Goal: Task Accomplishment & Management: Manage account settings

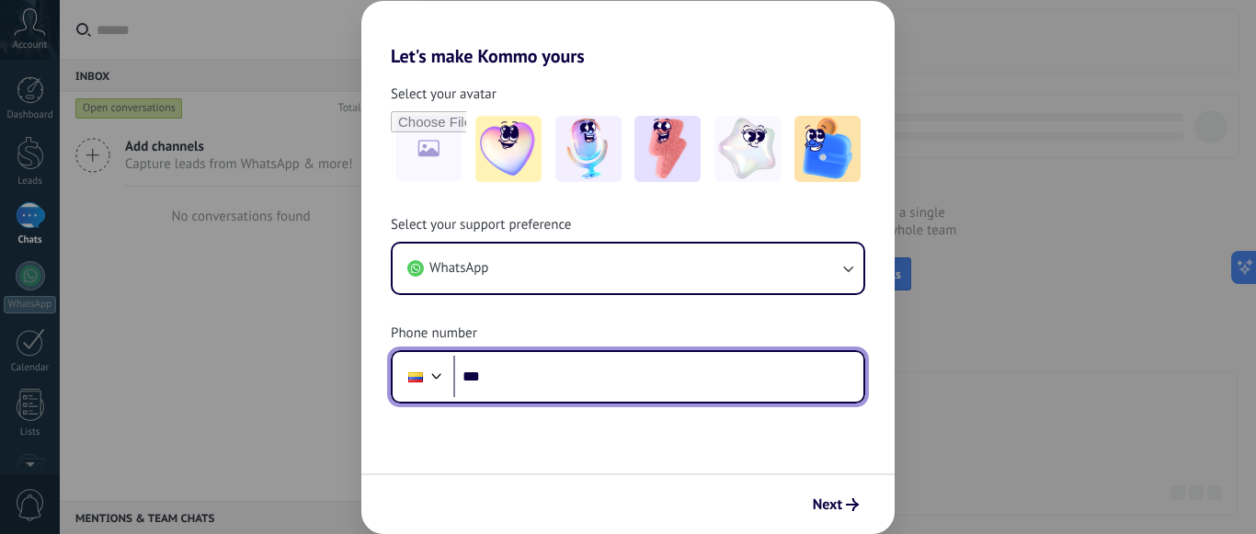
click at [712, 368] on input "***" at bounding box center [658, 377] width 410 height 42
click at [545, 384] on input "***" at bounding box center [658, 377] width 410 height 42
type input "**********"
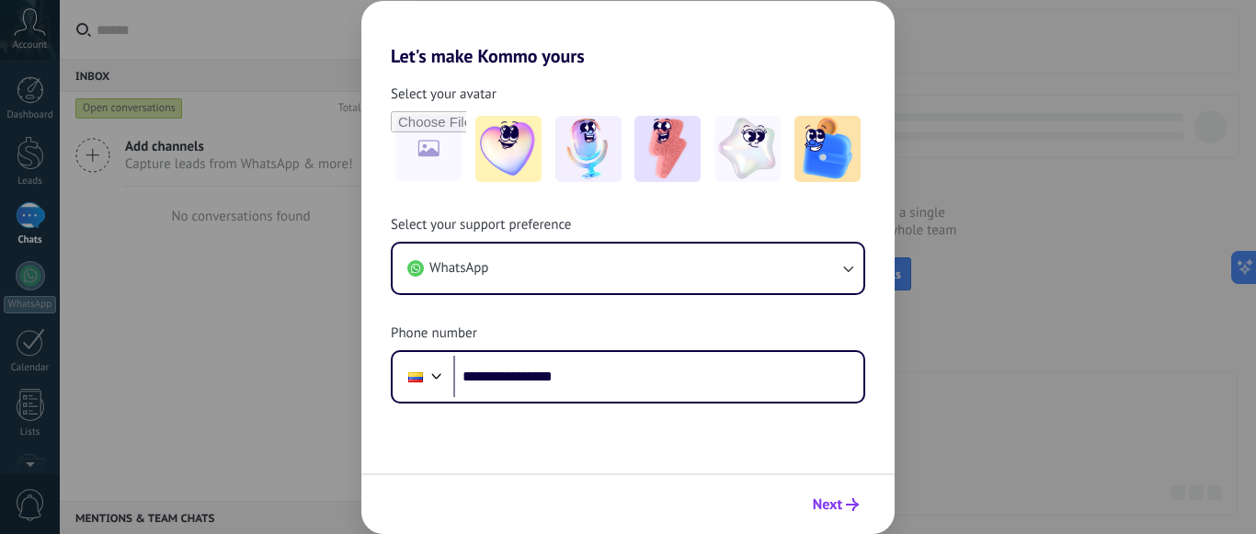
click at [833, 499] on span "Next" at bounding box center [827, 505] width 29 height 13
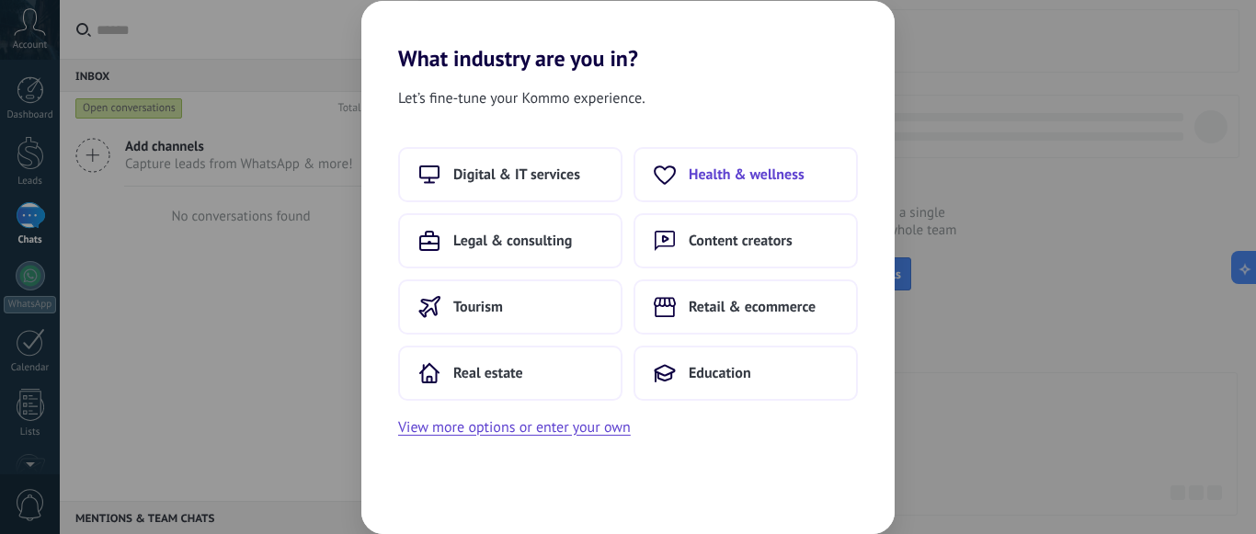
click at [778, 178] on span "Health & wellness" at bounding box center [747, 175] width 116 height 18
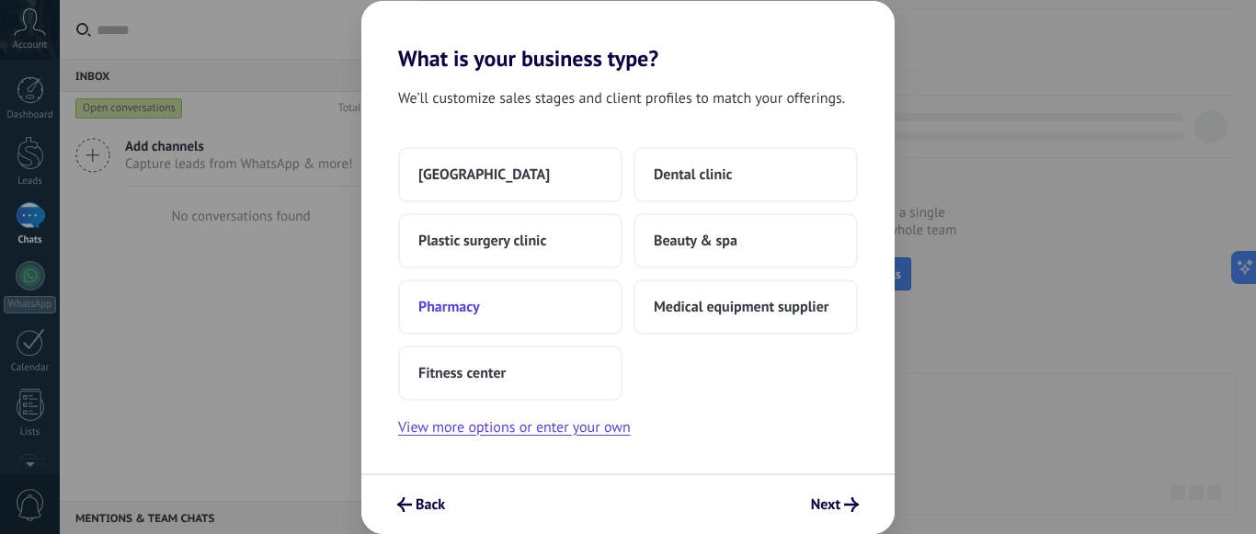
click at [466, 317] on button "Pharmacy" at bounding box center [510, 307] width 224 height 55
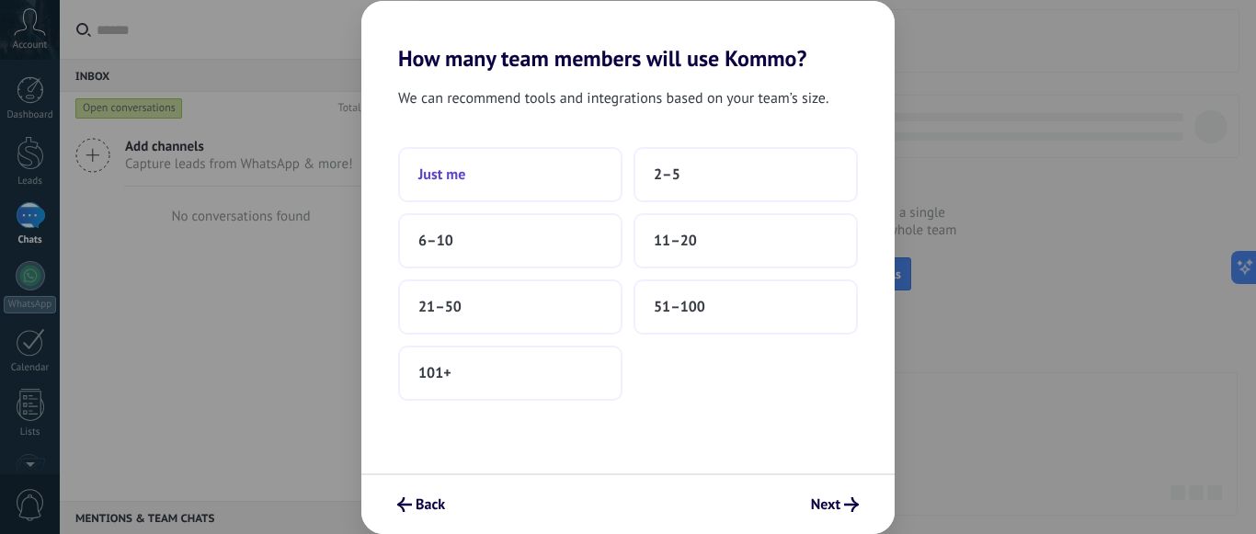
click at [477, 162] on button "Just me" at bounding box center [510, 174] width 224 height 55
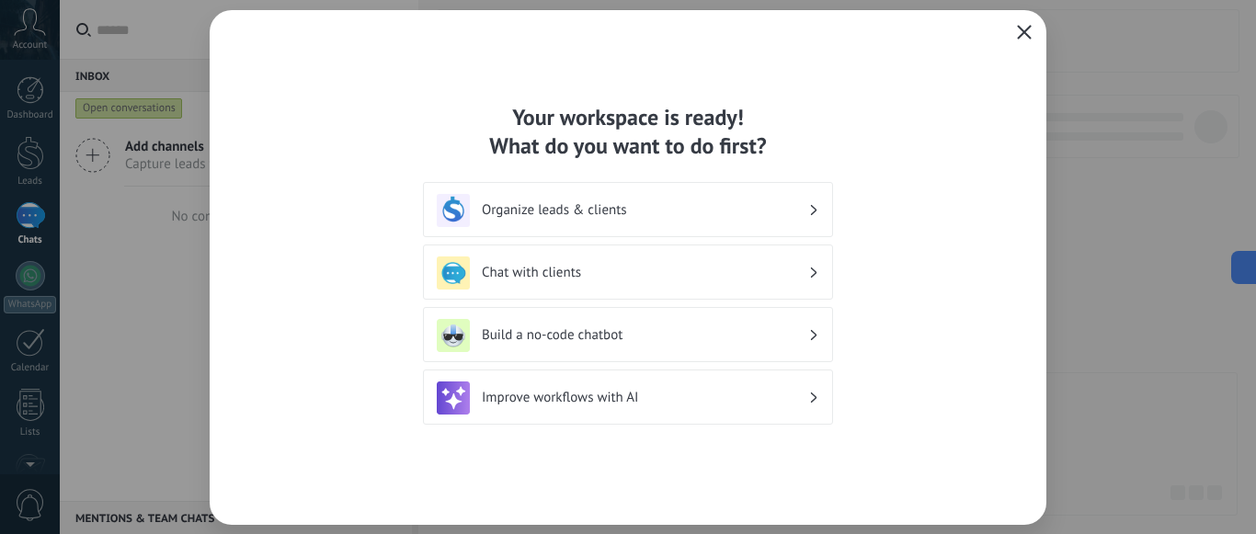
click at [1012, 30] on div "Your workspace is ready! What do you want to do first? Organize leads & clients…" at bounding box center [628, 267] width 837 height 515
click at [1026, 30] on icon "button" at bounding box center [1024, 32] width 15 height 15
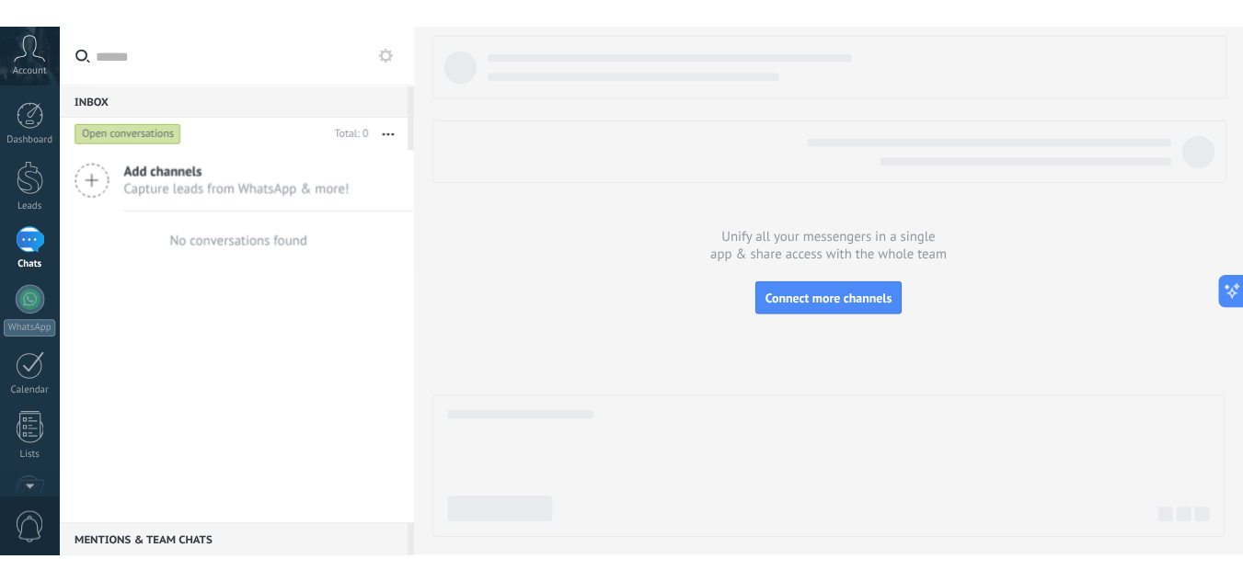
scroll to position [231, 0]
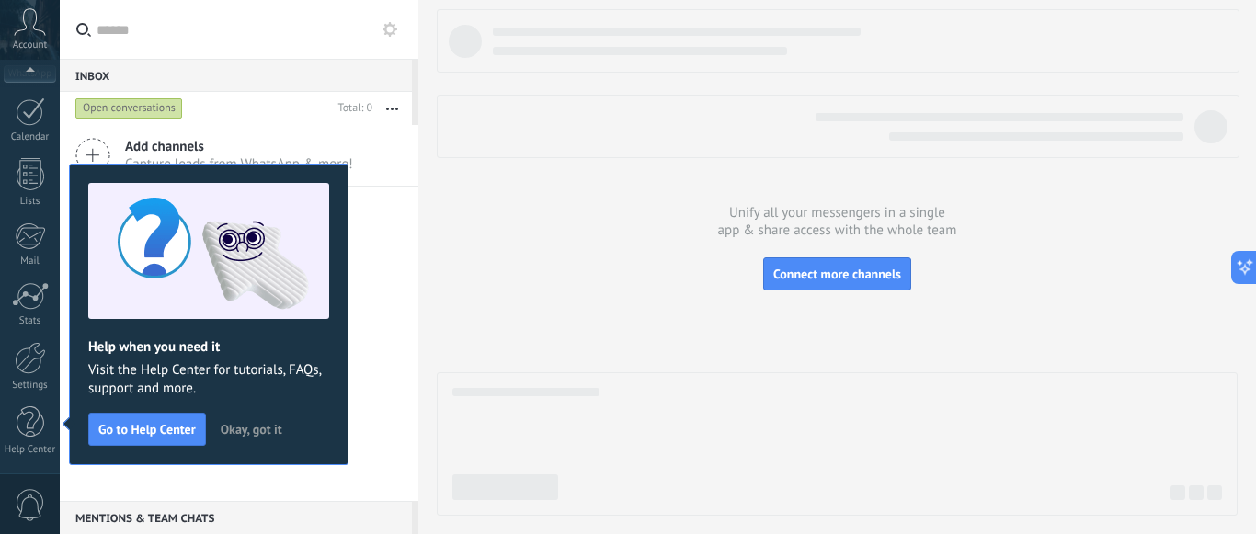
click at [274, 426] on span "Okay, got it" at bounding box center [252, 429] width 62 height 13
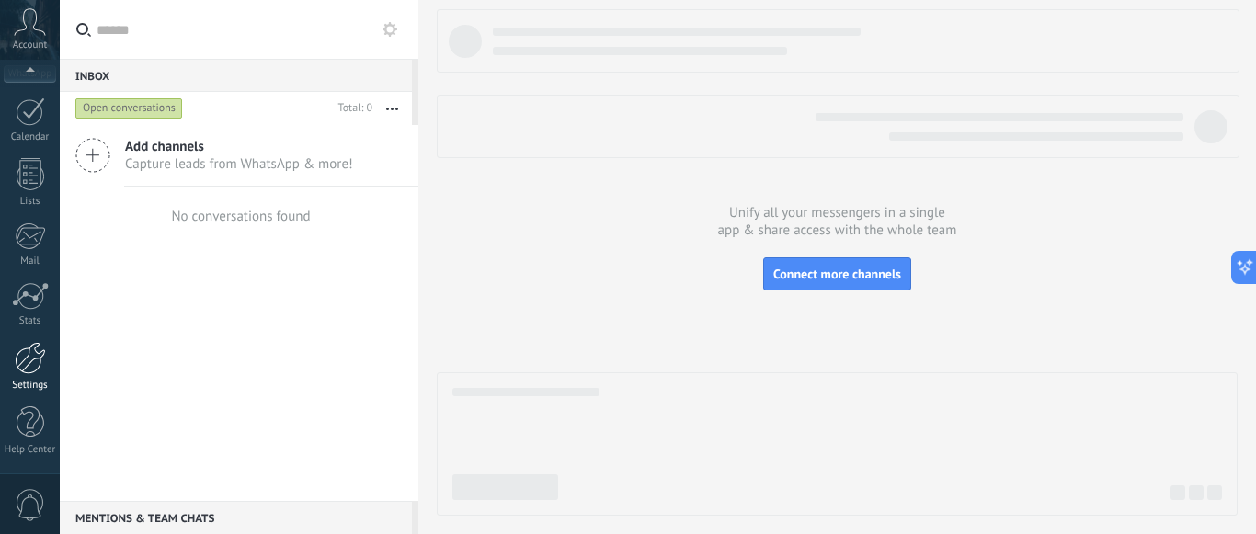
click at [38, 375] on link "Settings" at bounding box center [30, 367] width 60 height 50
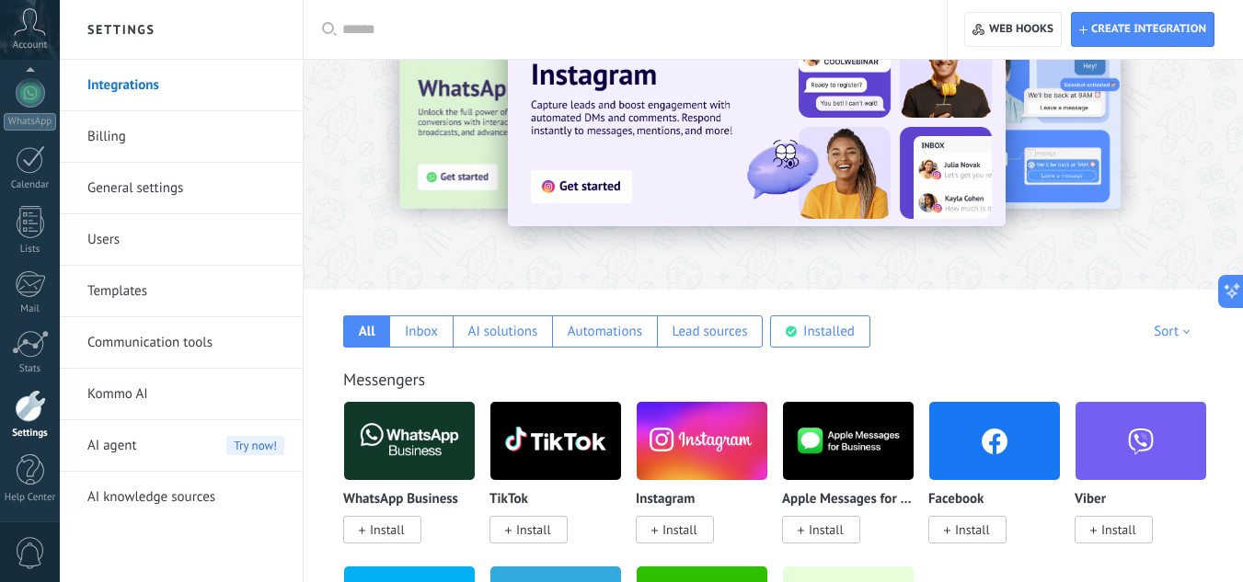
scroll to position [71, 0]
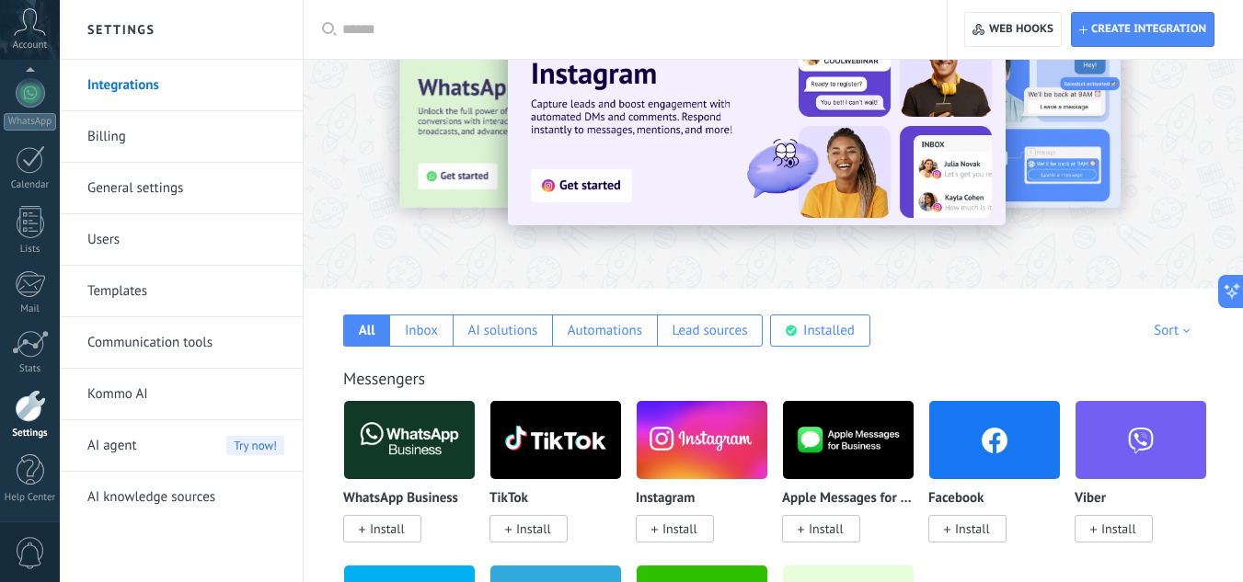
click at [386, 533] on span "Install" at bounding box center [387, 529] width 35 height 17
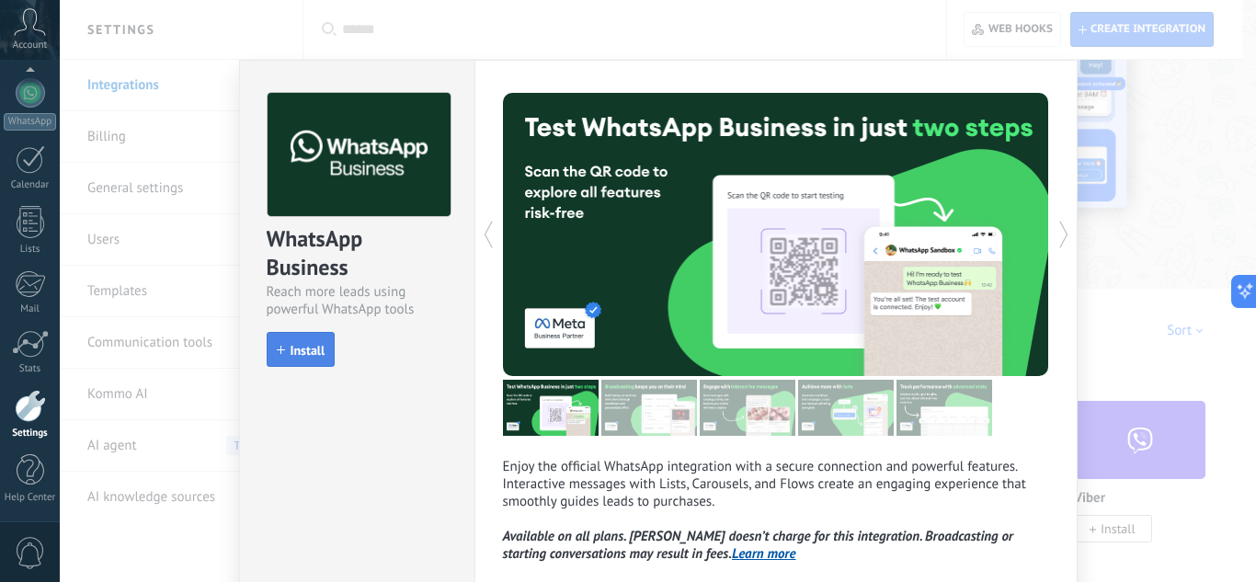
click at [292, 359] on button "Install" at bounding box center [301, 349] width 69 height 35
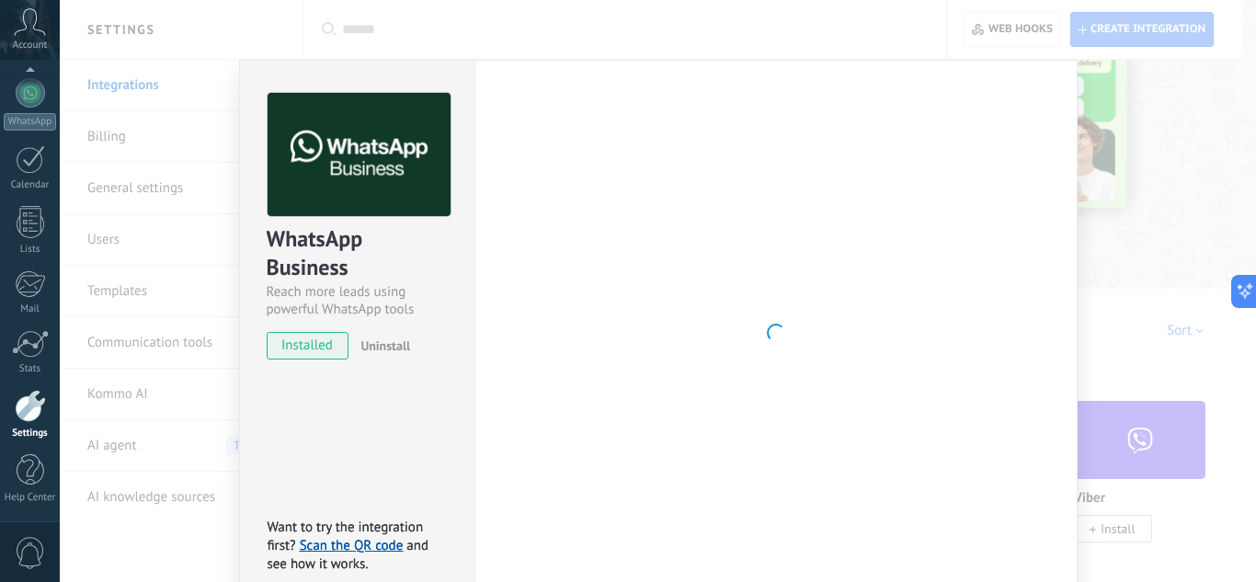
click at [1176, 165] on div "WhatsApp Business Reach more leads using powerful WhatsApp tools installed Unin…" at bounding box center [658, 291] width 1197 height 582
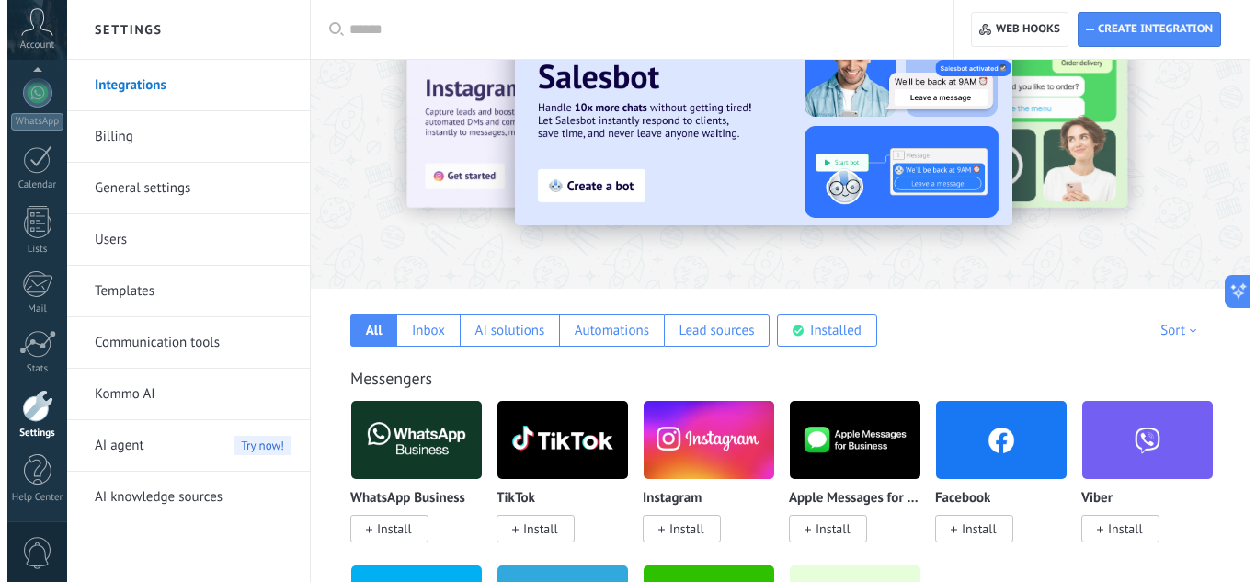
scroll to position [0, 0]
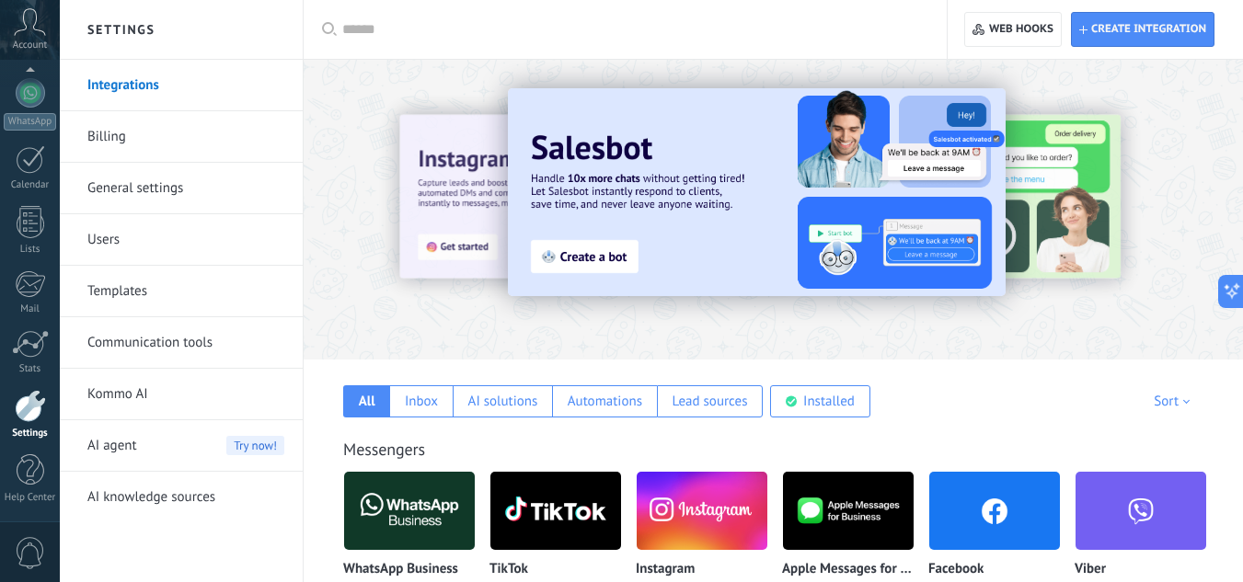
click at [636, 30] on input "text" at bounding box center [631, 29] width 579 height 19
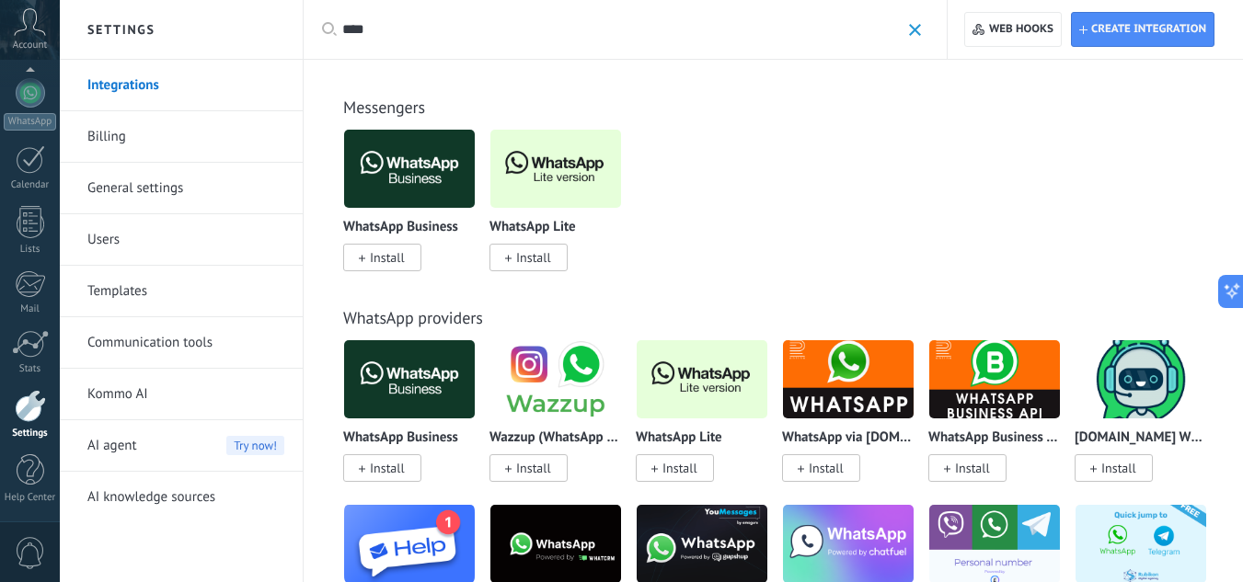
type input "****"
click at [914, 33] on span at bounding box center [915, 30] width 12 height 12
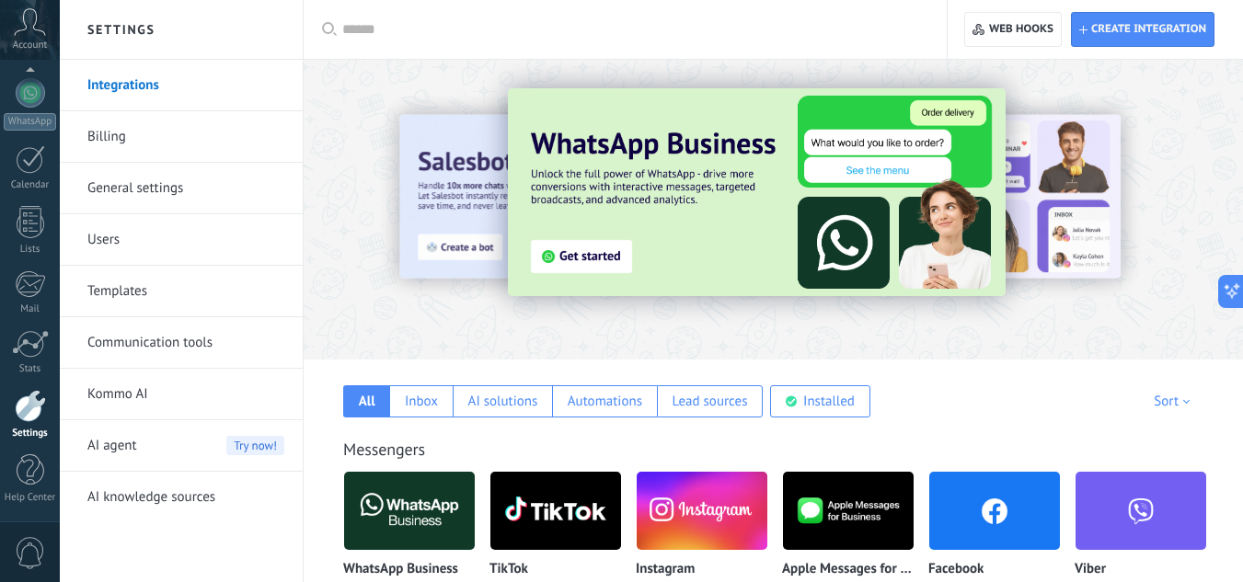
click at [529, 27] on input "text" at bounding box center [631, 29] width 579 height 19
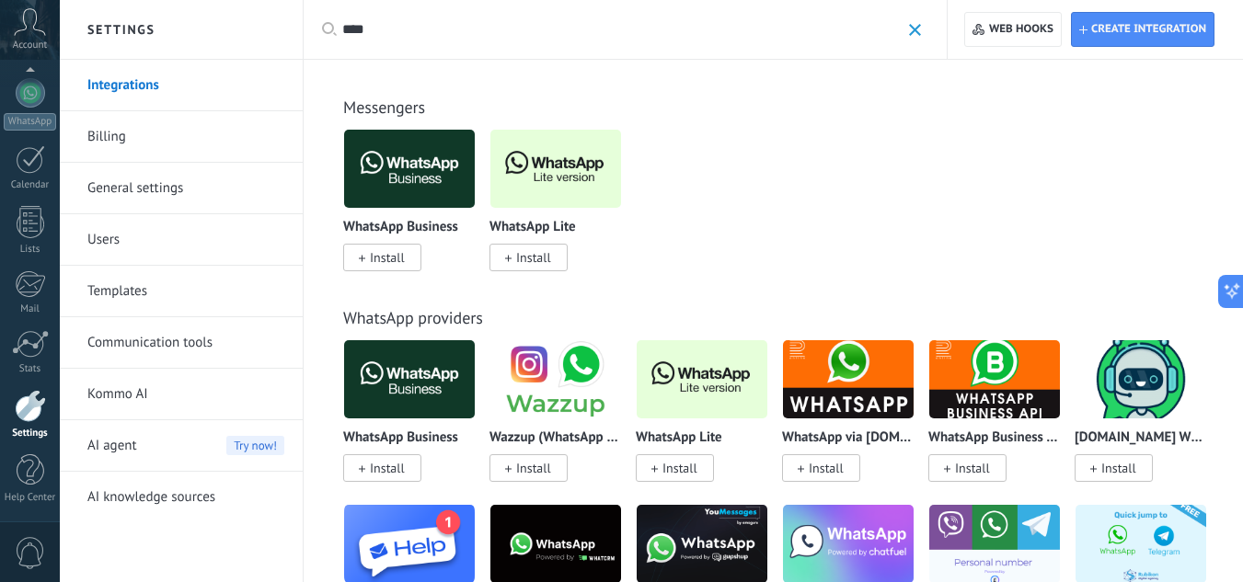
type input "****"
click at [571, 179] on img at bounding box center [555, 168] width 131 height 89
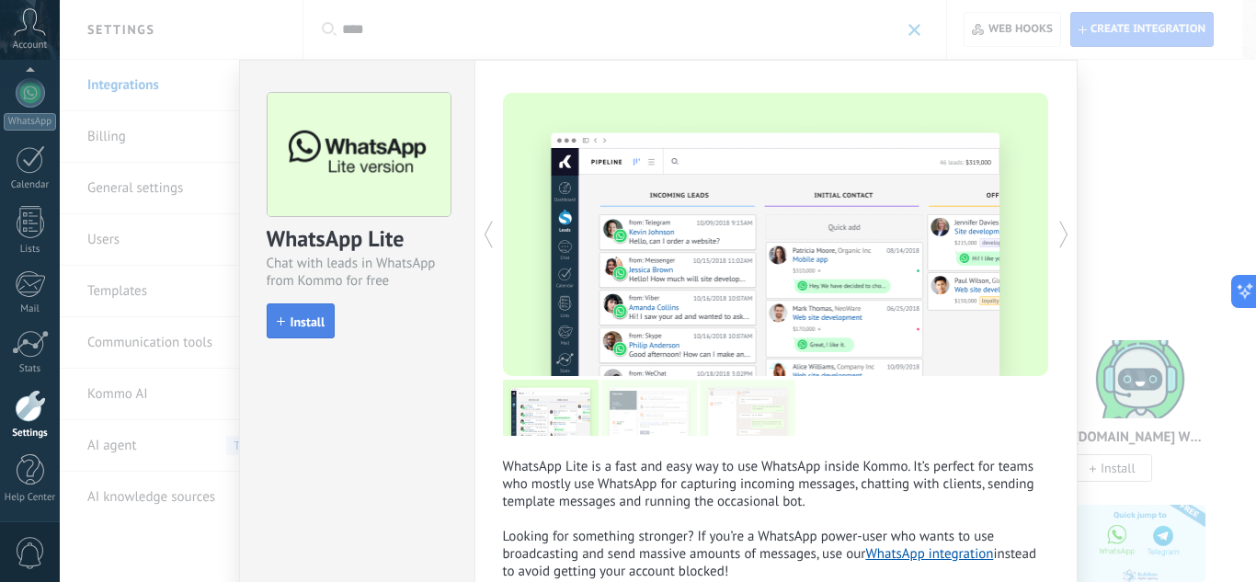
click at [310, 318] on span "Install" at bounding box center [308, 321] width 35 height 13
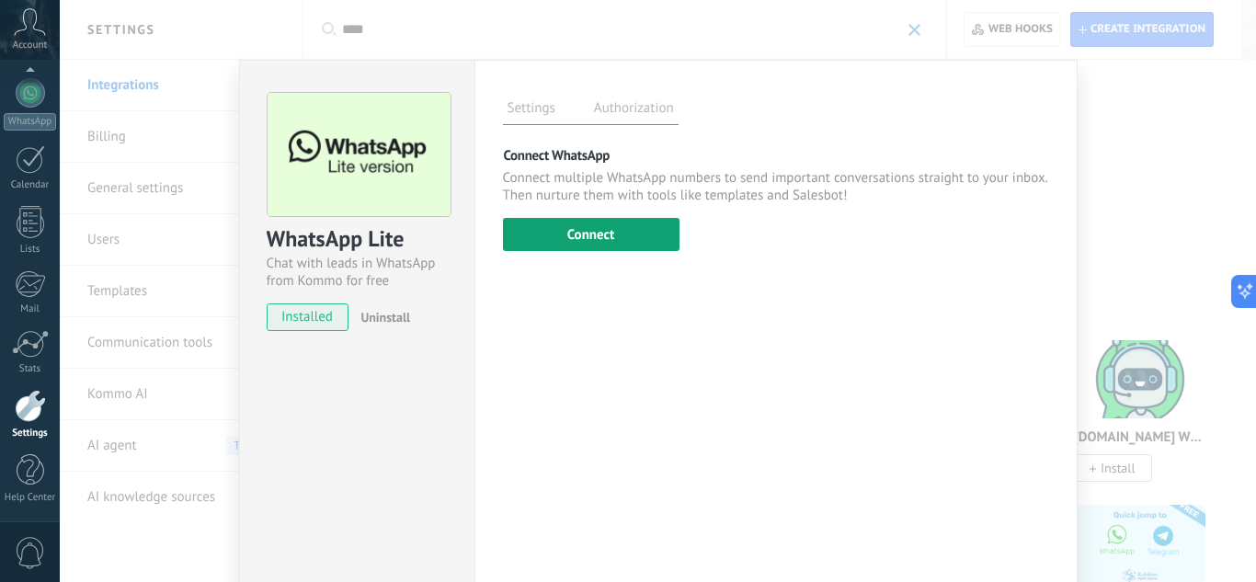
click at [602, 231] on button "Connect" at bounding box center [591, 234] width 177 height 33
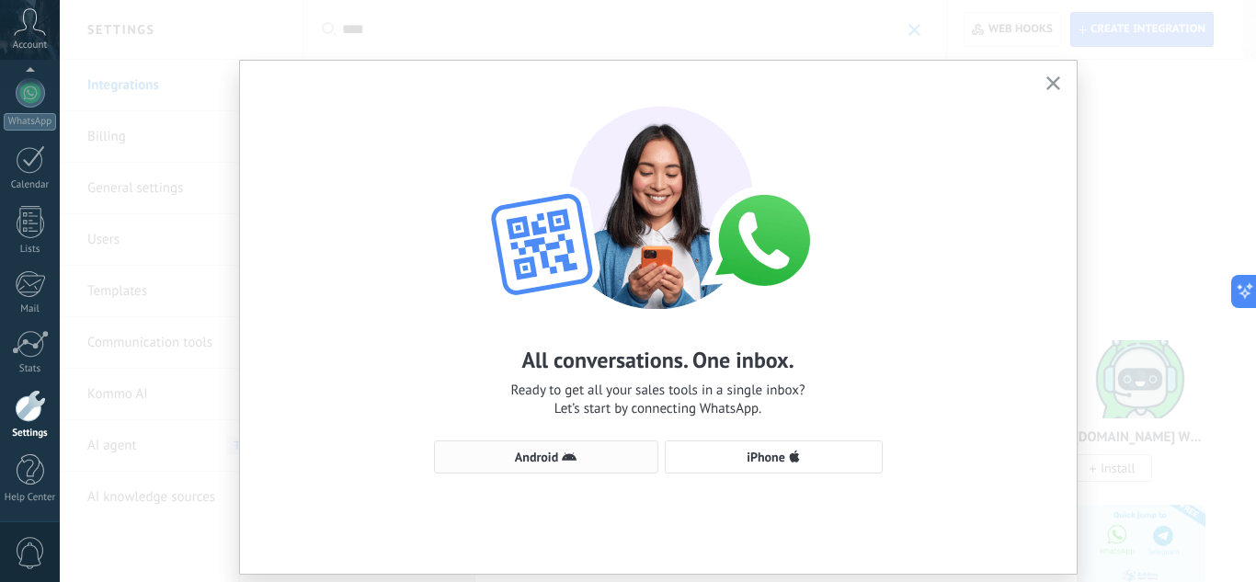
click at [534, 456] on span "Android" at bounding box center [536, 457] width 43 height 13
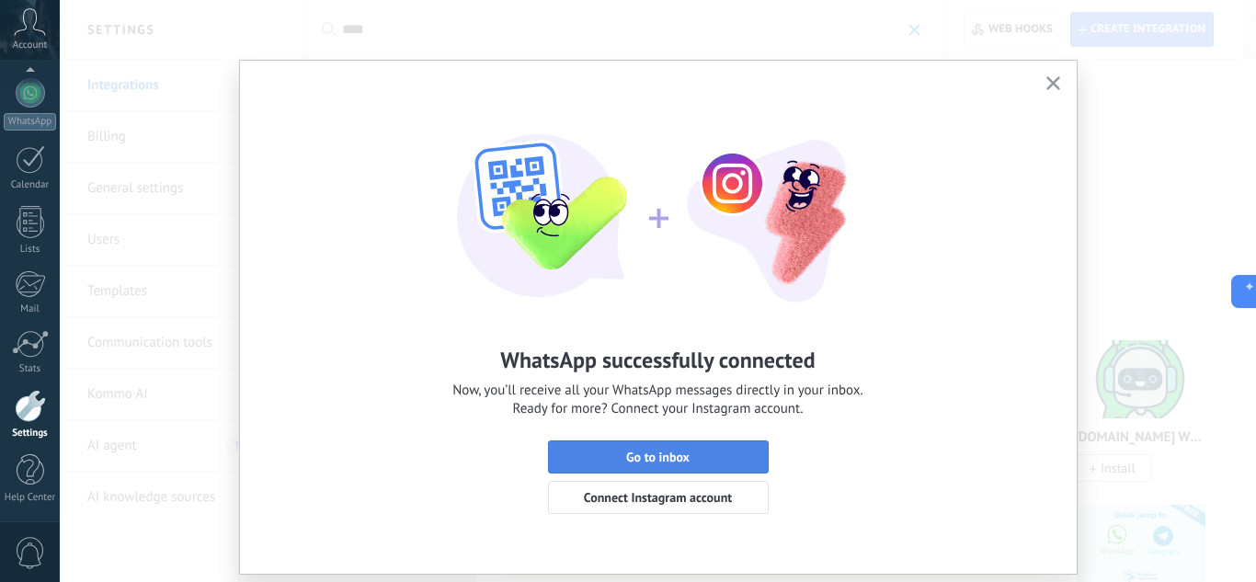
click at [672, 456] on span "Go to inbox" at bounding box center [657, 457] width 63 height 13
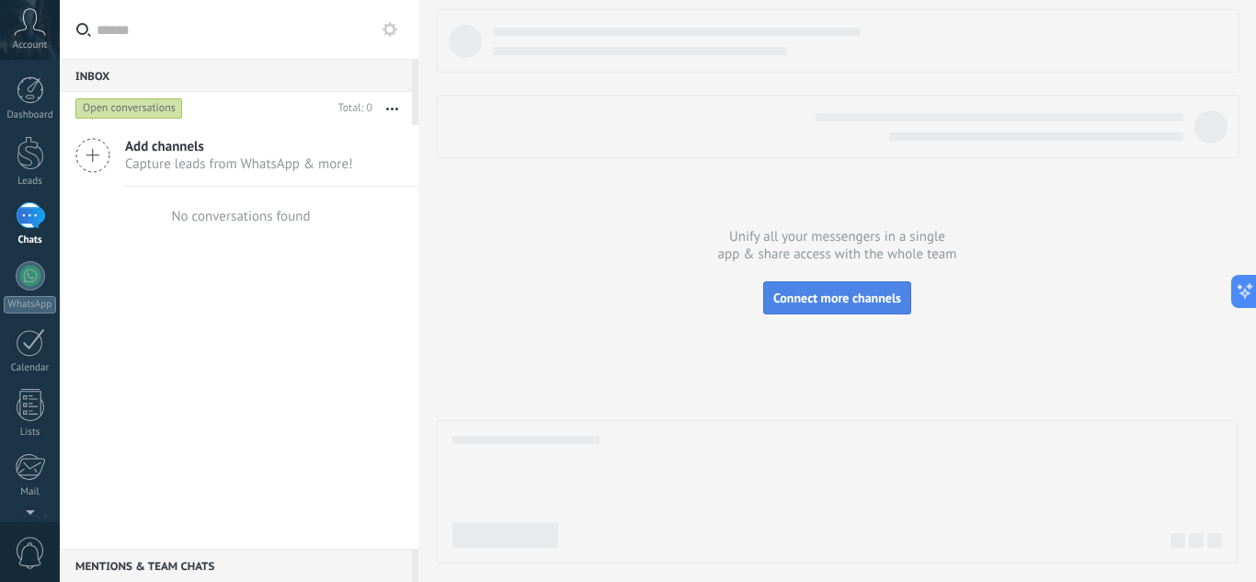
click at [848, 287] on button "Connect more channels" at bounding box center [837, 297] width 148 height 33
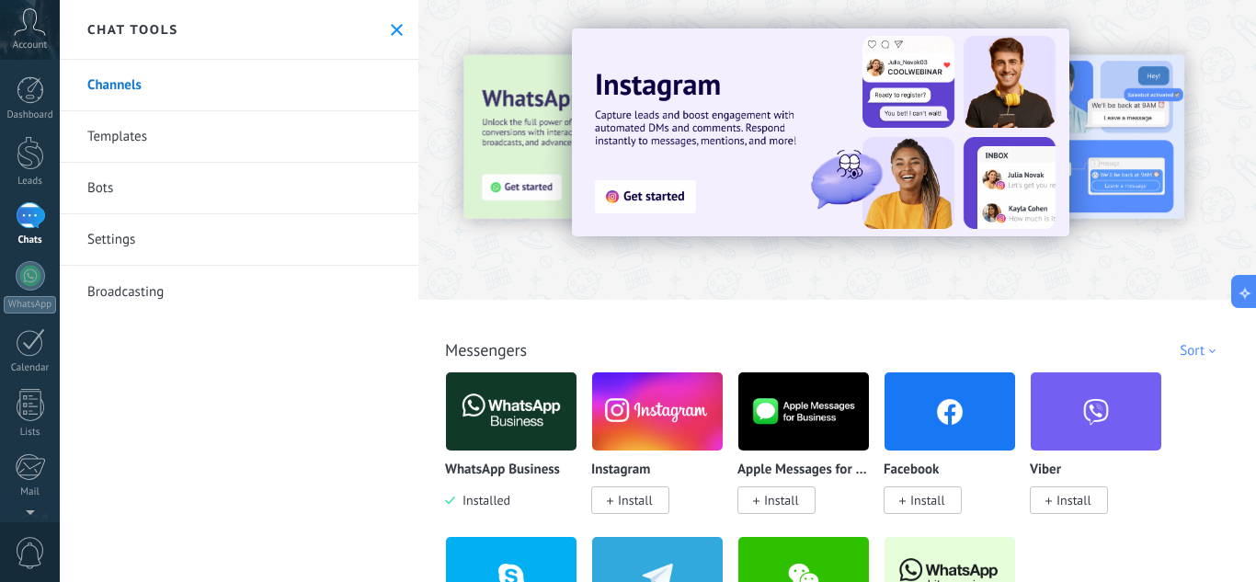
click at [668, 416] on img at bounding box center [657, 411] width 131 height 89
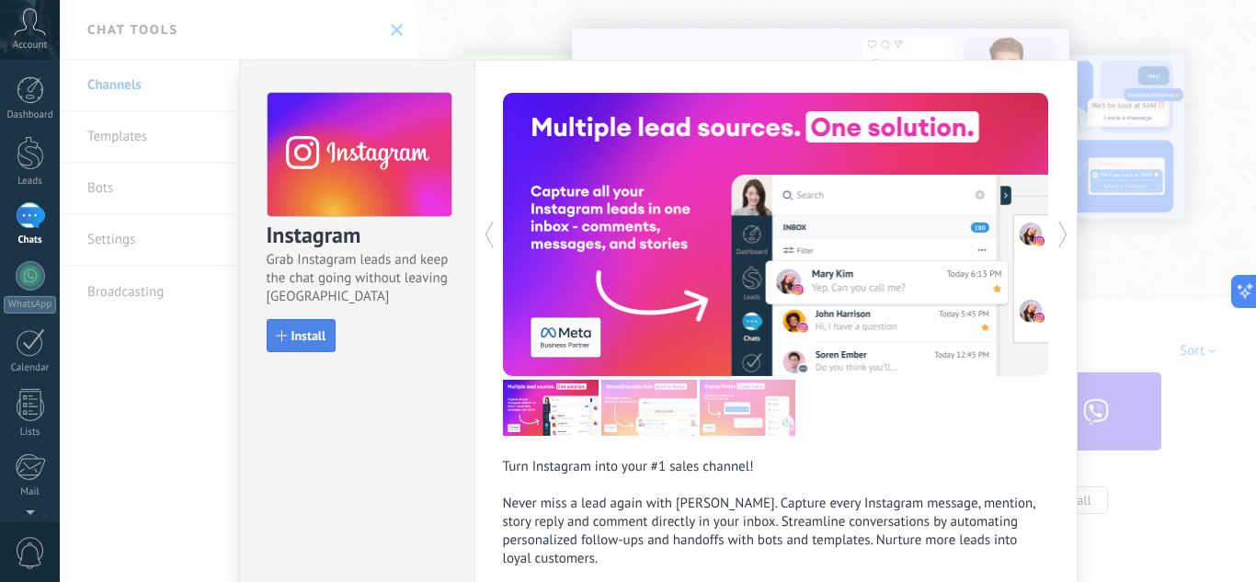
click at [310, 330] on span "Install" at bounding box center [309, 335] width 35 height 13
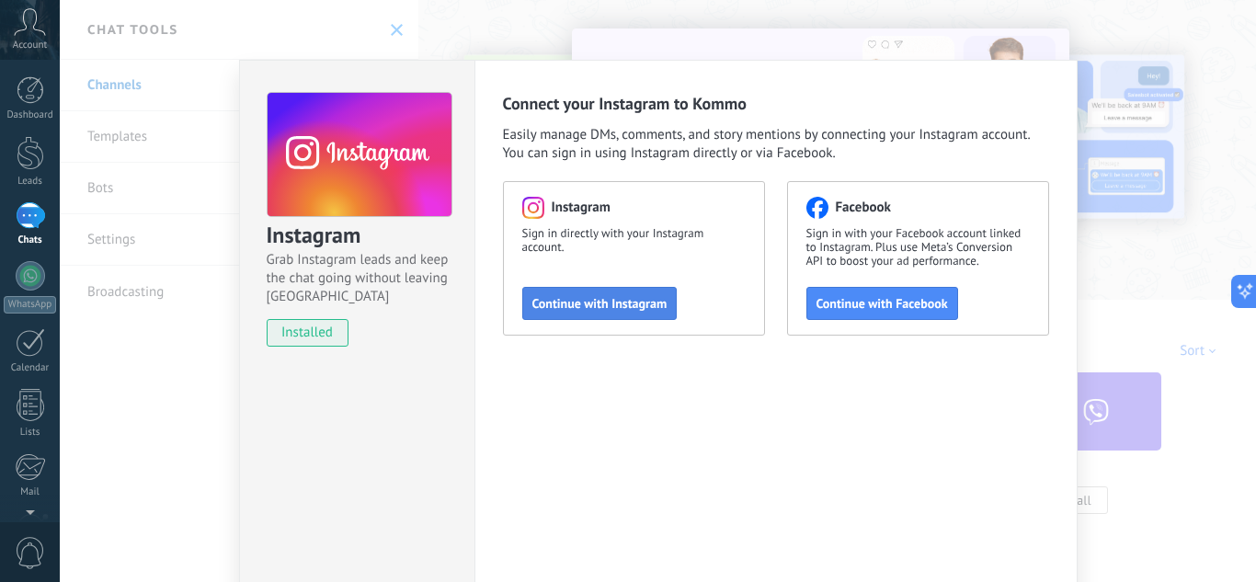
click at [594, 303] on span "Continue with Instagram" at bounding box center [600, 303] width 135 height 13
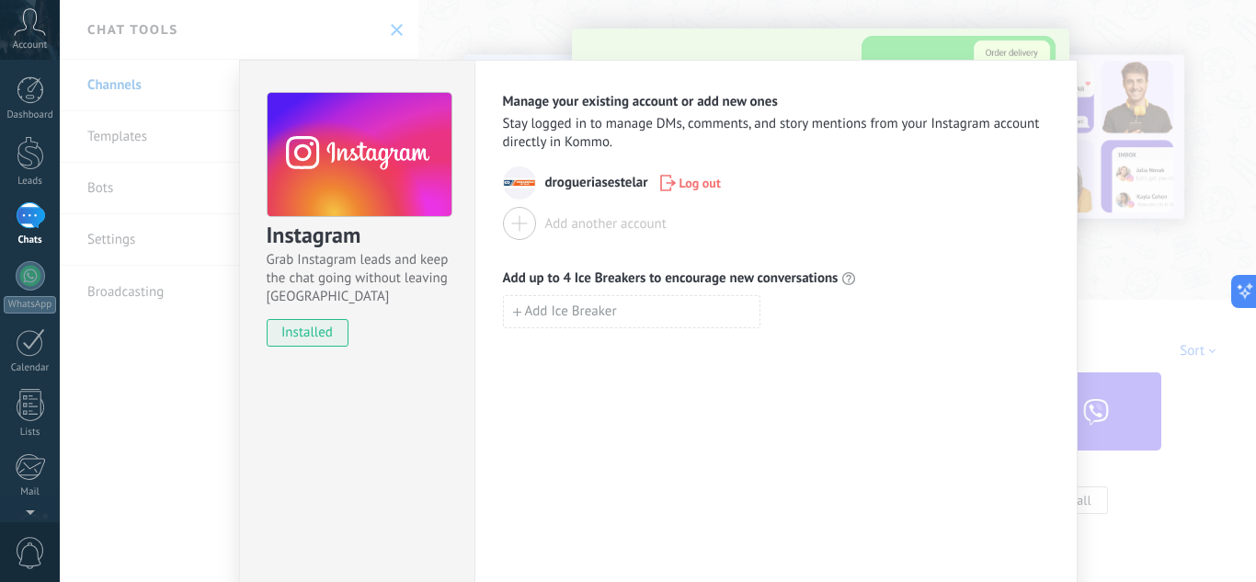
click at [1115, 275] on div "Instagram Grab Instagram leads and keep the chat going without leaving [PERSON_…" at bounding box center [658, 291] width 1197 height 582
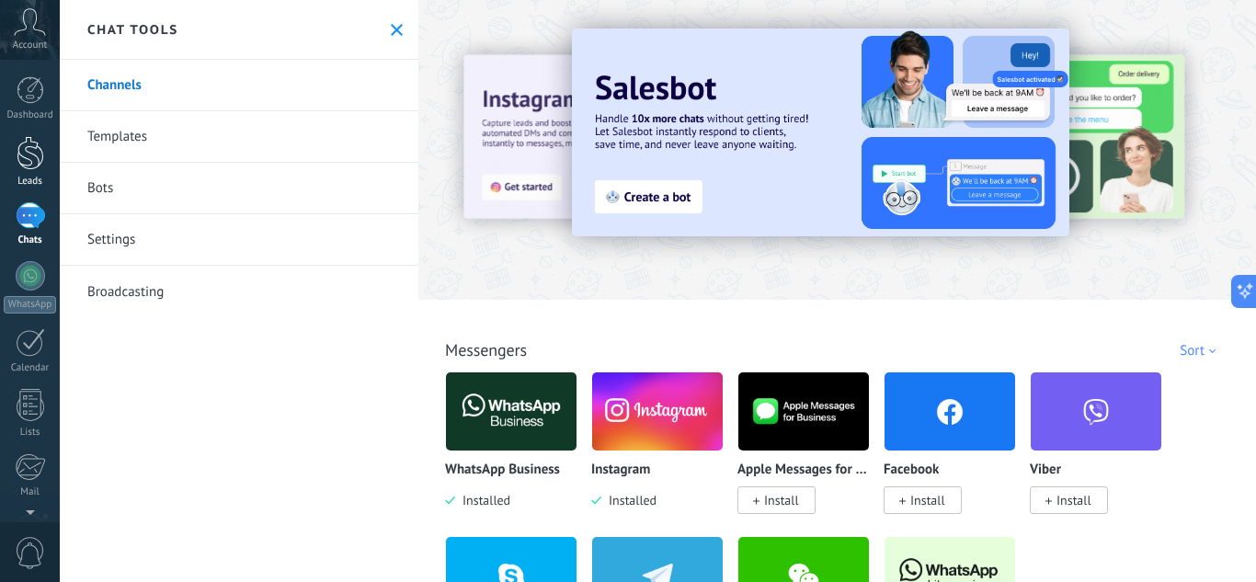
click at [17, 171] on link "Leads" at bounding box center [30, 162] width 60 height 52
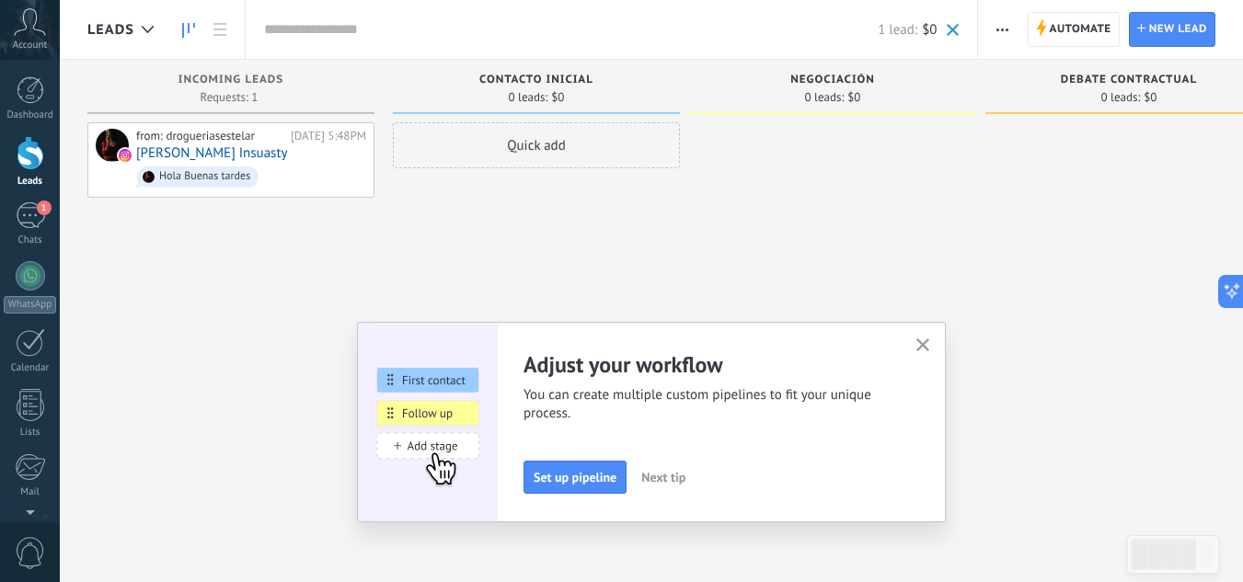
click at [930, 349] on use "button" at bounding box center [923, 345] width 14 height 14
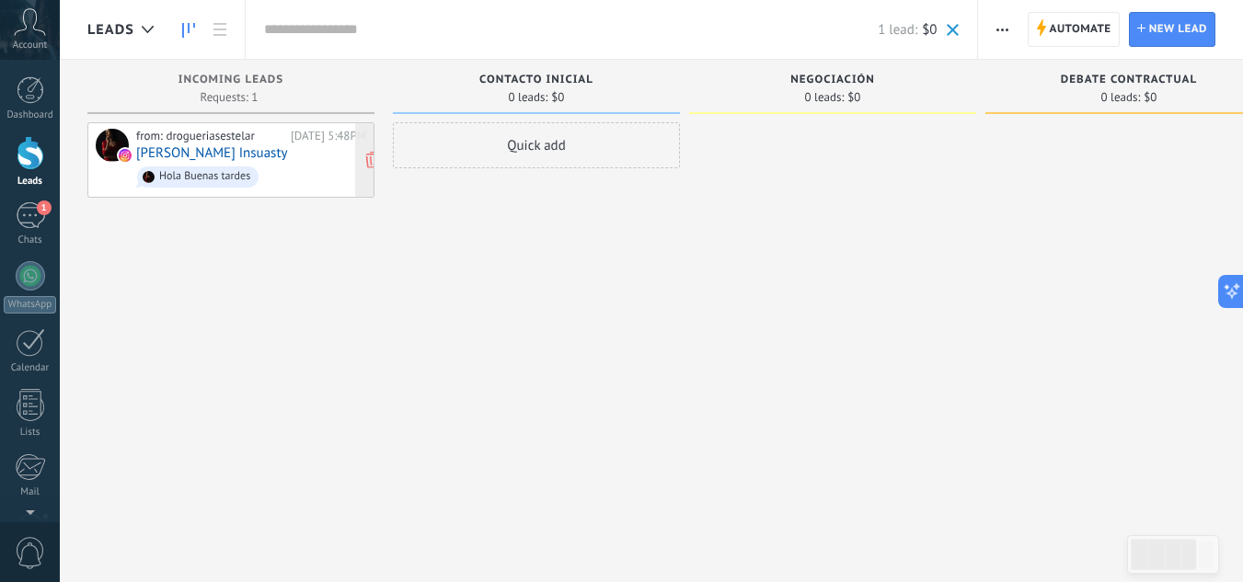
click at [218, 148] on link "[PERSON_NAME] Insuasty" at bounding box center [212, 153] width 152 height 16
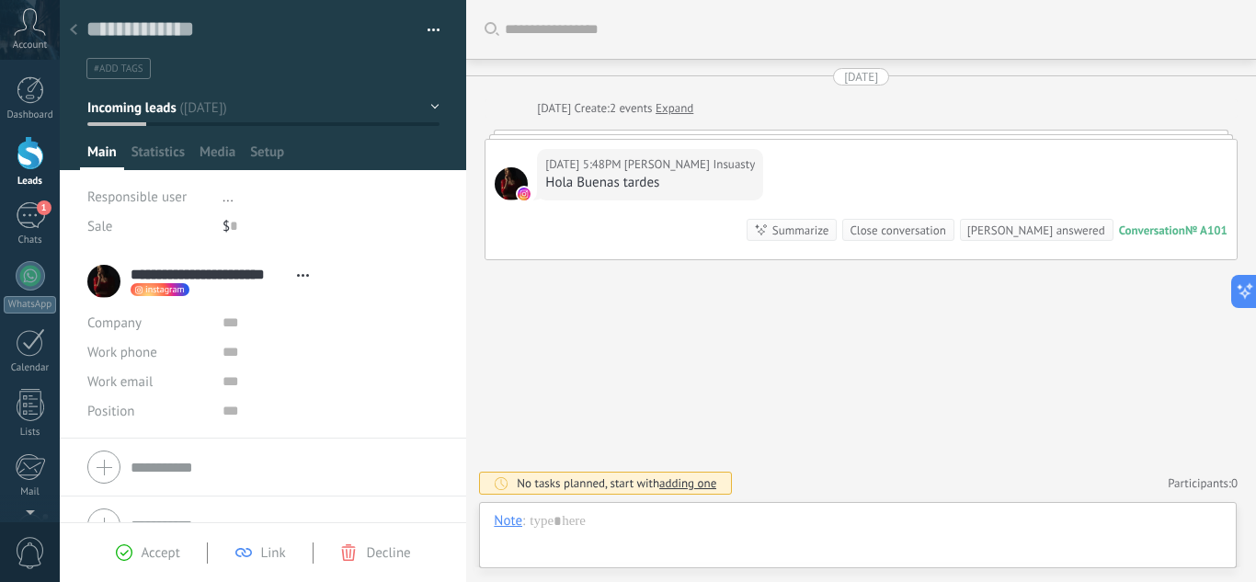
scroll to position [28, 0]
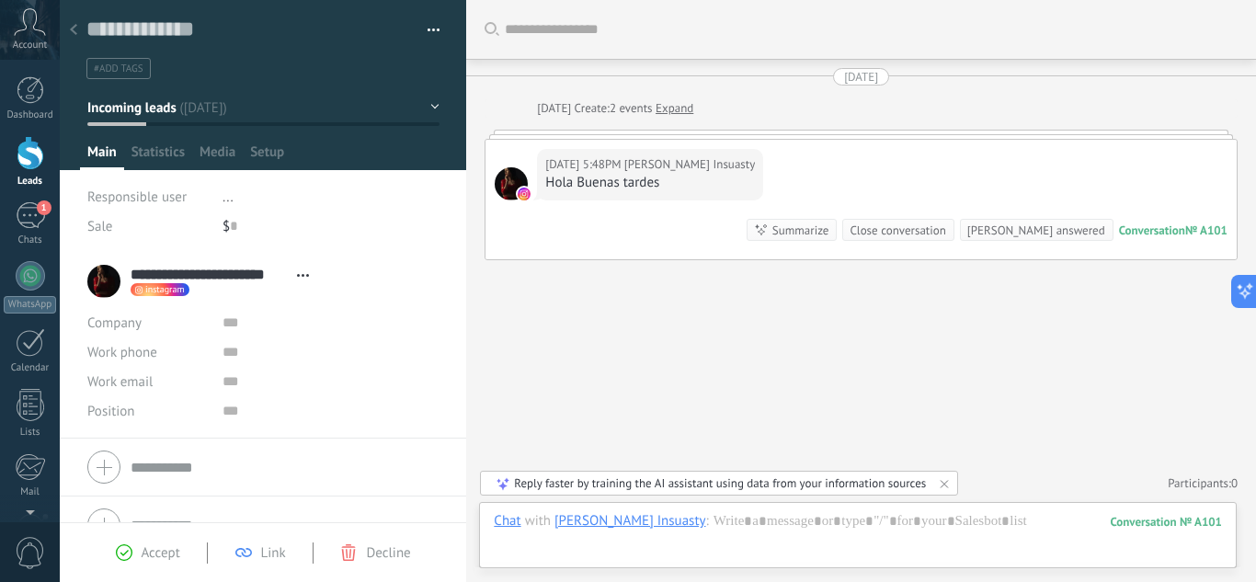
click at [75, 29] on icon at bounding box center [73, 29] width 7 height 11
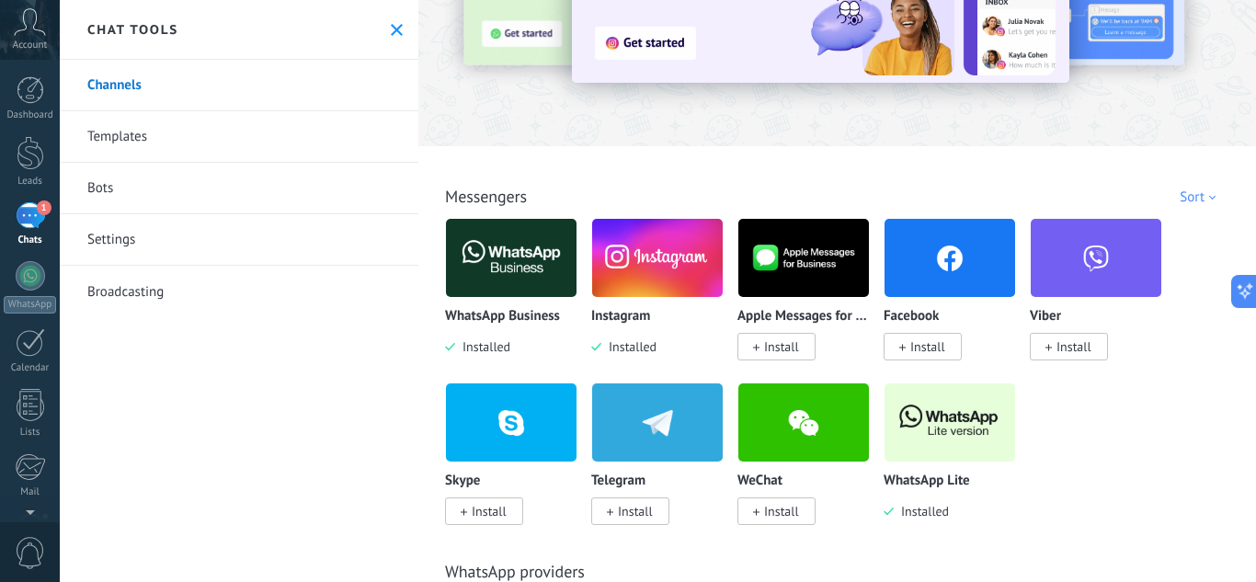
scroll to position [155, 0]
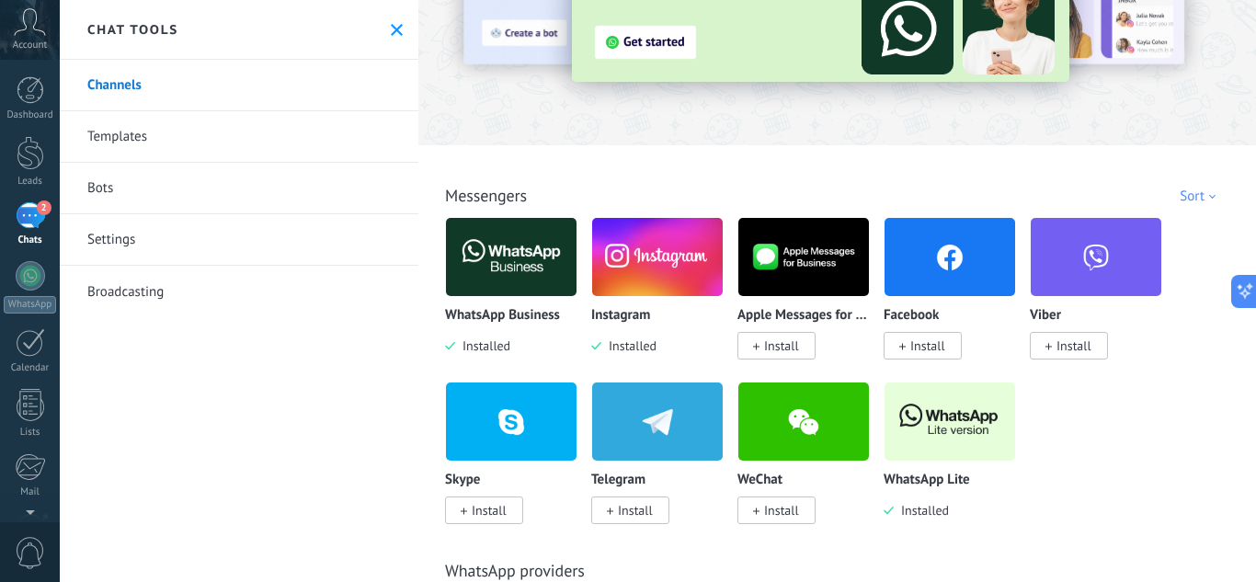
click at [29, 212] on div "2" at bounding box center [30, 215] width 29 height 27
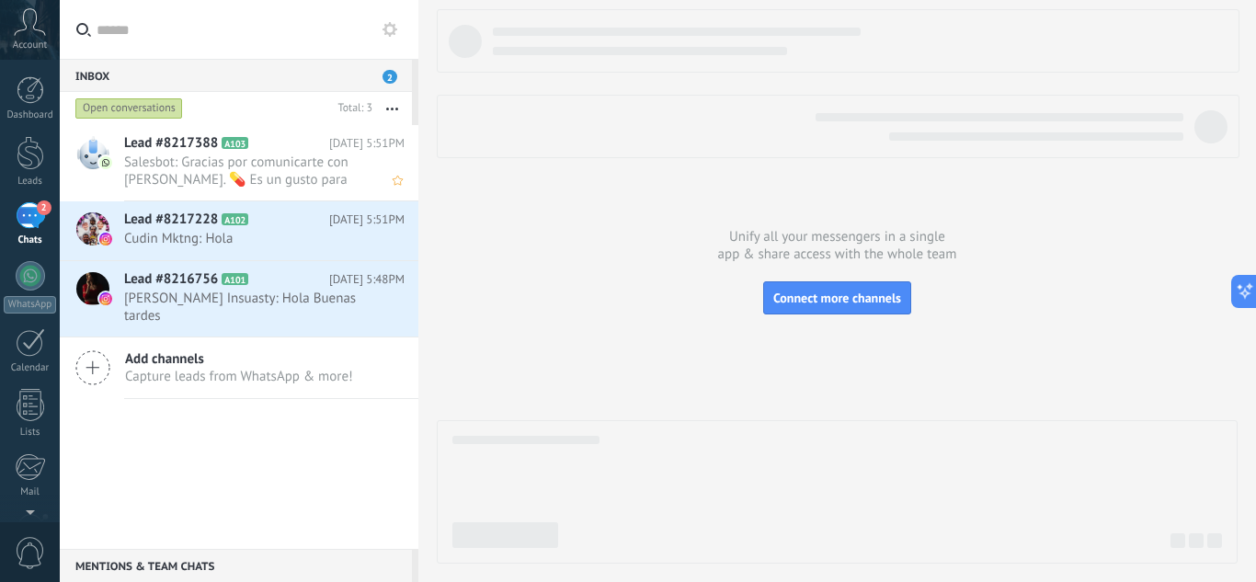
click at [229, 167] on span "Salesbot: Gracias por comunicarte con [PERSON_NAME]. 💊 Es un gusto para nosotro…" at bounding box center [247, 171] width 246 height 35
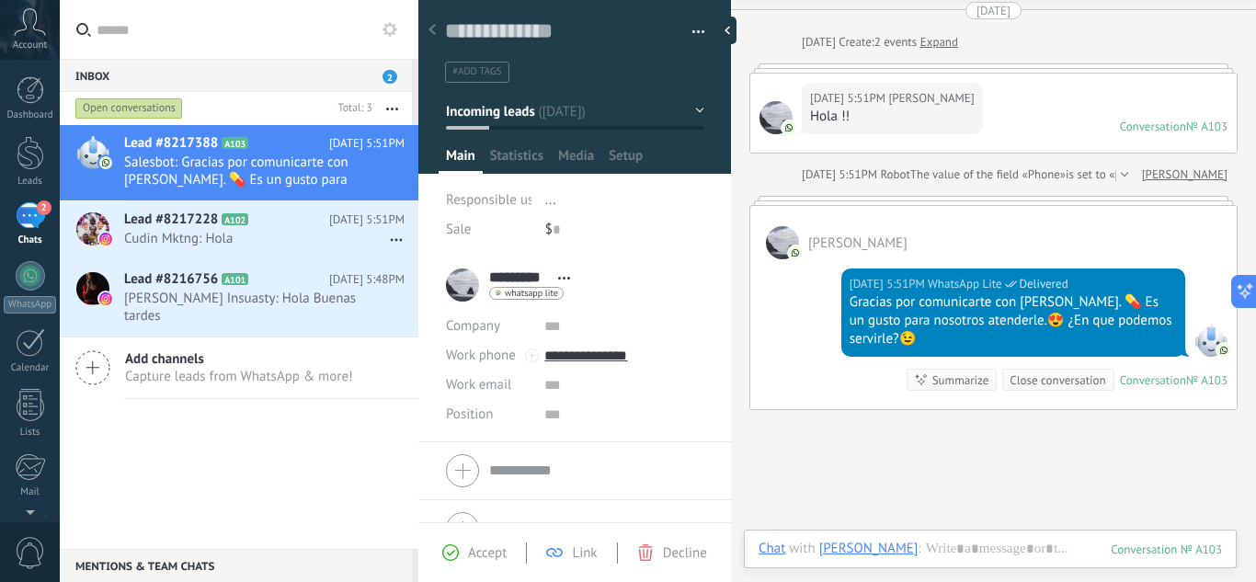
scroll to position [65, 0]
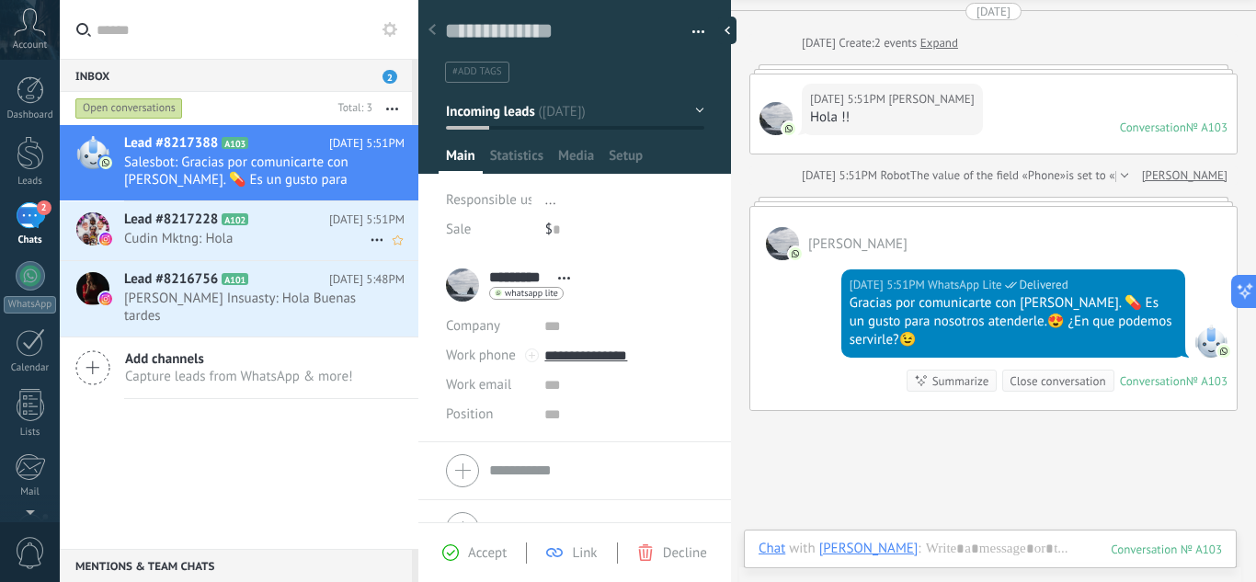
click at [250, 234] on span "Cudin Mktng: Hola" at bounding box center [247, 238] width 246 height 17
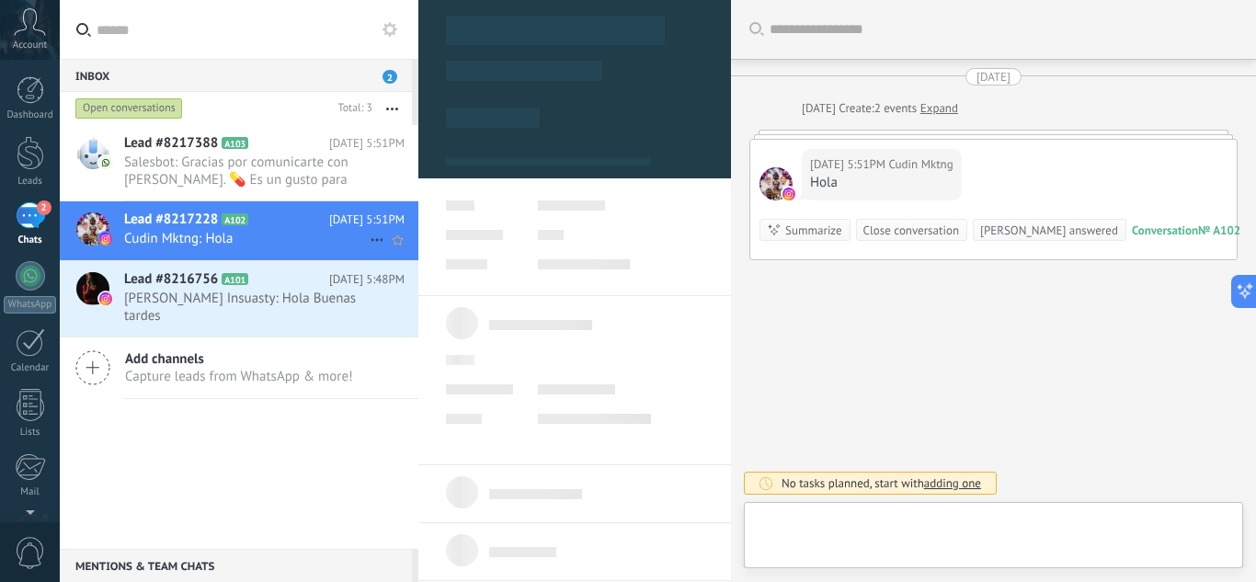
scroll to position [28, 0]
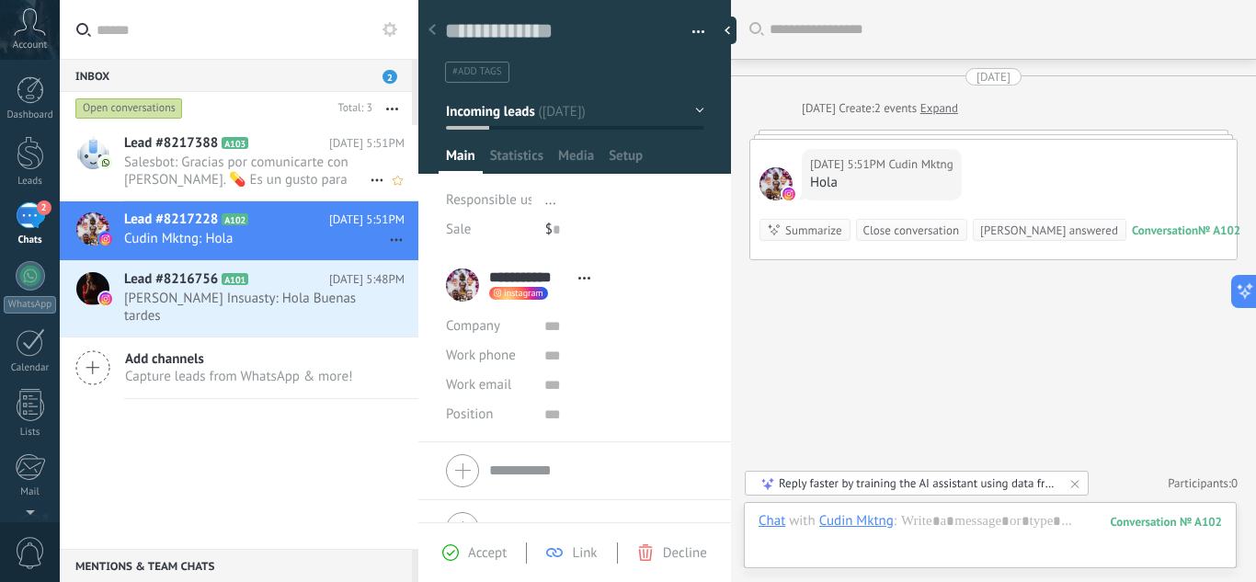
click at [269, 172] on span "Salesbot: Gracias por comunicarte con [PERSON_NAME]. 💊 Es un gusto para nosotro…" at bounding box center [247, 171] width 246 height 35
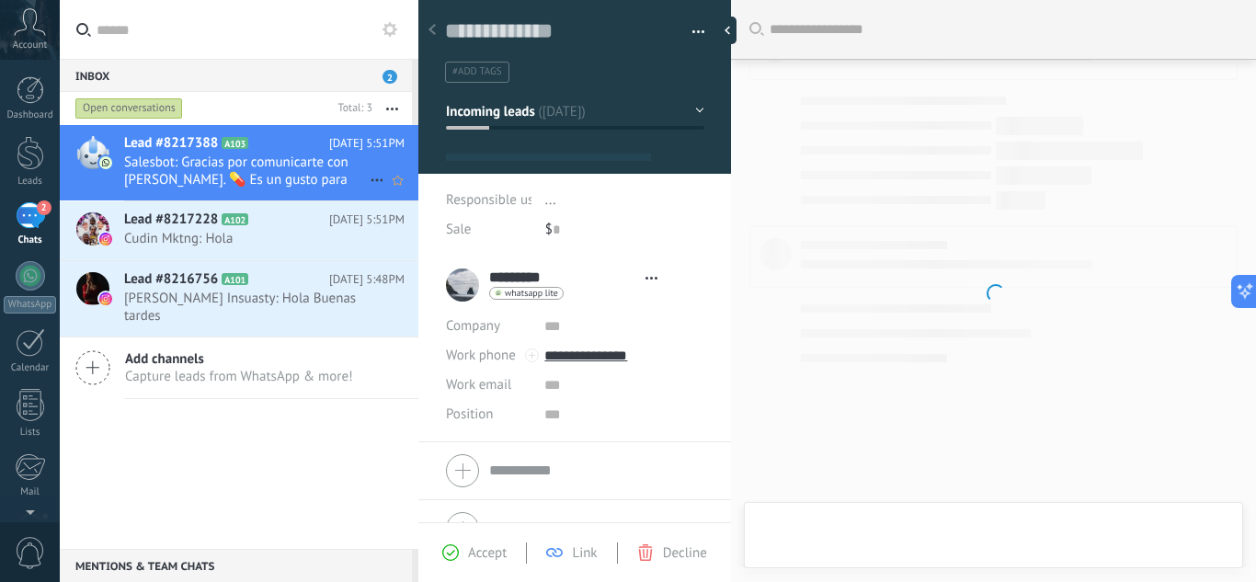
type textarea "**********"
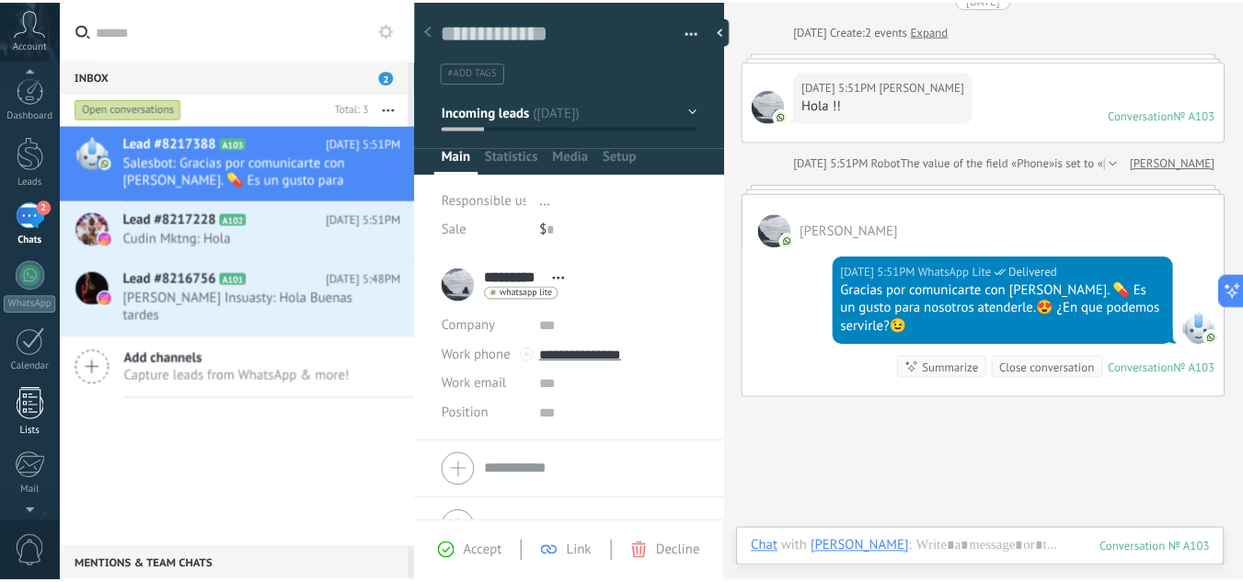
scroll to position [183, 0]
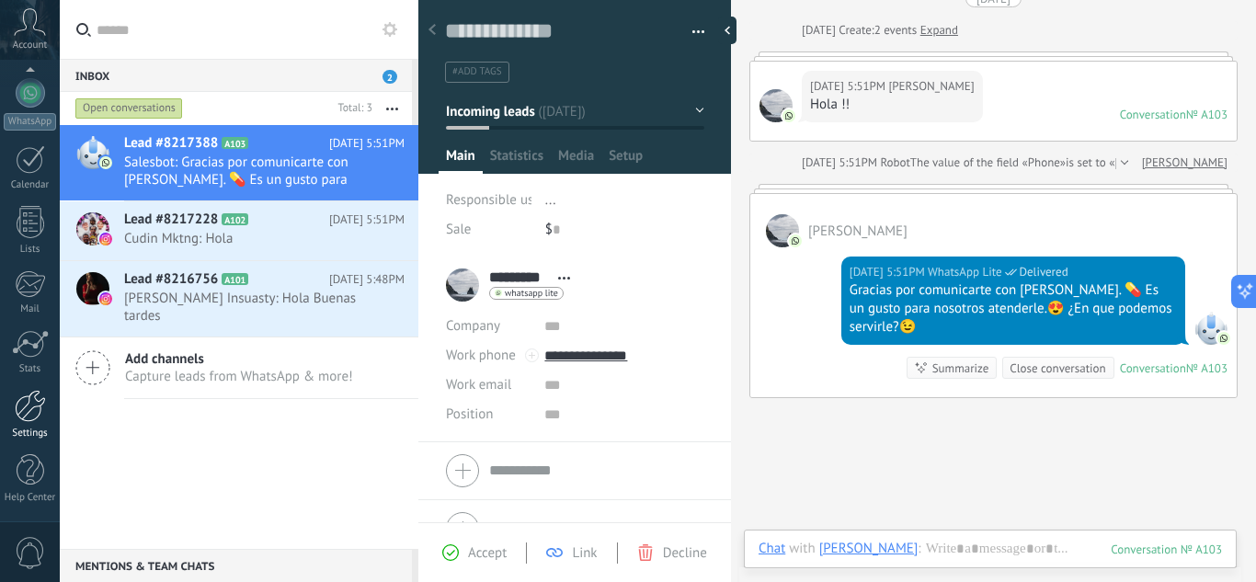
click at [23, 407] on div at bounding box center [30, 406] width 31 height 32
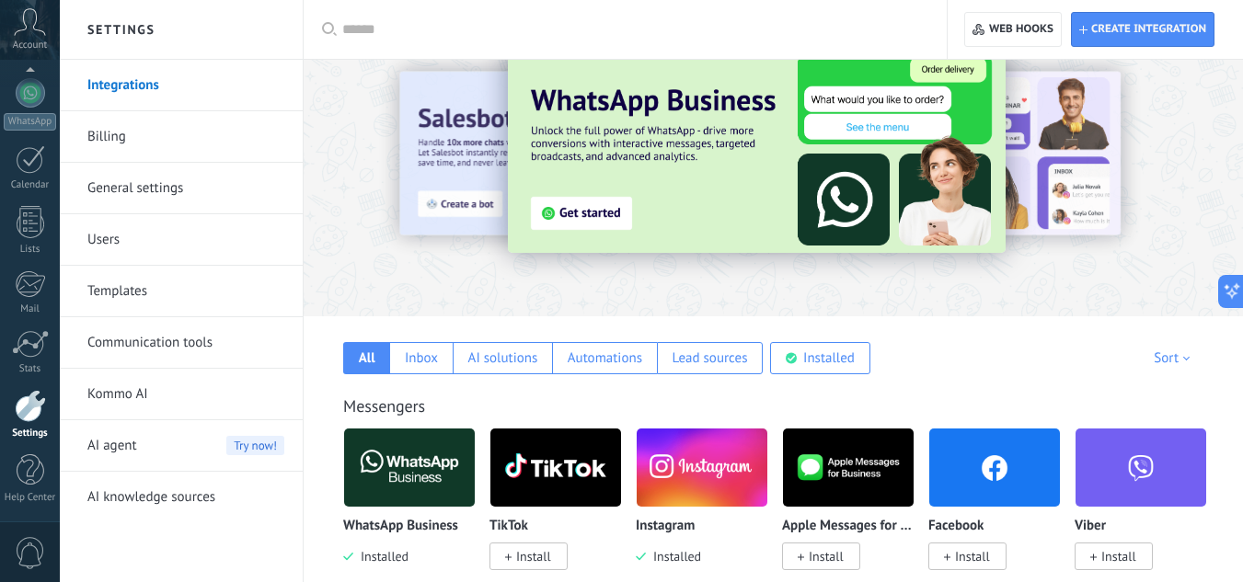
scroll to position [46, 0]
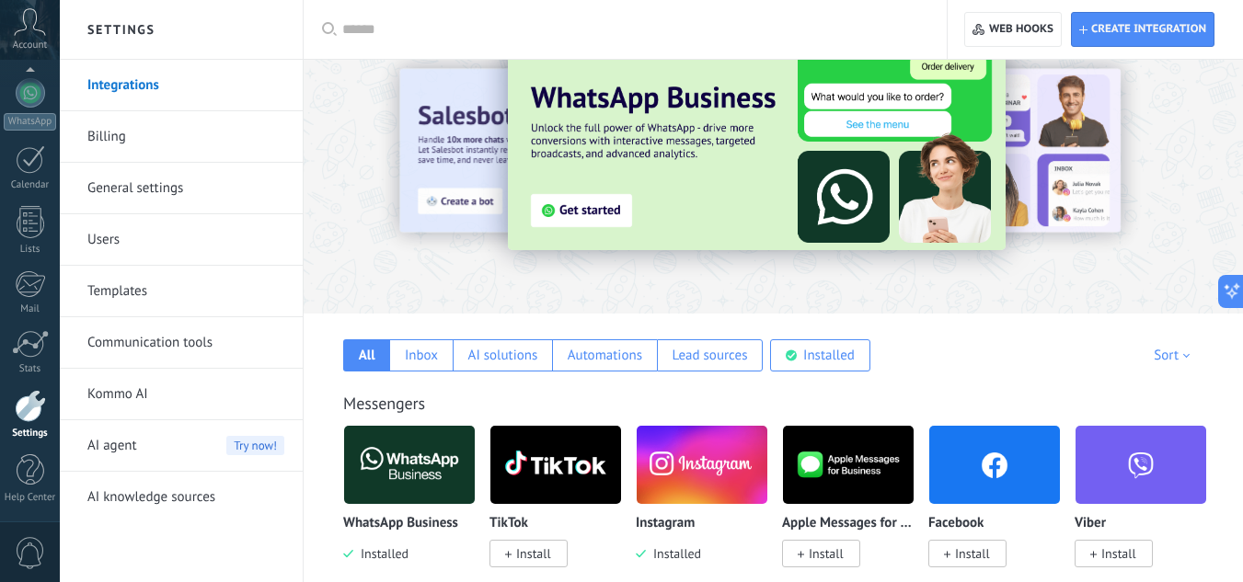
click at [707, 495] on img at bounding box center [702, 464] width 131 height 89
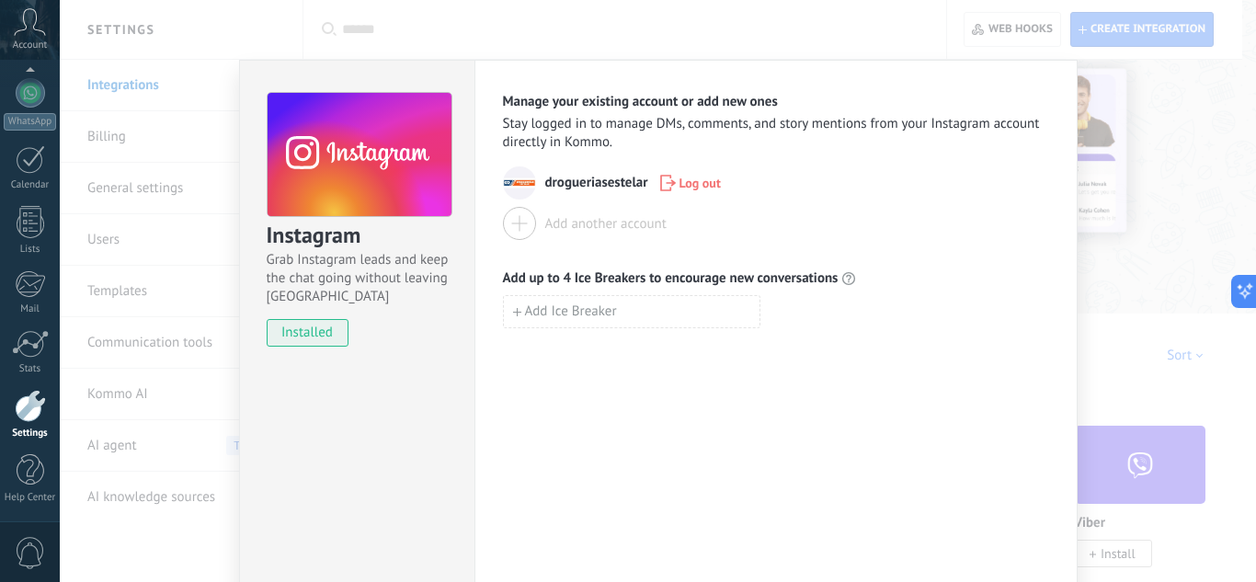
click at [1158, 385] on div "Instagram Grab Instagram leads and keep the chat going without leaving [PERSON_…" at bounding box center [658, 291] width 1197 height 582
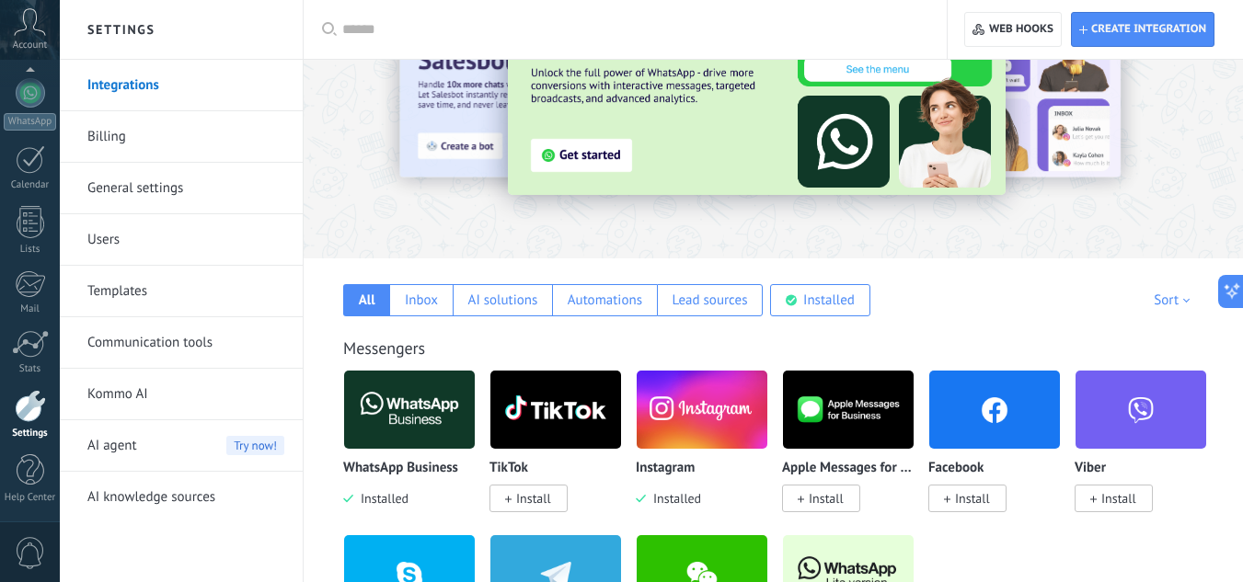
scroll to position [102, 0]
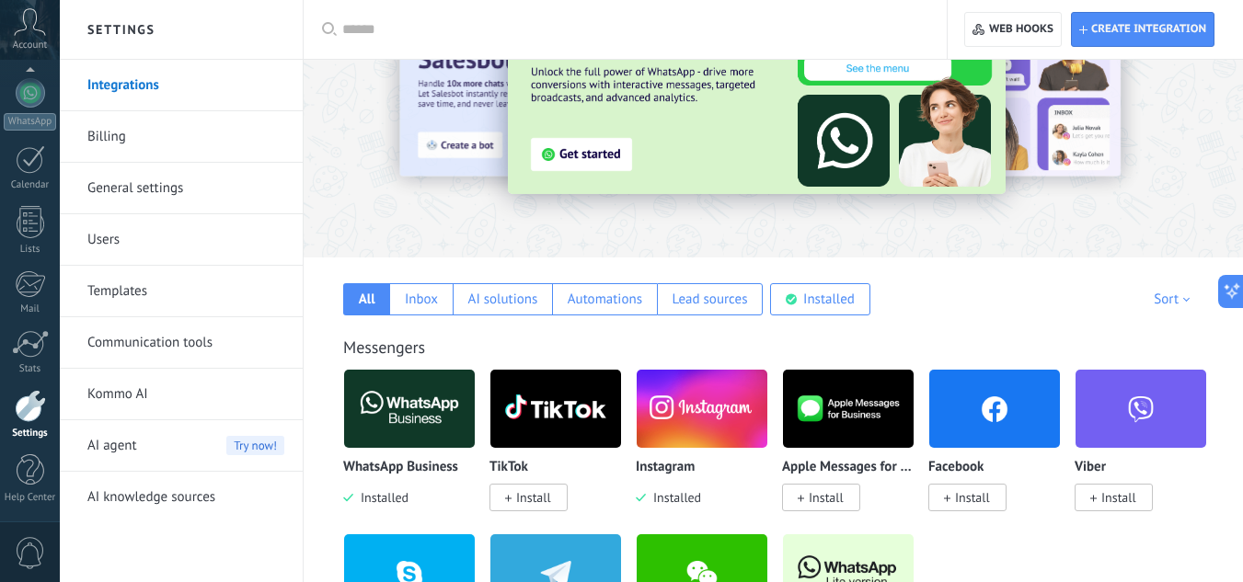
click at [543, 387] on img at bounding box center [555, 408] width 131 height 89
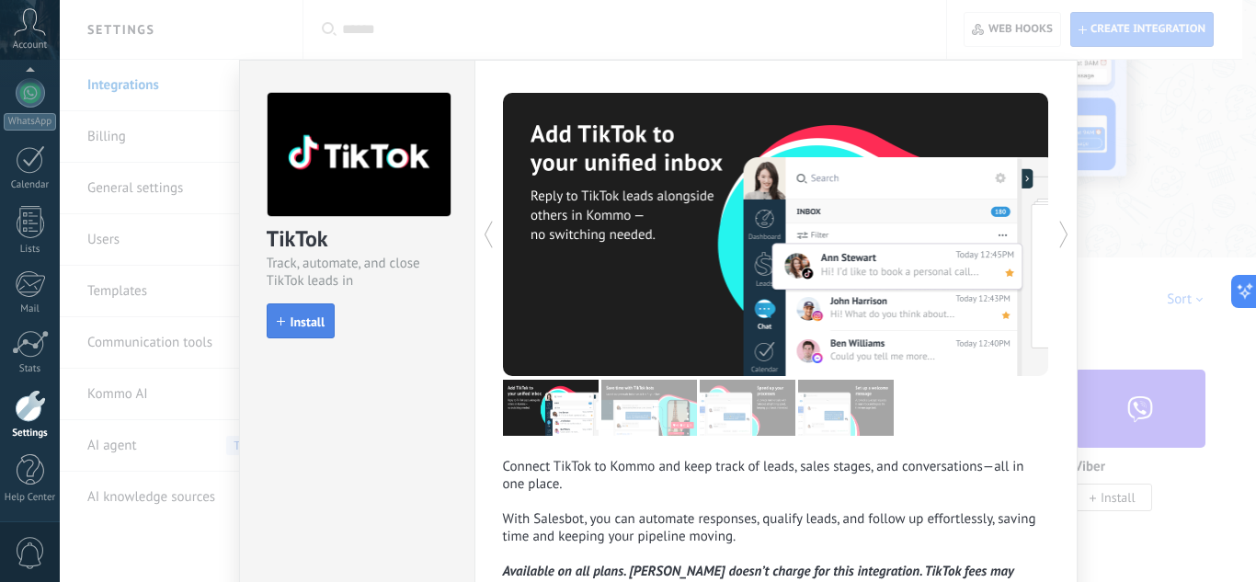
click at [302, 322] on span "Install" at bounding box center [308, 321] width 35 height 13
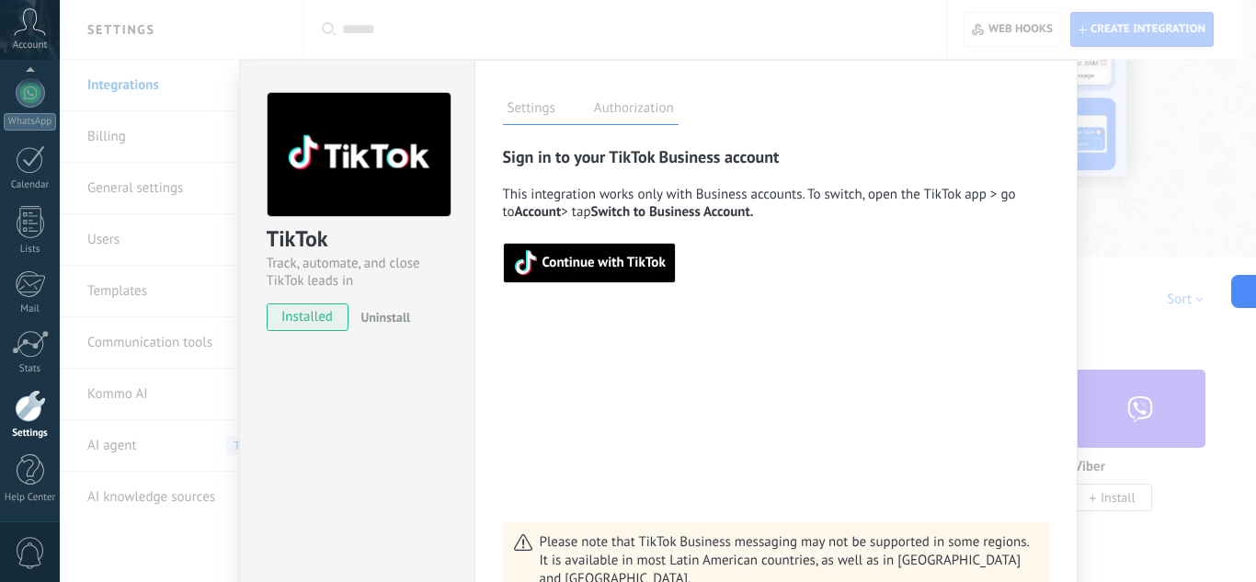
click at [626, 248] on button "Continue with TikTok" at bounding box center [589, 263] width 173 height 40
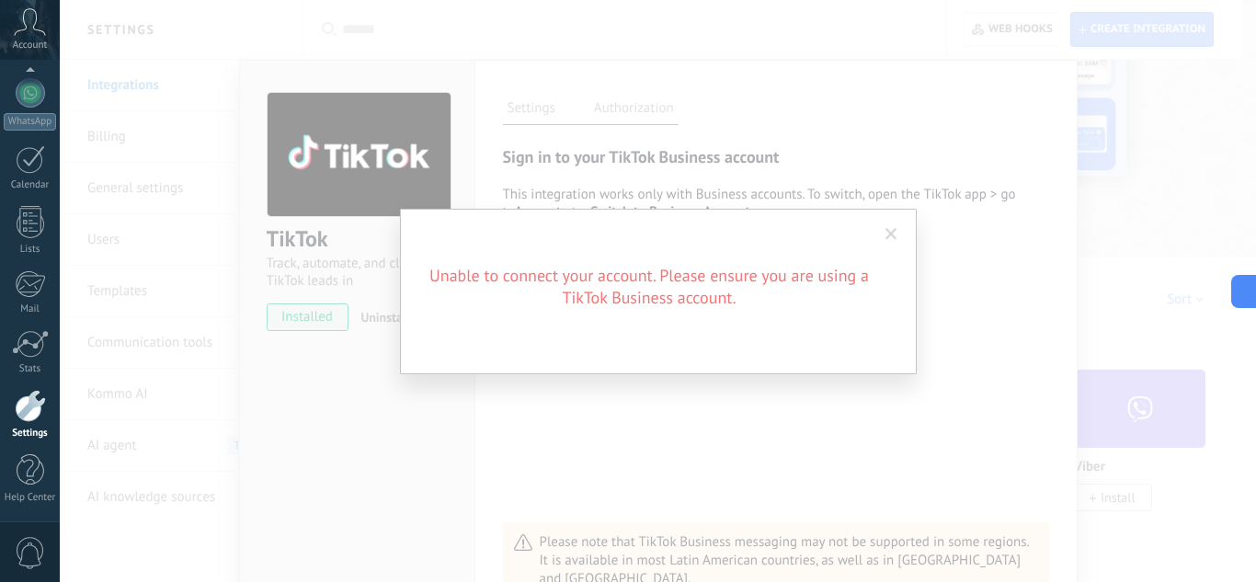
click at [965, 163] on div "Unable to connect your account. Please ensure you are using a TikTok Business a…" at bounding box center [658, 291] width 1197 height 582
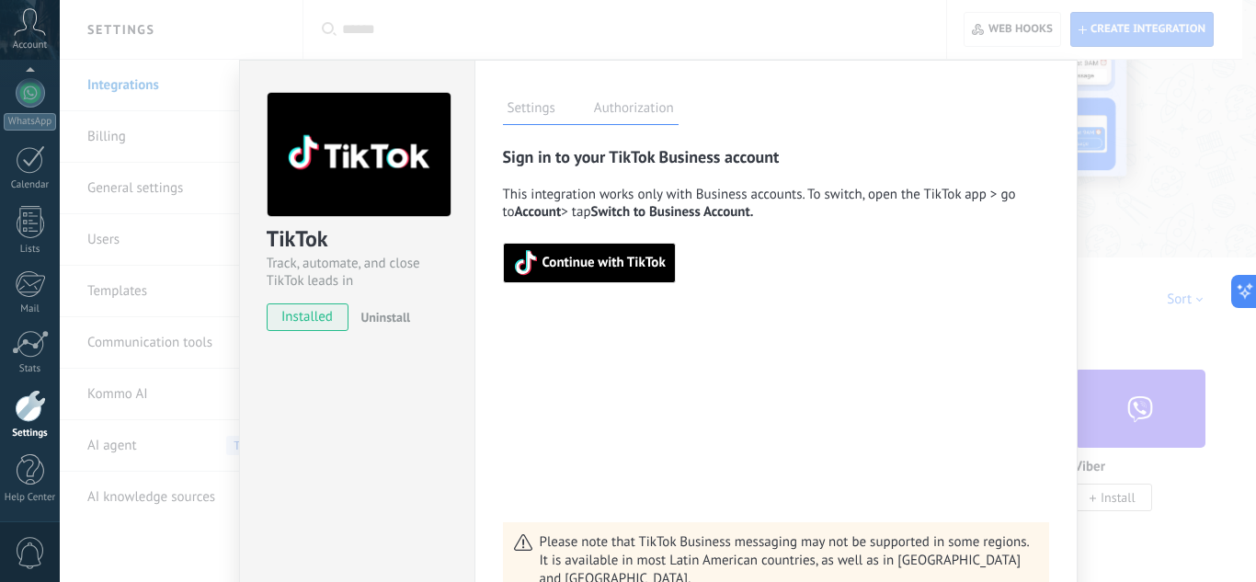
click at [578, 269] on span "Continue with TikTok" at bounding box center [604, 263] width 123 height 13
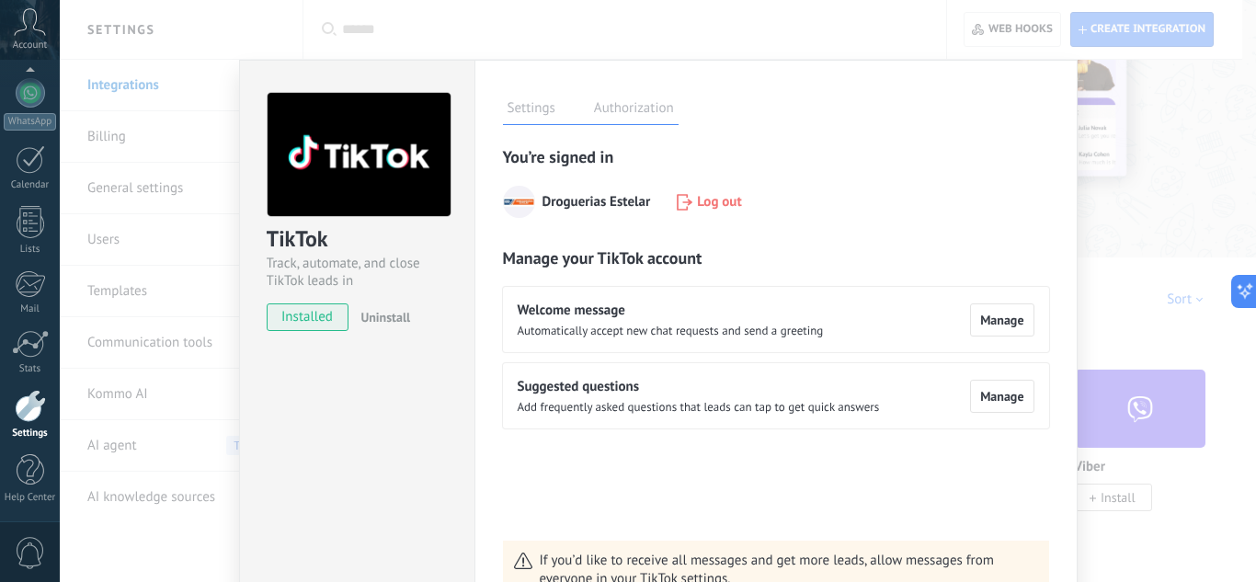
click at [1095, 167] on div "TikTok Track, automate, and close TikTok leads in Kommo installed Uninstall Set…" at bounding box center [658, 291] width 1197 height 582
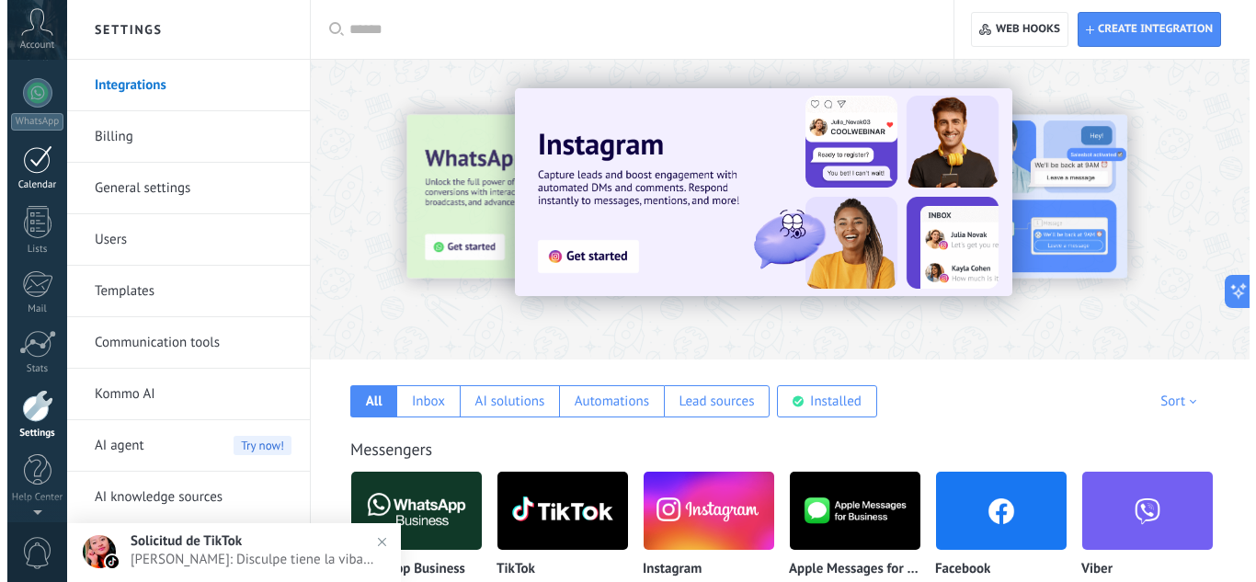
scroll to position [0, 0]
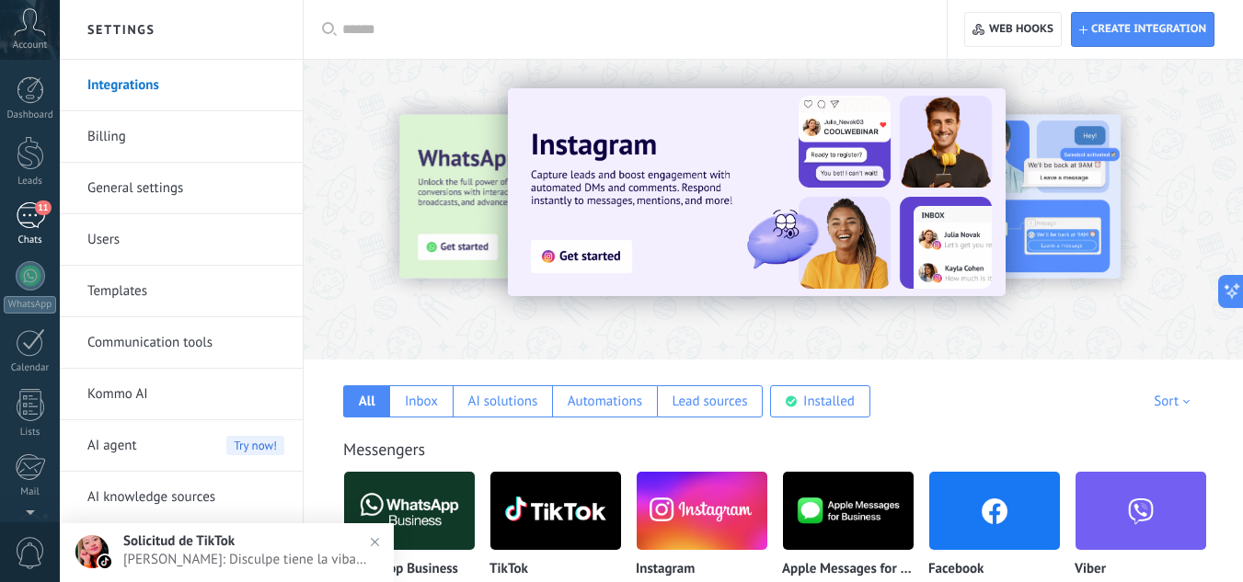
click at [8, 216] on link "11 Chats" at bounding box center [30, 224] width 60 height 44
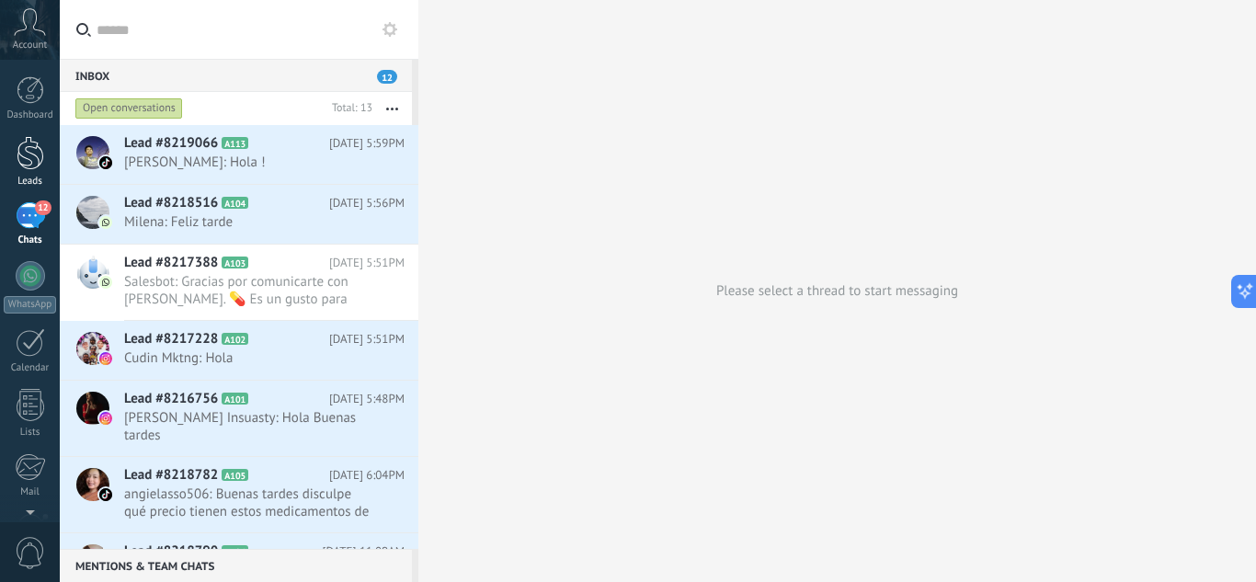
click at [24, 168] on div at bounding box center [31, 153] width 28 height 34
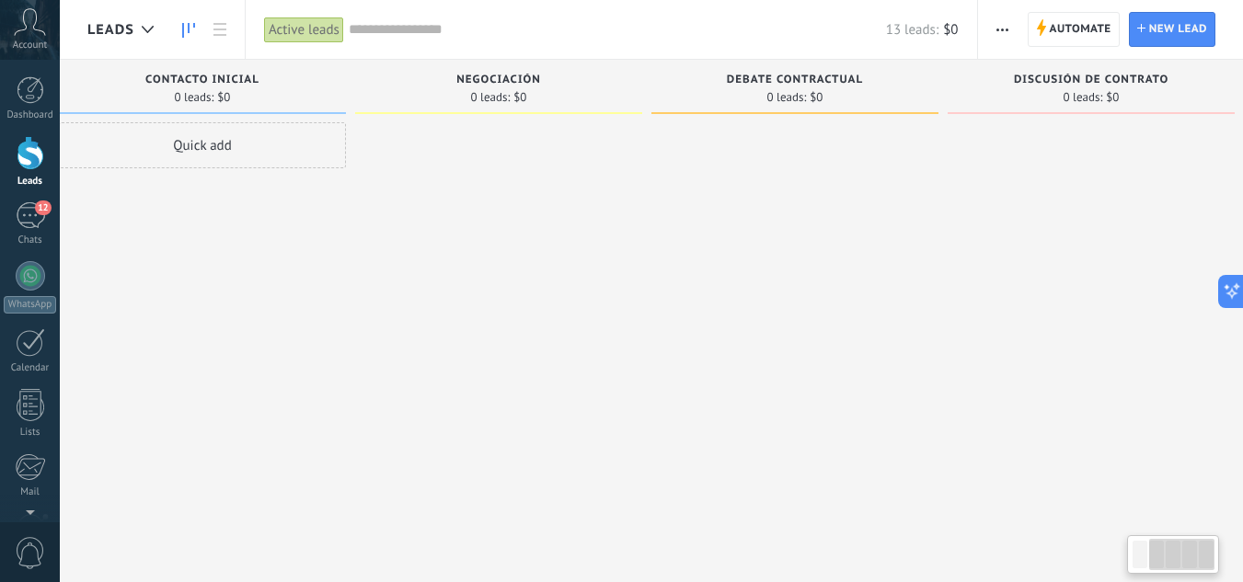
scroll to position [0, 353]
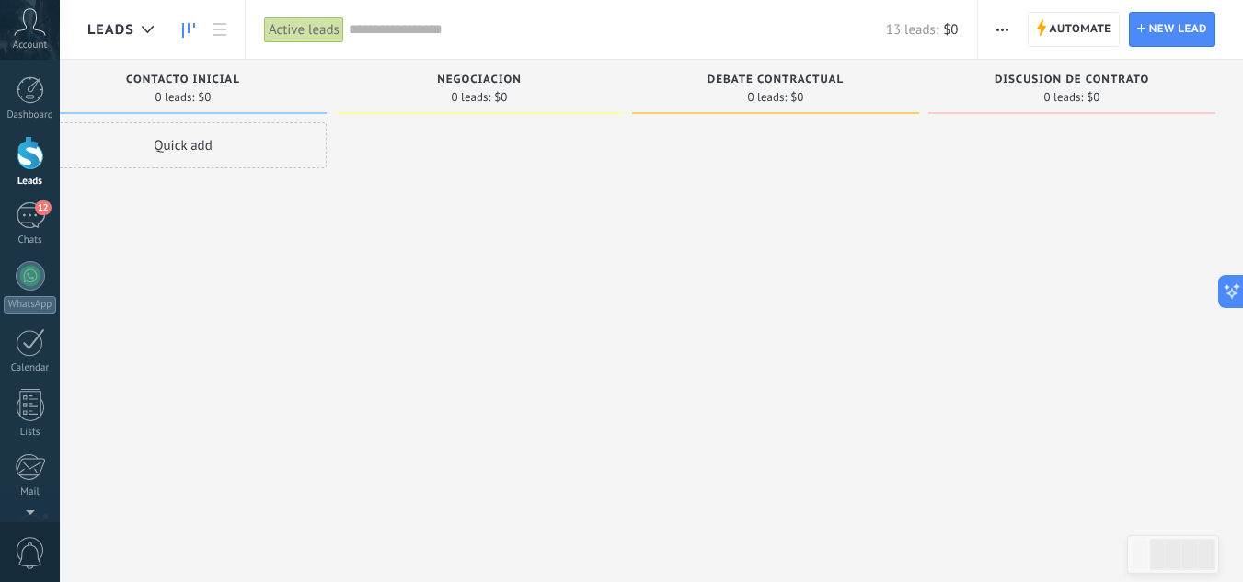
click at [1002, 29] on use "button" at bounding box center [1002, 30] width 12 height 3
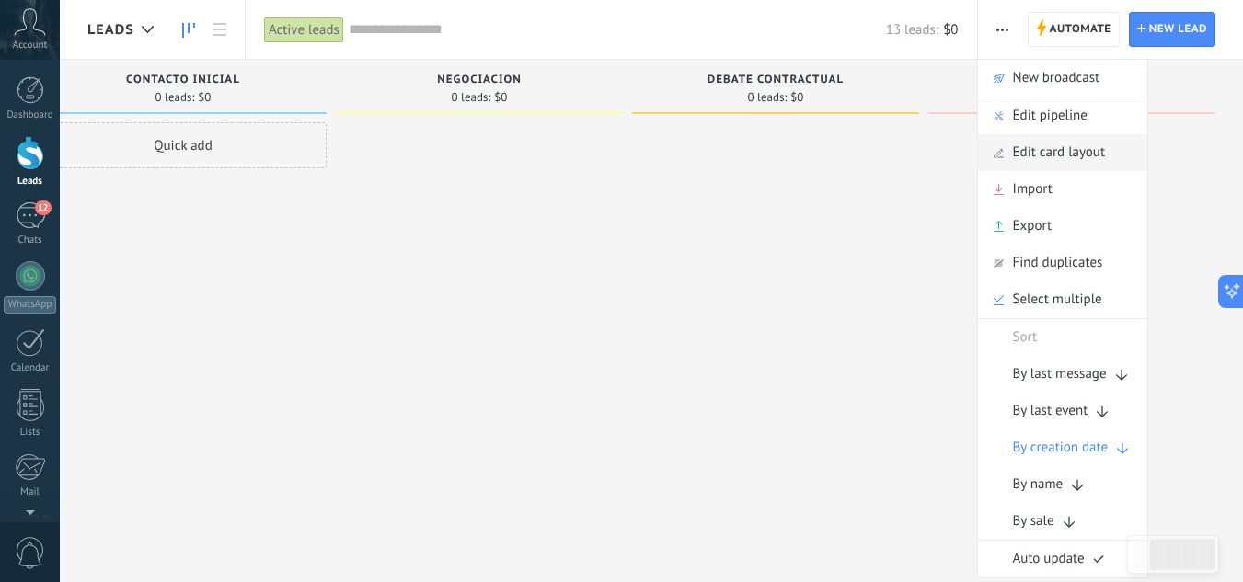
click at [1068, 151] on span "Edit card layout" at bounding box center [1059, 152] width 92 height 37
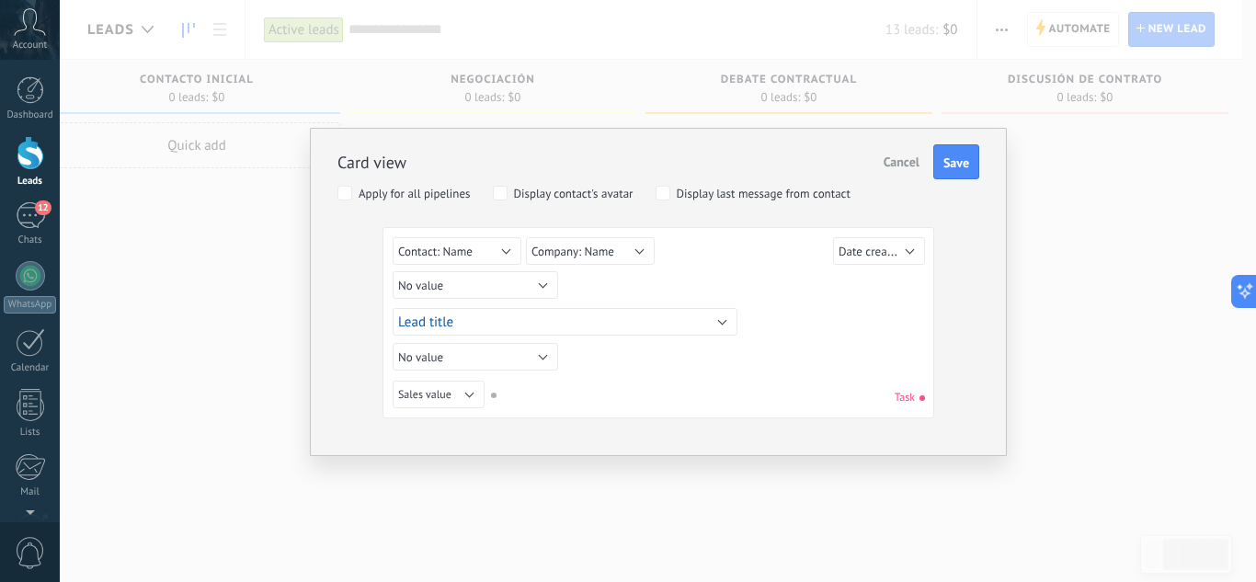
click at [909, 155] on span "Cancel" at bounding box center [902, 162] width 36 height 17
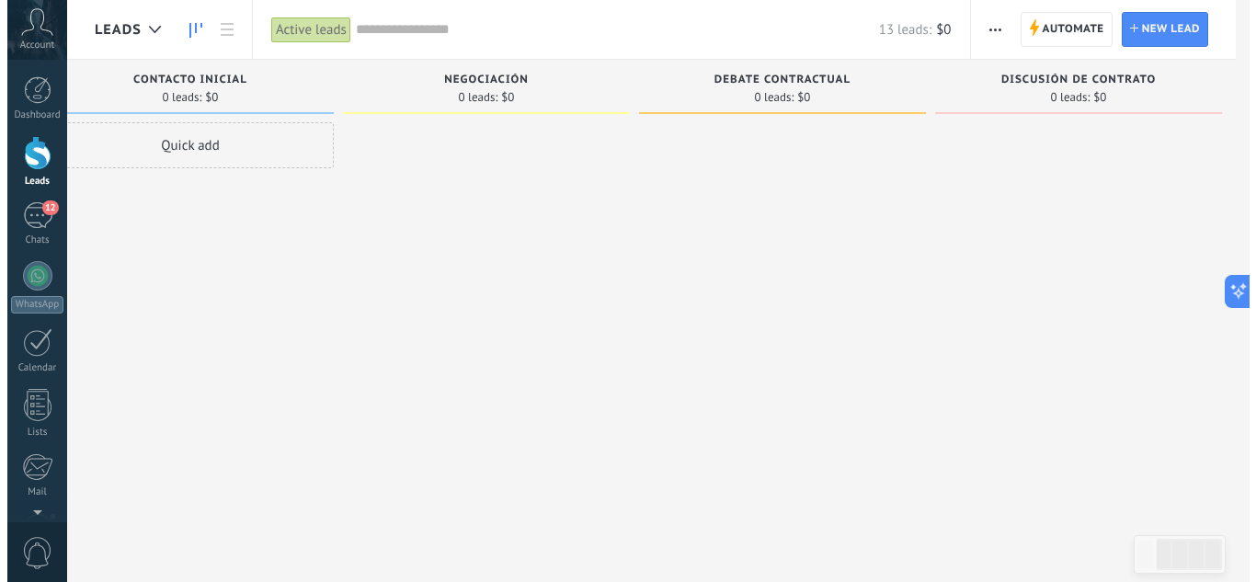
scroll to position [0, 339]
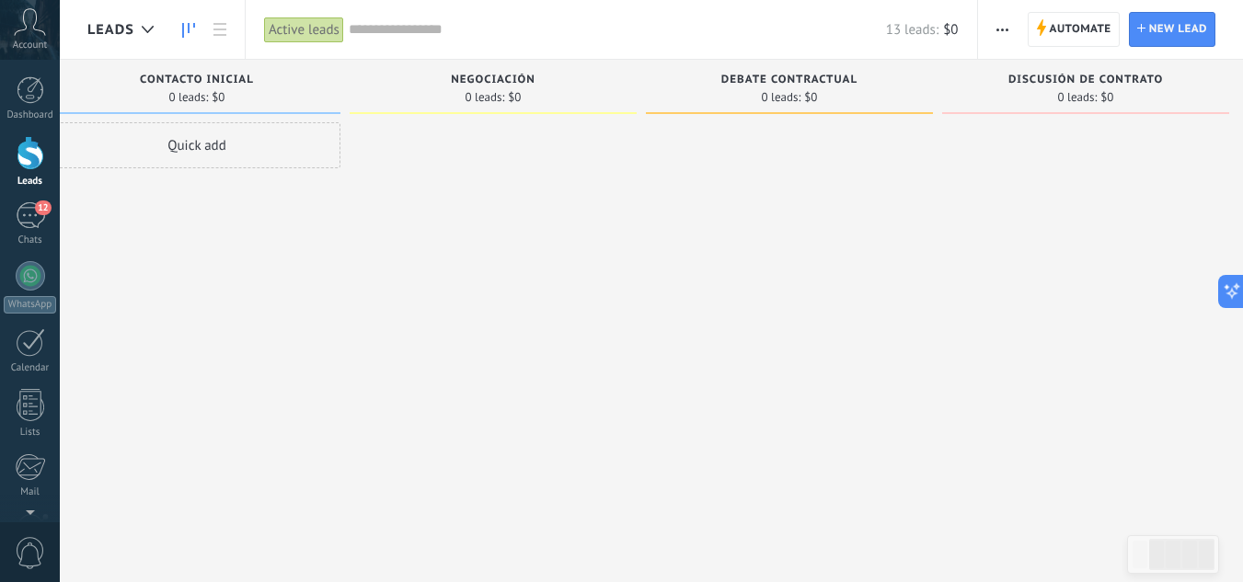
click at [999, 29] on icon "button" at bounding box center [1002, 30] width 12 height 3
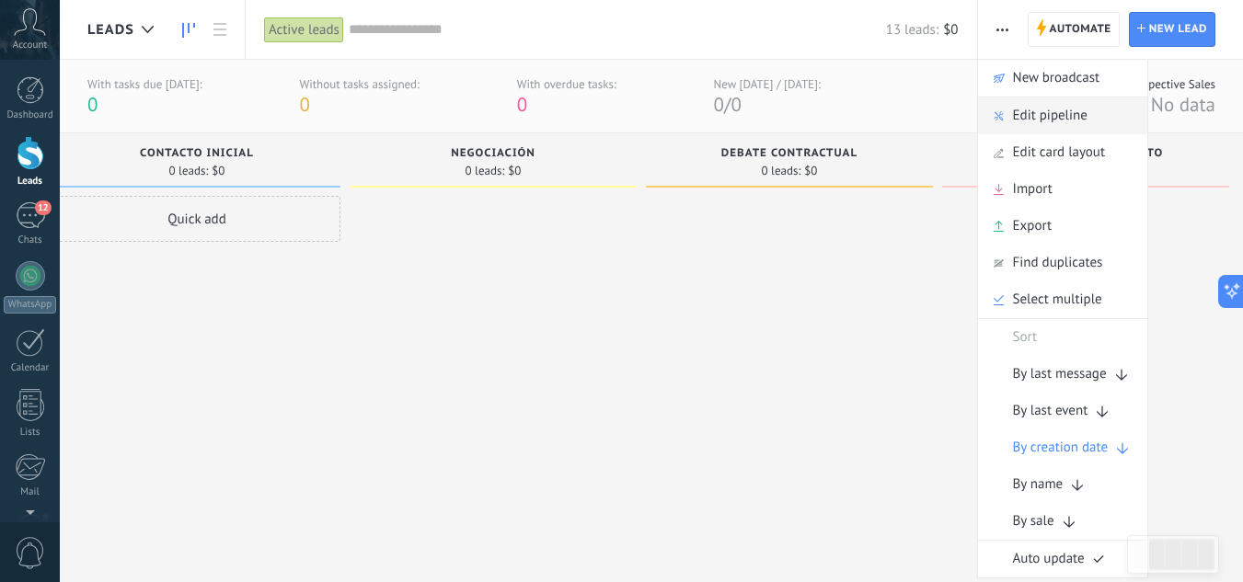
click at [1061, 118] on span "Edit pipeline" at bounding box center [1050, 115] width 75 height 37
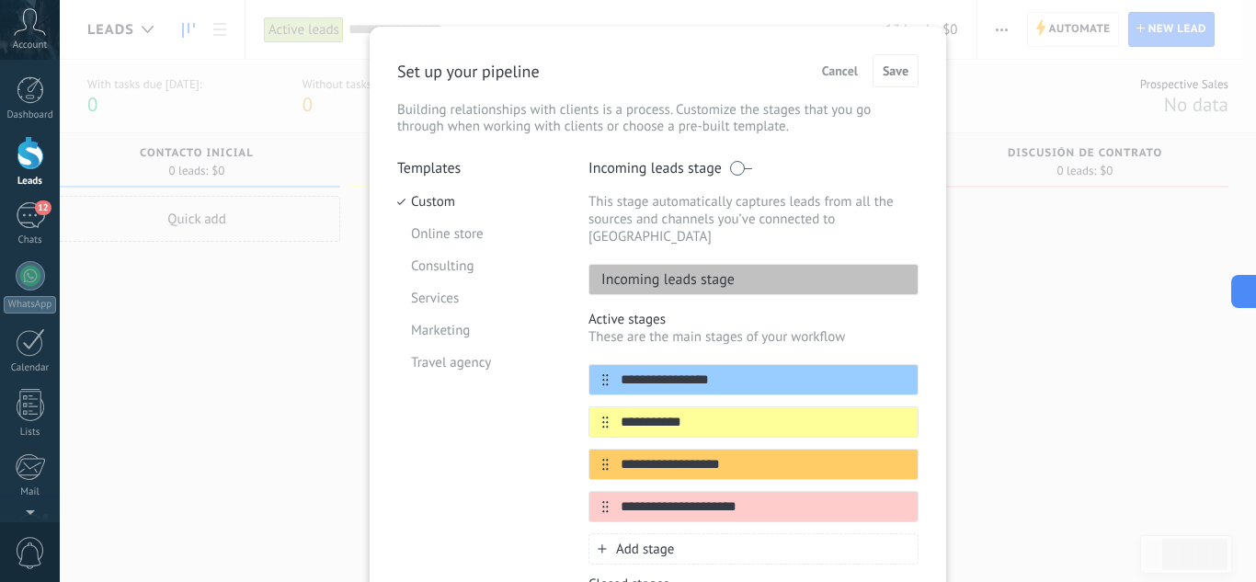
scroll to position [45, 0]
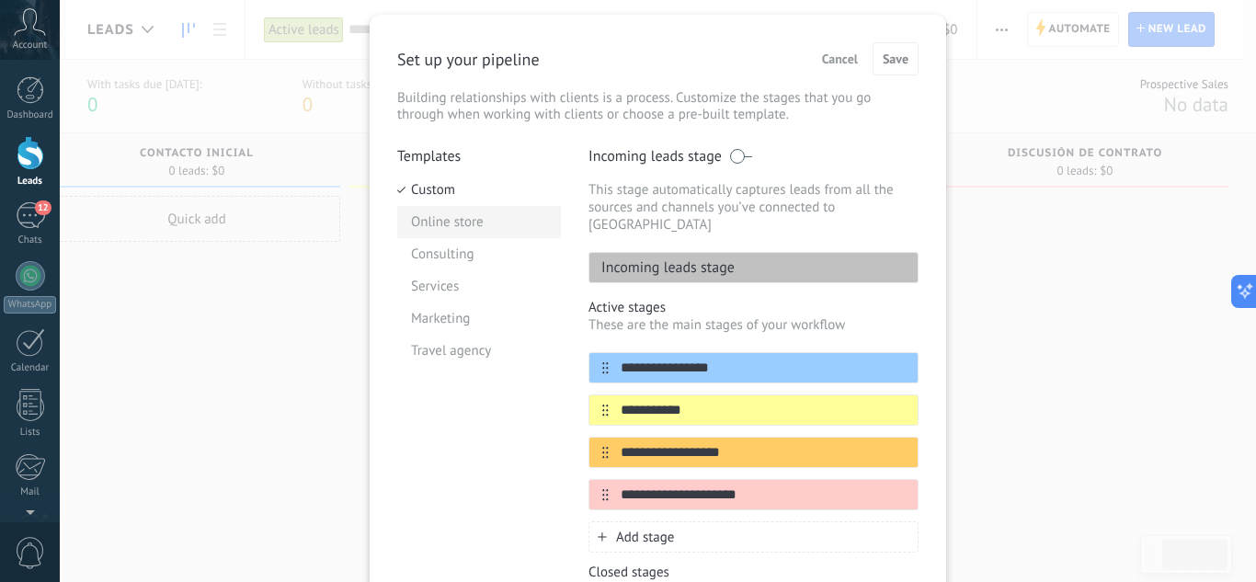
click at [445, 223] on li "Online store" at bounding box center [479, 222] width 164 height 32
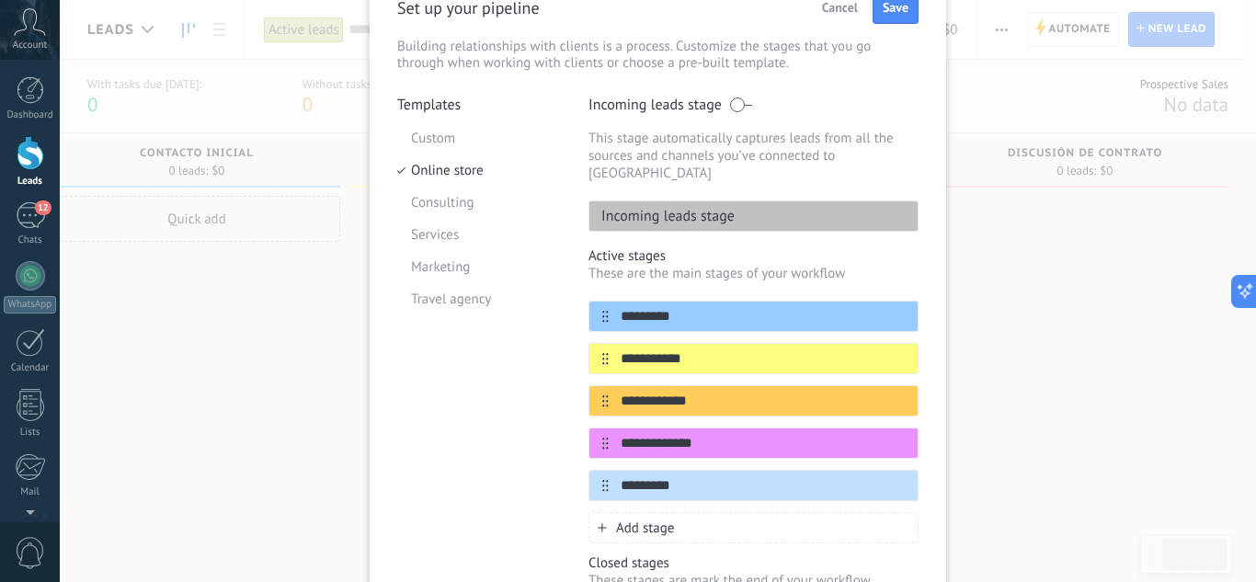
scroll to position [97, 0]
click at [483, 202] on li "Consulting" at bounding box center [479, 202] width 164 height 32
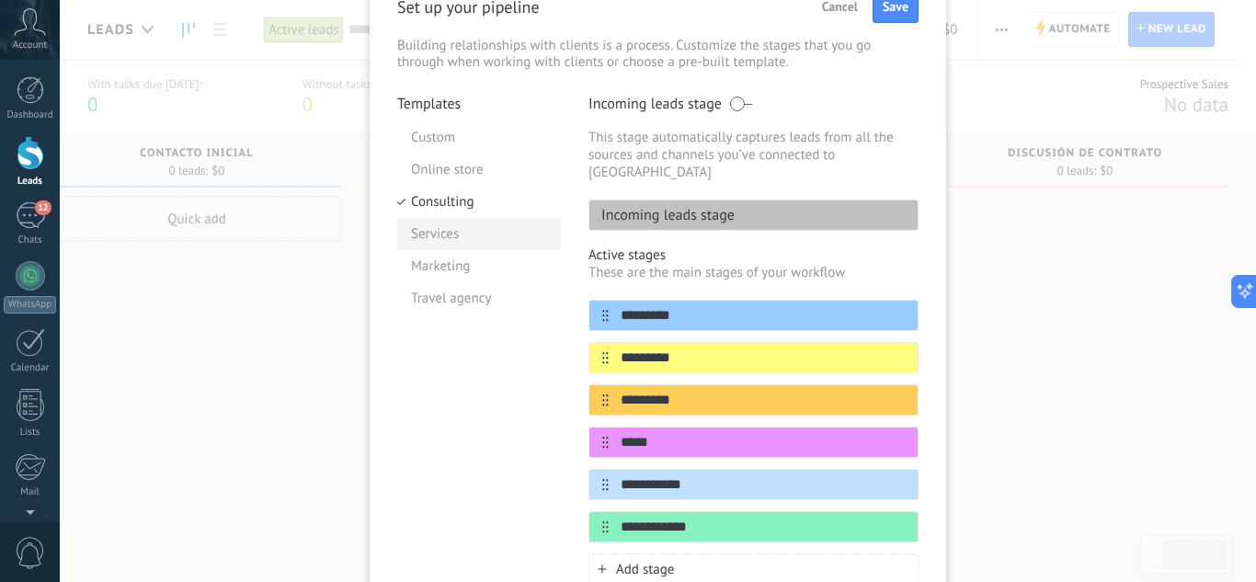
click at [459, 230] on li "Services" at bounding box center [479, 234] width 164 height 32
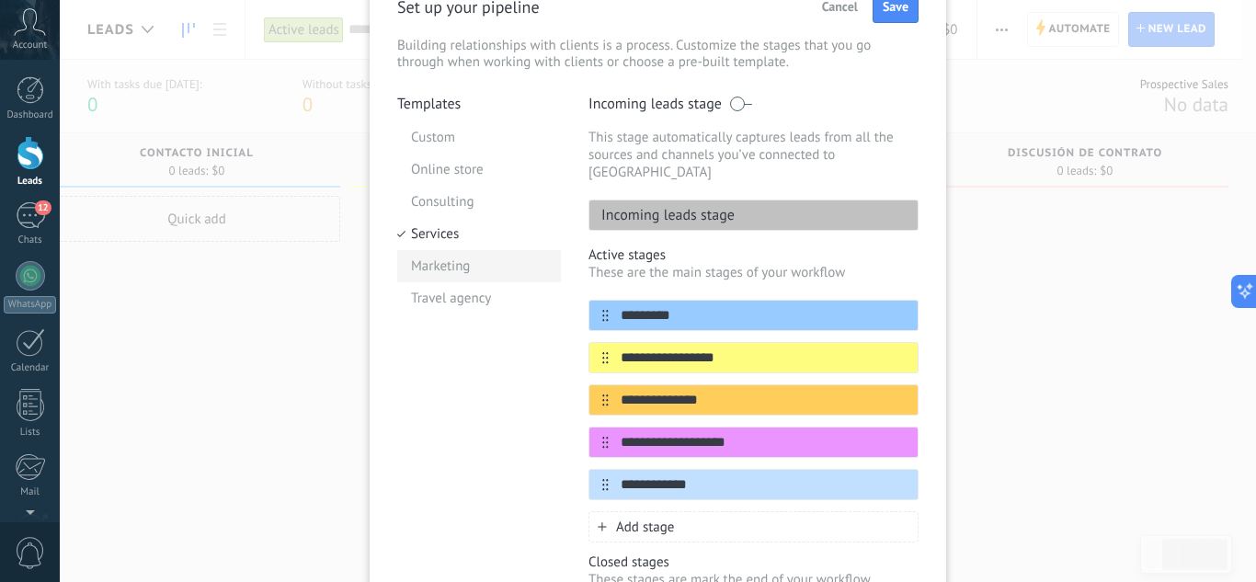
click at [444, 271] on li "Marketing" at bounding box center [479, 266] width 164 height 32
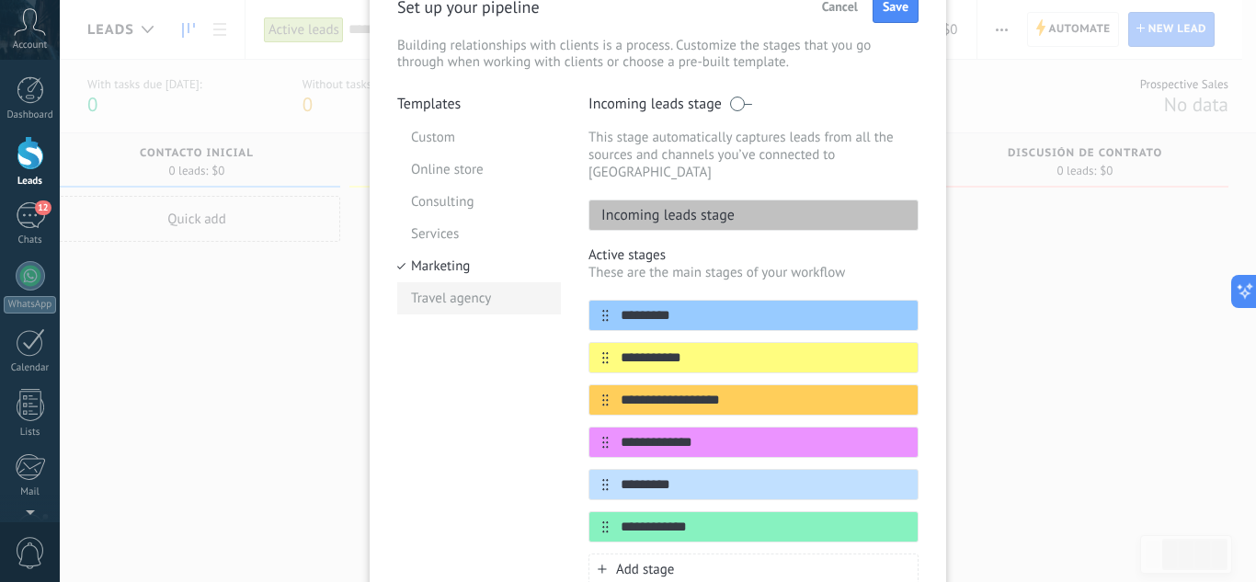
click at [452, 293] on li "Travel agency" at bounding box center [479, 298] width 164 height 32
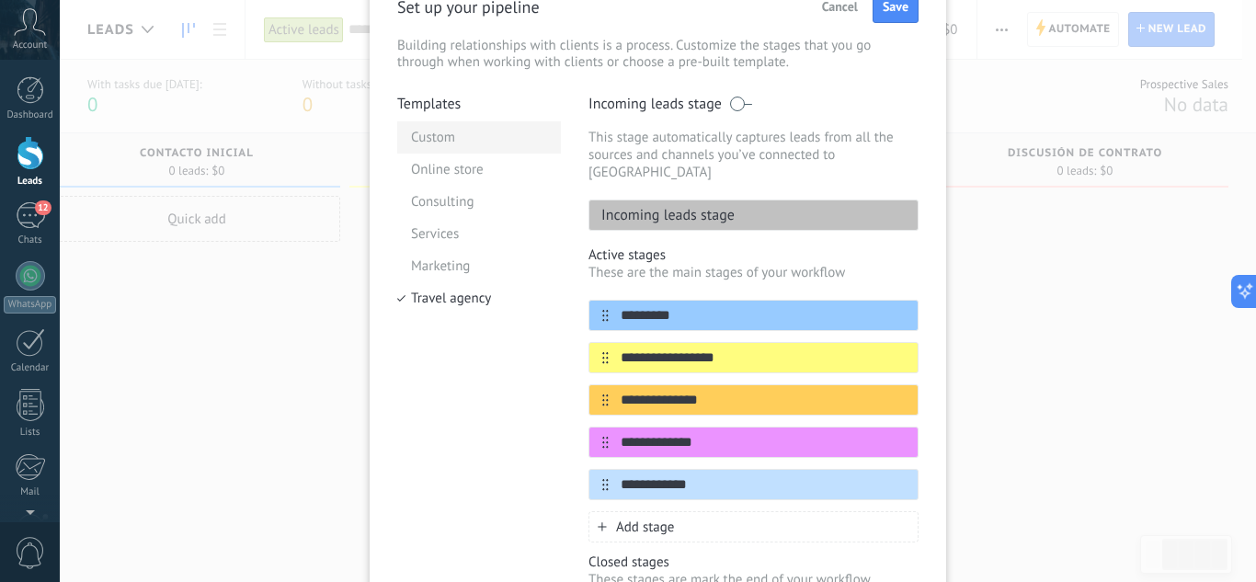
click at [453, 134] on li "Custom" at bounding box center [479, 137] width 164 height 32
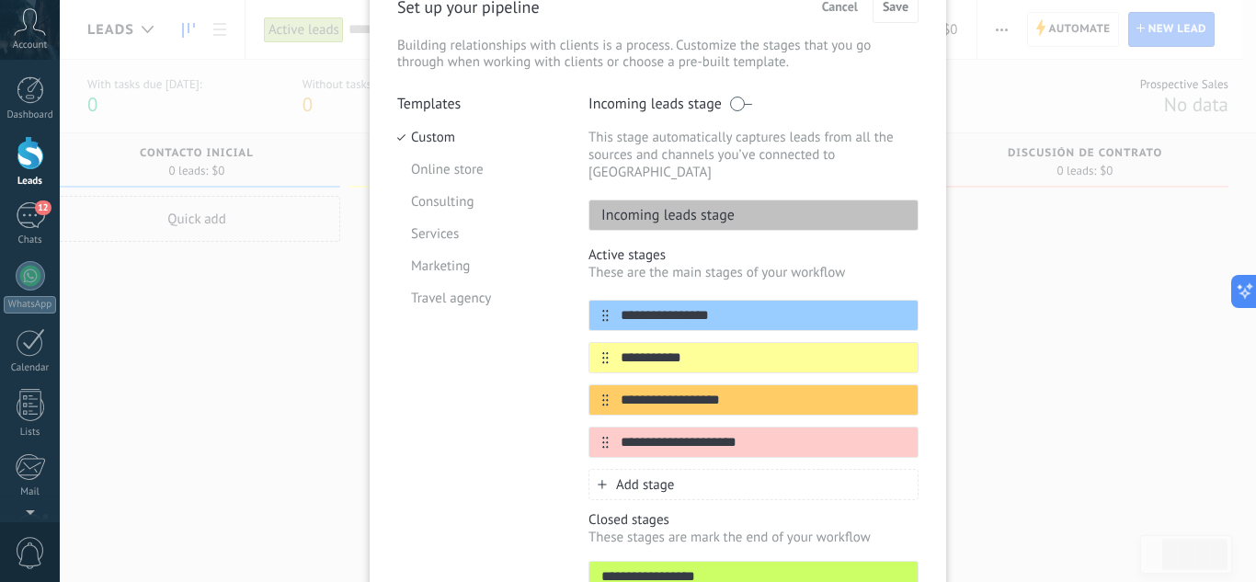
scroll to position [78, 0]
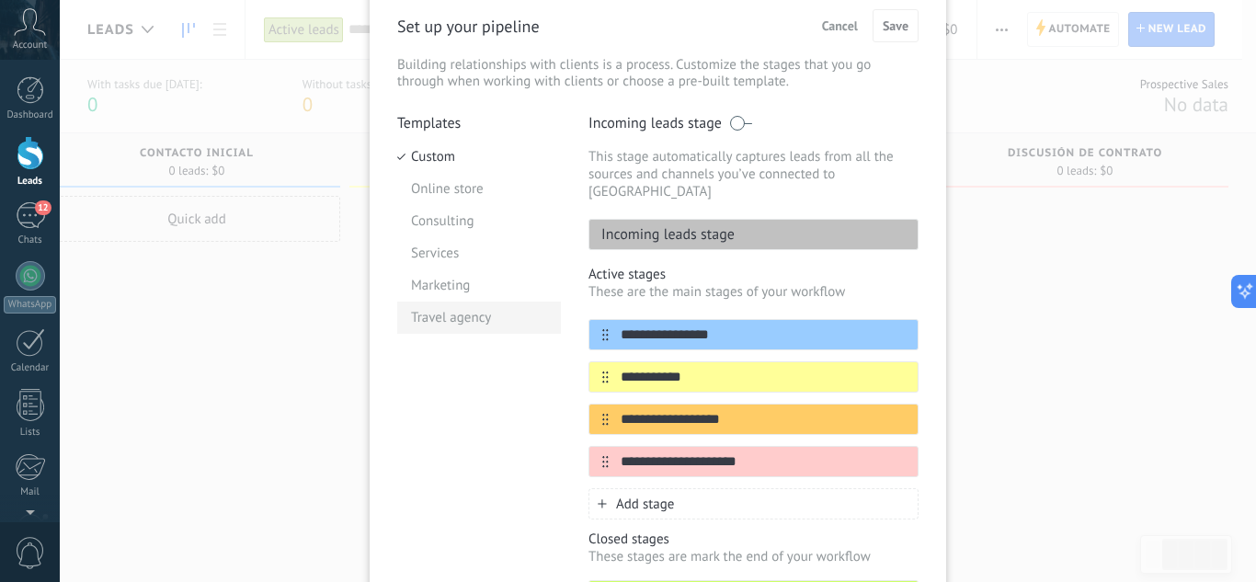
drag, startPoint x: 717, startPoint y: 320, endPoint x: 510, endPoint y: 309, distance: 208.2
click at [510, 309] on div "**********" at bounding box center [658, 389] width 522 height 551
type input "**********"
drag, startPoint x: 718, startPoint y: 360, endPoint x: 514, endPoint y: 355, distance: 204.2
click at [514, 355] on div "**********" at bounding box center [658, 389] width 522 height 551
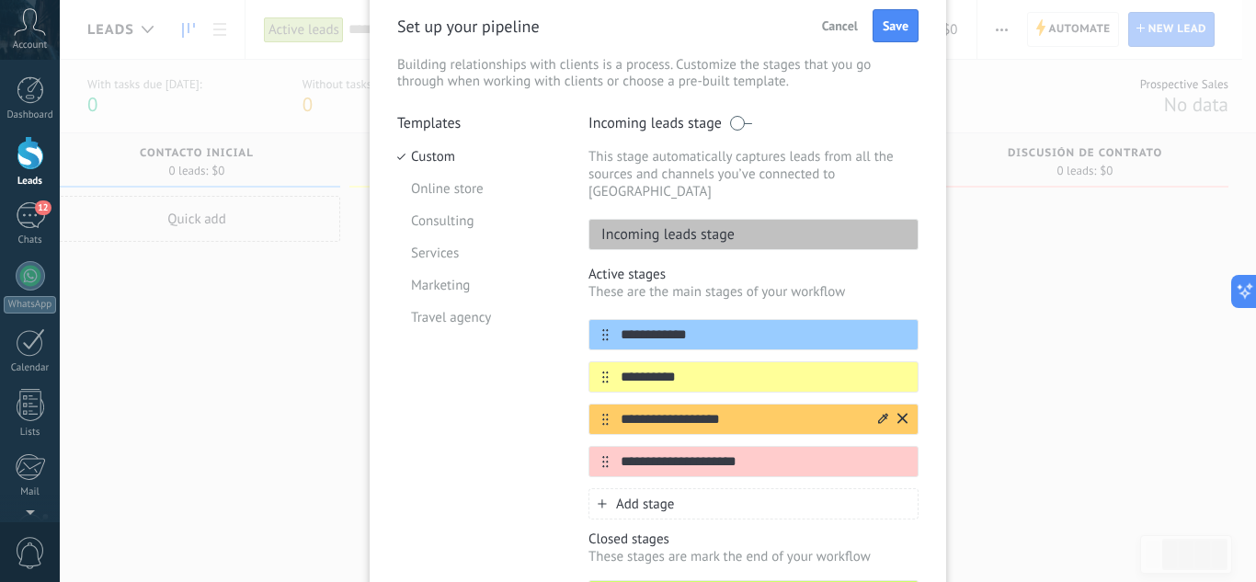
type input "**********"
drag, startPoint x: 748, startPoint y: 401, endPoint x: 504, endPoint y: 352, distance: 248.6
click at [504, 352] on div "**********" at bounding box center [658, 389] width 522 height 551
type input "*"
type input "*********"
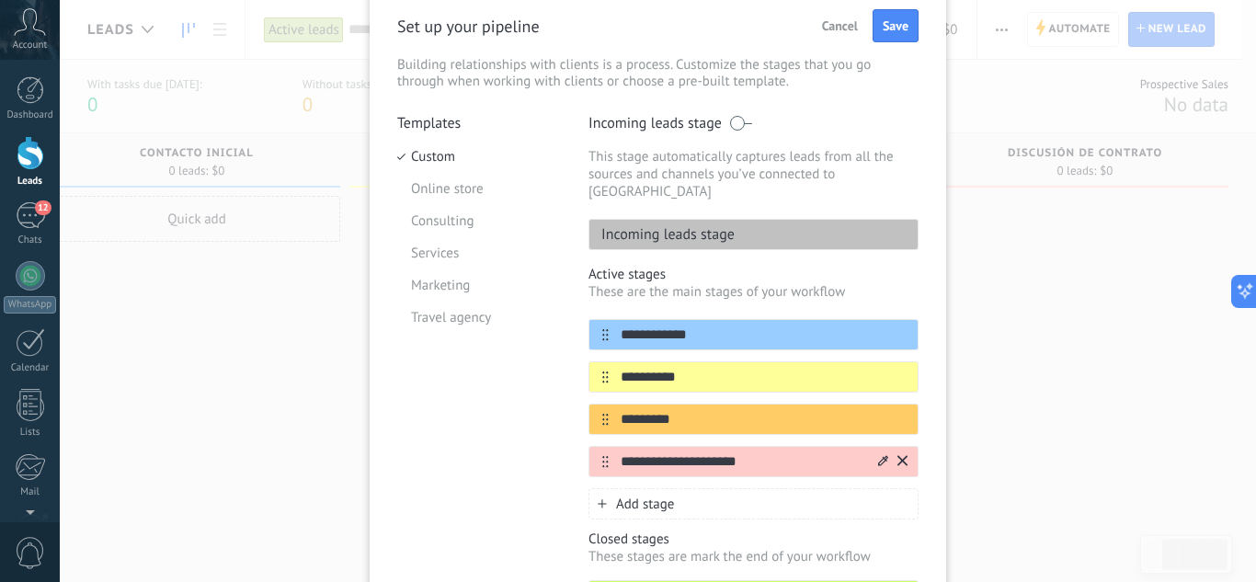
click at [771, 453] on input "**********" at bounding box center [742, 462] width 267 height 19
drag, startPoint x: 771, startPoint y: 443, endPoint x: 304, endPoint y: 370, distance: 472.1
click at [304, 370] on div "**********" at bounding box center [658, 291] width 1197 height 582
type input "*****"
click at [888, 453] on div at bounding box center [892, 461] width 32 height 29
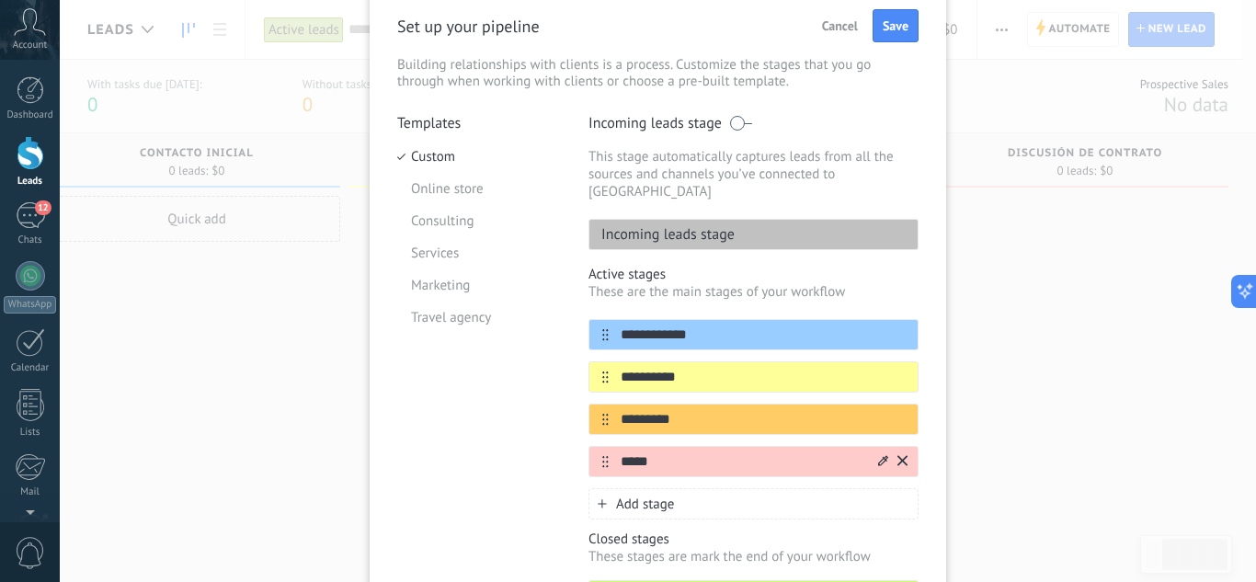
click at [878, 455] on icon at bounding box center [883, 460] width 10 height 11
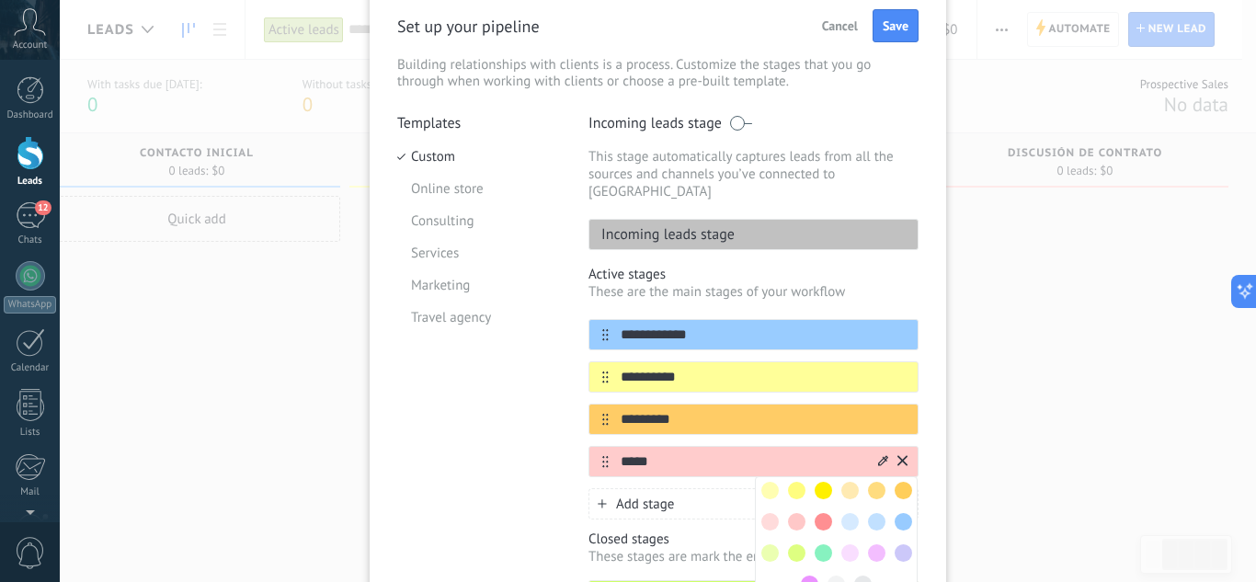
click at [800, 533] on div at bounding box center [797, 553] width 27 height 27
click at [793, 533] on span at bounding box center [796, 553] width 17 height 17
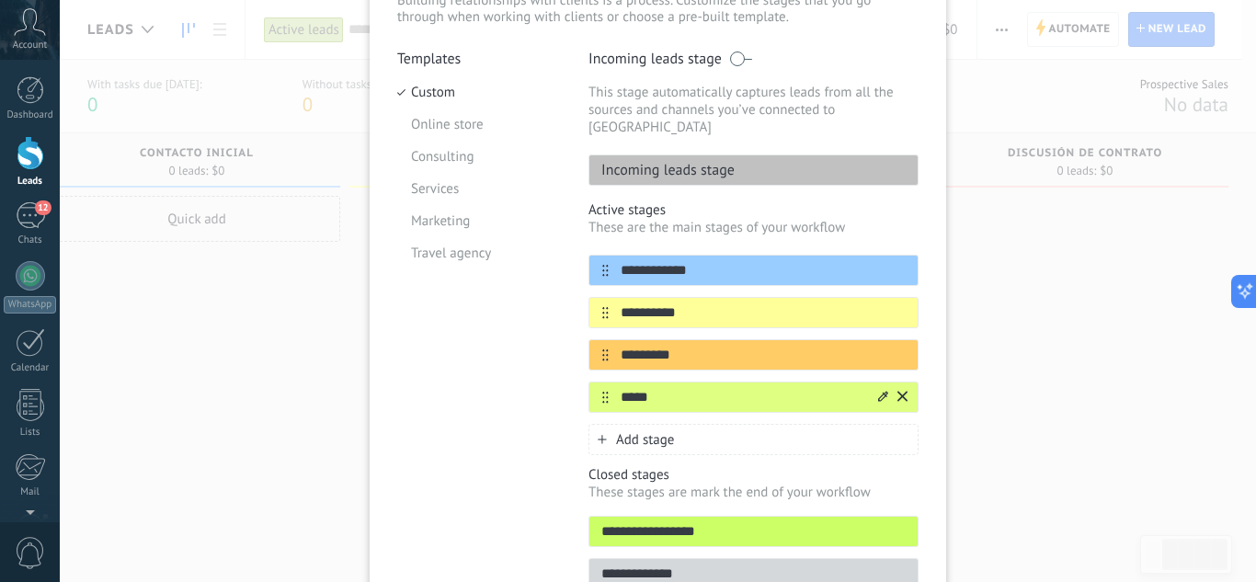
scroll to position [143, 0]
click at [652, 430] on span "Add stage" at bounding box center [645, 438] width 58 height 17
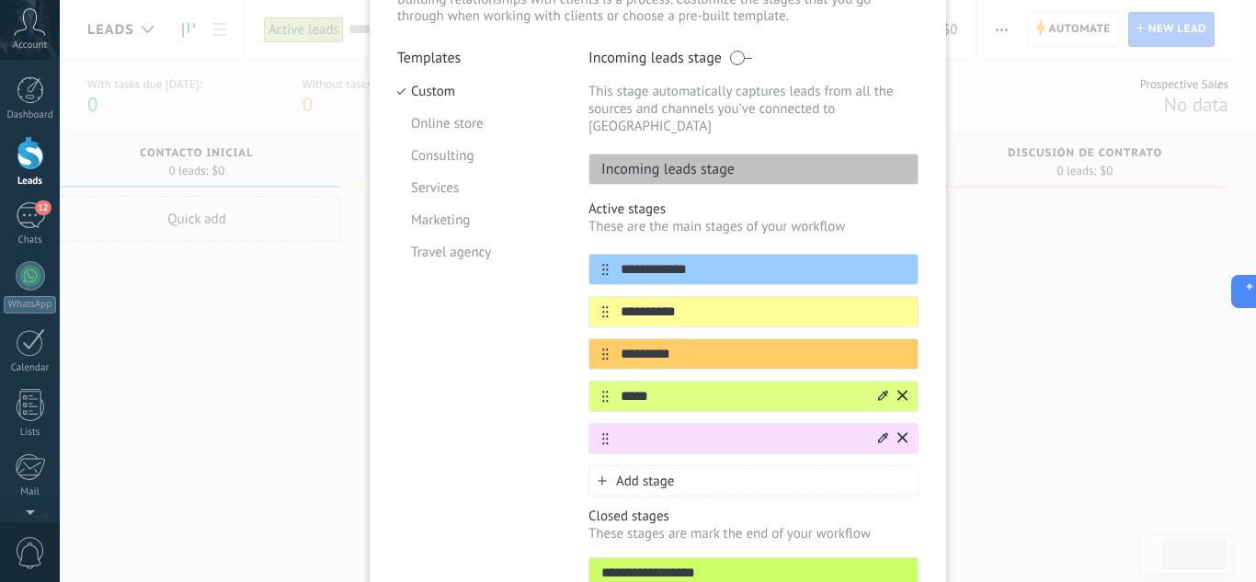
click at [899, 432] on icon at bounding box center [903, 437] width 10 height 11
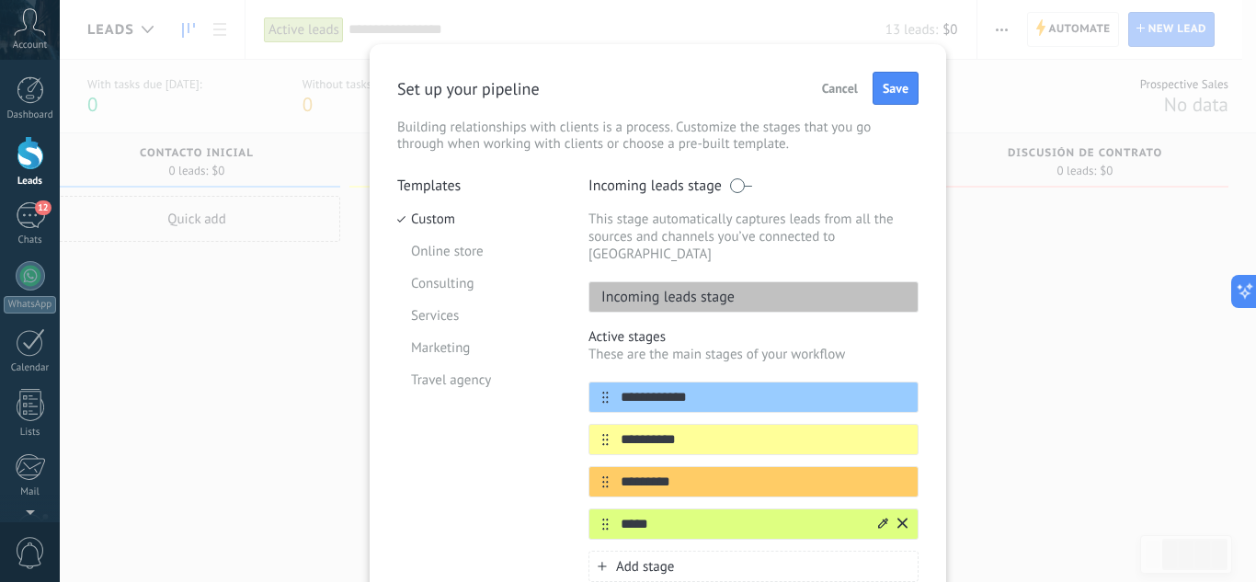
scroll to position [113, 0]
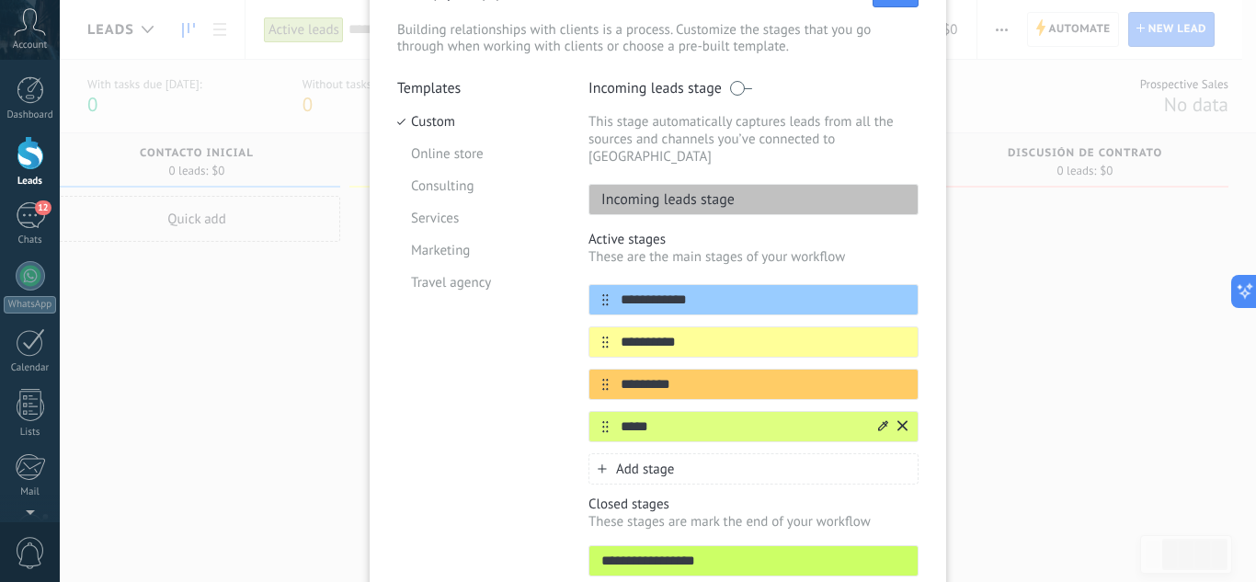
click at [660, 461] on span "Add stage" at bounding box center [645, 469] width 58 height 17
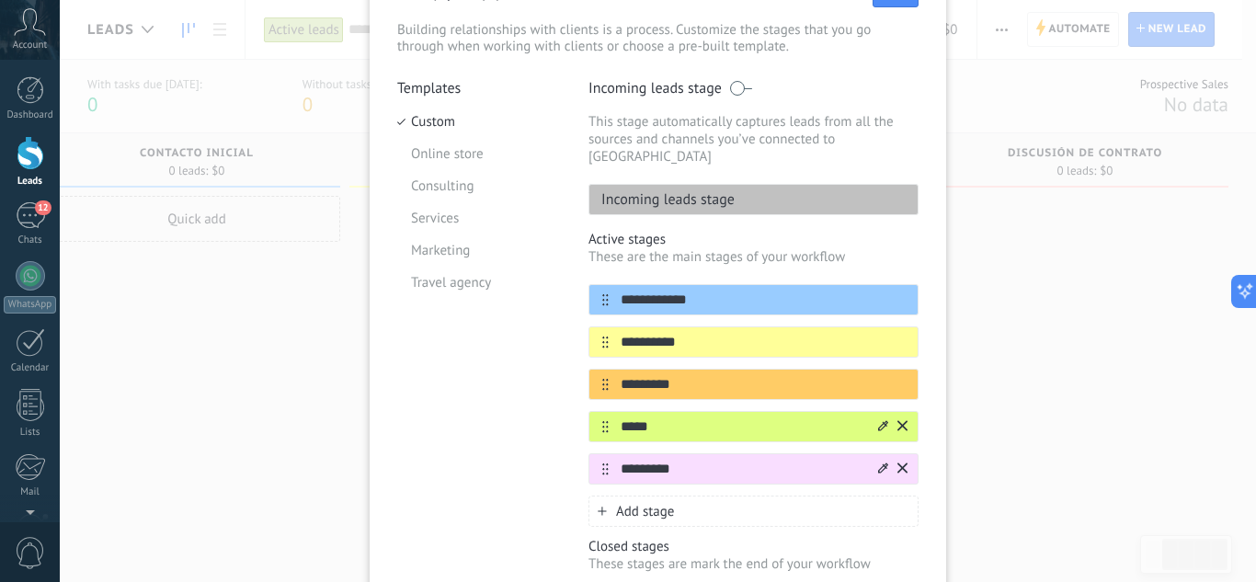
type input "*********"
click at [876, 455] on div at bounding box center [892, 468] width 32 height 29
click at [885, 463] on icon at bounding box center [883, 468] width 10 height 11
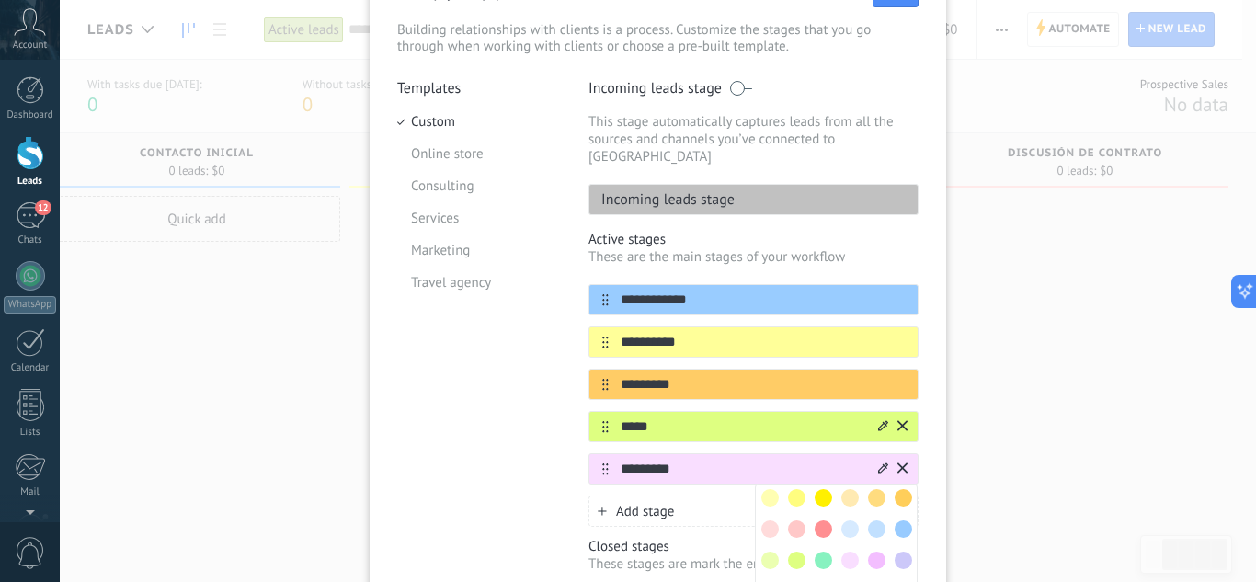
click at [821, 521] on span at bounding box center [823, 529] width 17 height 17
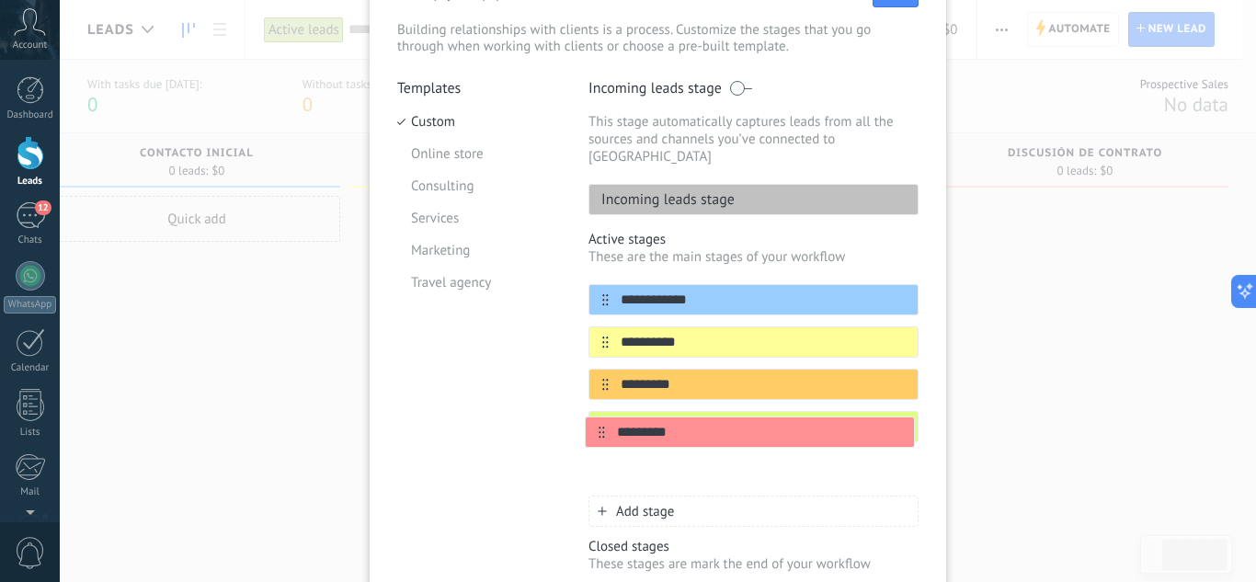
scroll to position [114, 0]
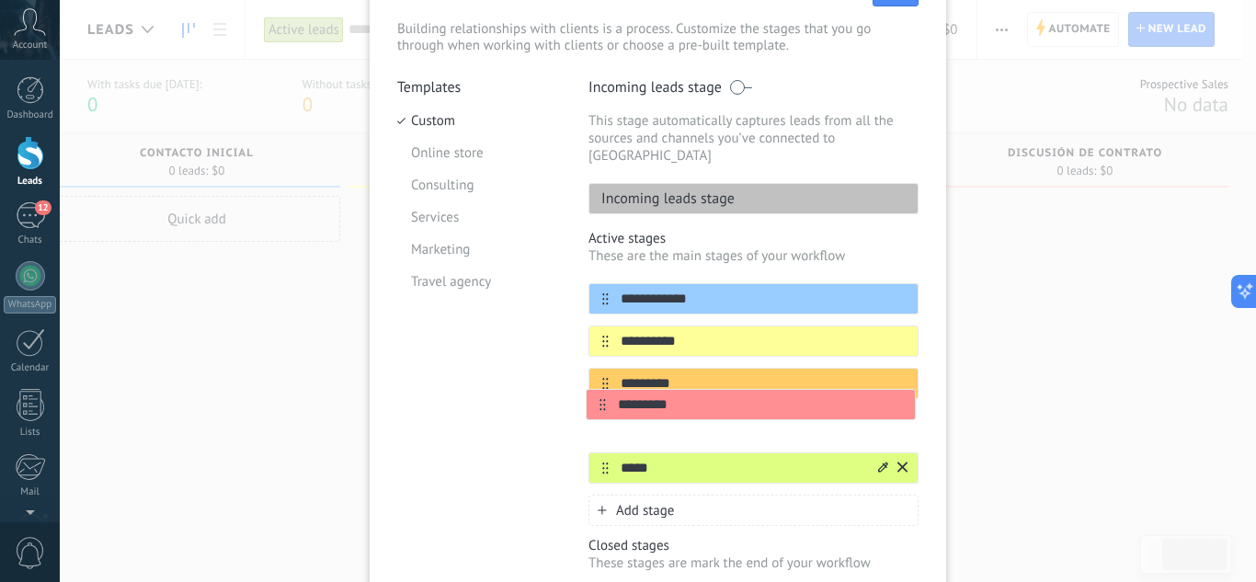
drag, startPoint x: 599, startPoint y: 455, endPoint x: 599, endPoint y: 398, distance: 57.0
click at [599, 398] on div "**********" at bounding box center [754, 383] width 330 height 201
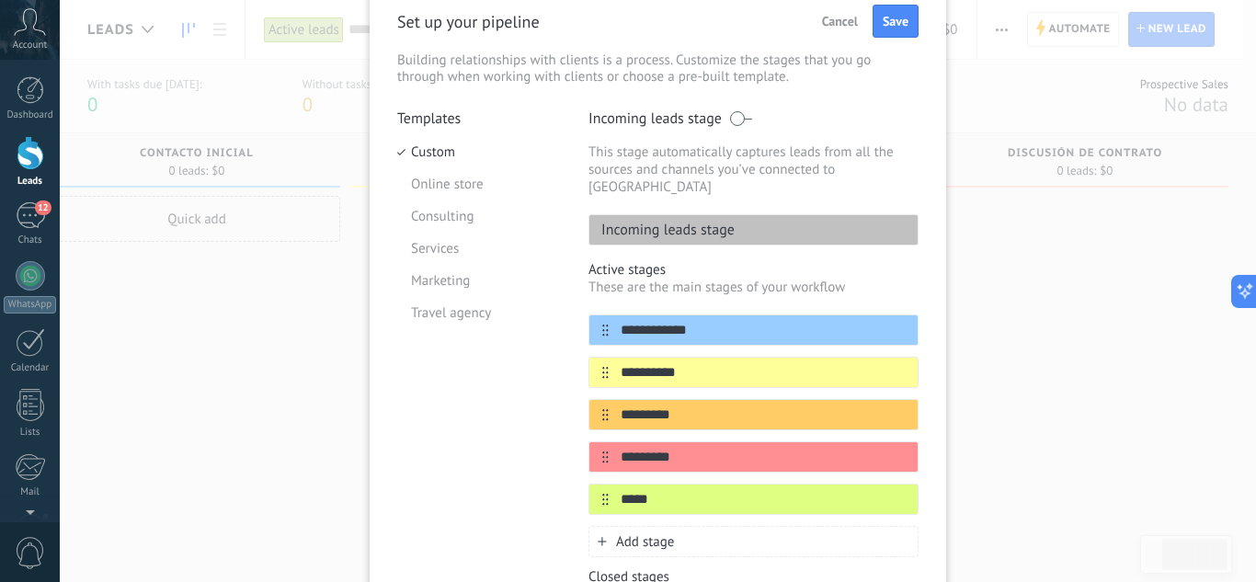
scroll to position [14, 0]
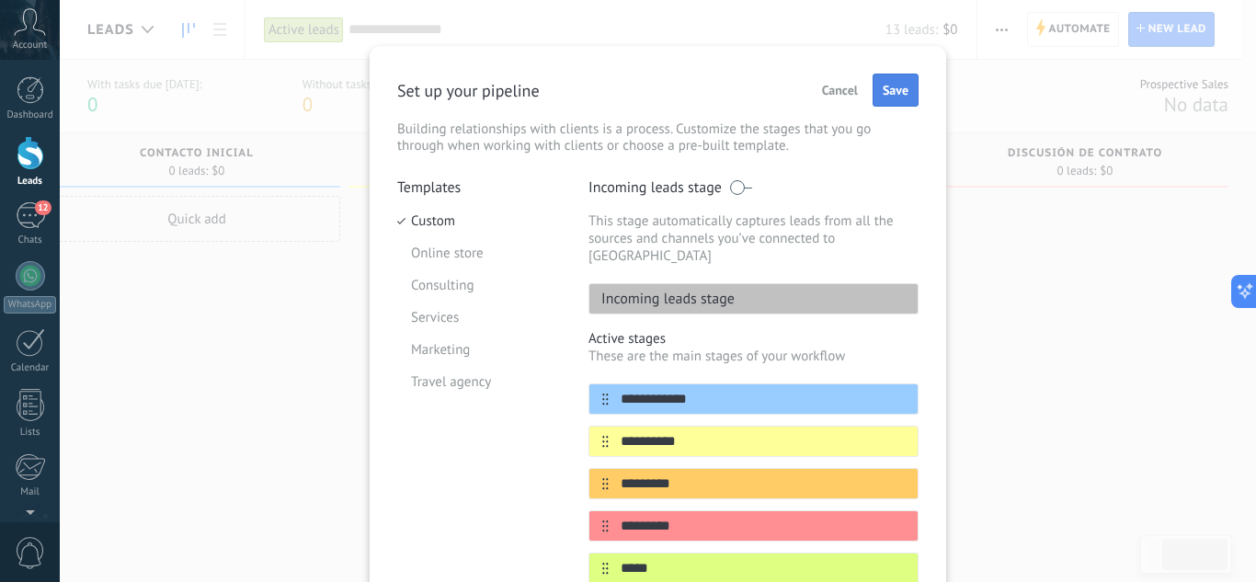
click at [898, 88] on span "Save" at bounding box center [896, 90] width 26 height 13
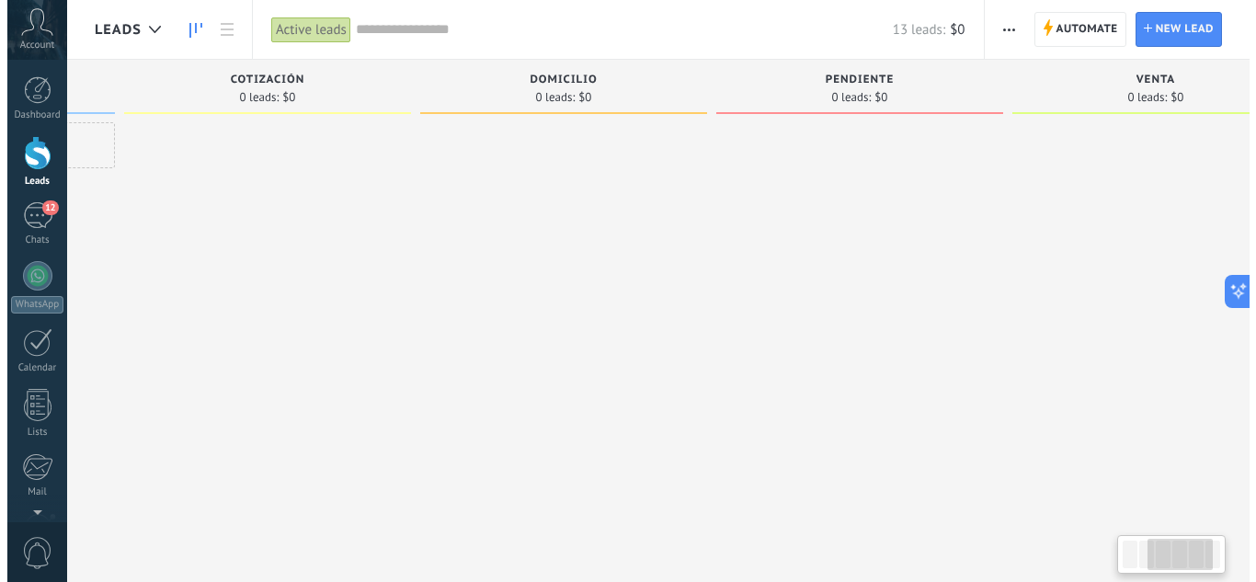
scroll to position [0, 649]
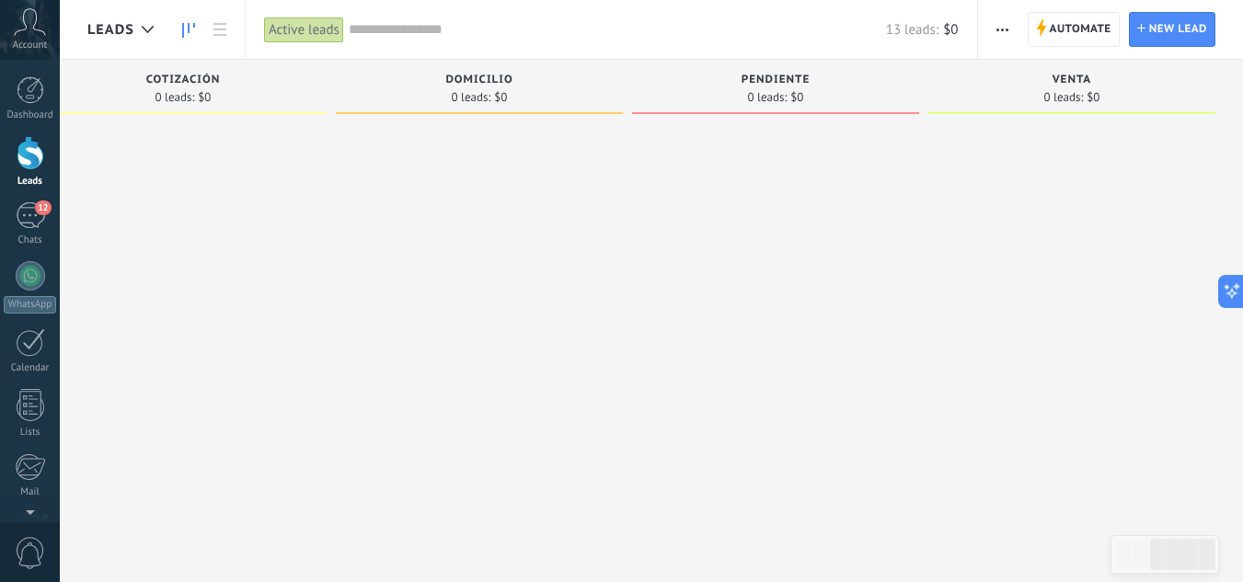
click at [1000, 34] on span "button" at bounding box center [1002, 29] width 12 height 35
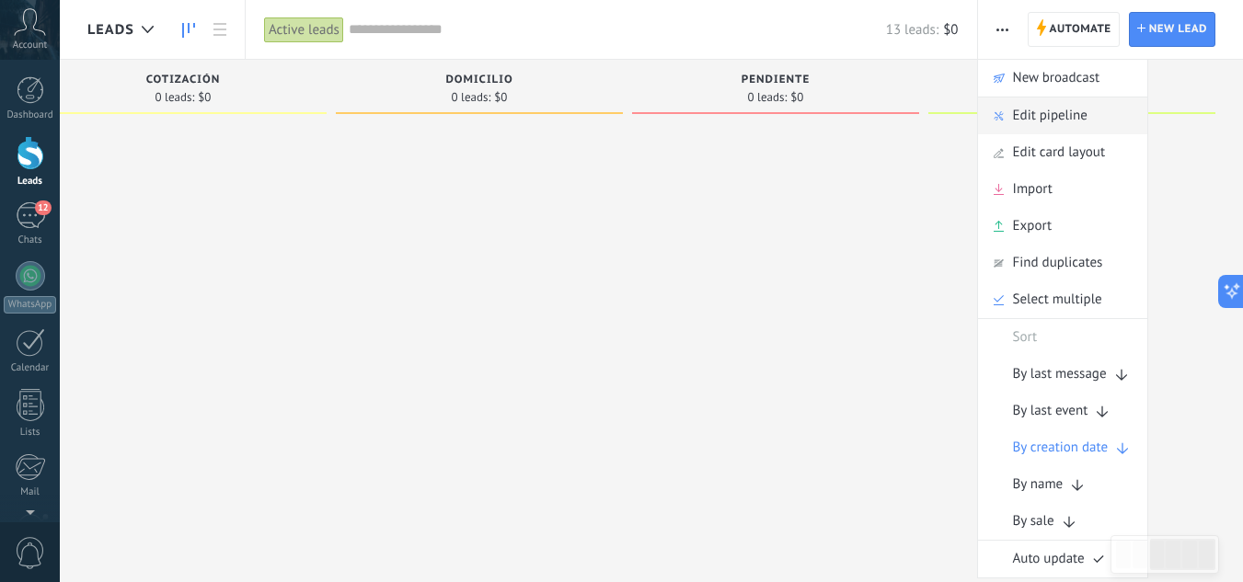
click at [1058, 115] on span "Edit pipeline" at bounding box center [1050, 115] width 75 height 37
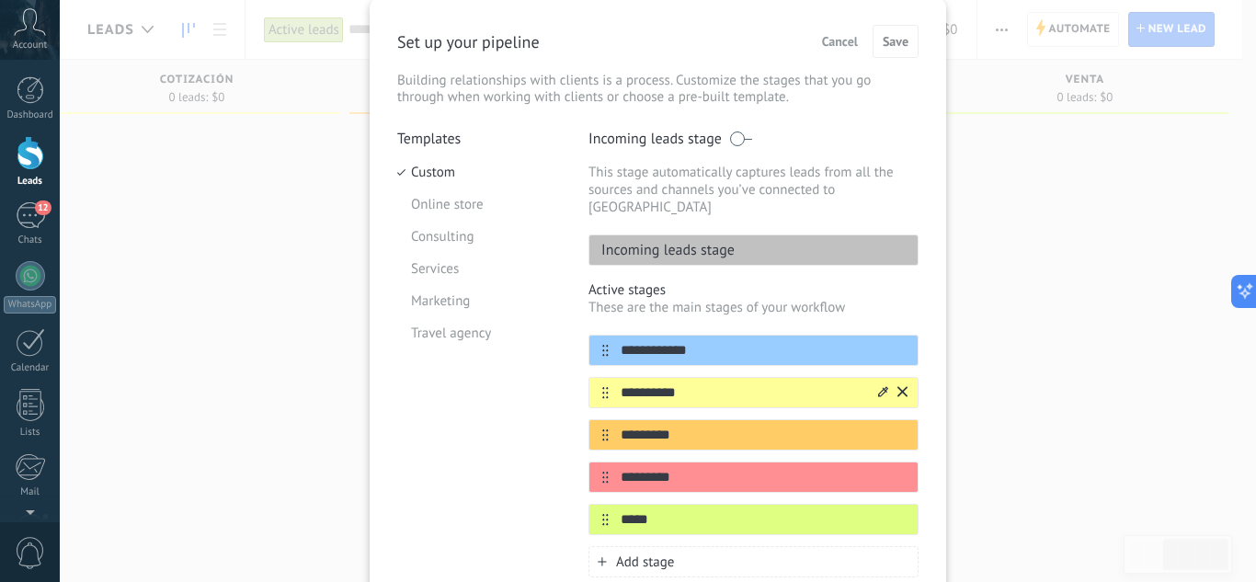
scroll to position [56, 0]
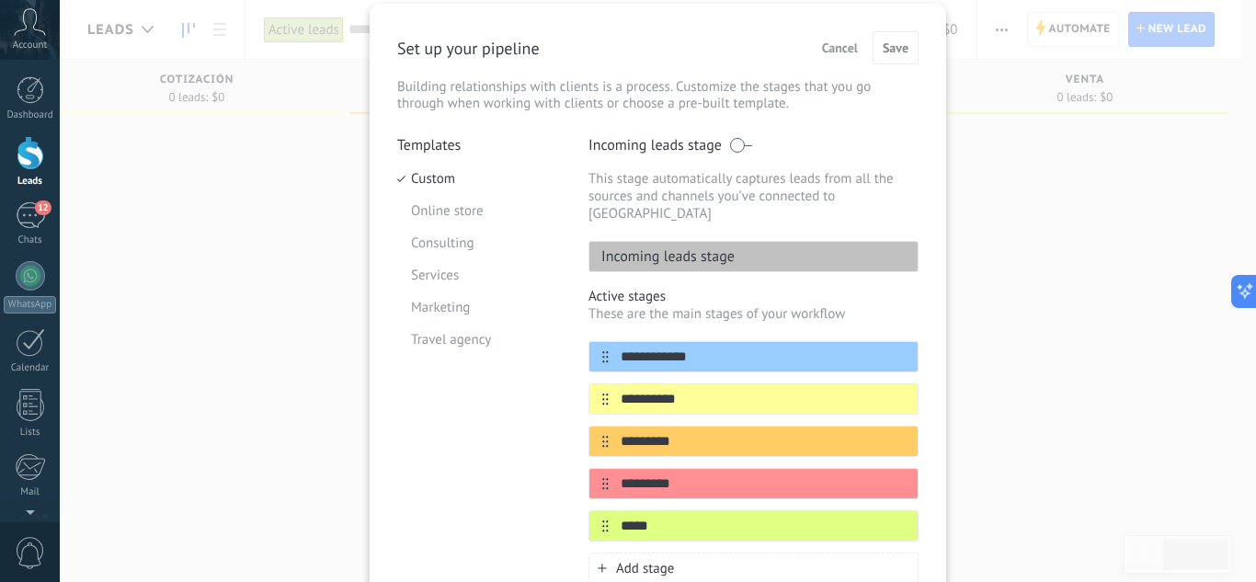
click at [834, 57] on button "Cancel" at bounding box center [840, 48] width 52 height 28
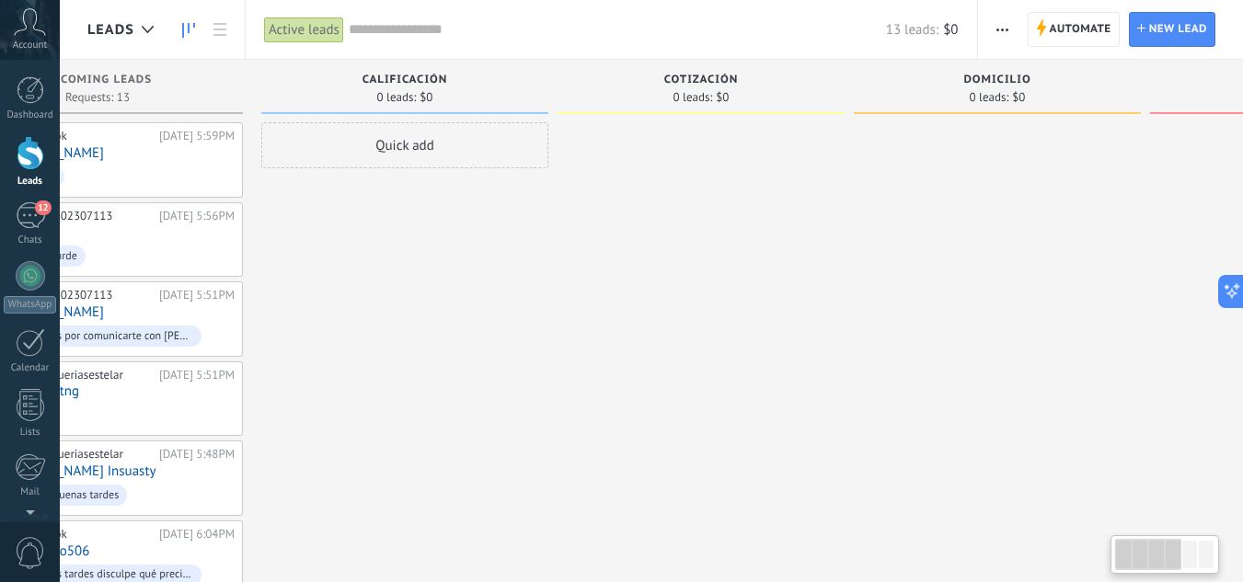
scroll to position [0, 0]
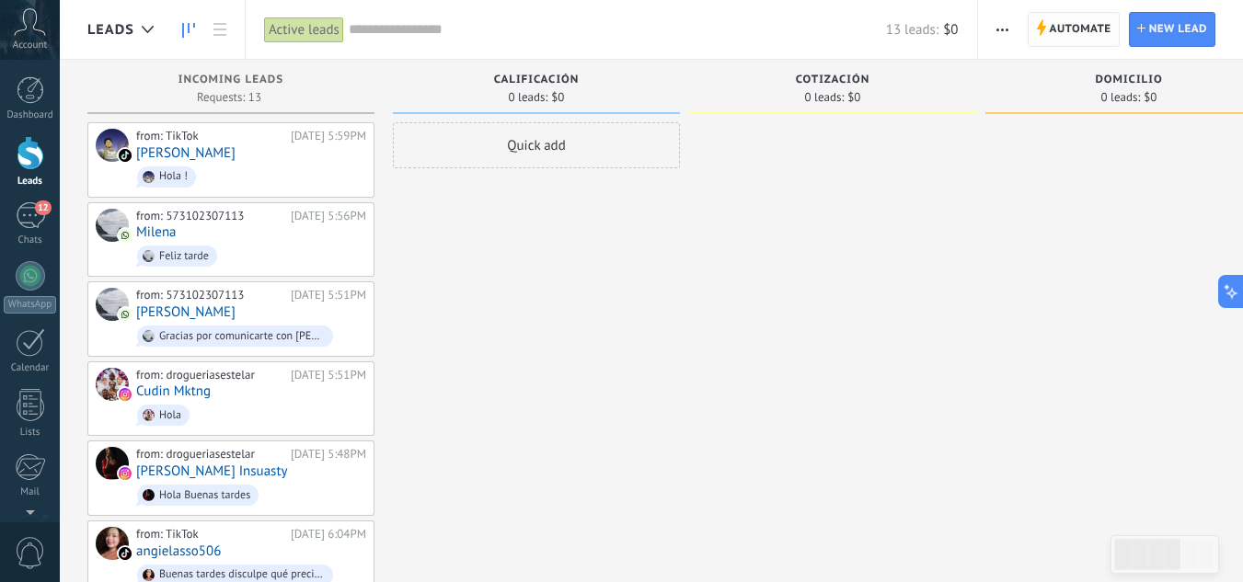
click at [1086, 33] on span "Automate" at bounding box center [1080, 29] width 62 height 33
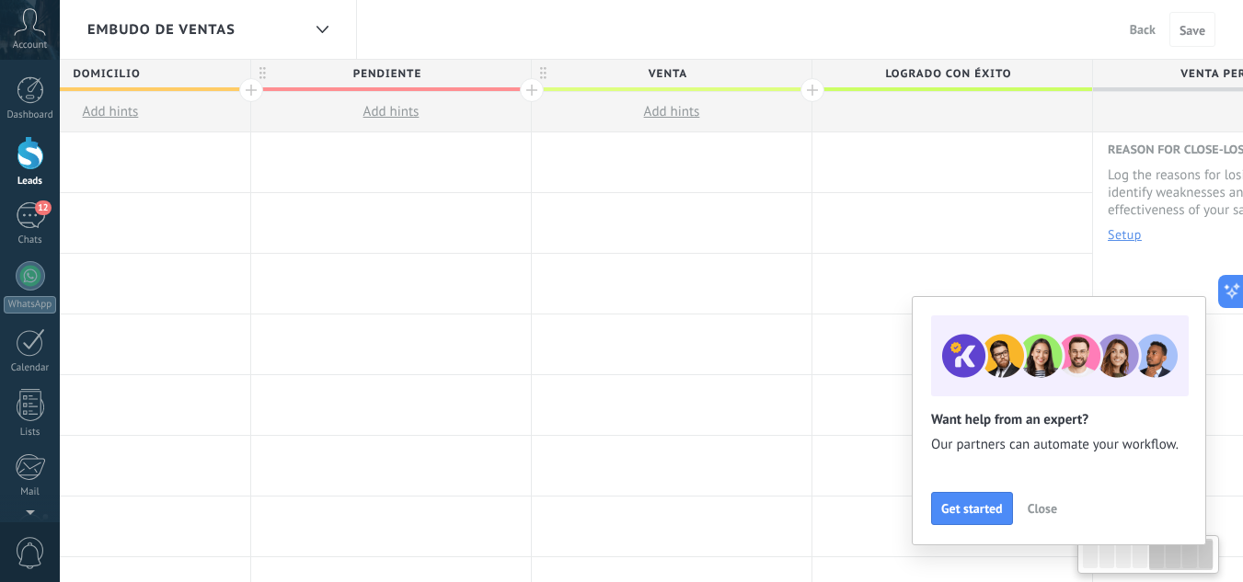
scroll to position [0, 1345]
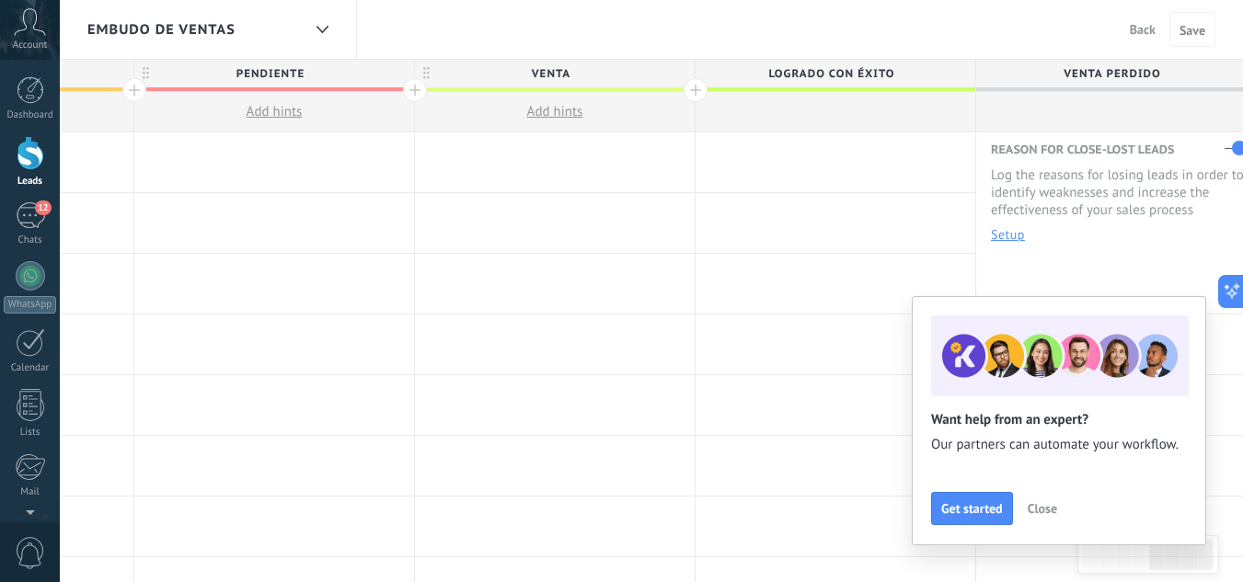
click at [1036, 512] on span "Close" at bounding box center [1041, 508] width 29 height 13
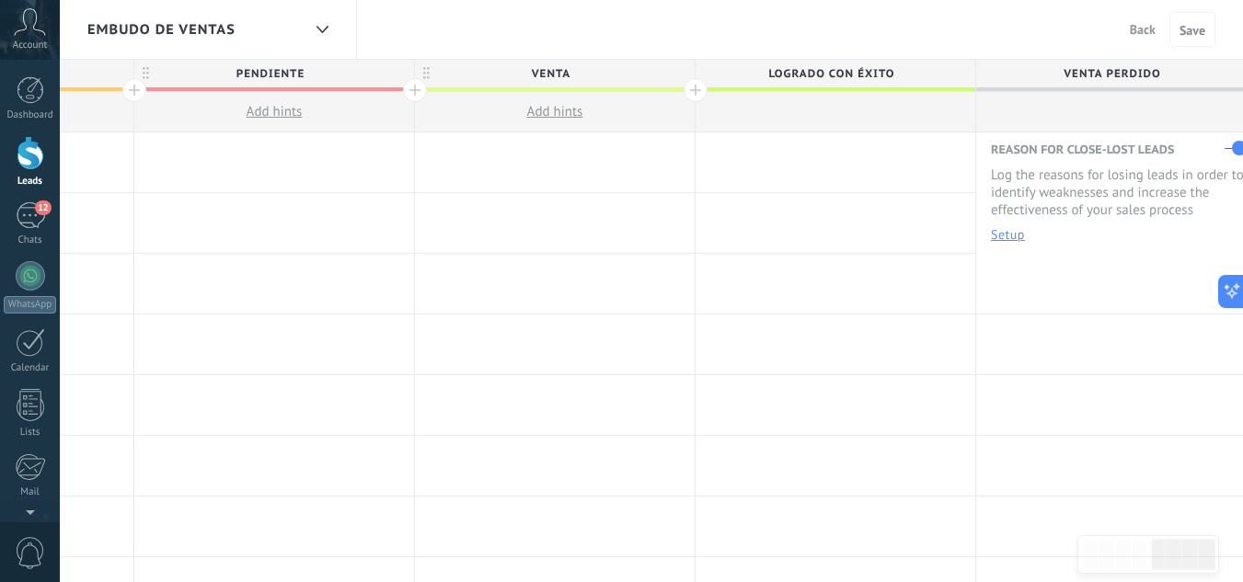
click at [1008, 234] on button "Setup" at bounding box center [1008, 234] width 34 height 13
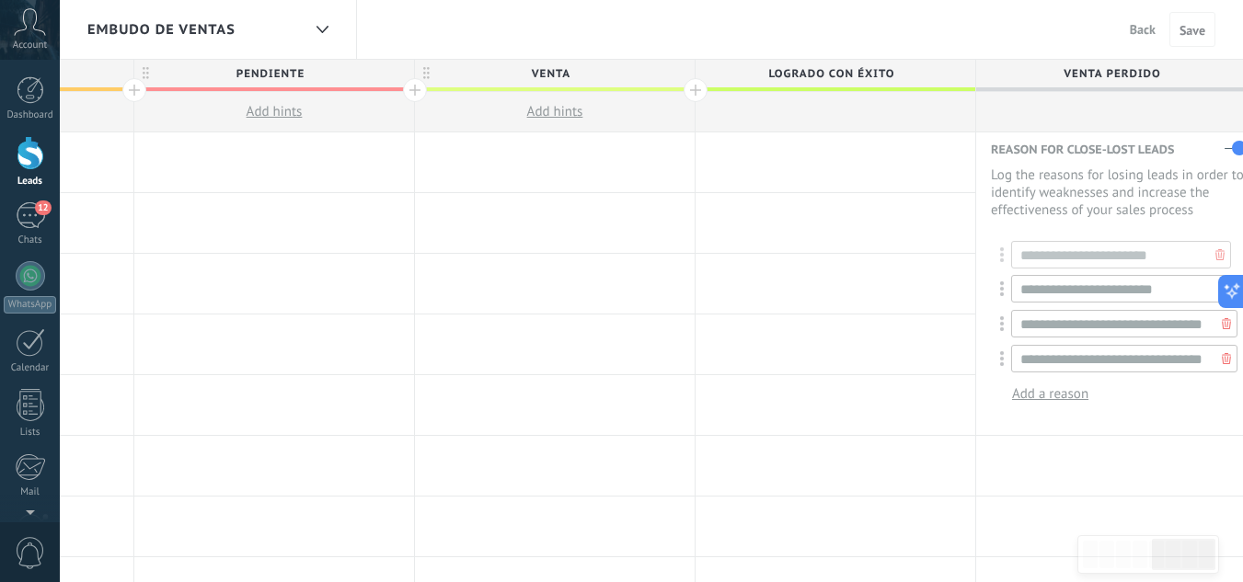
drag, startPoint x: 1004, startPoint y: 357, endPoint x: 1010, endPoint y: 258, distance: 99.5
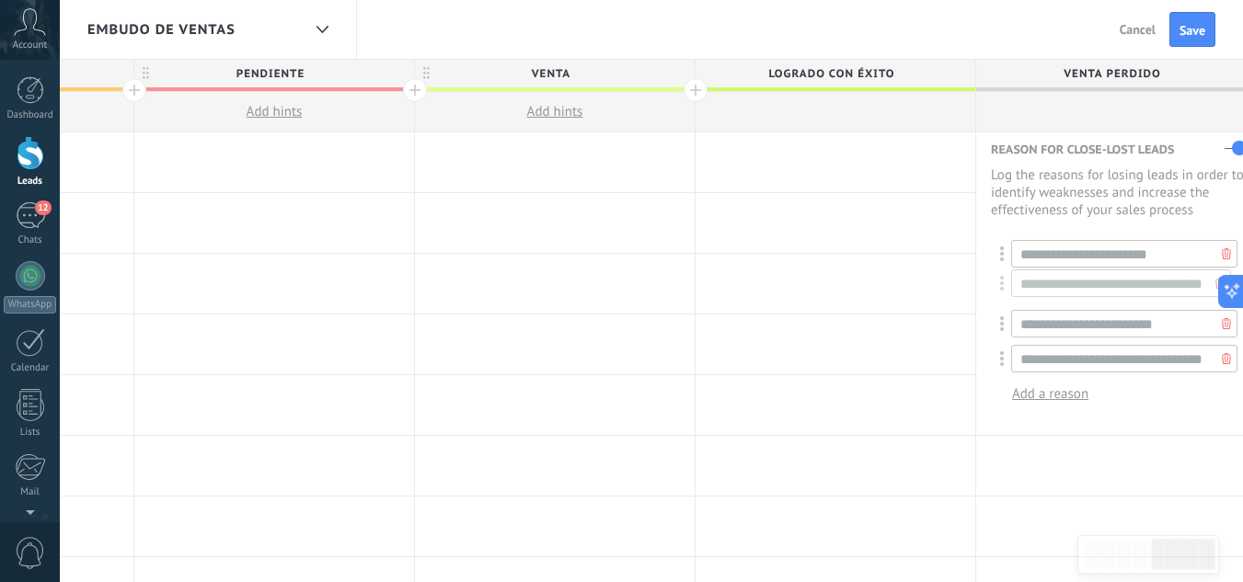
drag, startPoint x: 1003, startPoint y: 357, endPoint x: 1005, endPoint y: 287, distance: 70.0
click at [1208, 39] on button "Save" at bounding box center [1192, 29] width 46 height 35
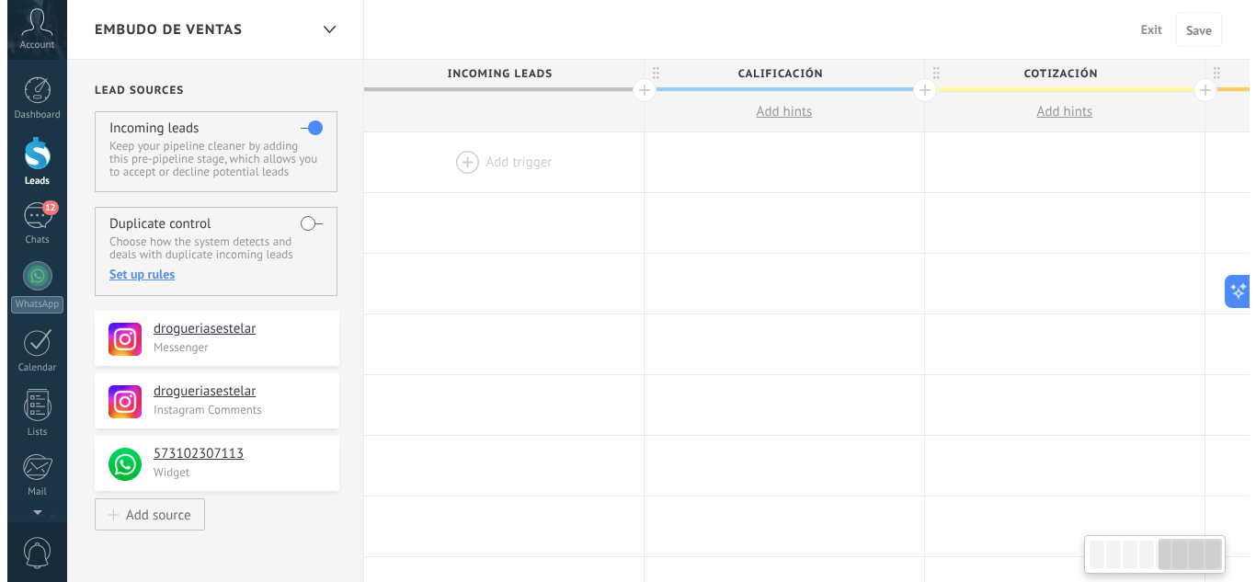
scroll to position [0, 1345]
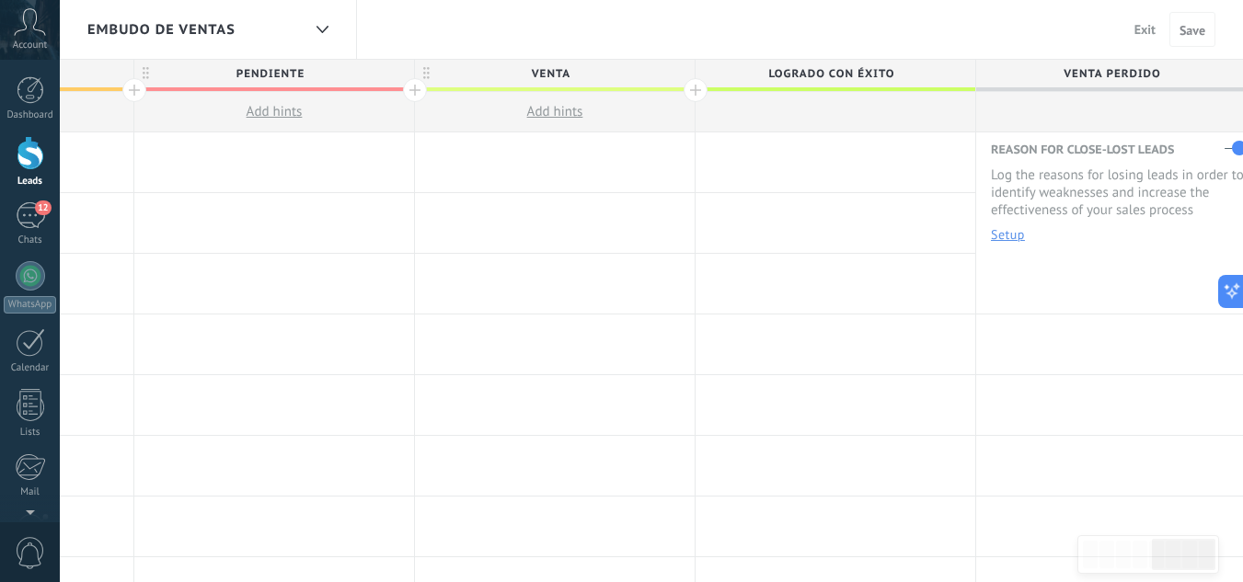
click at [1148, 27] on span "Exit" at bounding box center [1144, 29] width 21 height 17
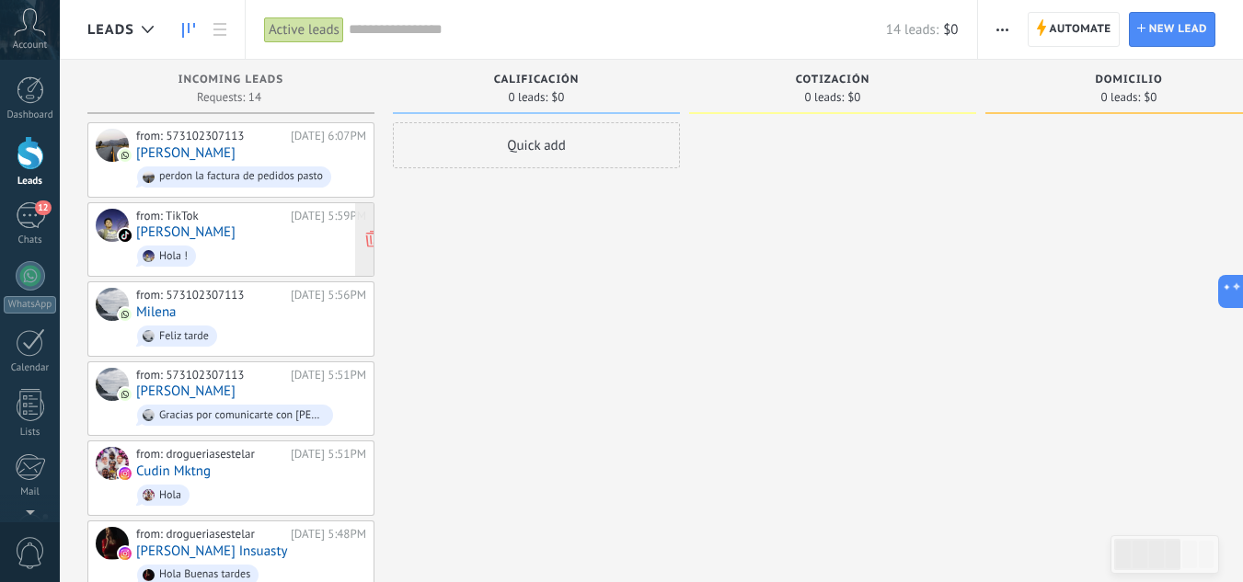
click at [218, 232] on link "[PERSON_NAME]" at bounding box center [185, 232] width 99 height 16
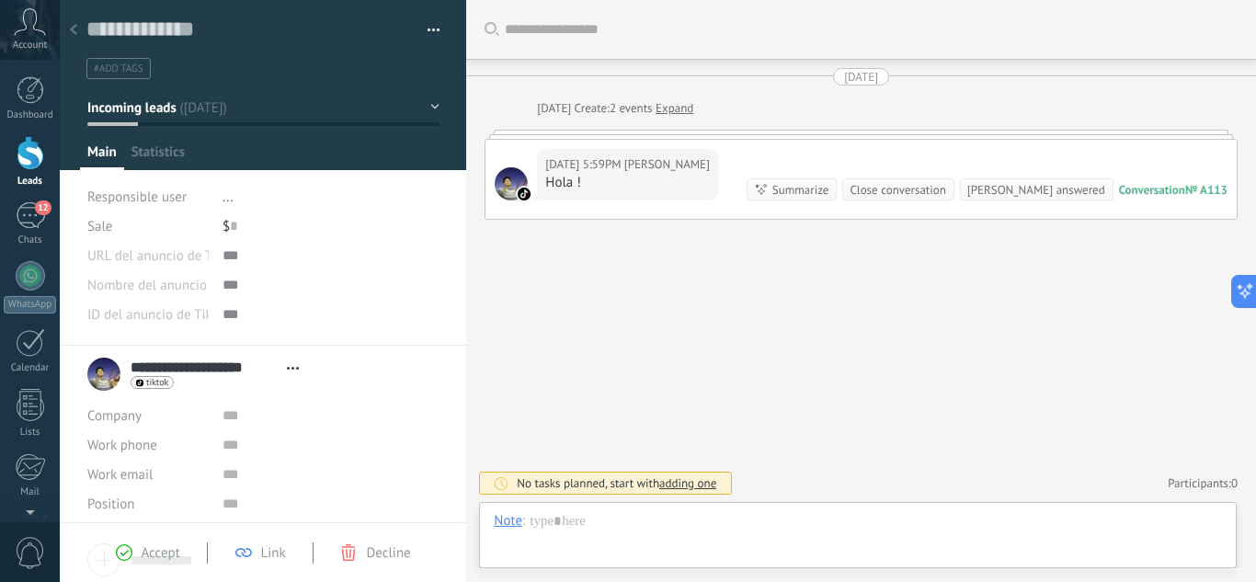
type textarea "**********"
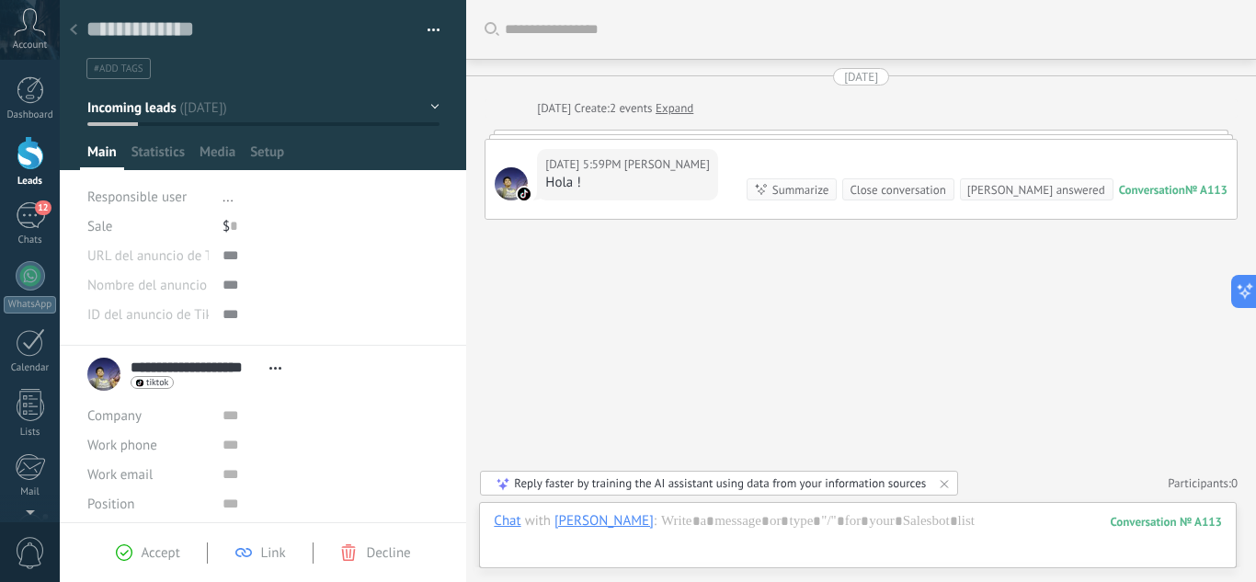
click at [401, 97] on button "Incoming leads" at bounding box center [263, 107] width 352 height 33
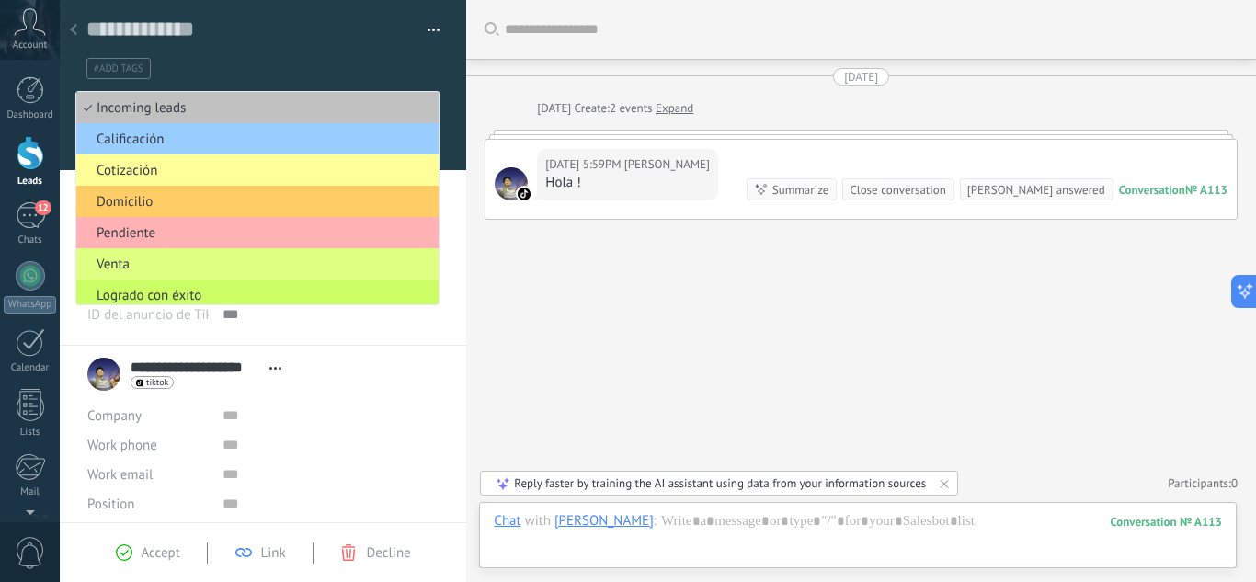
scroll to position [38, 0]
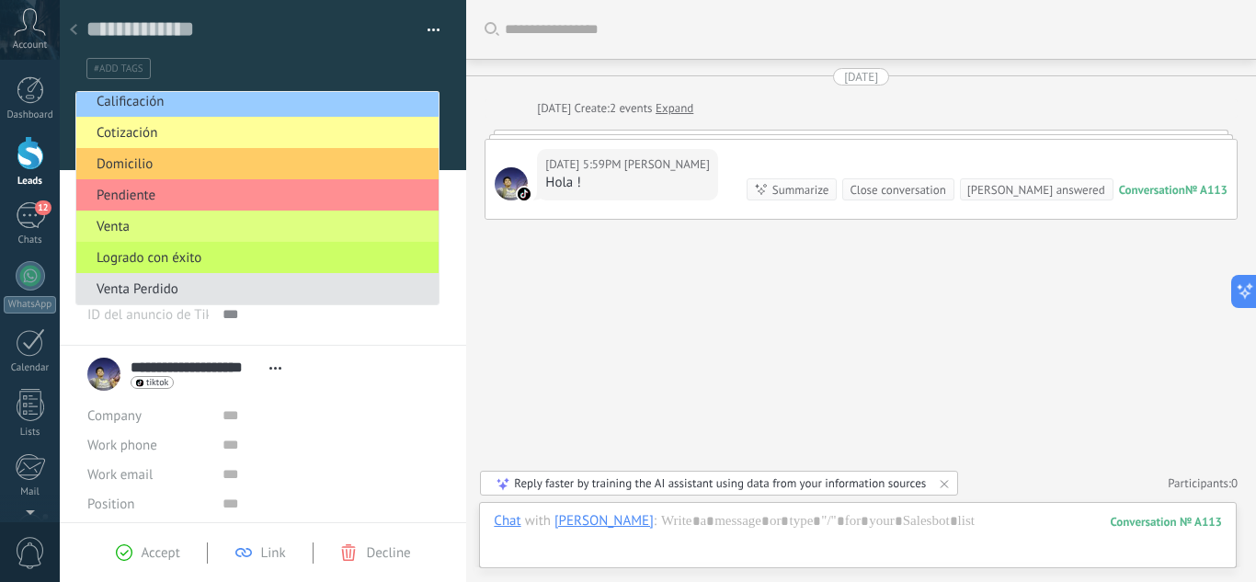
click at [154, 284] on span "Venta Perdido" at bounding box center [254, 289] width 357 height 17
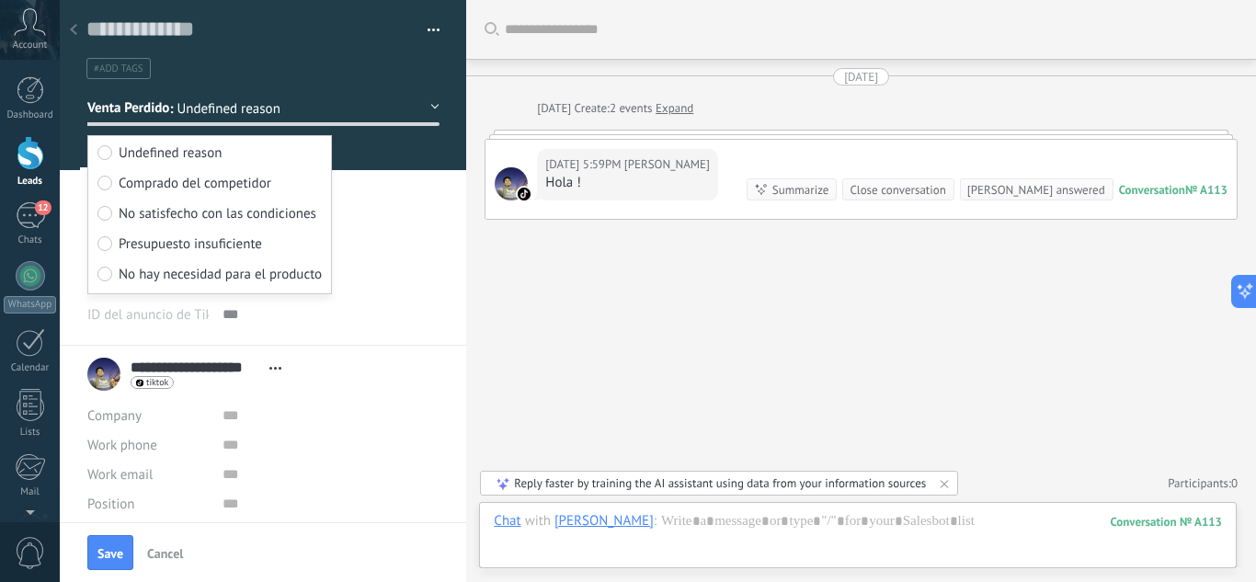
click at [171, 533] on span "Cancel" at bounding box center [165, 553] width 36 height 13
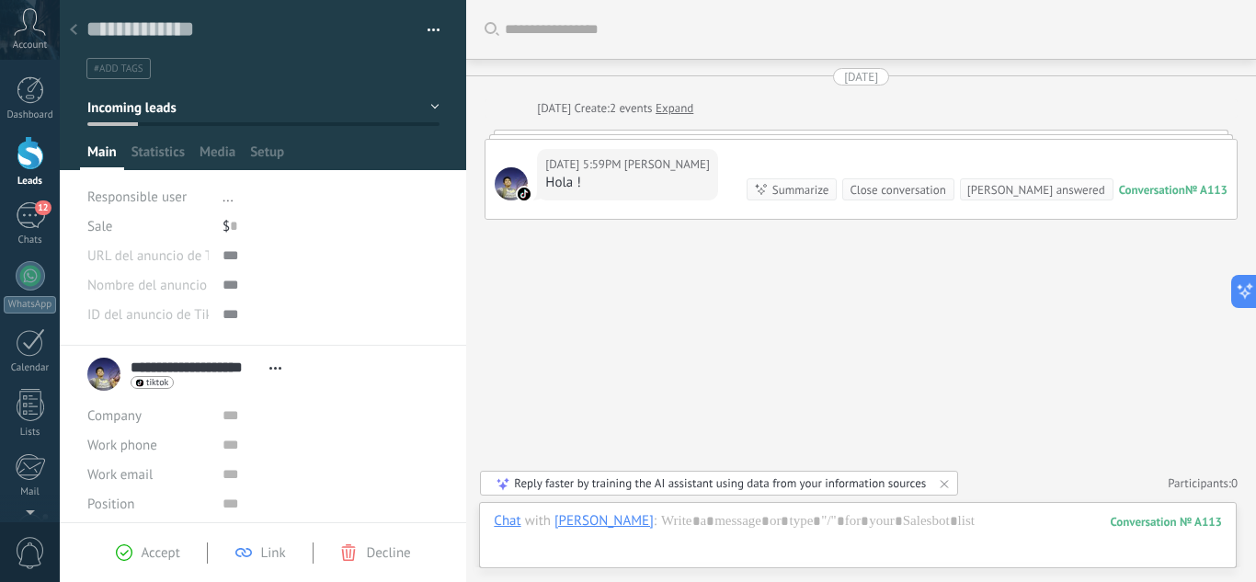
click at [432, 109] on button "Incoming leads" at bounding box center [263, 107] width 352 height 33
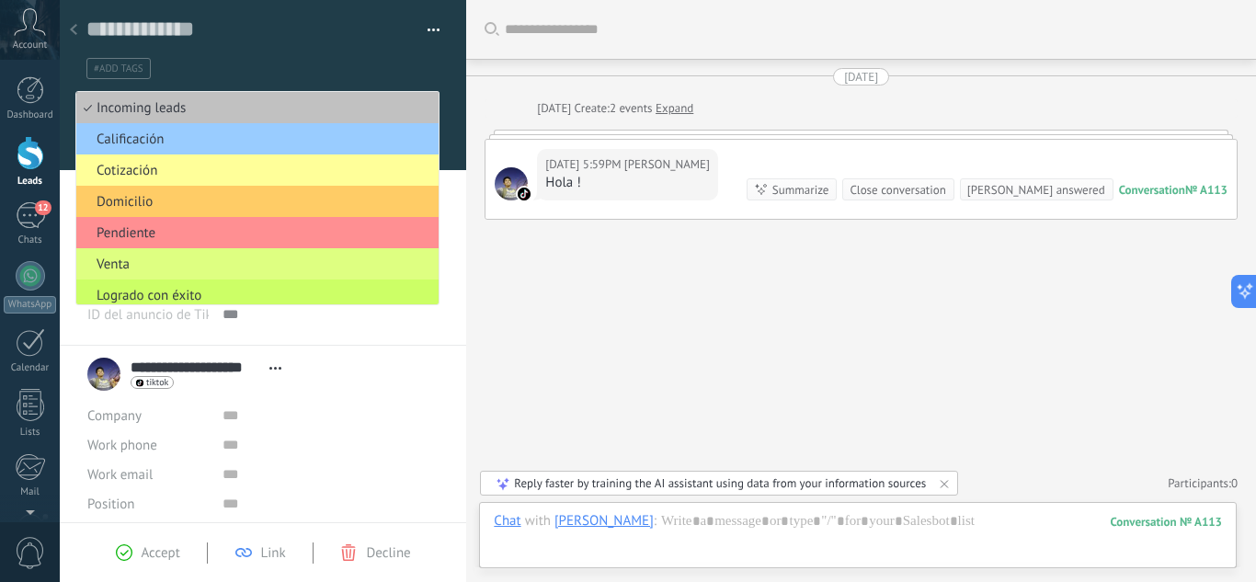
click at [771, 347] on div "Search Load more [DATE] [DATE] Create: 2 events Expand [DATE] 5:59PM [PERSON_NA…" at bounding box center [861, 291] width 790 height 582
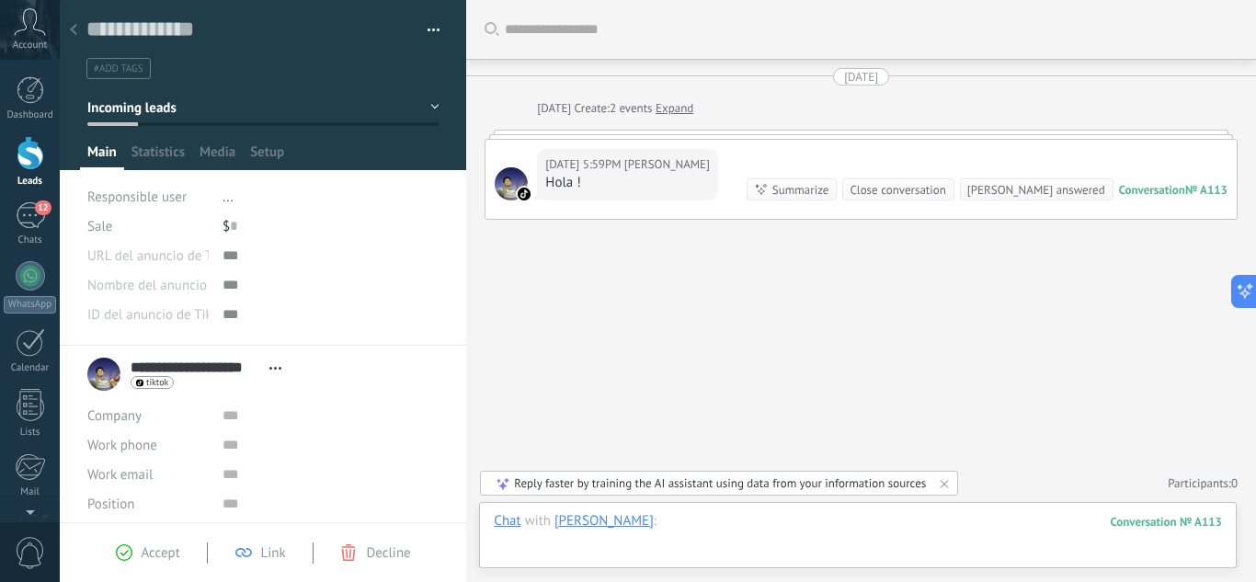
click at [702, 524] on div at bounding box center [858, 539] width 728 height 55
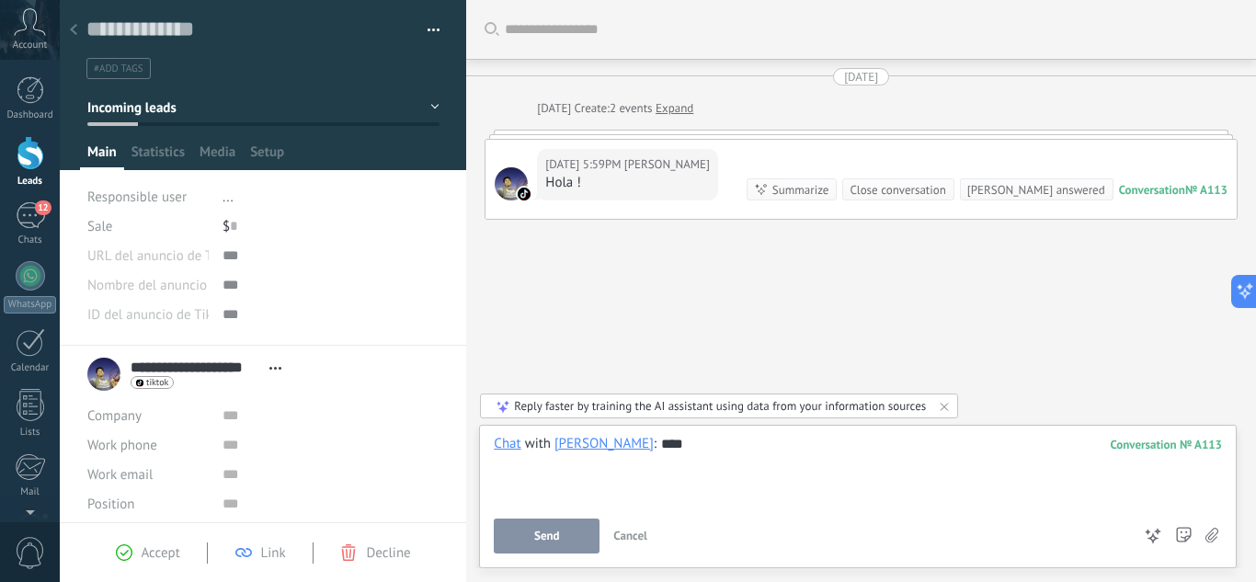
click at [560, 529] on button "Send" at bounding box center [547, 536] width 106 height 35
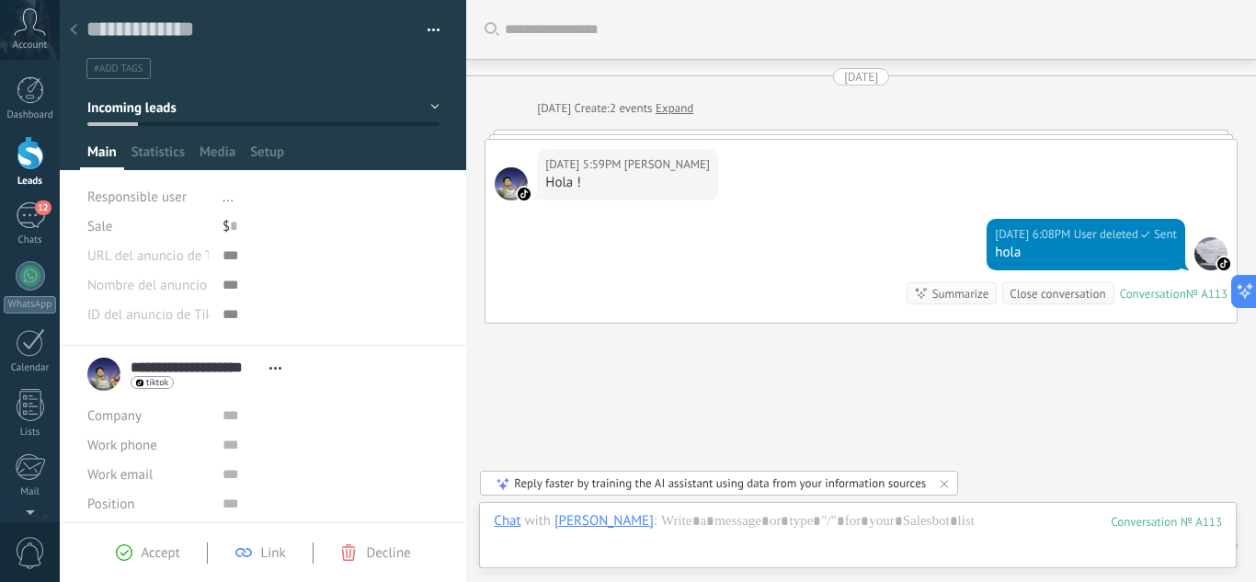
scroll to position [63, 0]
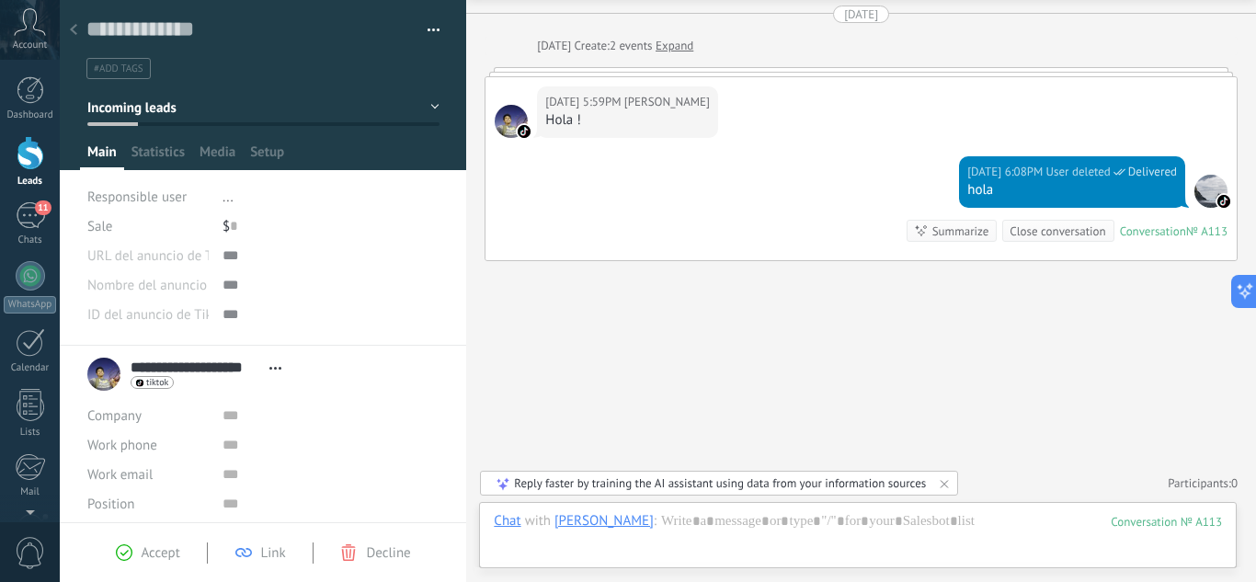
click at [384, 109] on button "Incoming leads" at bounding box center [263, 107] width 352 height 33
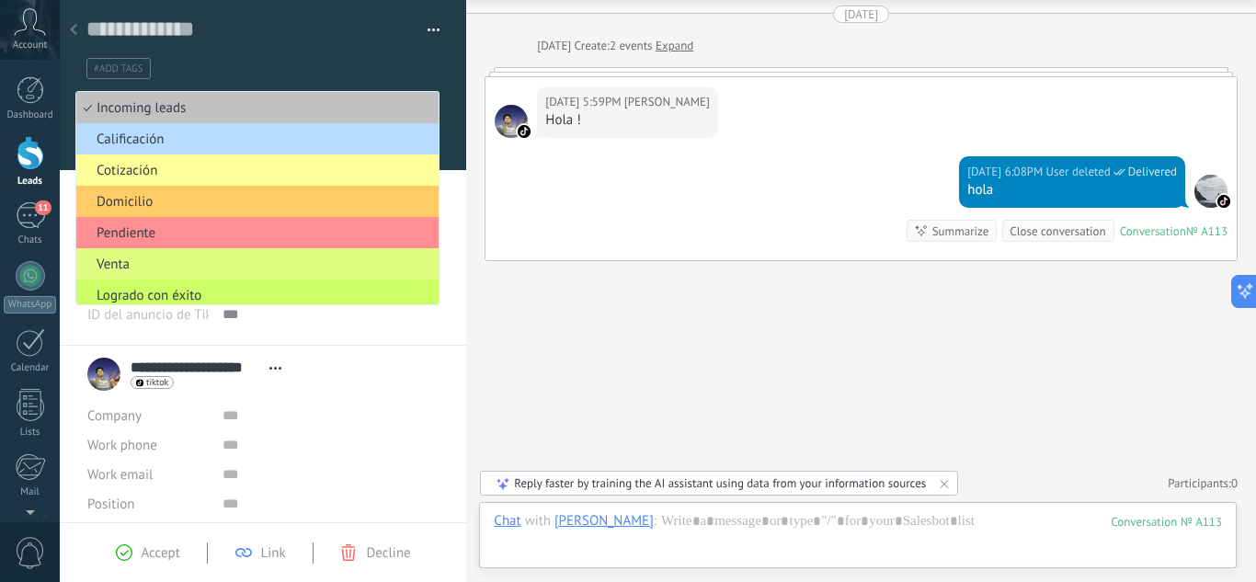
click at [158, 141] on span "Calificación" at bounding box center [254, 139] width 357 height 17
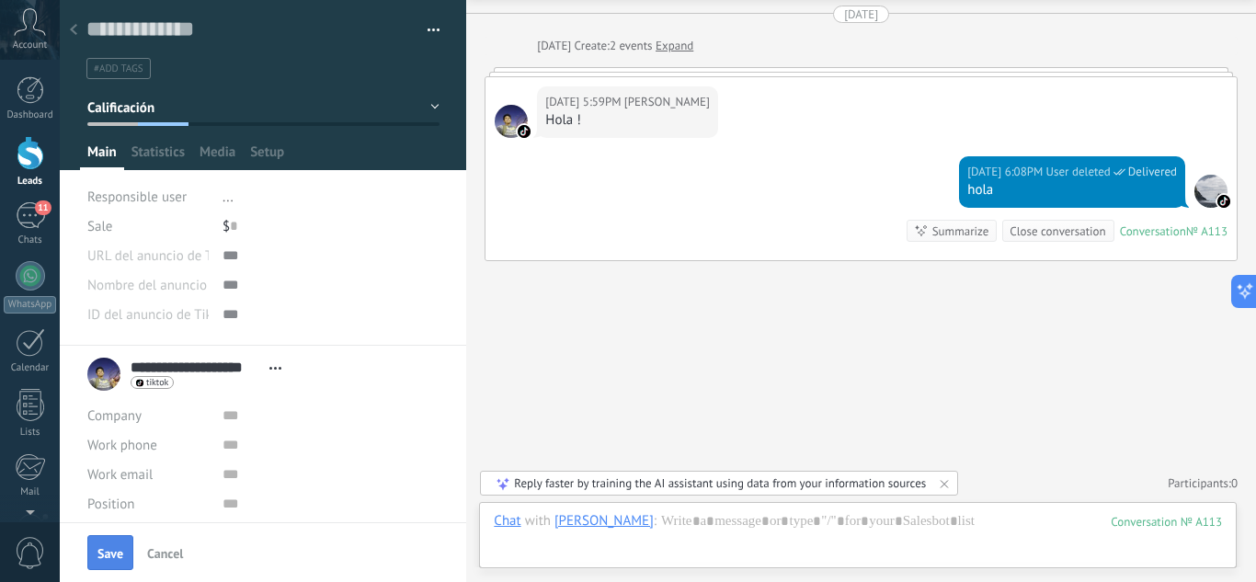
click at [109, 533] on span "Save" at bounding box center [110, 553] width 26 height 13
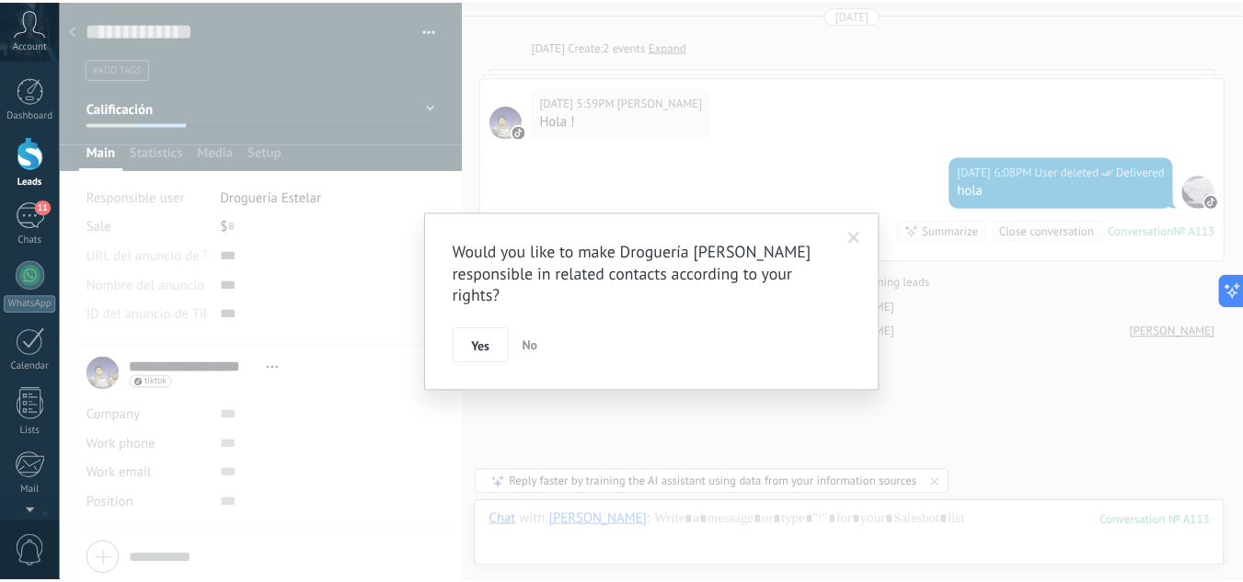
scroll to position [143, 0]
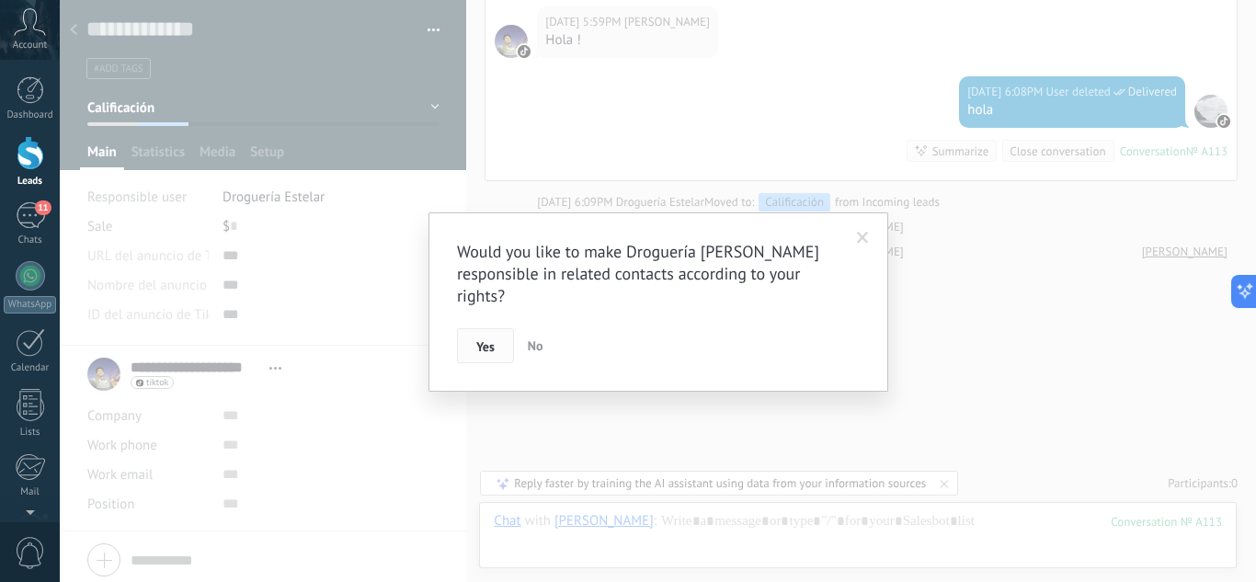
click at [482, 340] on span "Yes" at bounding box center [485, 346] width 18 height 13
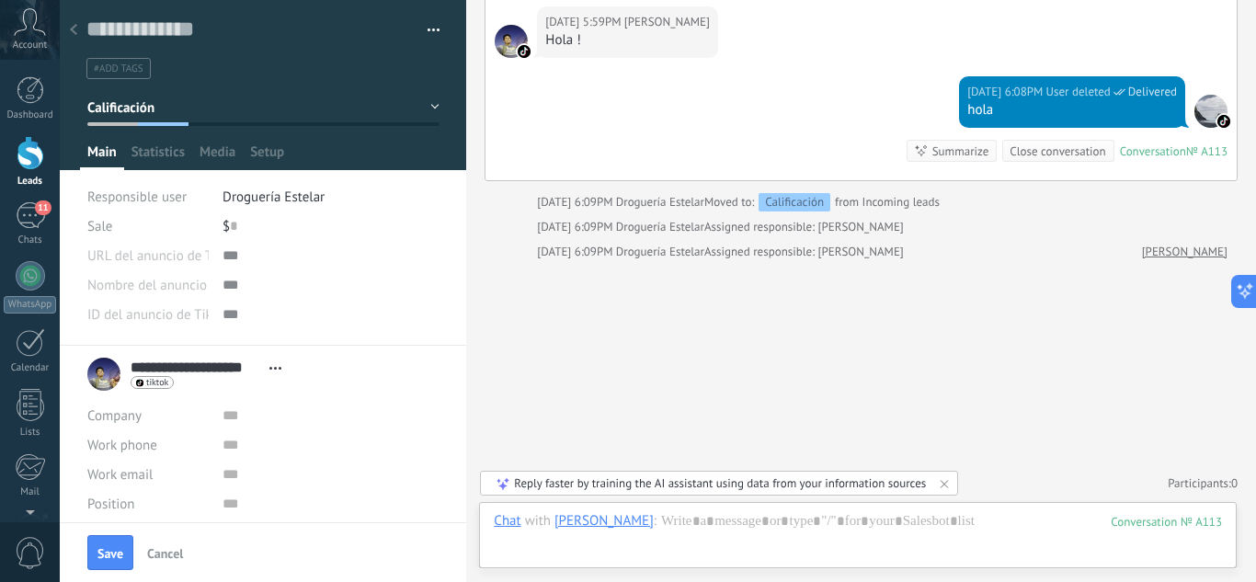
click at [78, 29] on div at bounding box center [74, 31] width 26 height 36
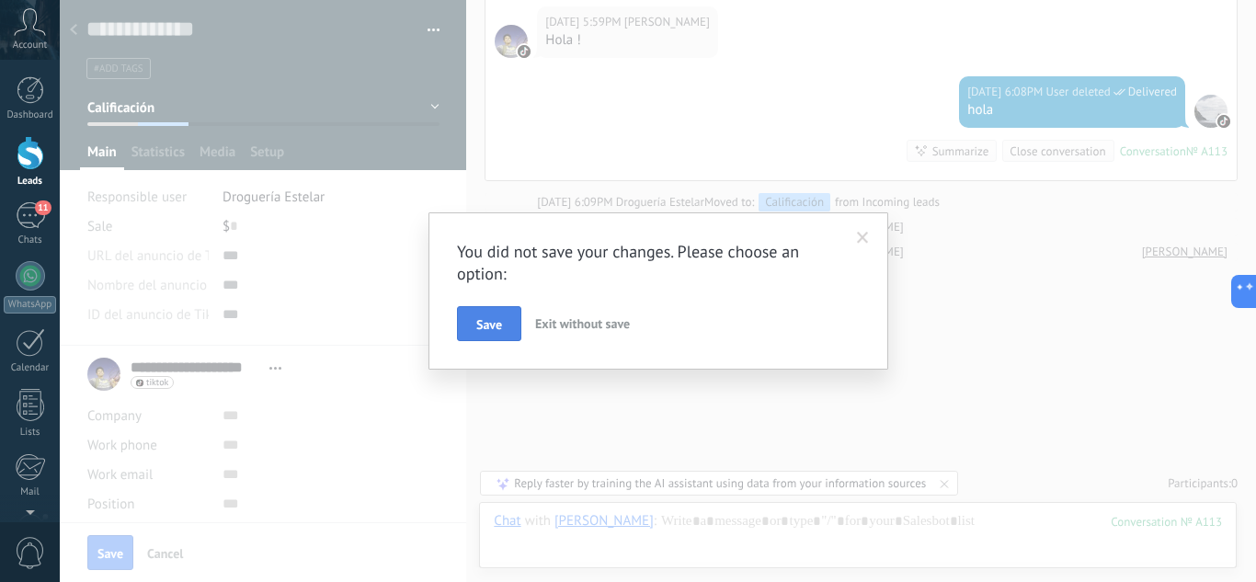
click at [507, 314] on button "Save" at bounding box center [489, 323] width 64 height 35
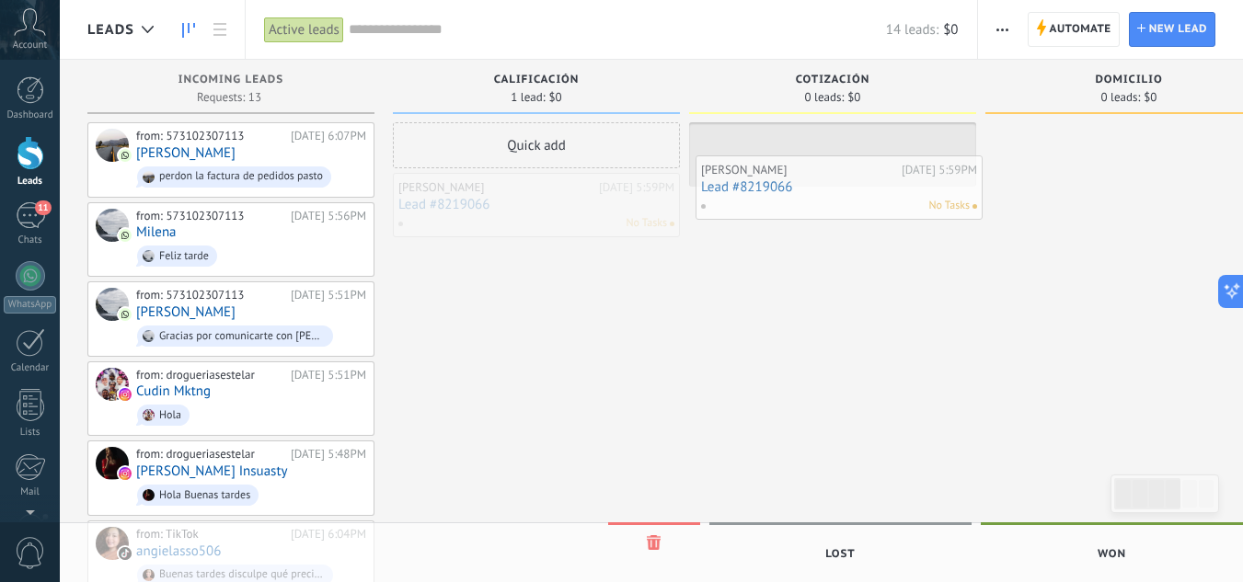
drag, startPoint x: 460, startPoint y: 208, endPoint x: 763, endPoint y: 189, distance: 303.2
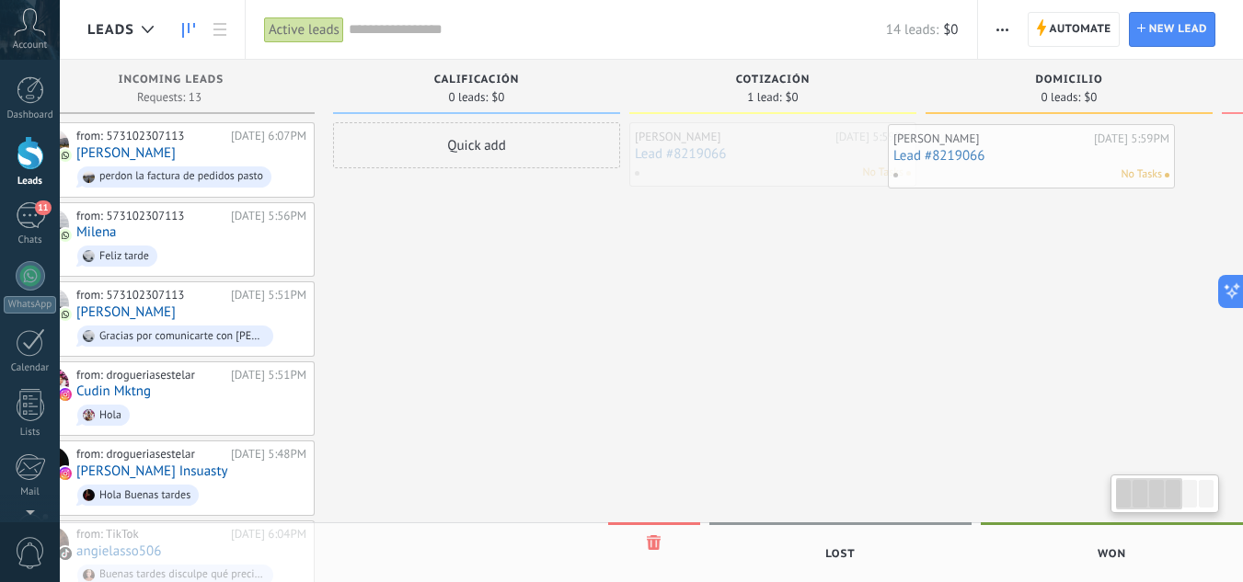
drag, startPoint x: 775, startPoint y: 159, endPoint x: 995, endPoint y: 150, distance: 220.0
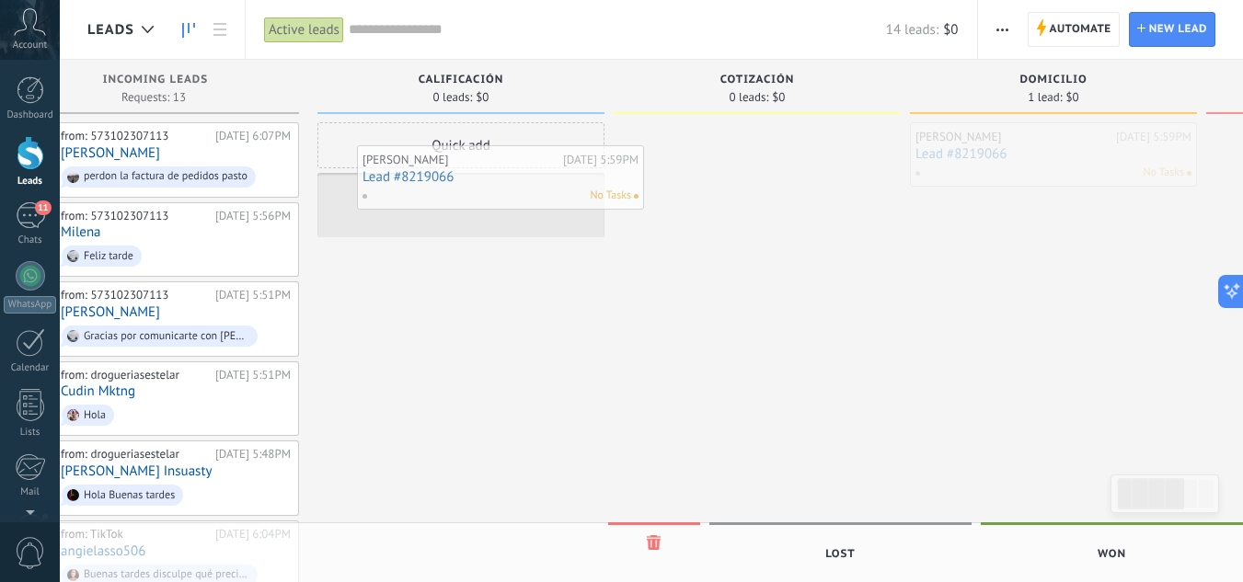
drag, startPoint x: 1037, startPoint y: 155, endPoint x: 483, endPoint y: 178, distance: 554.2
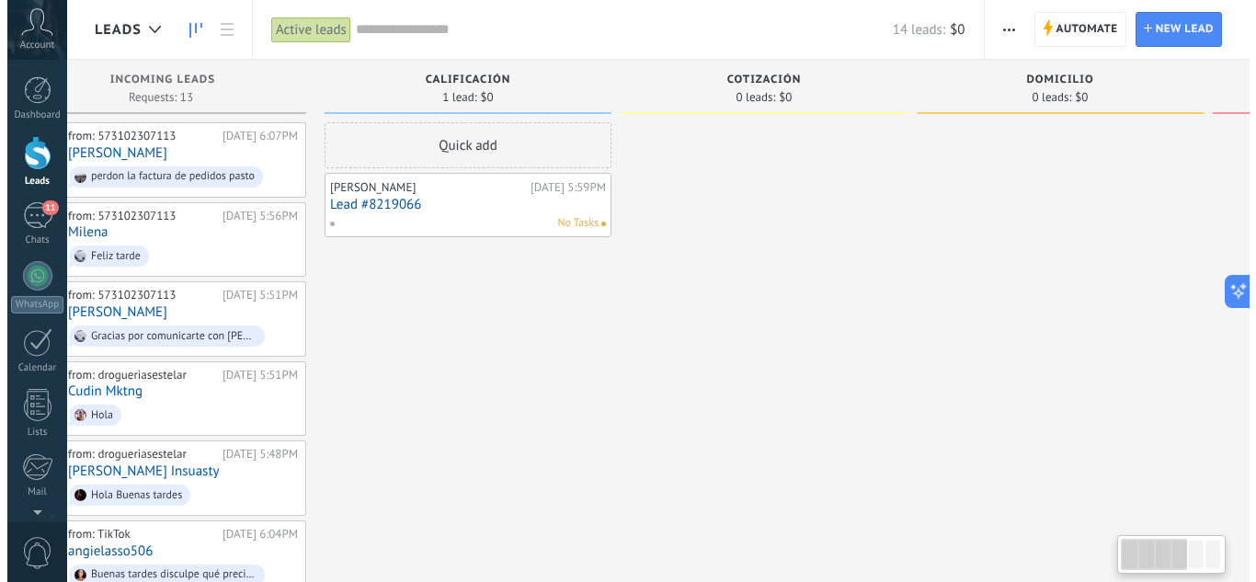
scroll to position [0, 0]
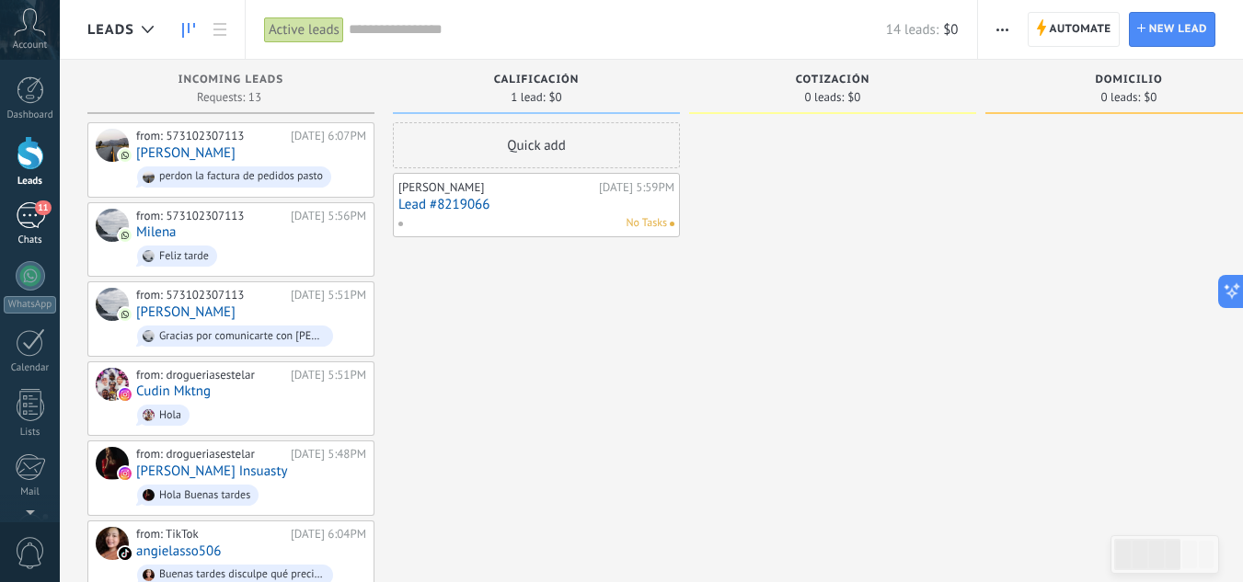
click at [42, 221] on div "11" at bounding box center [30, 215] width 29 height 27
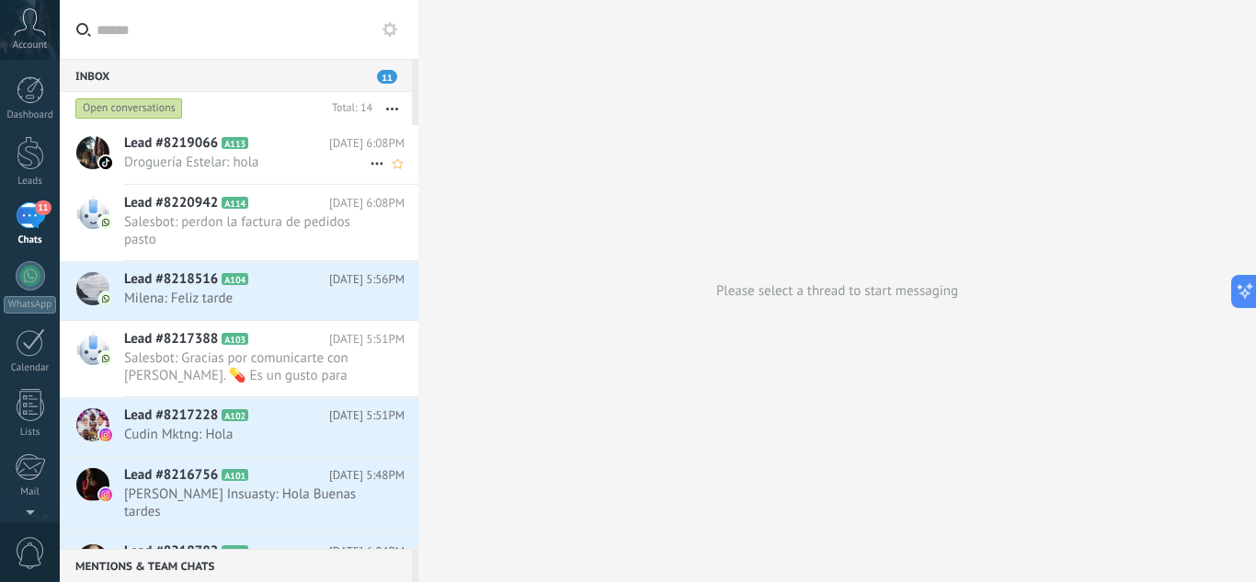
click at [264, 166] on span "Droguería Estelar: hola" at bounding box center [247, 162] width 246 height 17
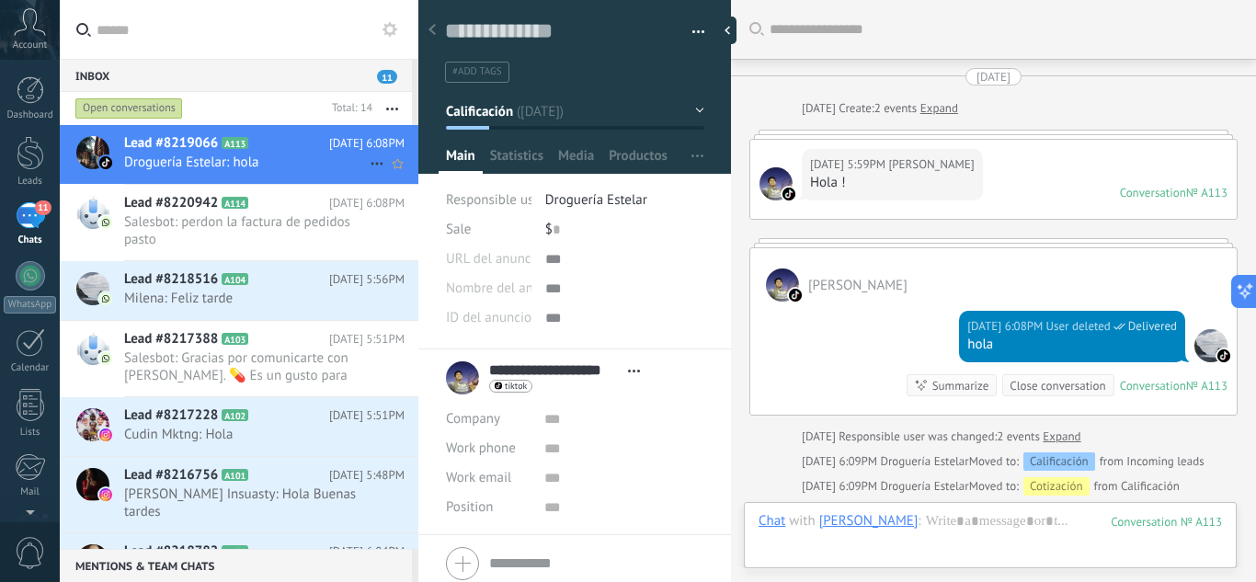
scroll to position [36, 0]
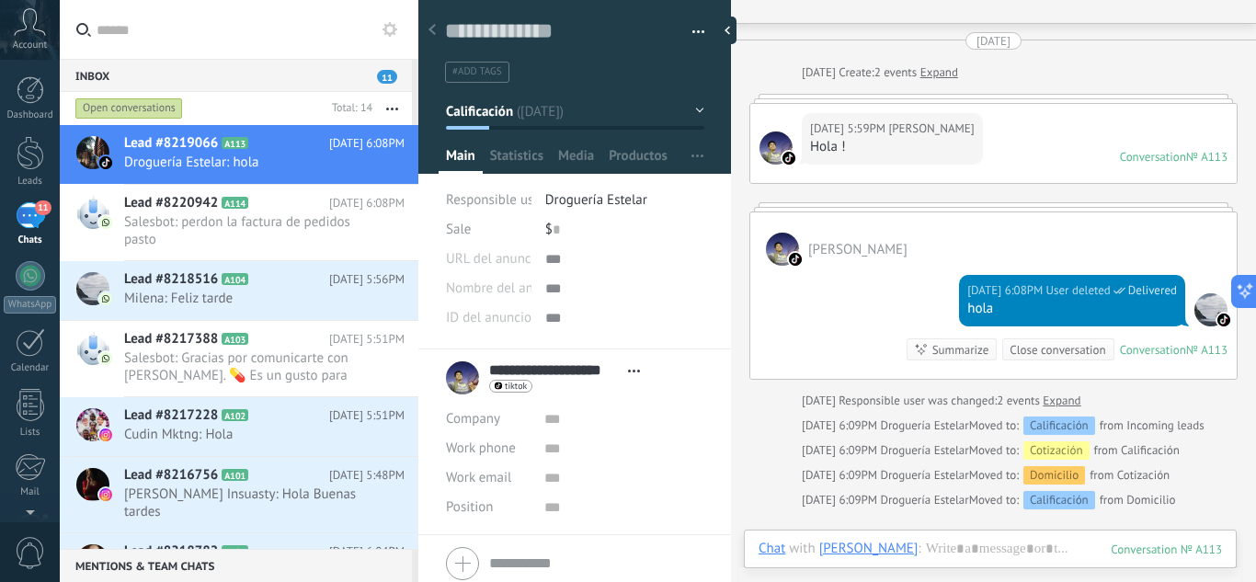
click at [649, 111] on button "Calificación" at bounding box center [575, 111] width 258 height 33
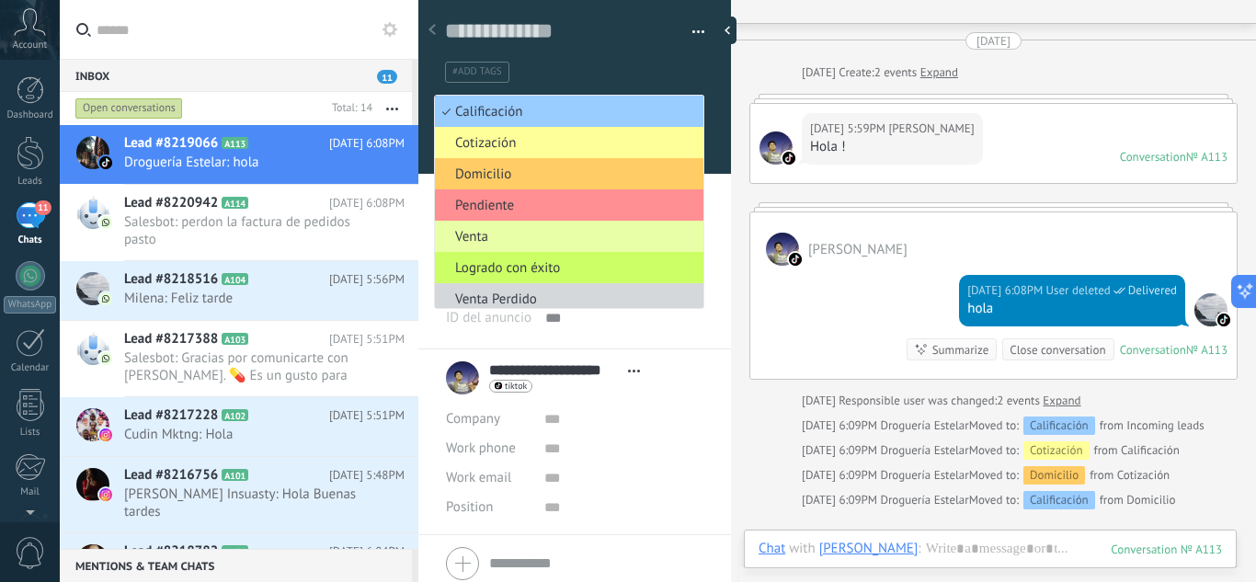
click at [497, 239] on span "Venta" at bounding box center [566, 236] width 263 height 17
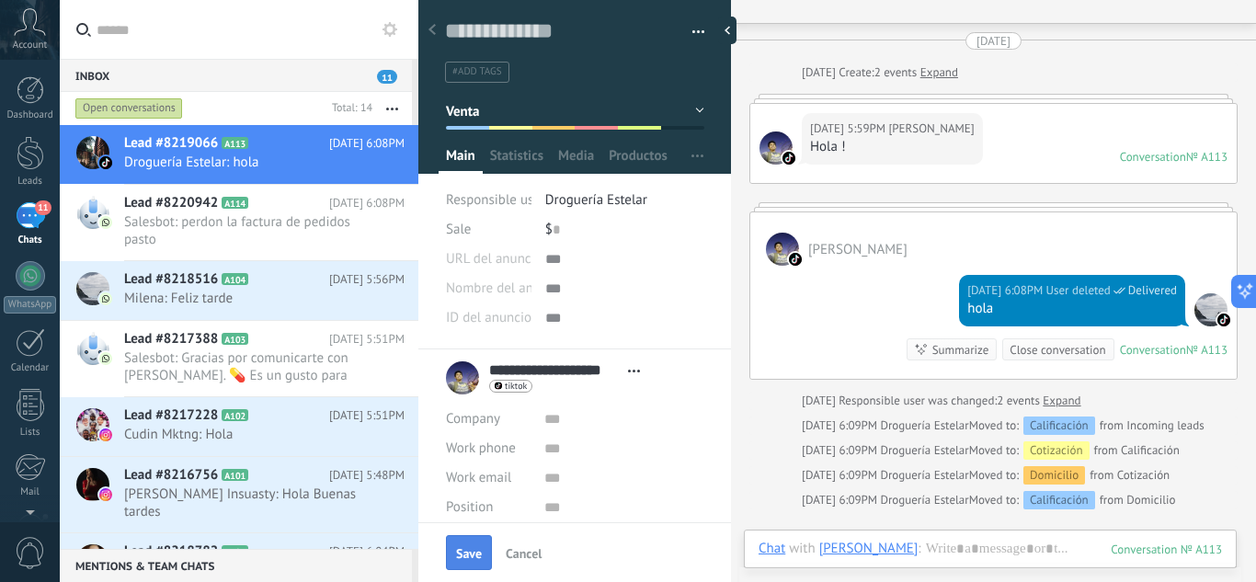
click at [461, 533] on span "Save" at bounding box center [469, 553] width 26 height 13
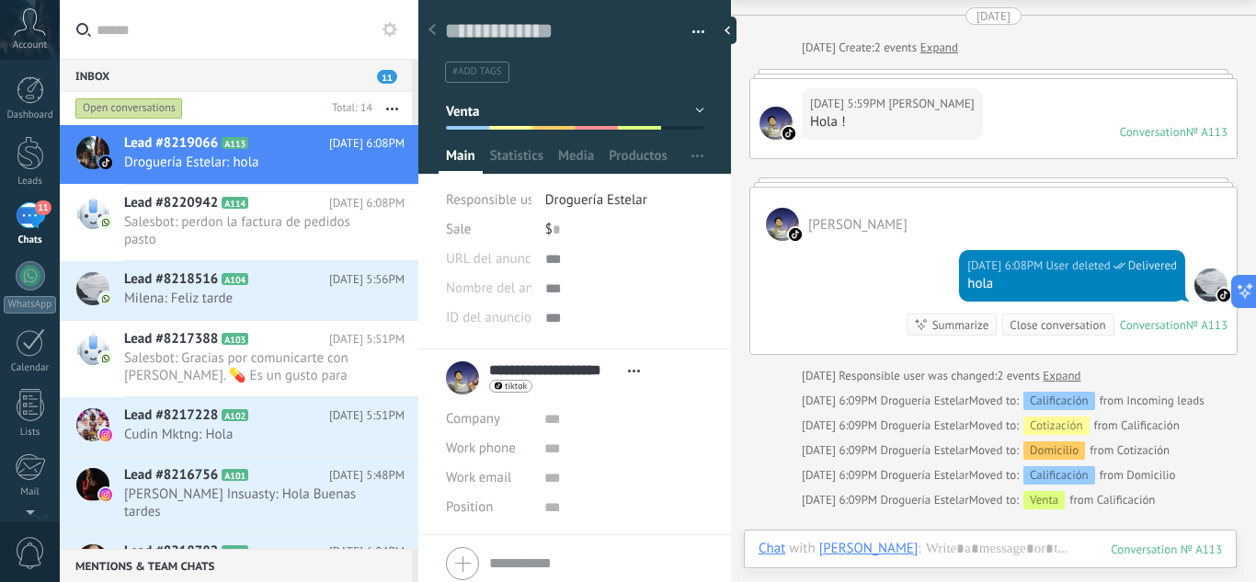
click at [1082, 329] on div "Close conversation" at bounding box center [1058, 324] width 96 height 17
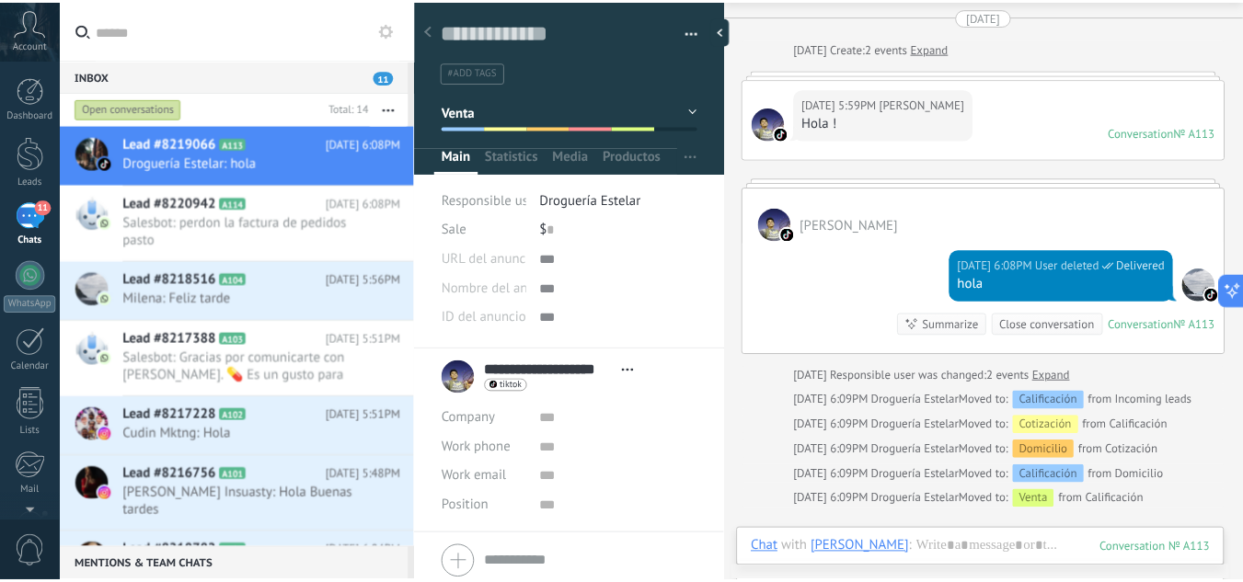
scroll to position [86, 0]
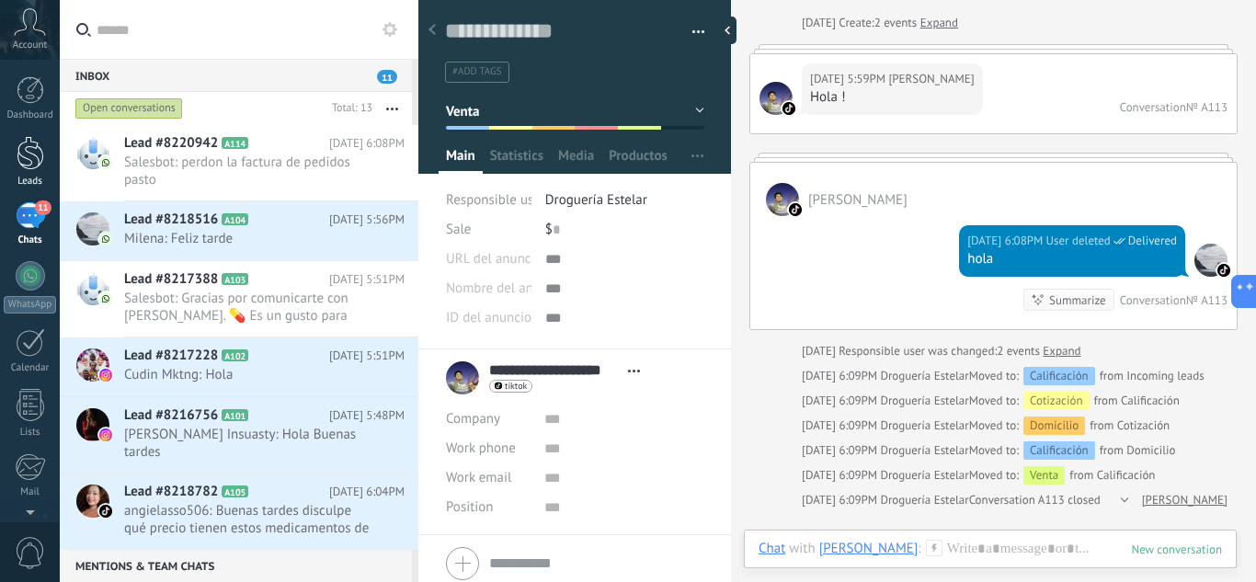
click at [40, 150] on div at bounding box center [31, 153] width 28 height 34
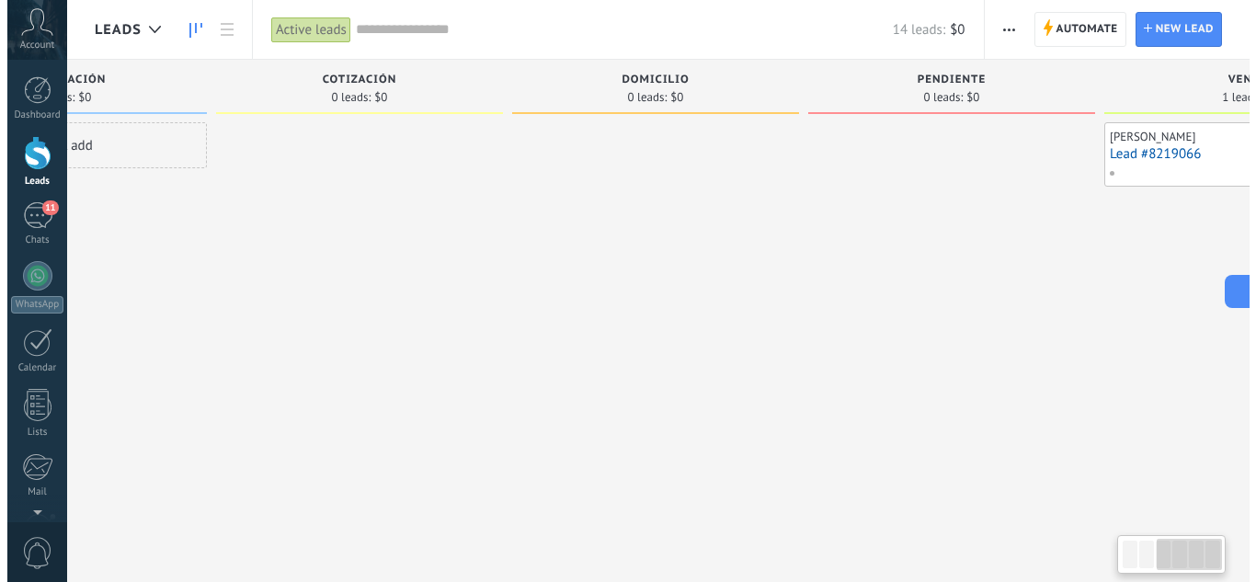
scroll to position [0, 649]
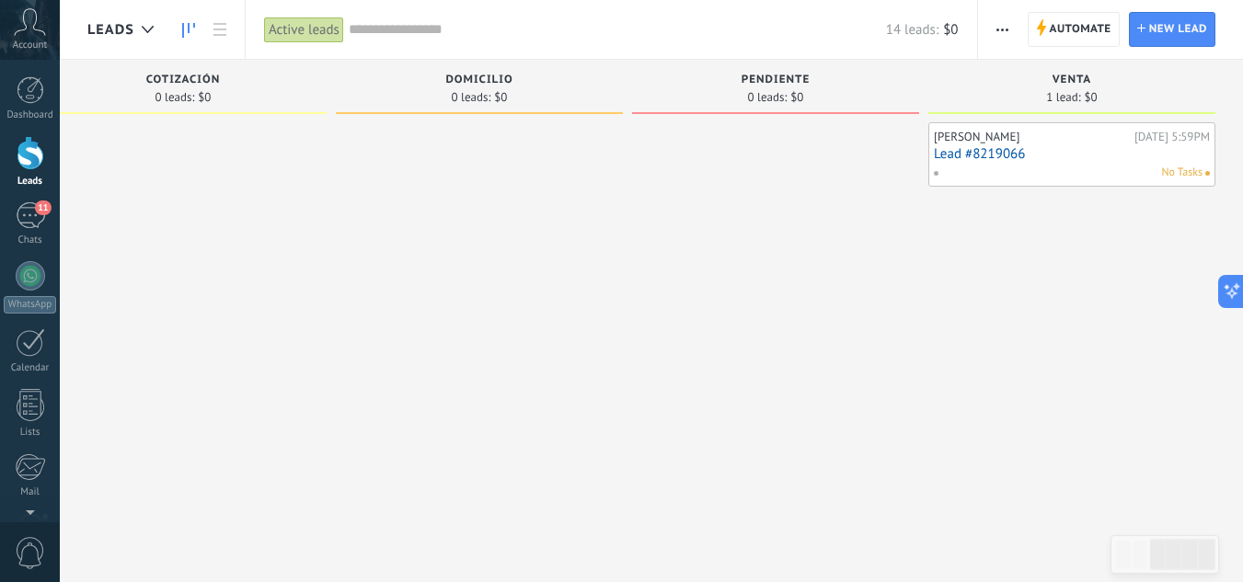
click at [986, 156] on link "Lead #8219066" at bounding box center [1072, 154] width 276 height 16
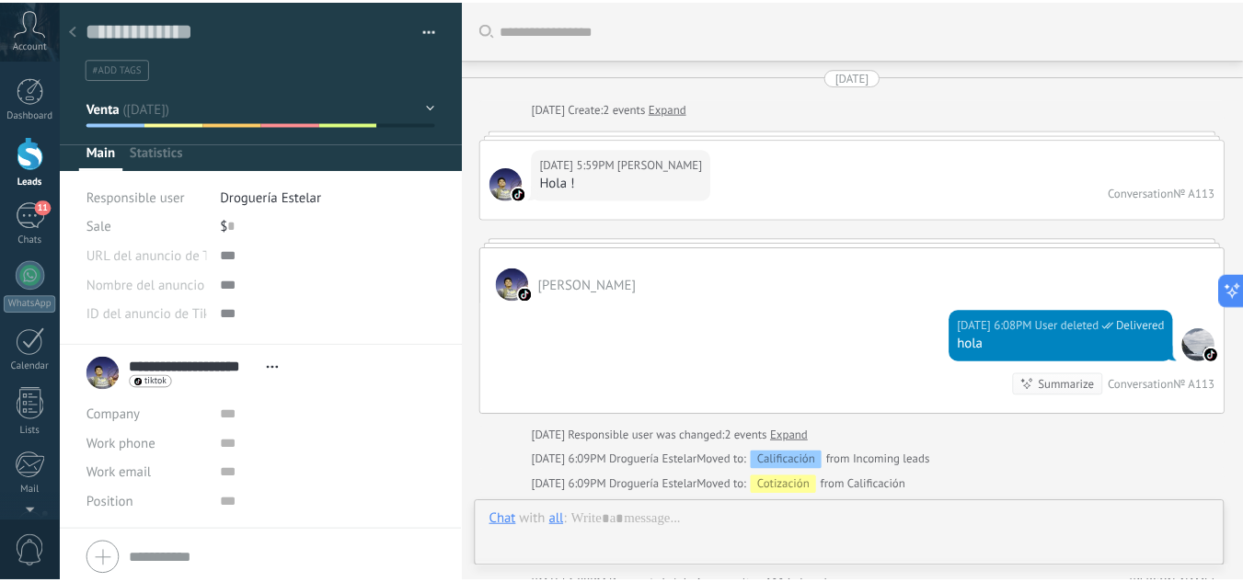
scroll to position [334, 0]
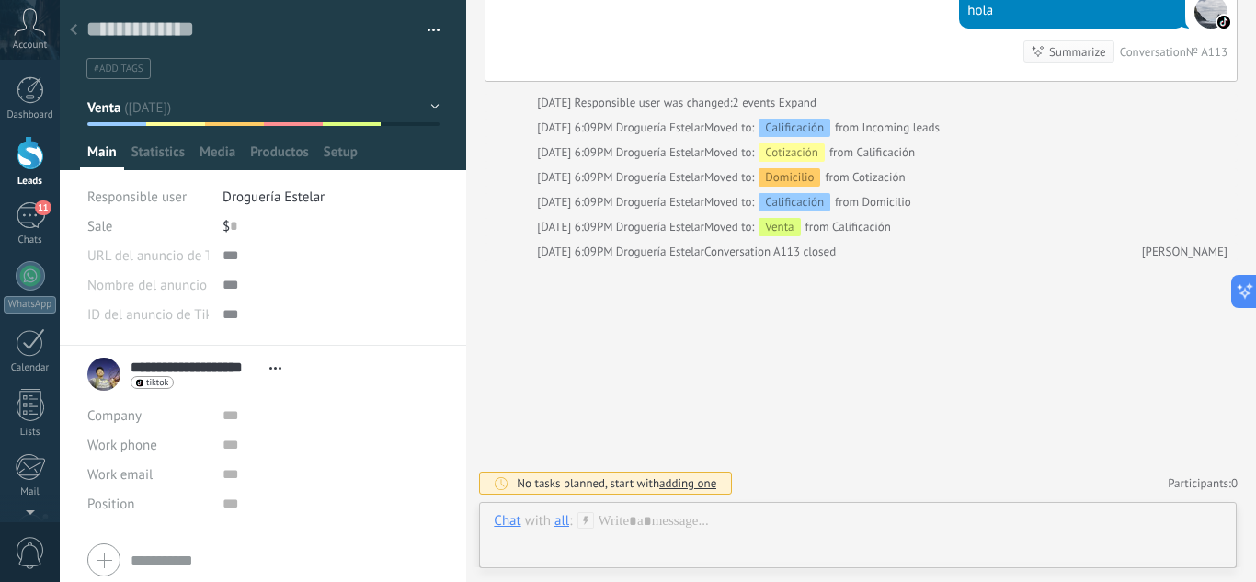
click at [70, 29] on icon at bounding box center [73, 29] width 7 height 11
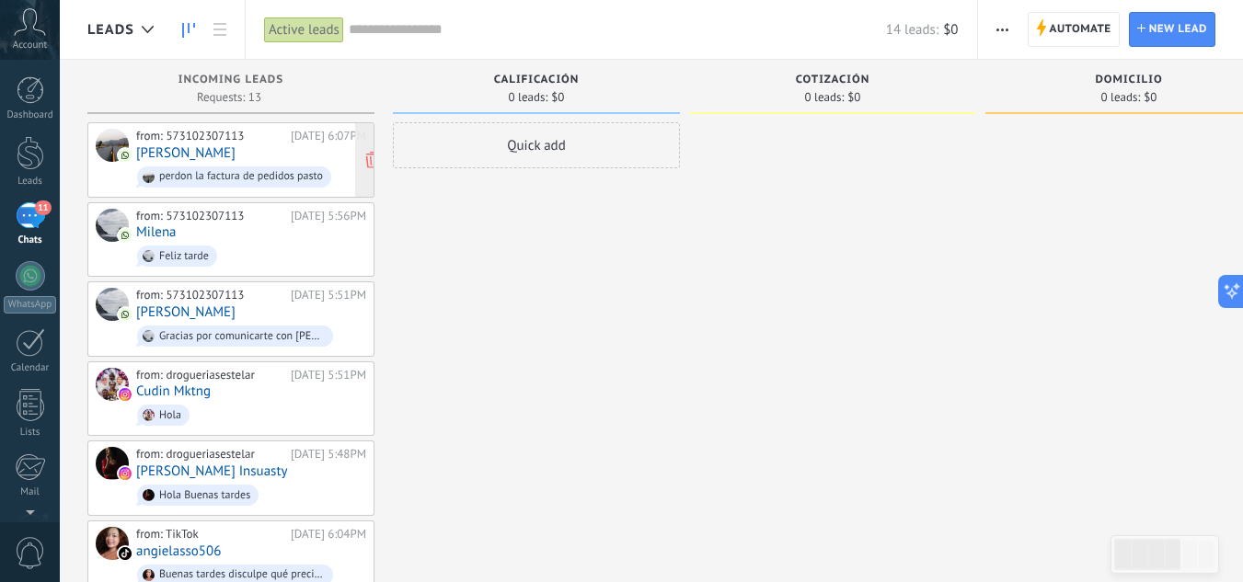
click at [159, 153] on link "[PERSON_NAME]" at bounding box center [185, 153] width 99 height 16
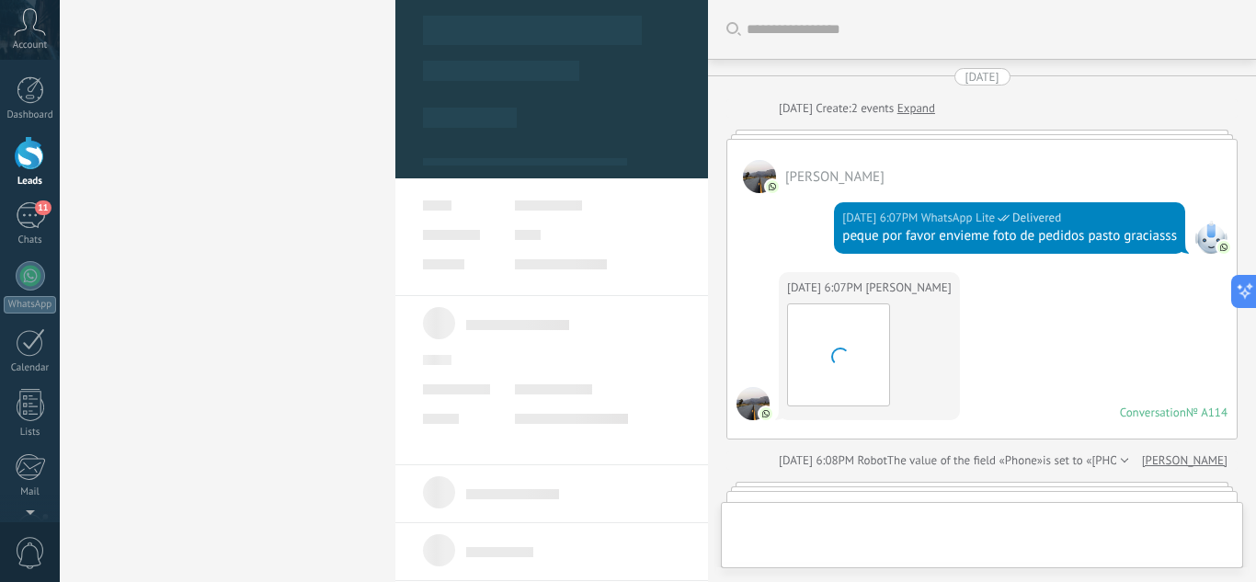
type textarea "**********"
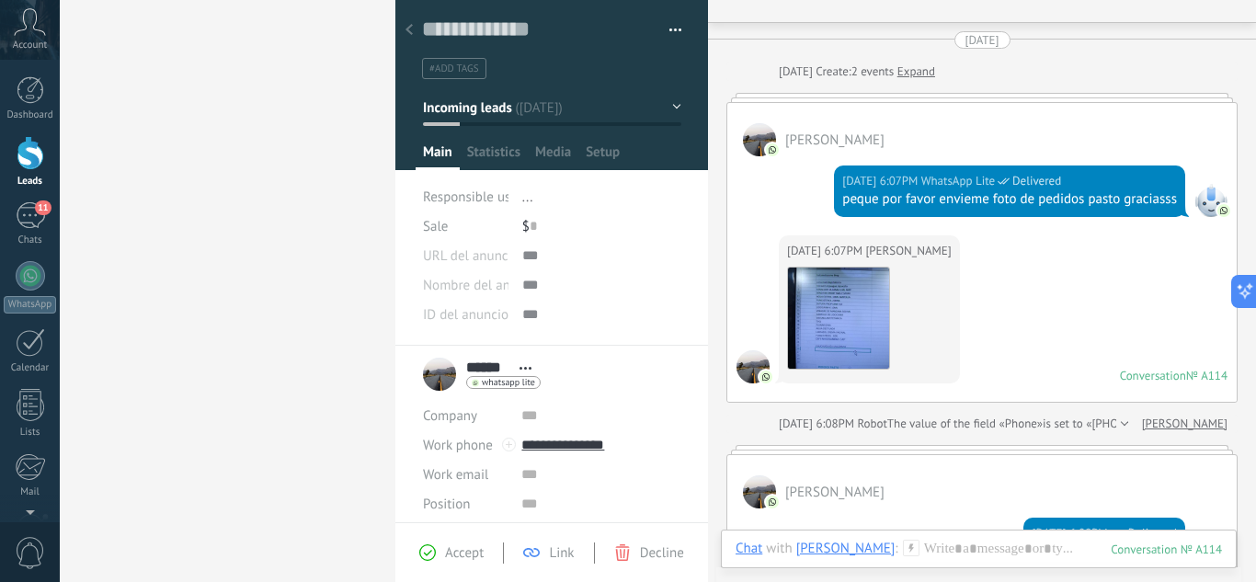
scroll to position [320, 0]
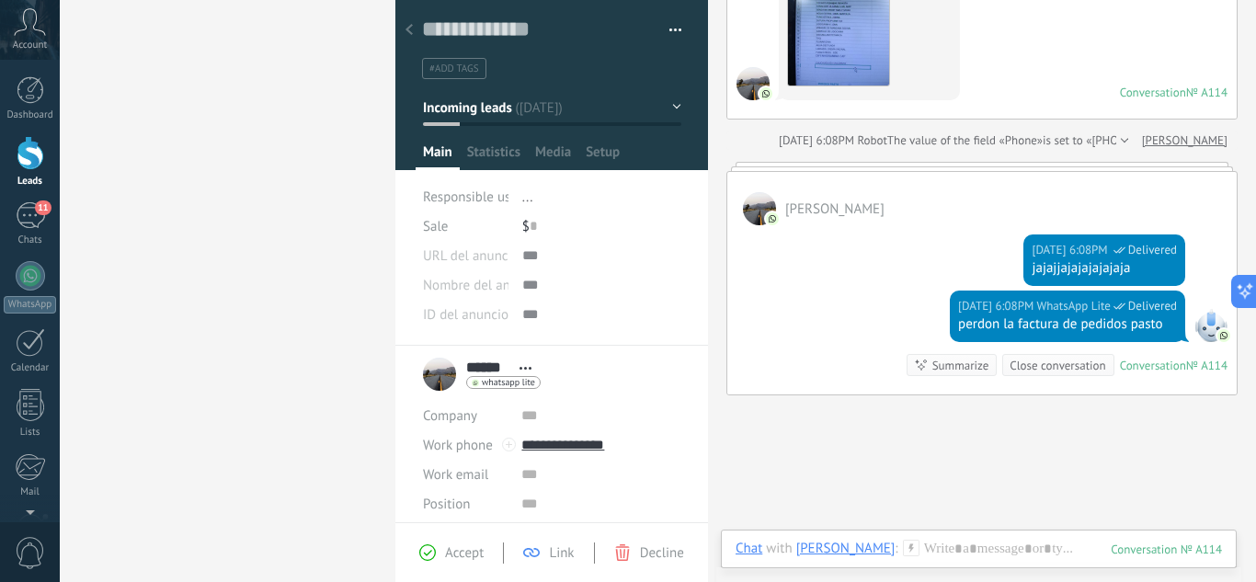
click at [412, 25] on icon at bounding box center [409, 29] width 7 height 11
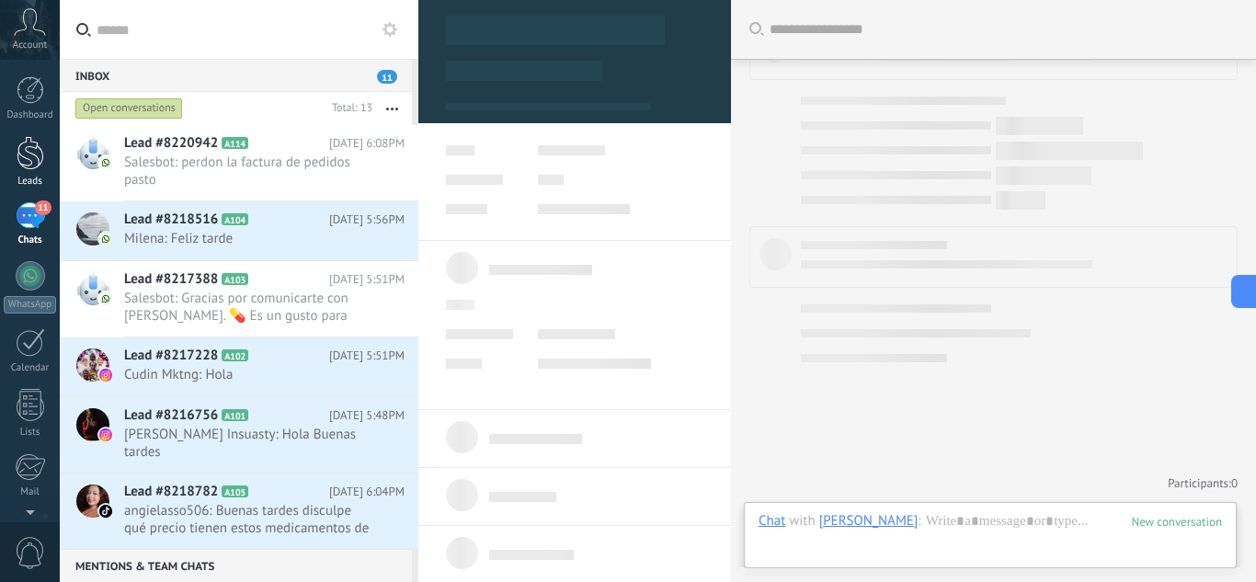
click at [32, 161] on div at bounding box center [31, 153] width 28 height 34
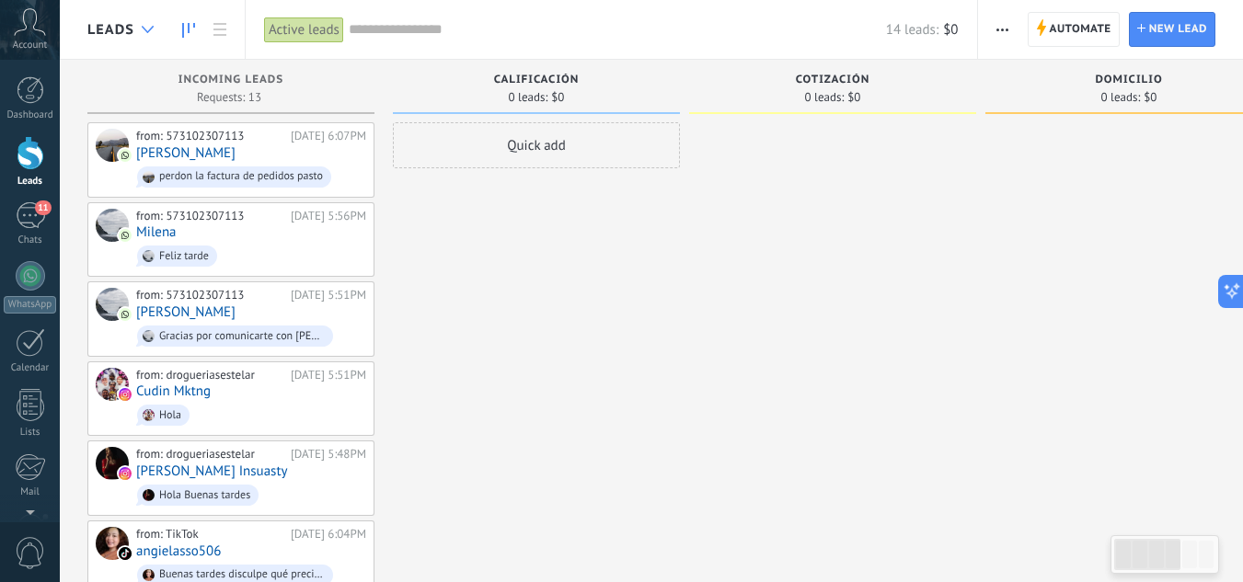
click at [135, 24] on div at bounding box center [147, 30] width 30 height 36
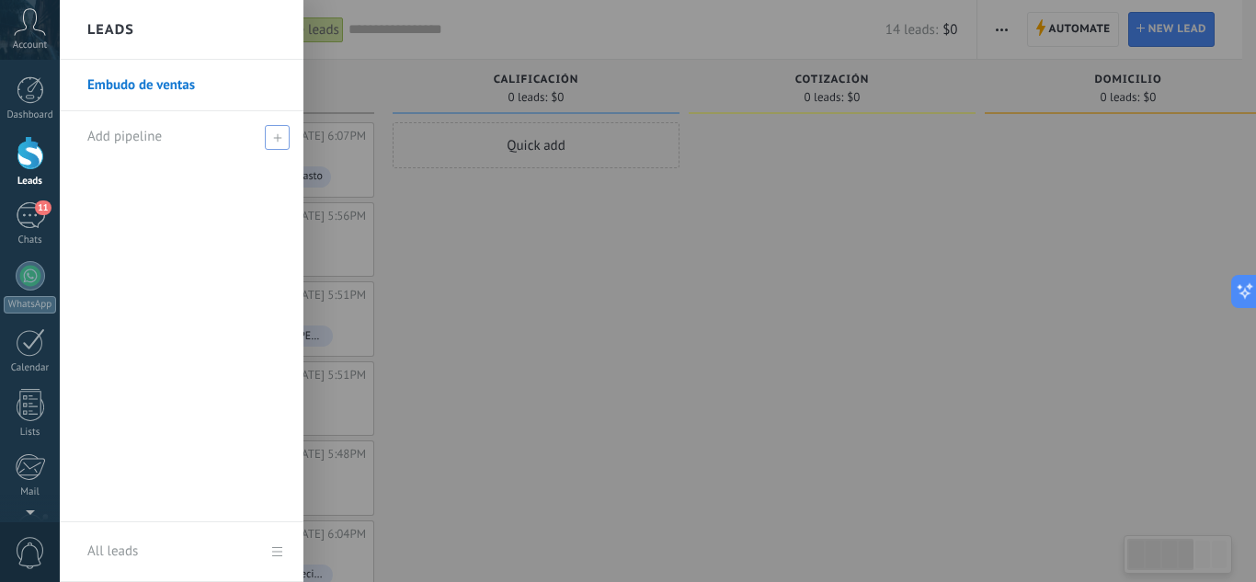
click at [132, 138] on span "Add pipeline" at bounding box center [124, 136] width 75 height 17
type input "**********"
click at [282, 135] on span at bounding box center [279, 137] width 17 height 13
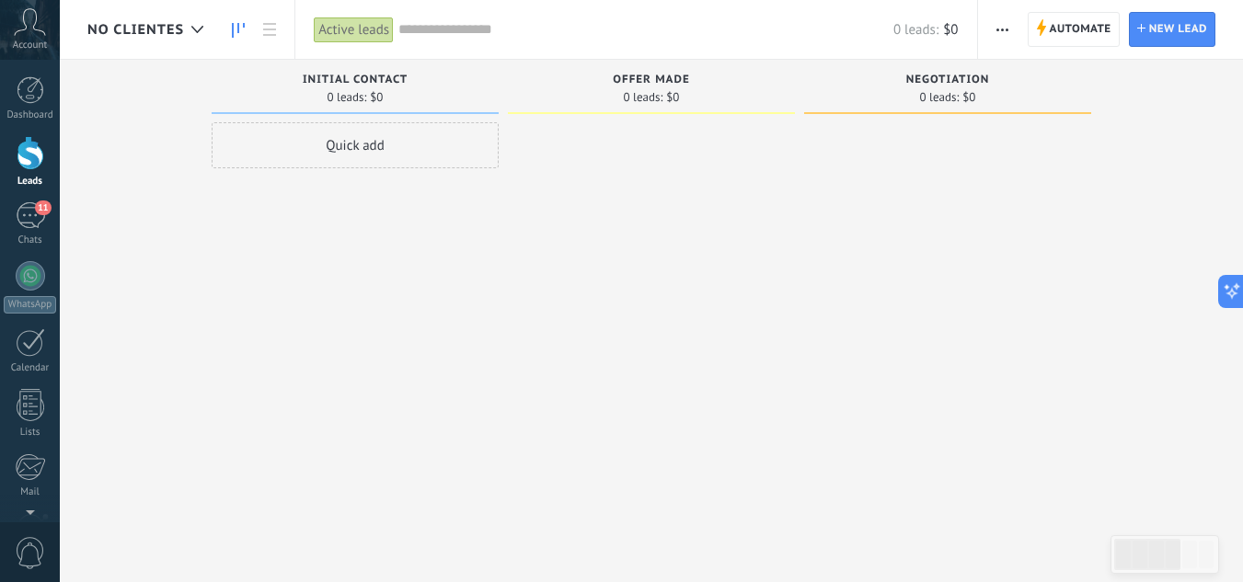
click at [999, 25] on span "button" at bounding box center [1002, 29] width 12 height 35
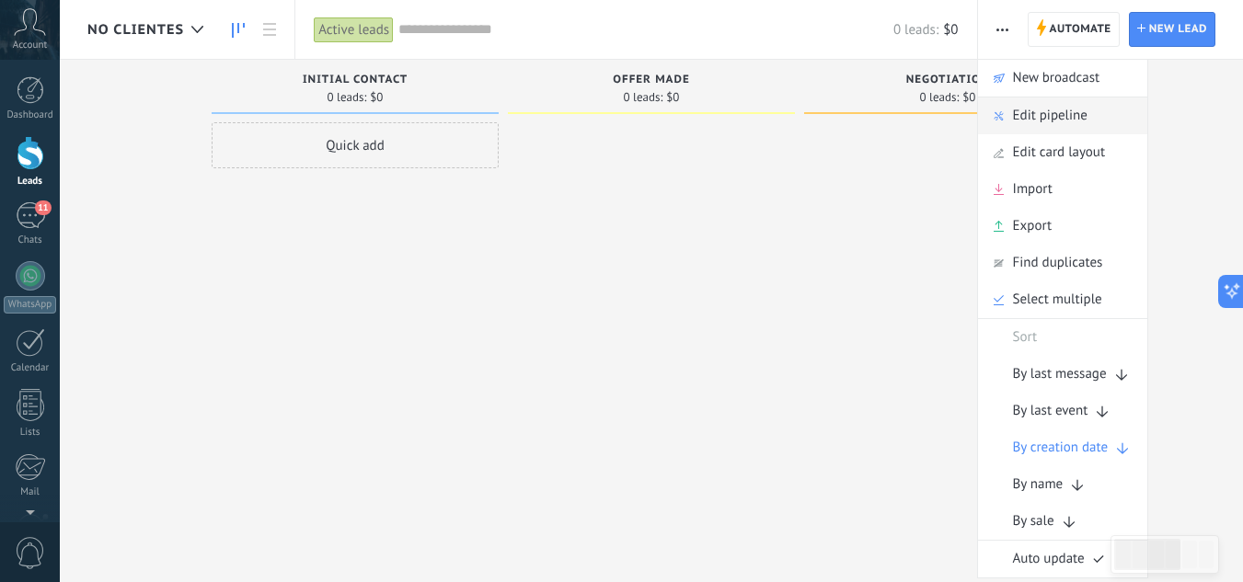
click at [1034, 107] on span "Edit pipeline" at bounding box center [1050, 115] width 75 height 37
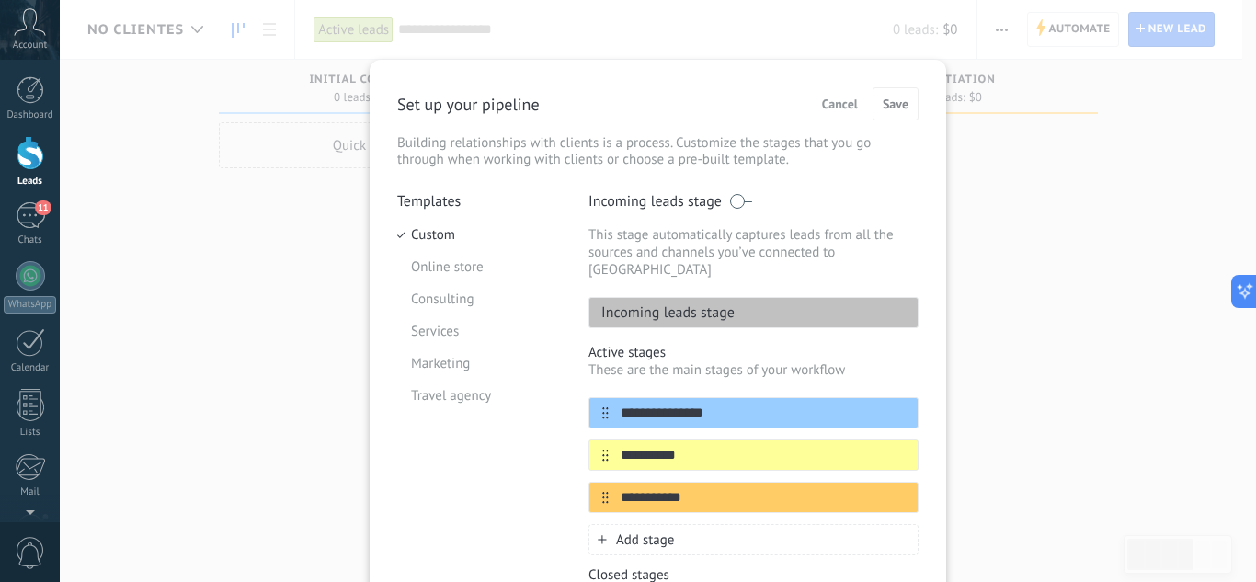
drag, startPoint x: 712, startPoint y: 391, endPoint x: 443, endPoint y: 413, distance: 269.5
click at [443, 413] on div "**********" at bounding box center [658, 446] width 522 height 509
type input "*********"
drag, startPoint x: 696, startPoint y: 439, endPoint x: 555, endPoint y: 421, distance: 142.7
click at [555, 421] on div "**********" at bounding box center [658, 446] width 522 height 509
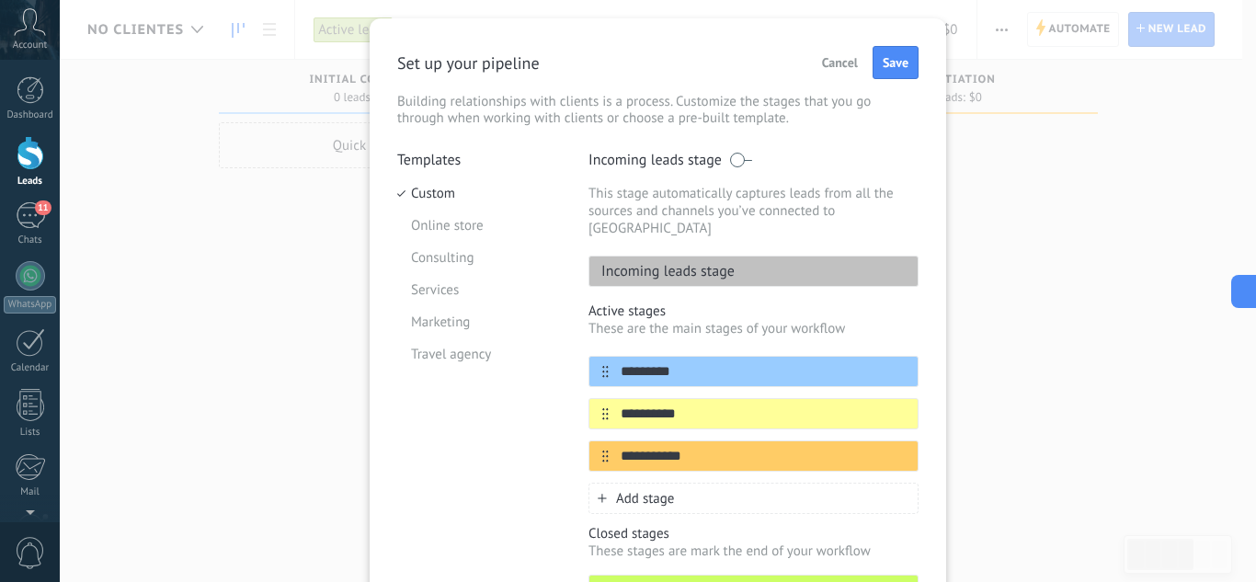
scroll to position [40, 0]
type input "**********"
drag, startPoint x: 699, startPoint y: 442, endPoint x: 450, endPoint y: 437, distance: 249.3
click at [450, 437] on div "**********" at bounding box center [658, 406] width 522 height 509
type input "**********"
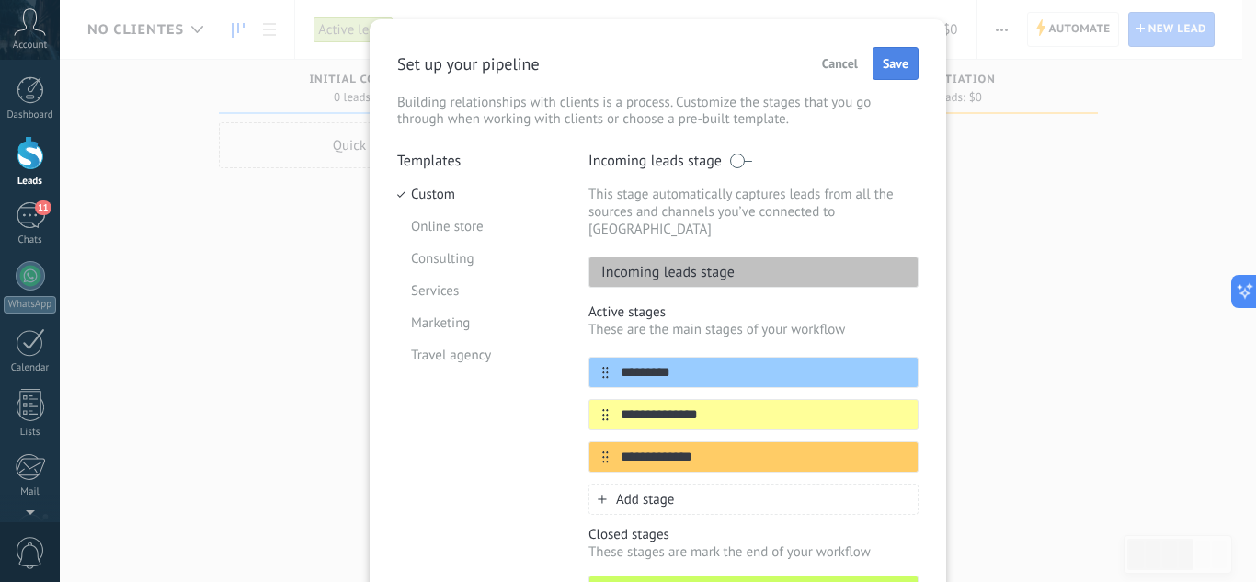
click at [899, 64] on span "Save" at bounding box center [896, 63] width 26 height 13
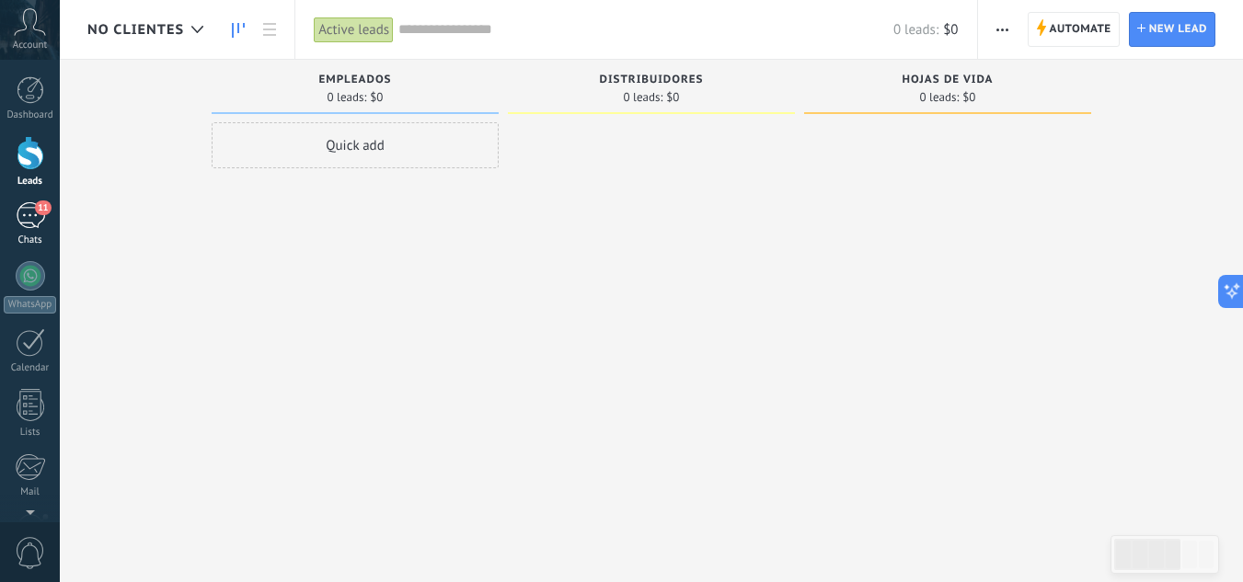
click at [26, 211] on div "11" at bounding box center [30, 215] width 29 height 27
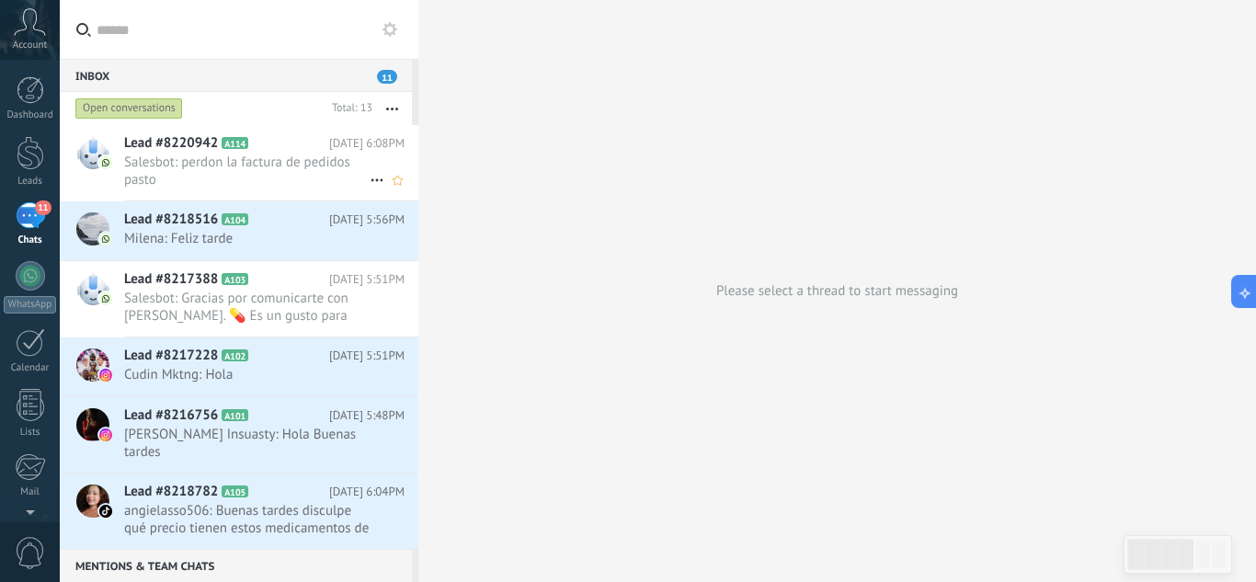
click at [243, 175] on span "Salesbot: perdon la factura de pedidos pasto" at bounding box center [247, 171] width 246 height 35
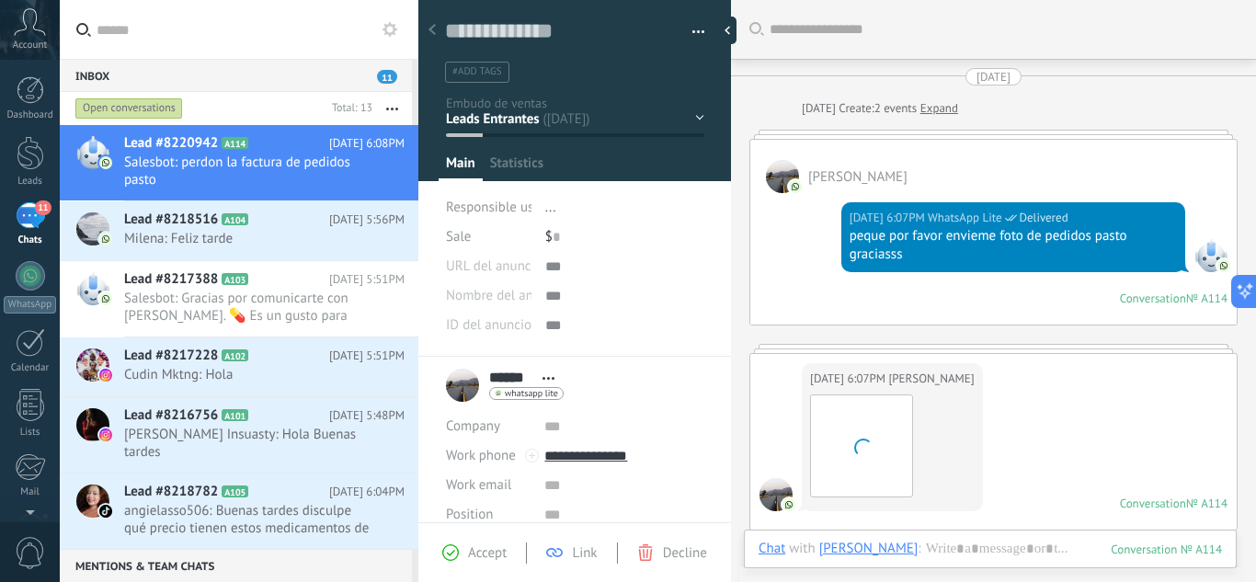
scroll to position [463, 0]
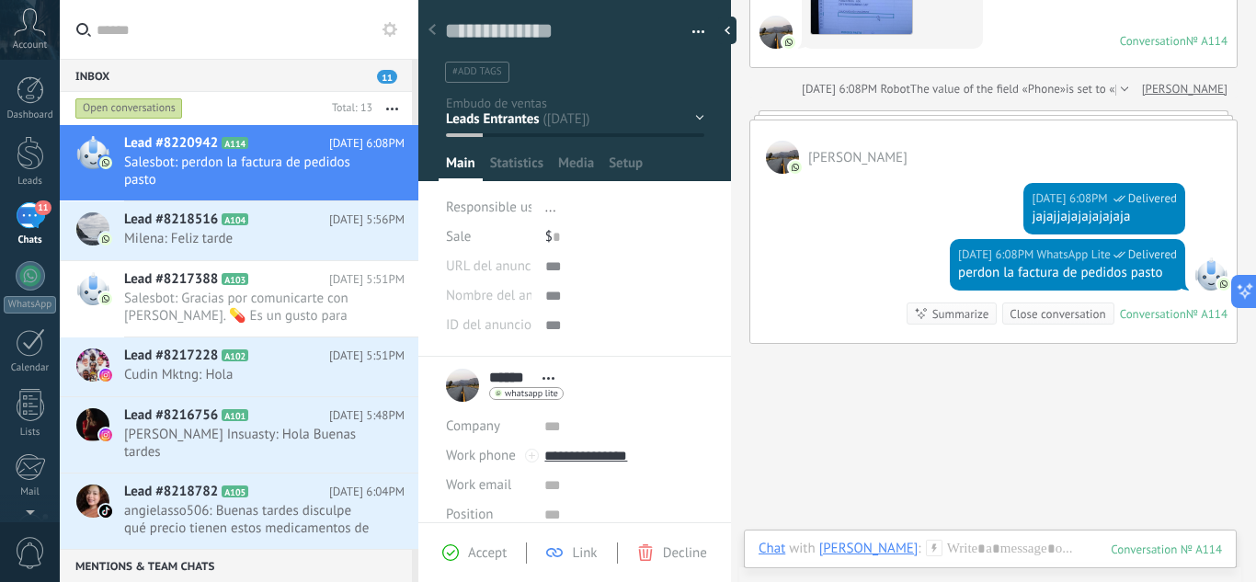
click at [0, 0] on div "Calificación Cotización [GEOGRAPHIC_DATA] Pendiente Venta Leads ganados" at bounding box center [0, 0] width 0 height 0
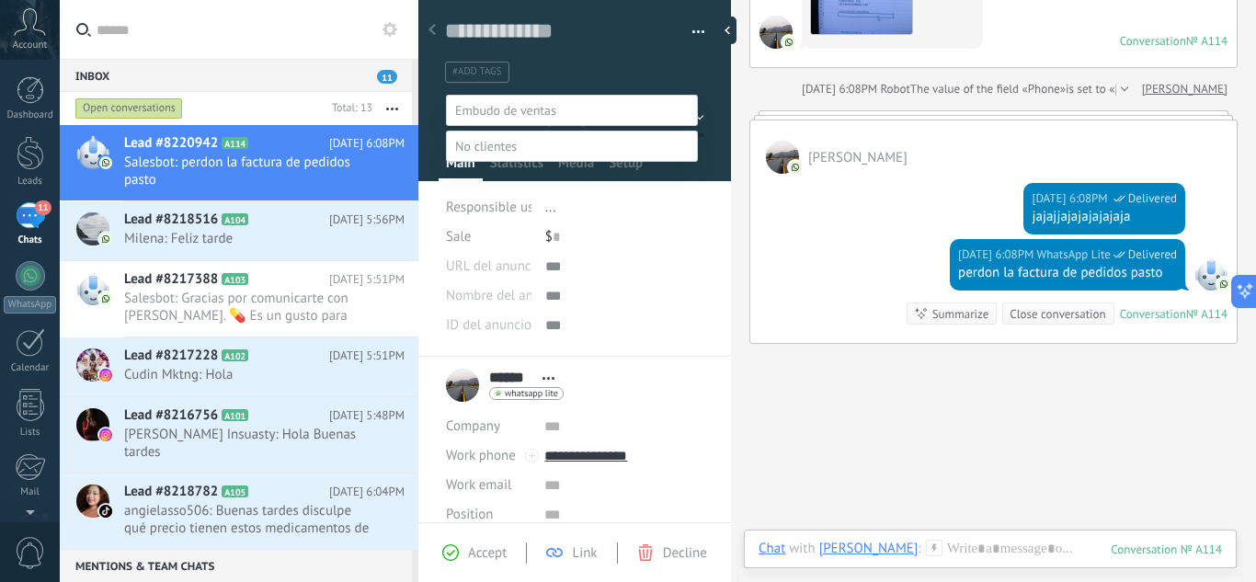
click at [511, 155] on span at bounding box center [486, 146] width 62 height 17
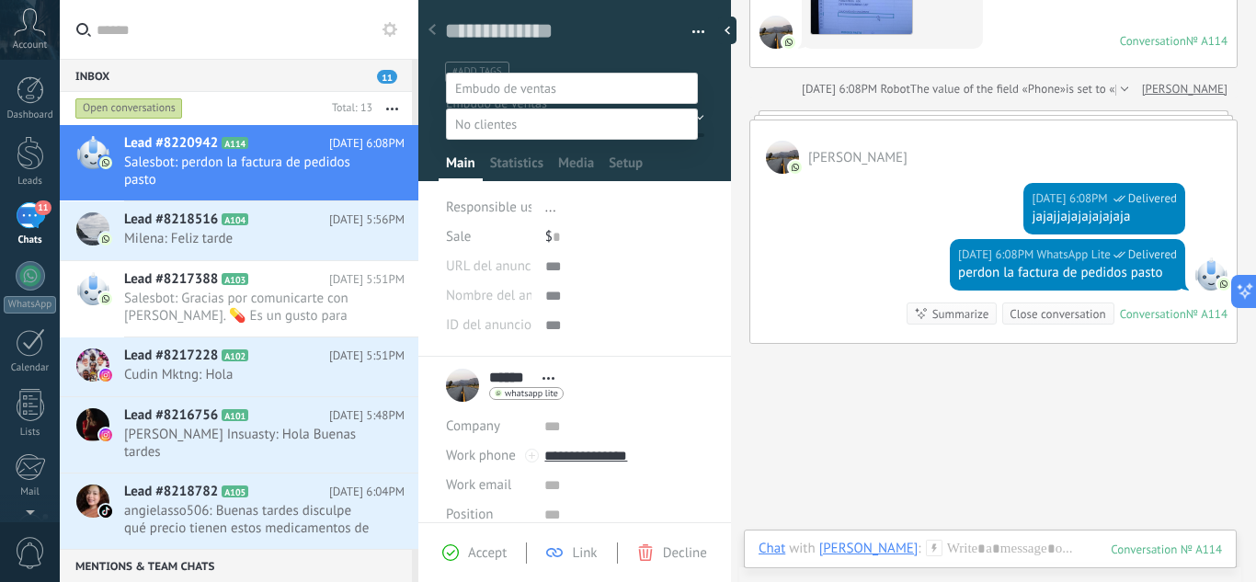
click at [0, 0] on label "Empleados" at bounding box center [0, 0] width 0 height 0
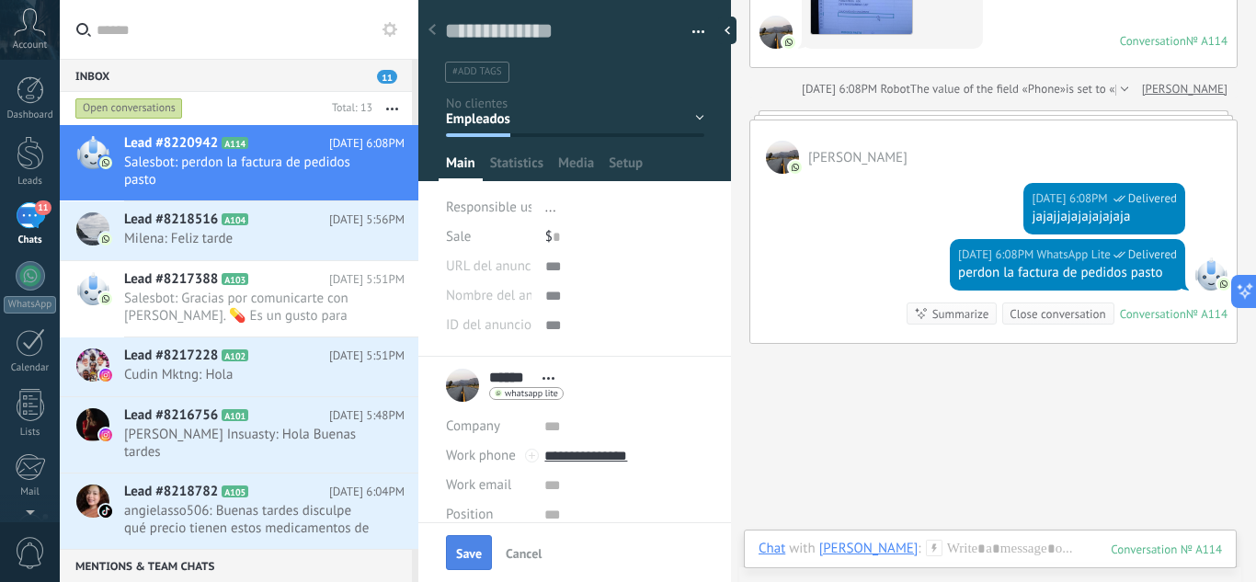
click at [469, 533] on button "Save" at bounding box center [469, 552] width 46 height 35
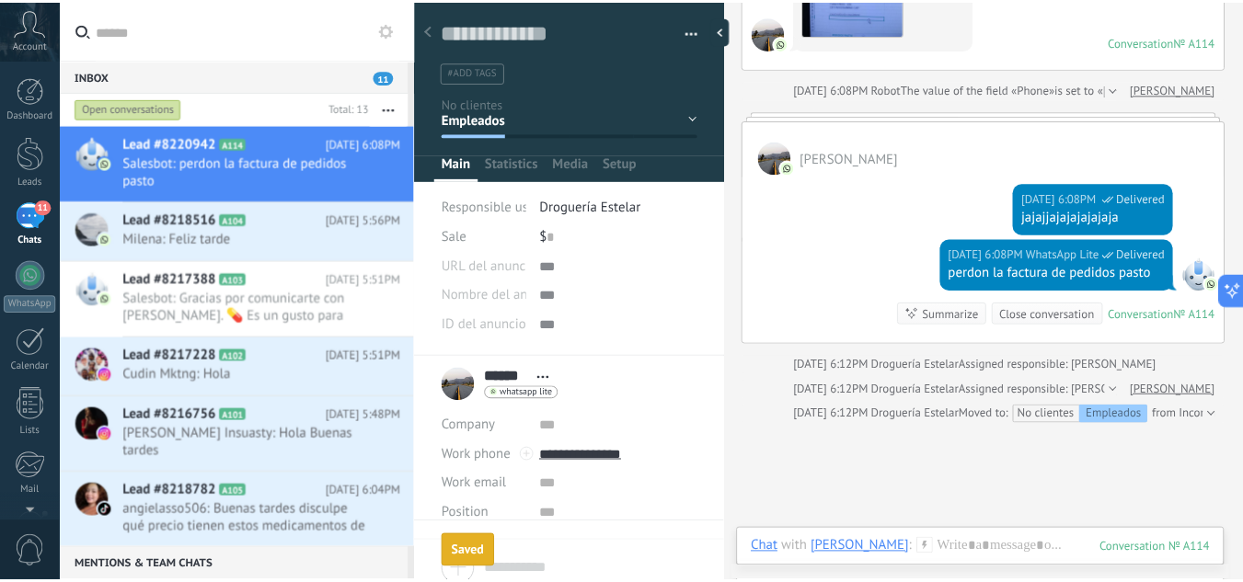
scroll to position [543, 0]
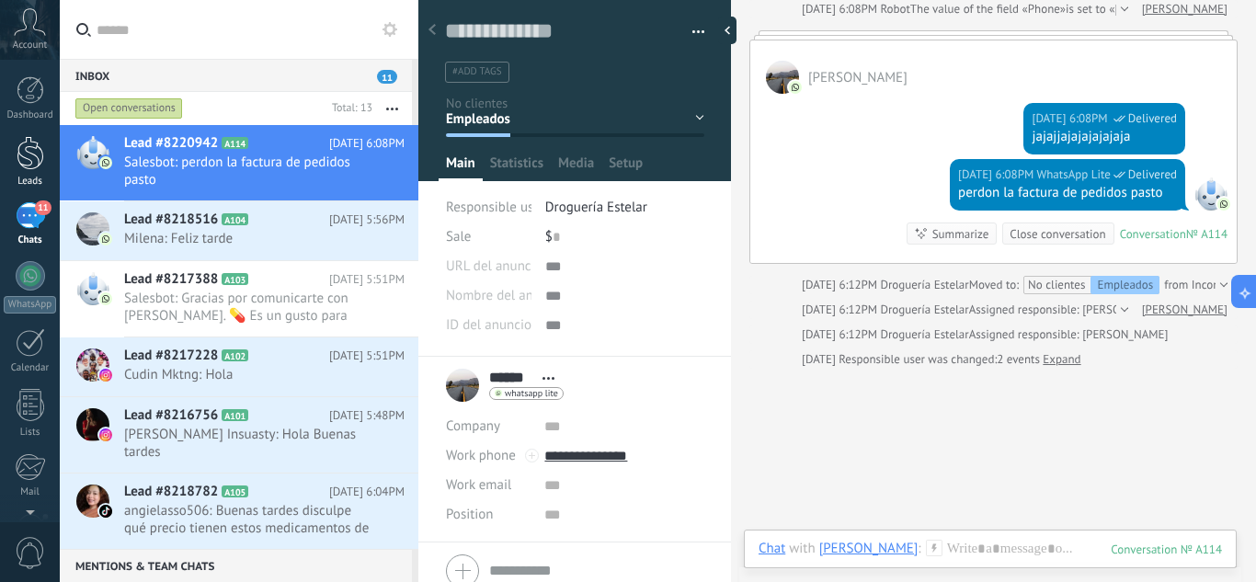
click at [38, 152] on div at bounding box center [31, 153] width 28 height 34
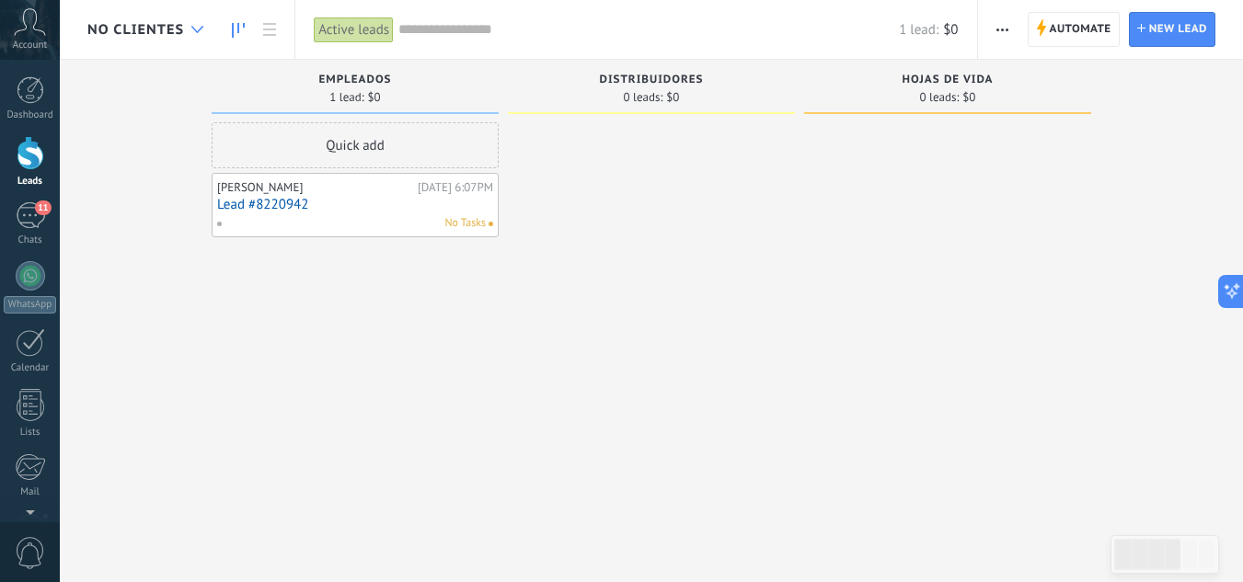
click at [182, 22] on div at bounding box center [197, 30] width 30 height 36
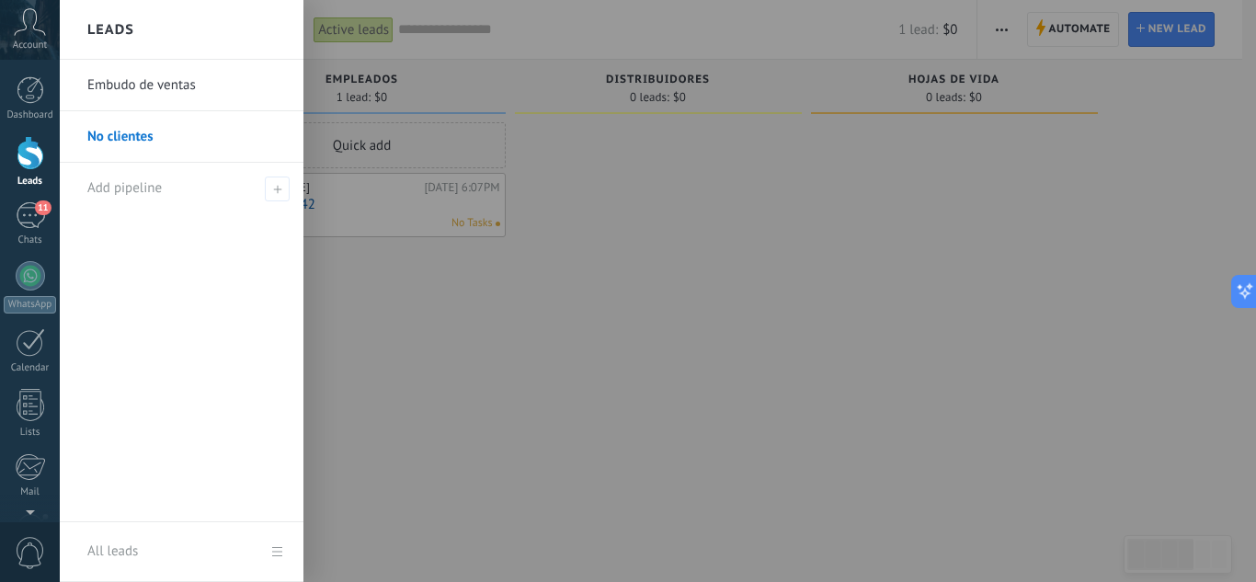
click at [155, 91] on link "Embudo de ventas" at bounding box center [186, 86] width 198 height 52
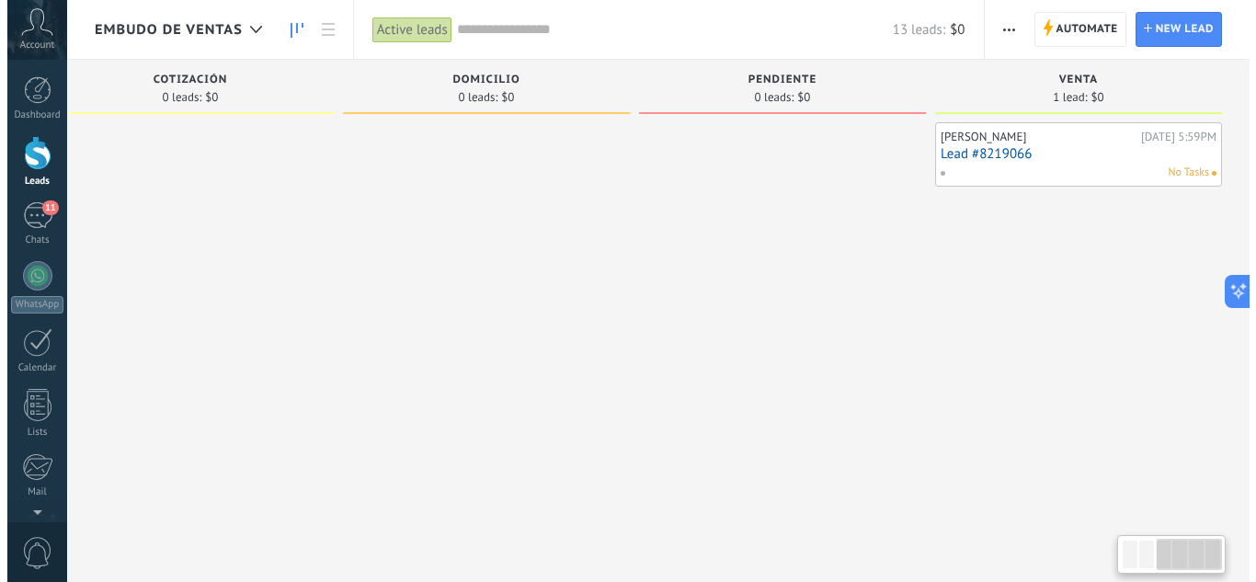
scroll to position [0, 648]
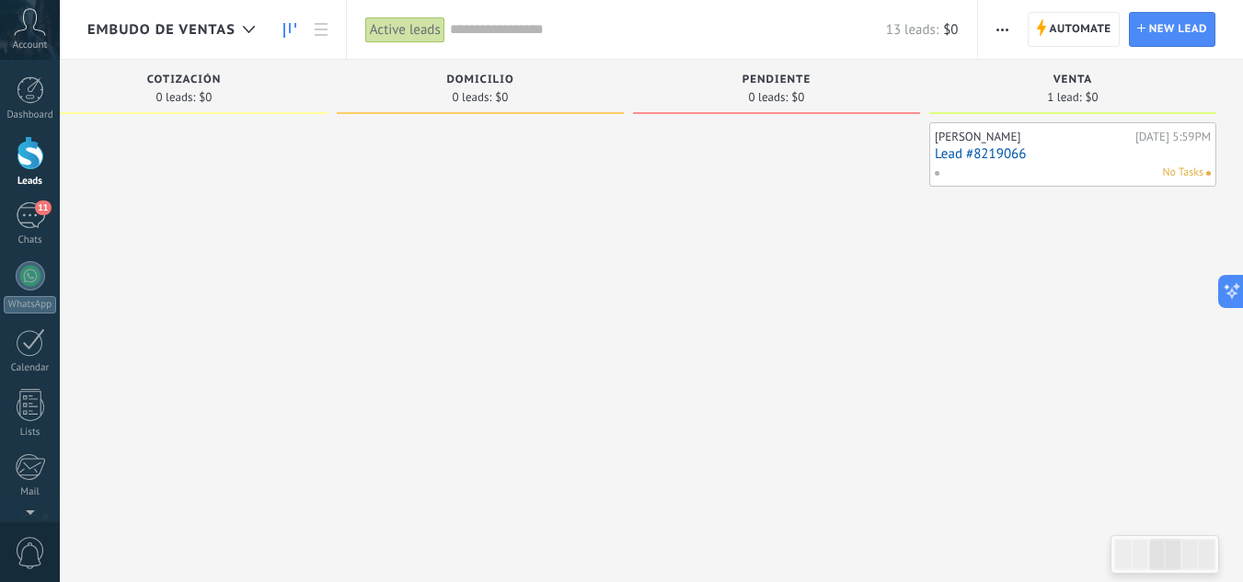
click at [985, 162] on div "[PERSON_NAME] Riv [DATE] 5:59PM Lead #8219066 No Tasks" at bounding box center [1073, 154] width 276 height 53
click at [993, 148] on link "Lead #8219066" at bounding box center [1073, 154] width 276 height 16
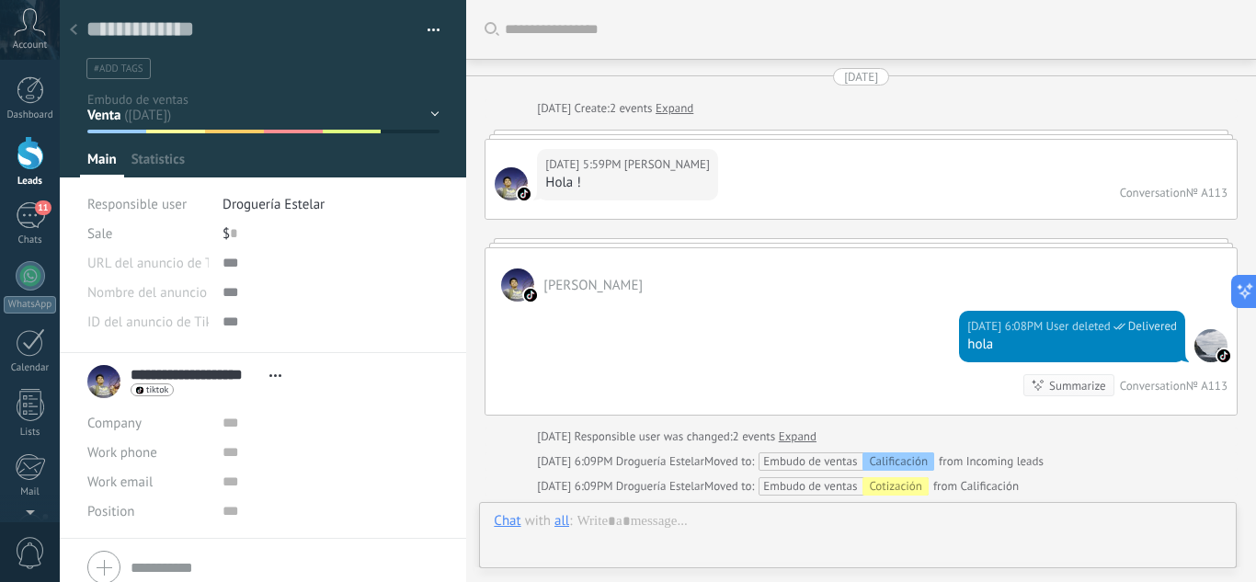
scroll to position [334, 0]
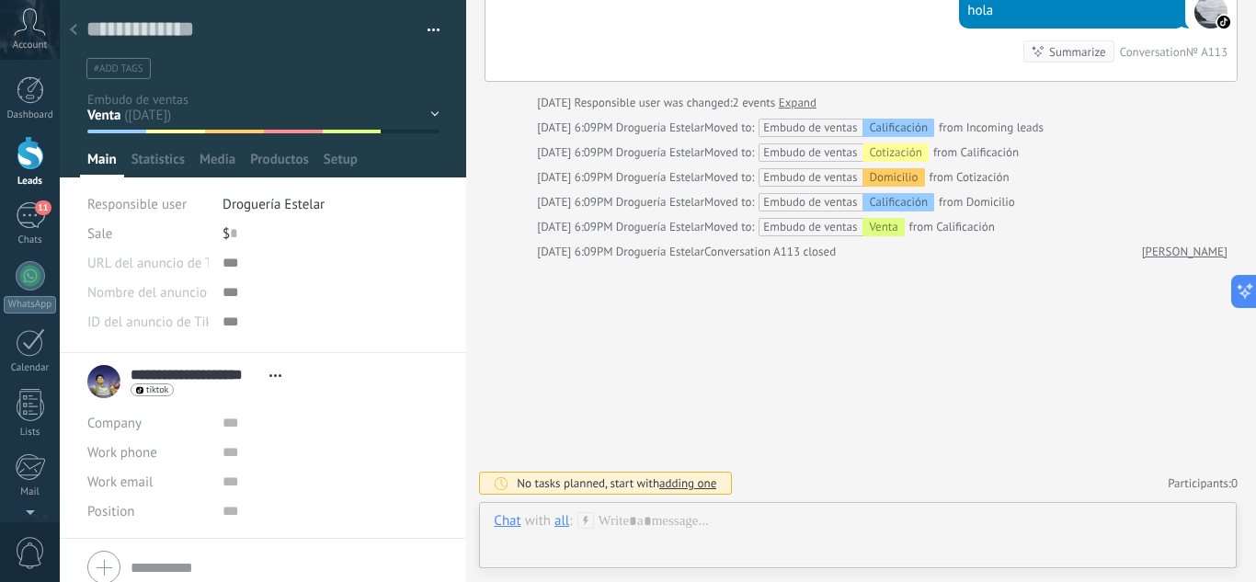
click at [0, 0] on div "Calificación Cotización [GEOGRAPHIC_DATA] Pendiente Venta Leads ganados Leads p…" at bounding box center [0, 0] width 0 height 0
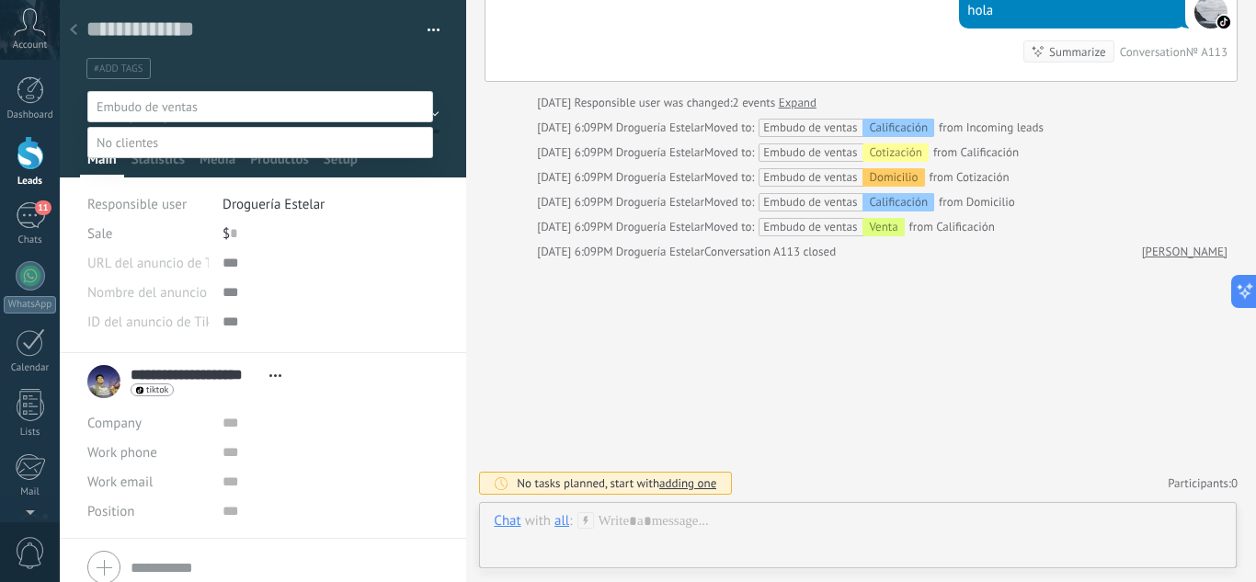
scroll to position [19, 0]
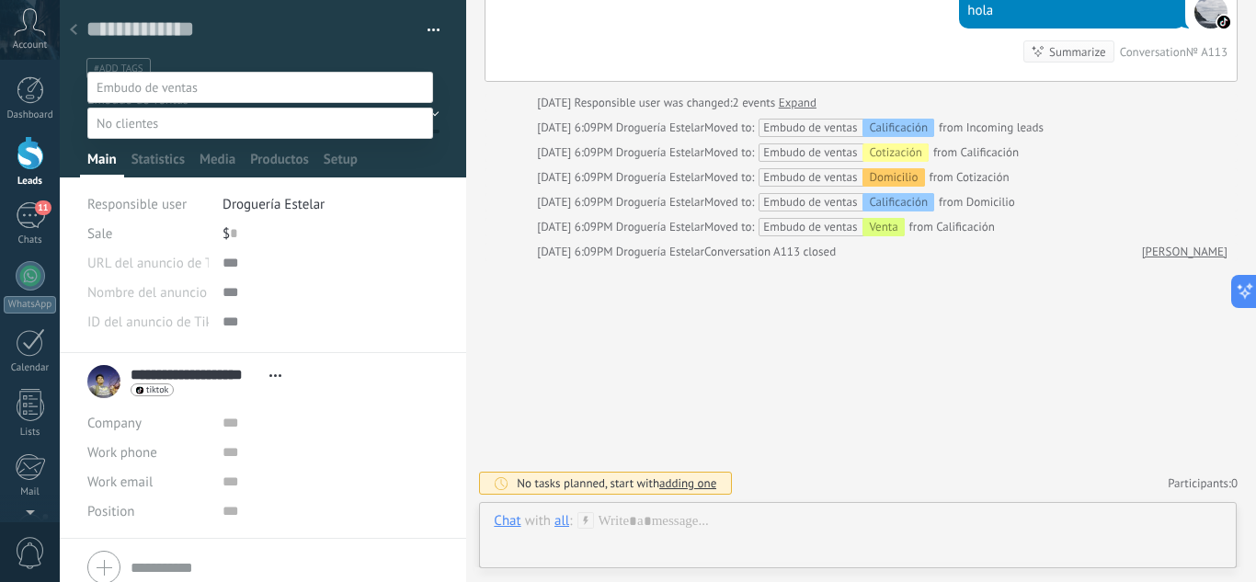
click at [141, 132] on span at bounding box center [128, 123] width 62 height 17
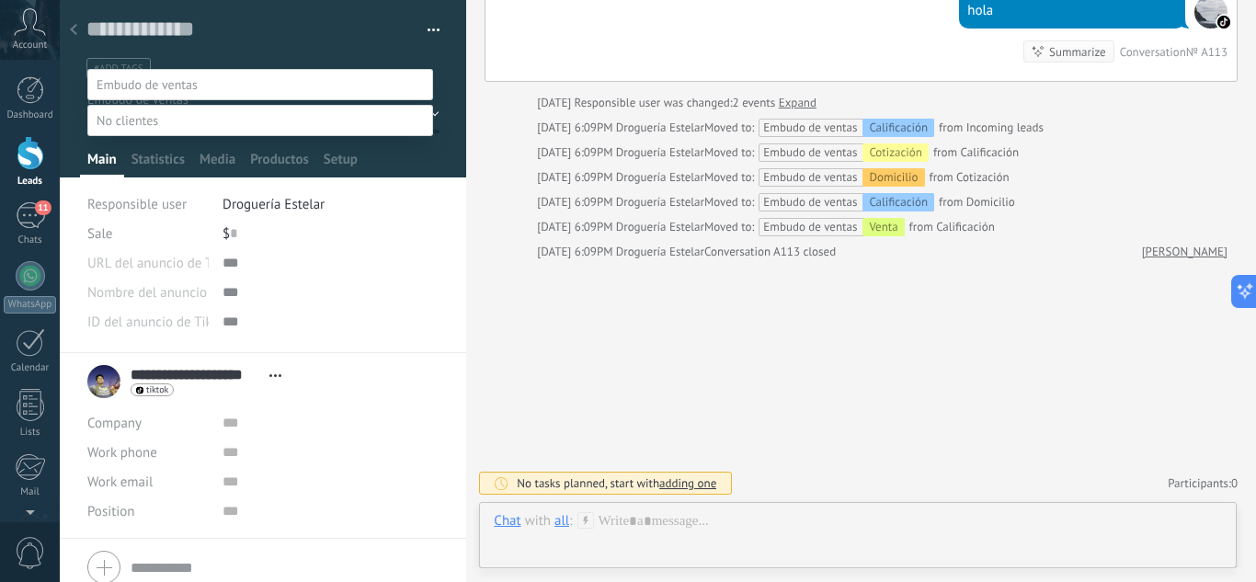
click at [0, 0] on label "Empleados" at bounding box center [0, 0] width 0 height 0
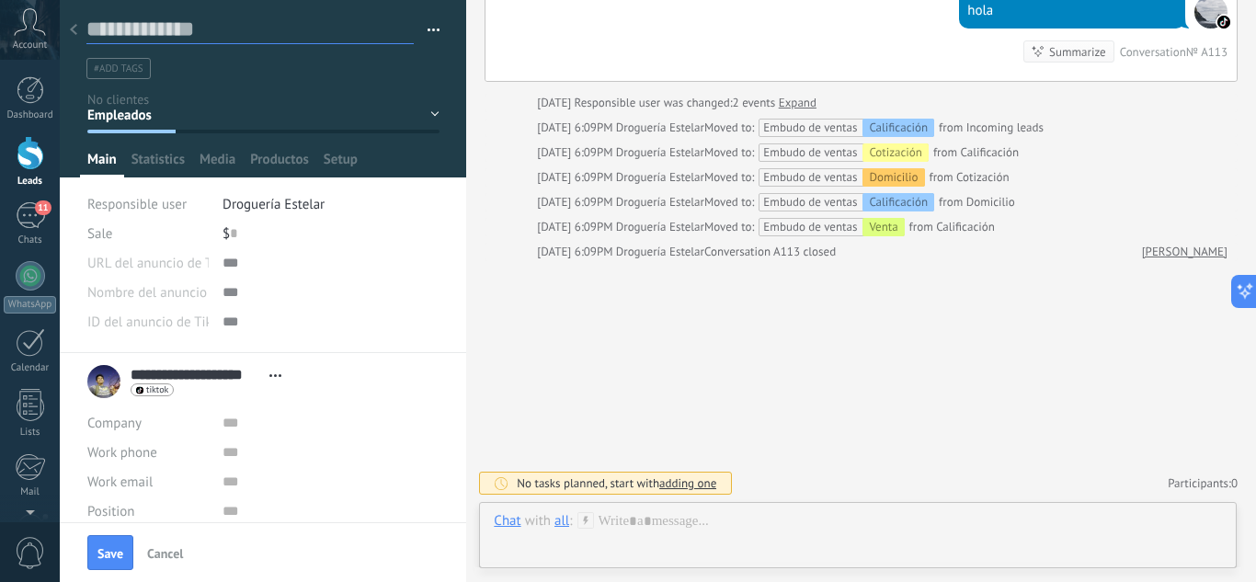
click at [198, 29] on textarea at bounding box center [249, 30] width 327 height 29
type textarea "*"
type textarea "**"
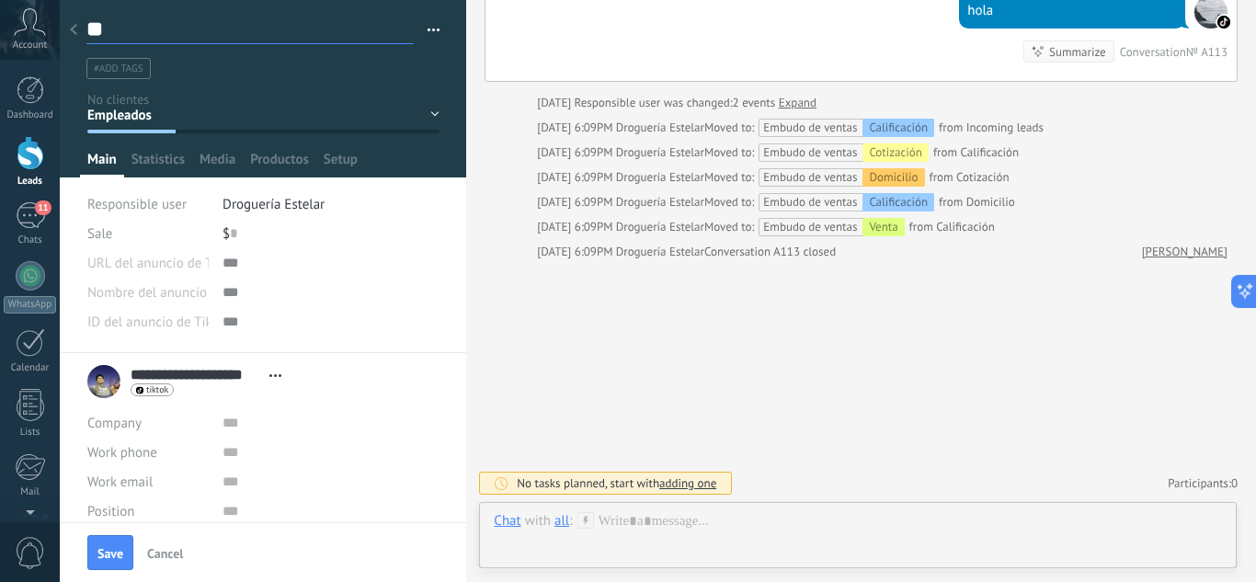
type textarea "***"
type textarea "*****"
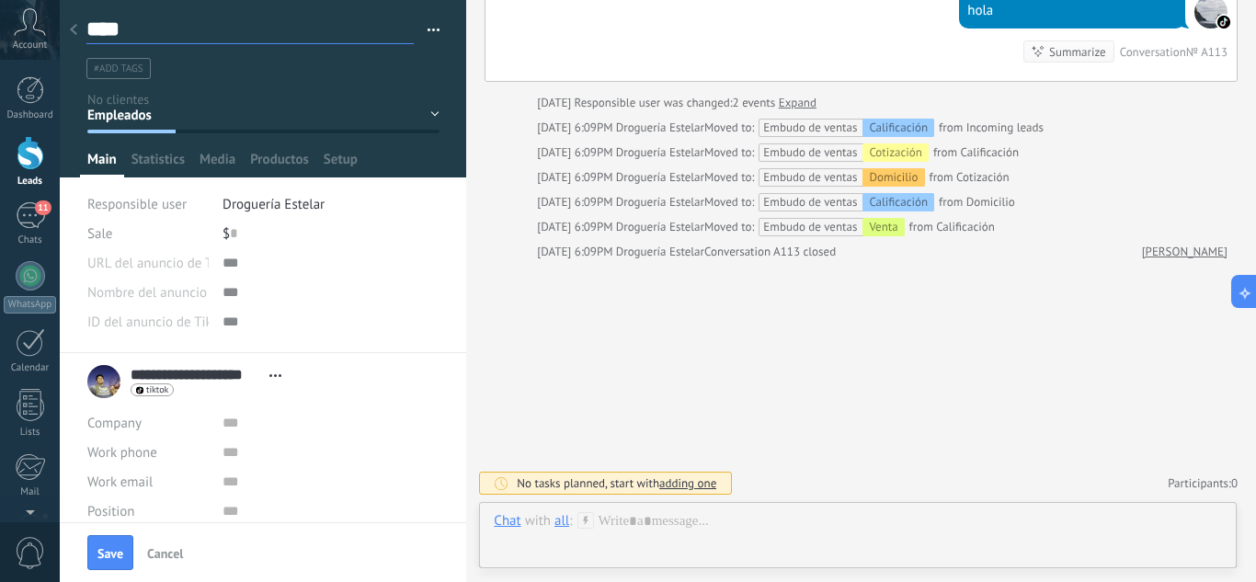
type textarea "*****"
type textarea "******"
type textarea "*******"
type textarea "********"
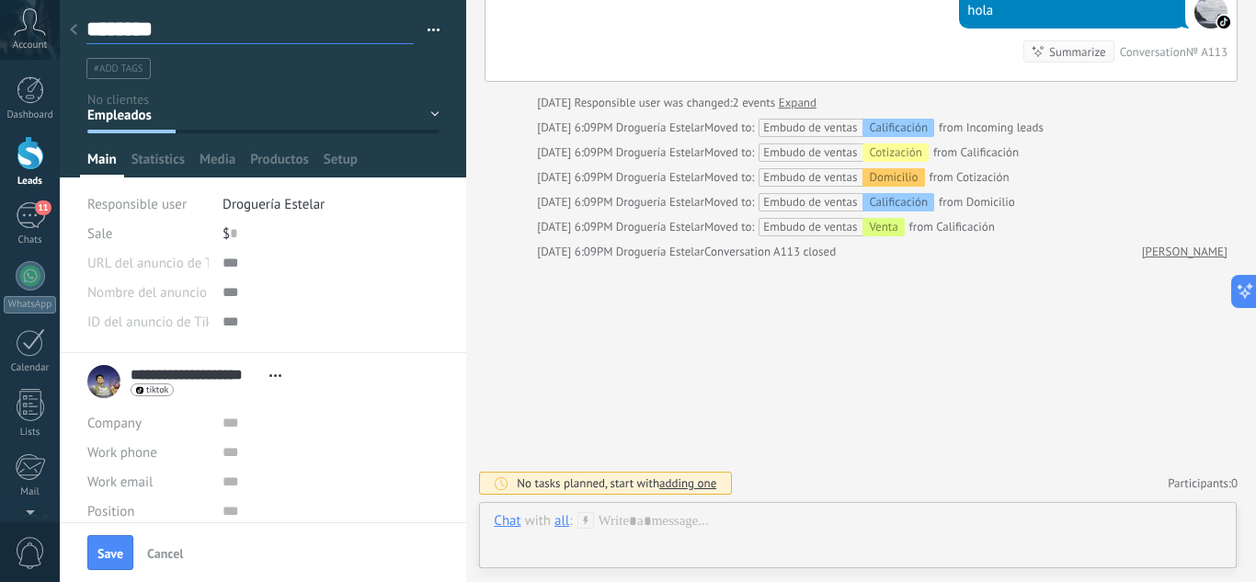
type textarea "*********"
type textarea "**********"
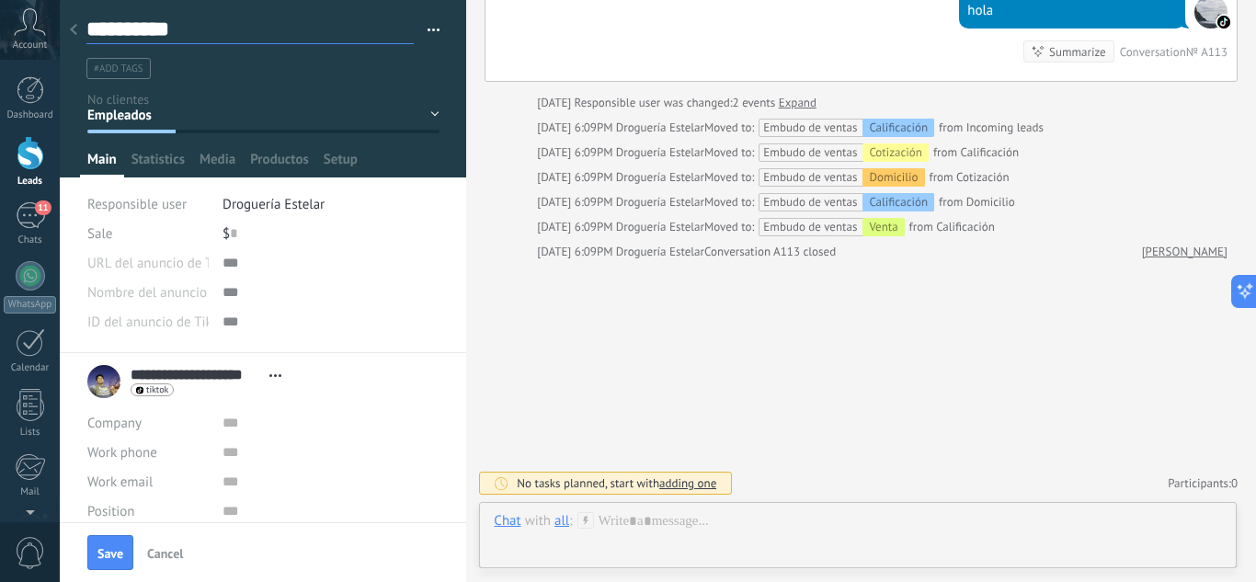
type textarea "**********"
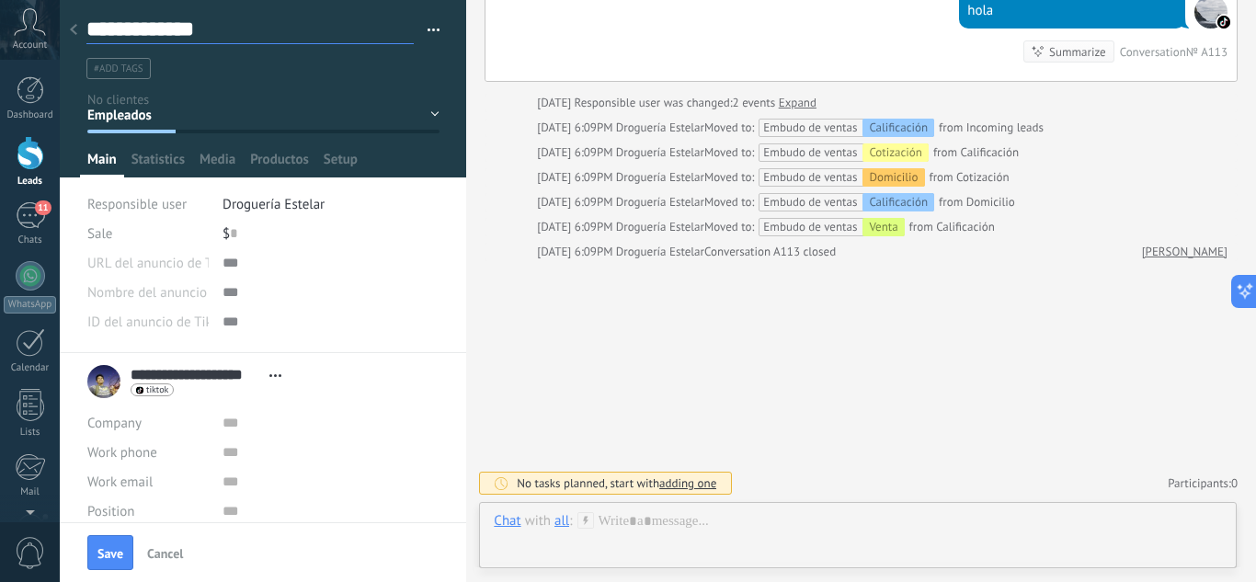
type textarea "**********"
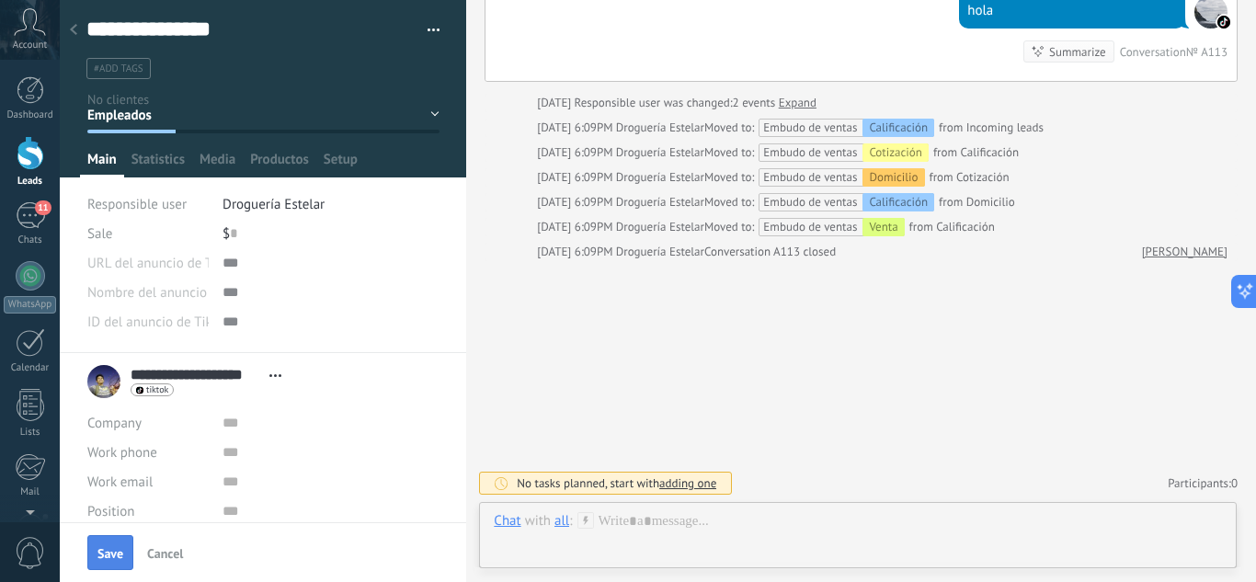
click at [119, 533] on span "Save" at bounding box center [110, 553] width 26 height 13
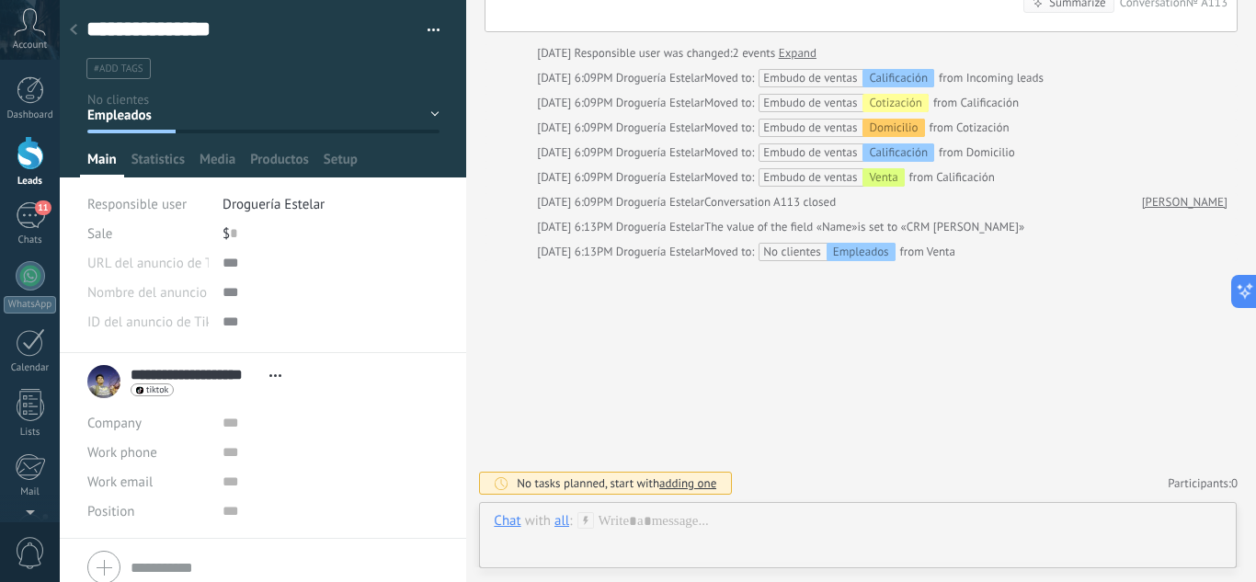
click at [71, 30] on use at bounding box center [73, 29] width 7 height 11
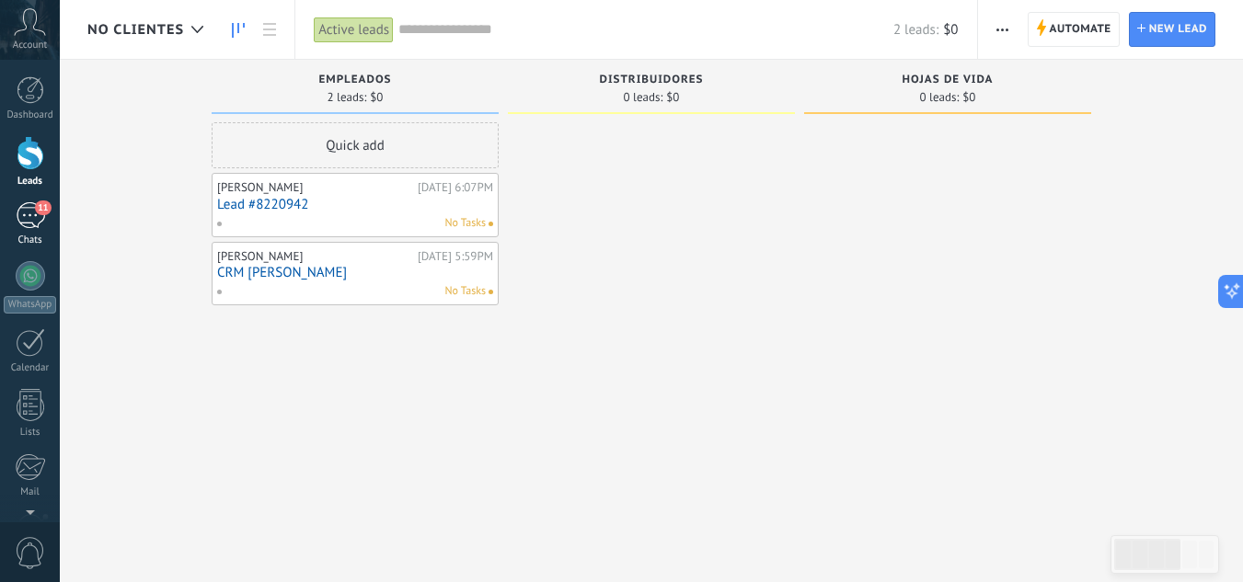
click at [38, 202] on span "11" at bounding box center [43, 208] width 16 height 15
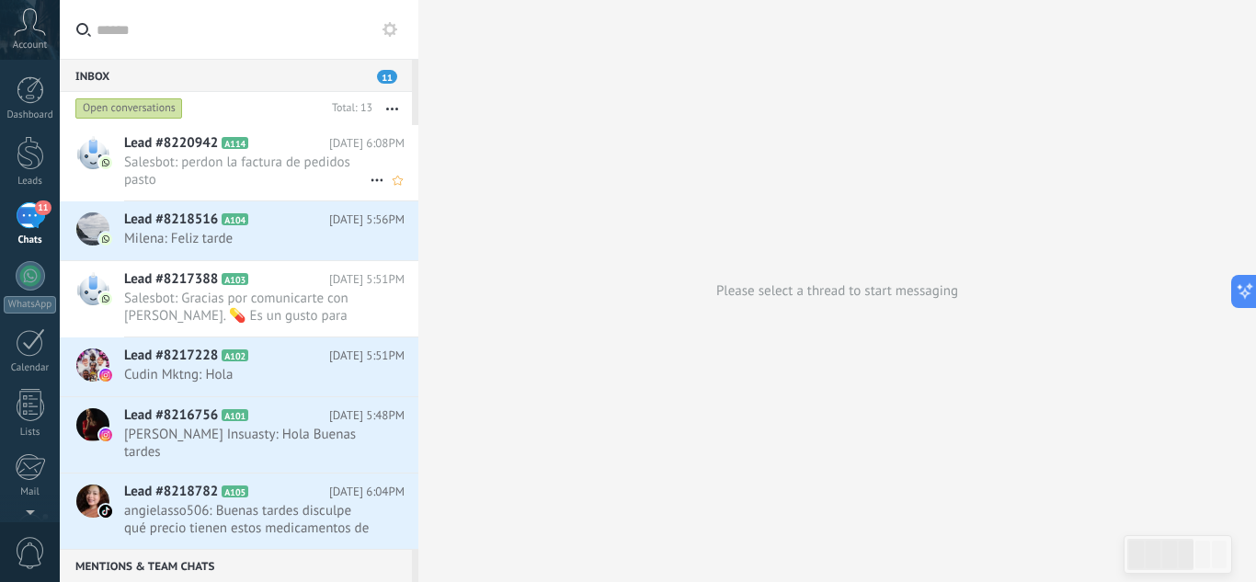
click at [233, 176] on span "Salesbot: perdon la factura de pedidos pasto" at bounding box center [247, 171] width 246 height 35
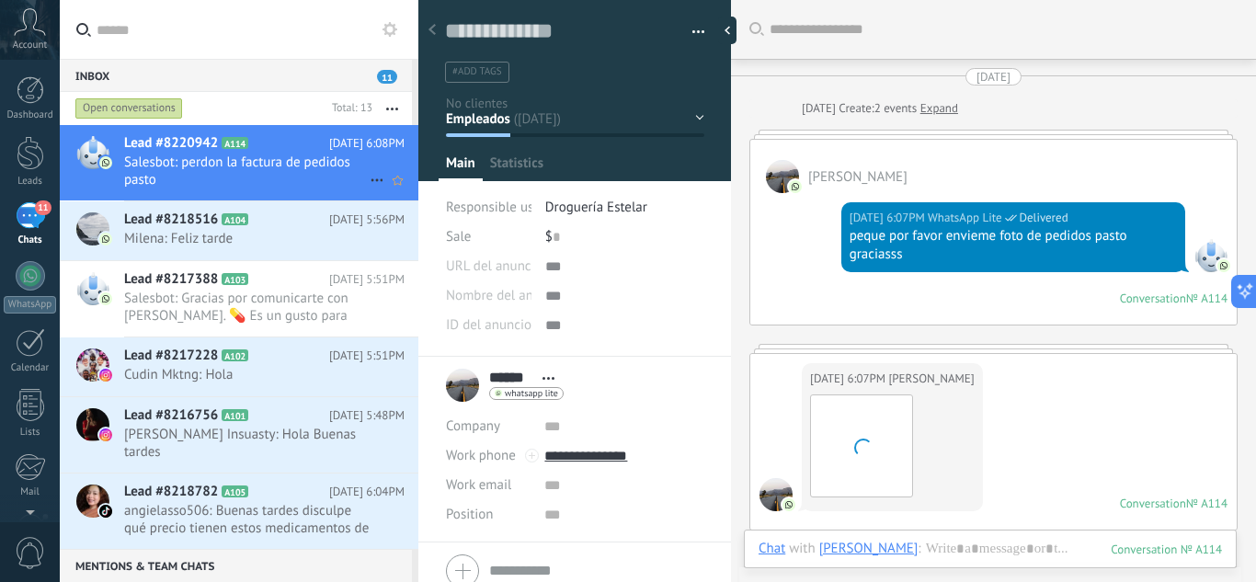
scroll to position [463, 0]
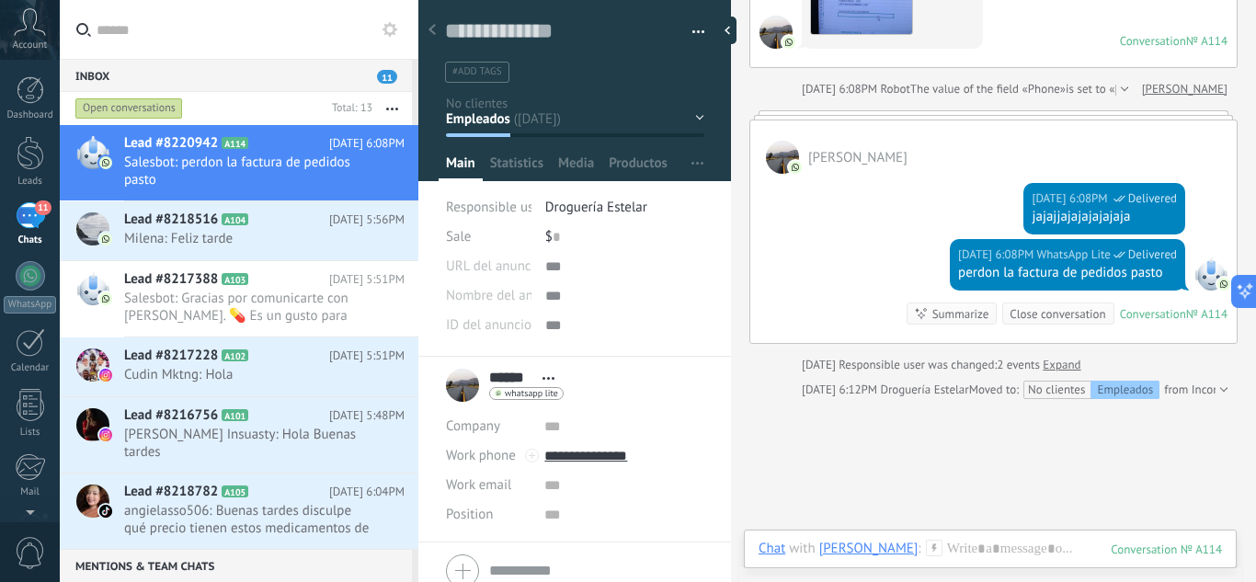
click at [1063, 315] on div "Close conversation" at bounding box center [1058, 313] width 96 height 17
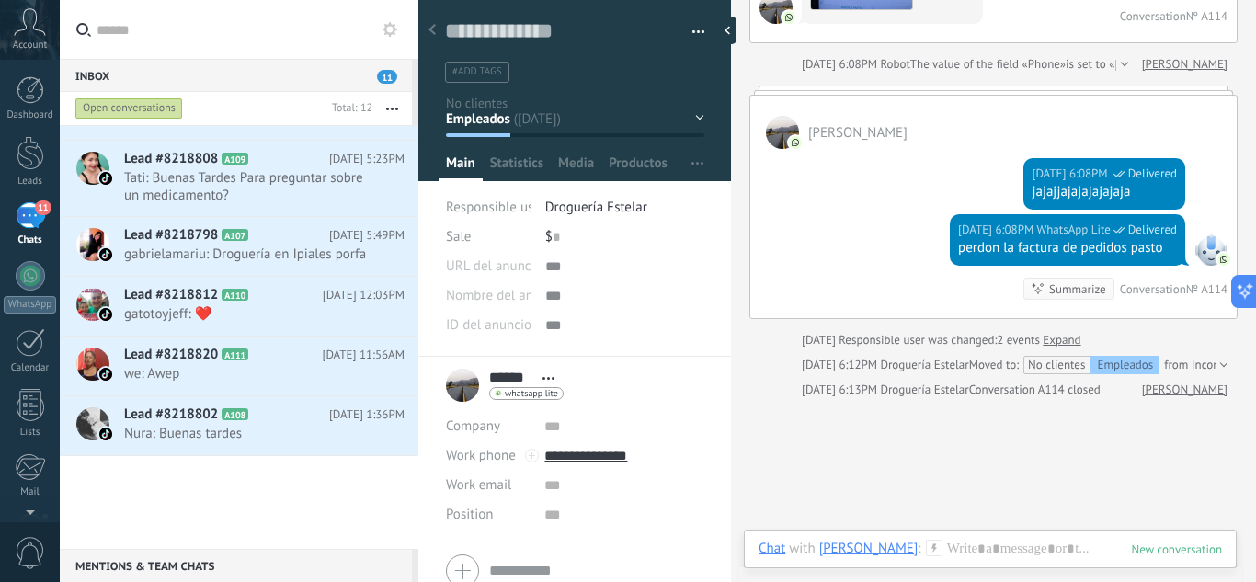
scroll to position [0, 0]
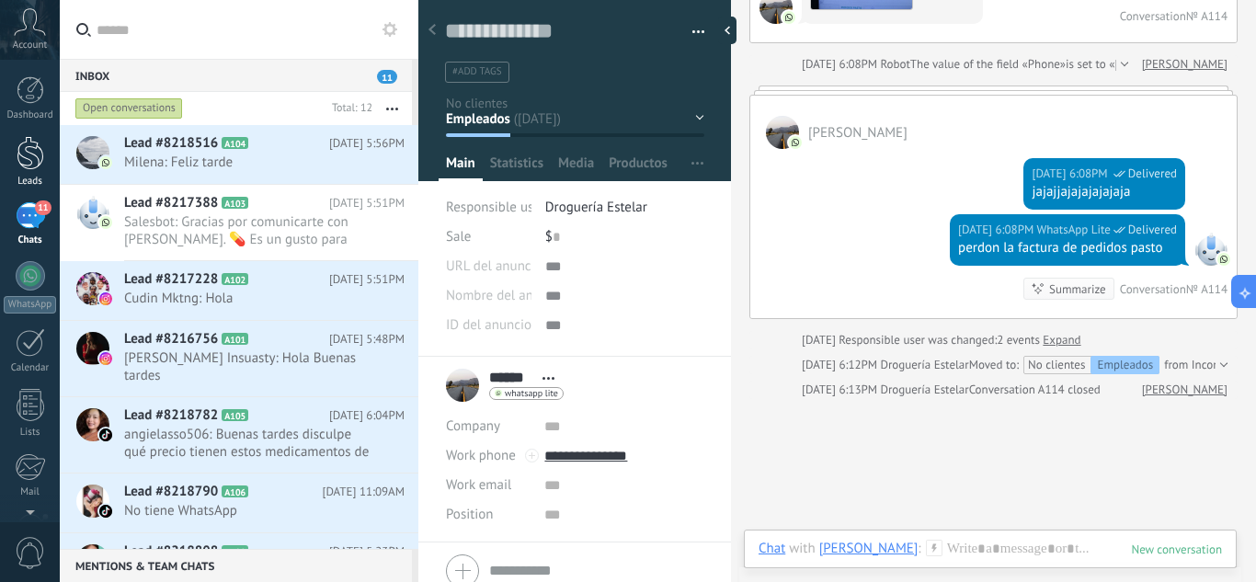
click at [25, 157] on div at bounding box center [31, 153] width 28 height 34
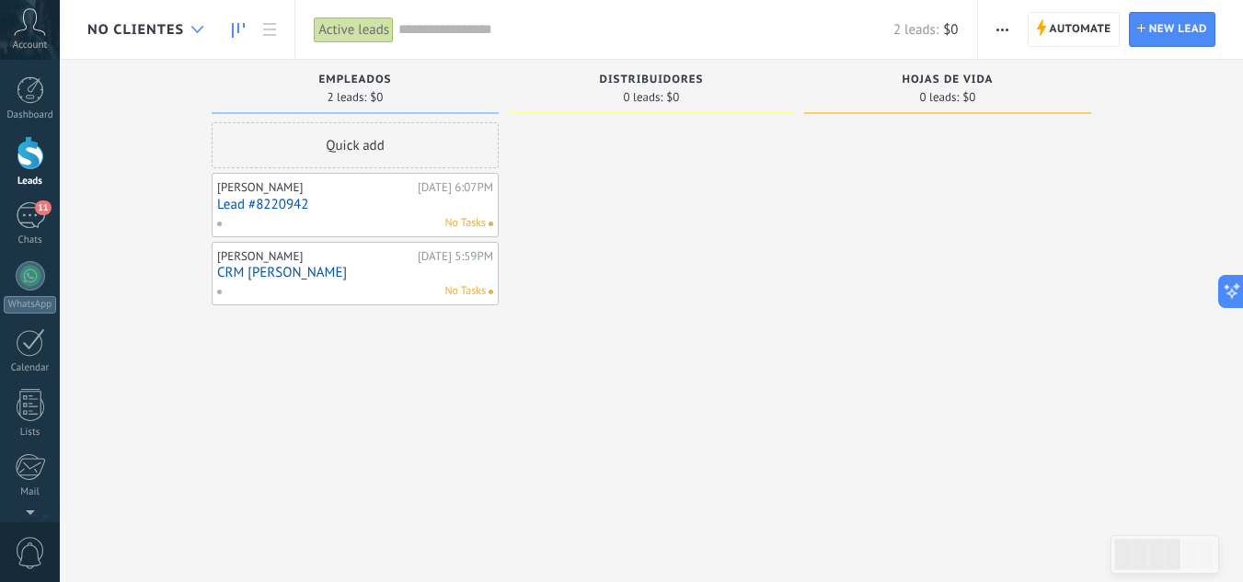
click at [188, 41] on div at bounding box center [197, 30] width 30 height 36
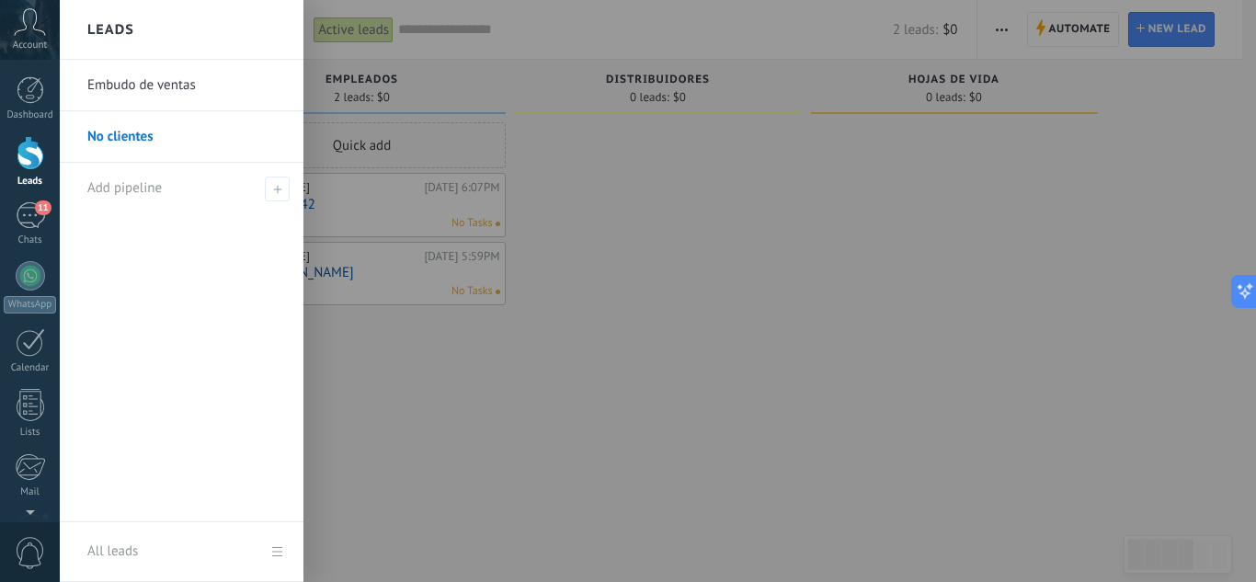
click at [655, 284] on div at bounding box center [688, 291] width 1256 height 582
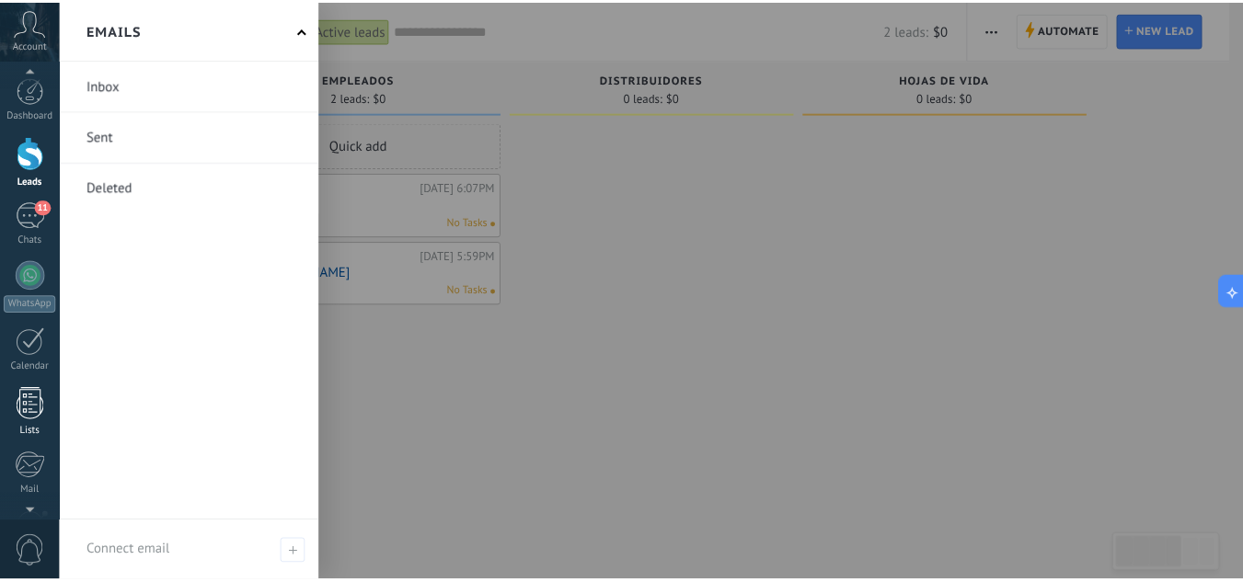
scroll to position [183, 0]
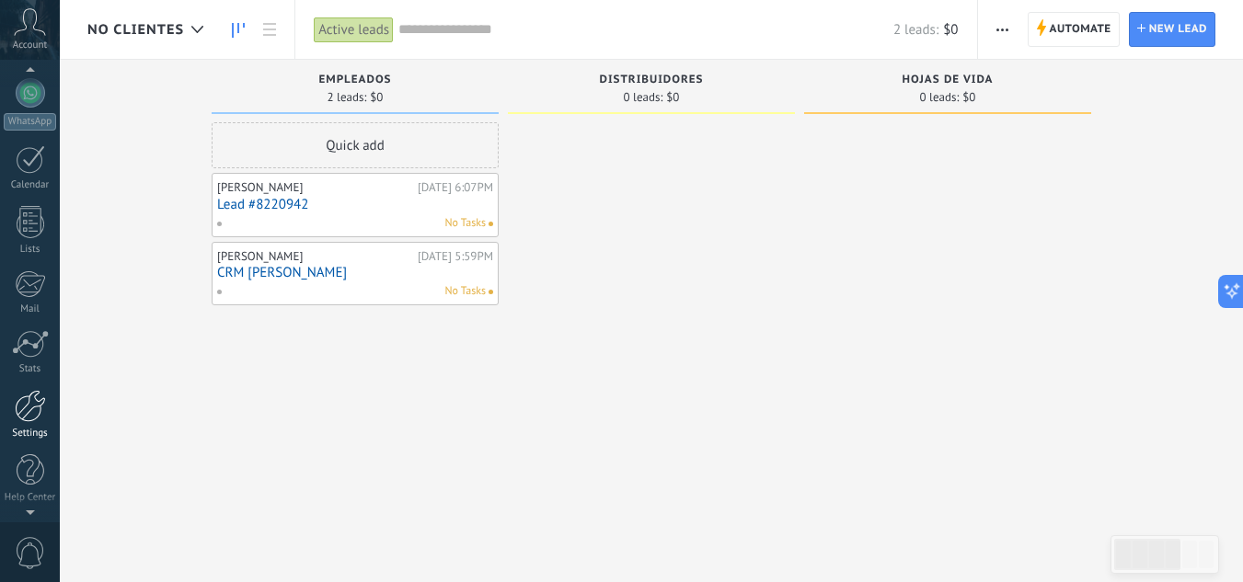
click at [25, 411] on div at bounding box center [30, 406] width 31 height 32
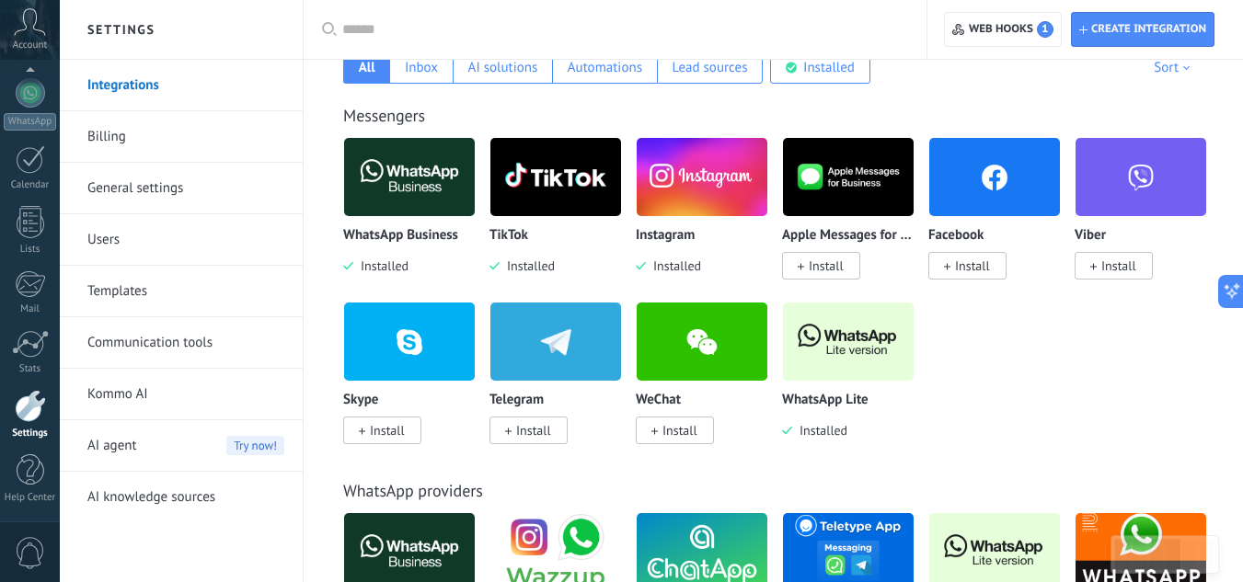
scroll to position [333, 0]
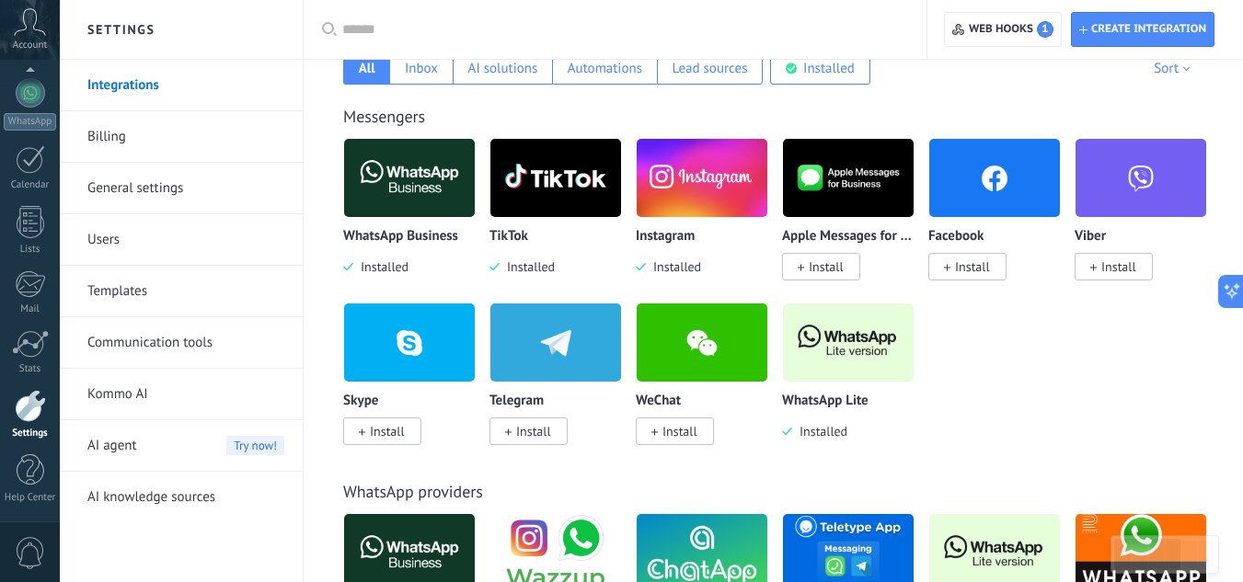
click at [873, 352] on img at bounding box center [848, 342] width 131 height 89
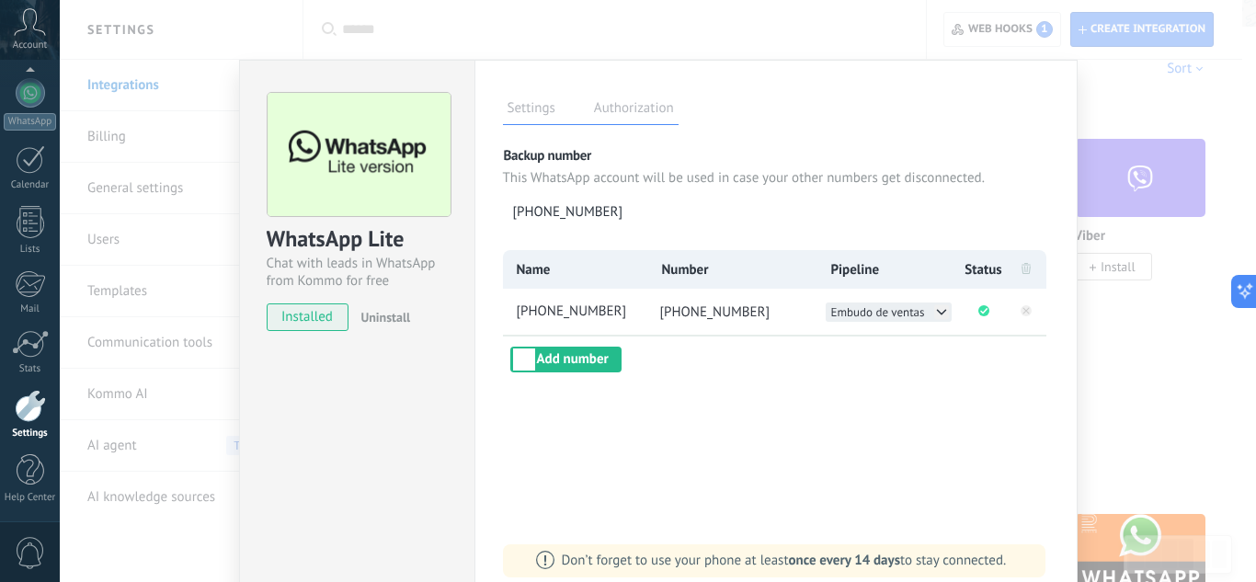
click at [928, 315] on button "Embudo de ventas" at bounding box center [889, 312] width 126 height 19
click at [1122, 319] on div "WhatsApp Lite Chat with leads in WhatsApp from Kommo for free installed Uninsta…" at bounding box center [658, 291] width 1197 height 582
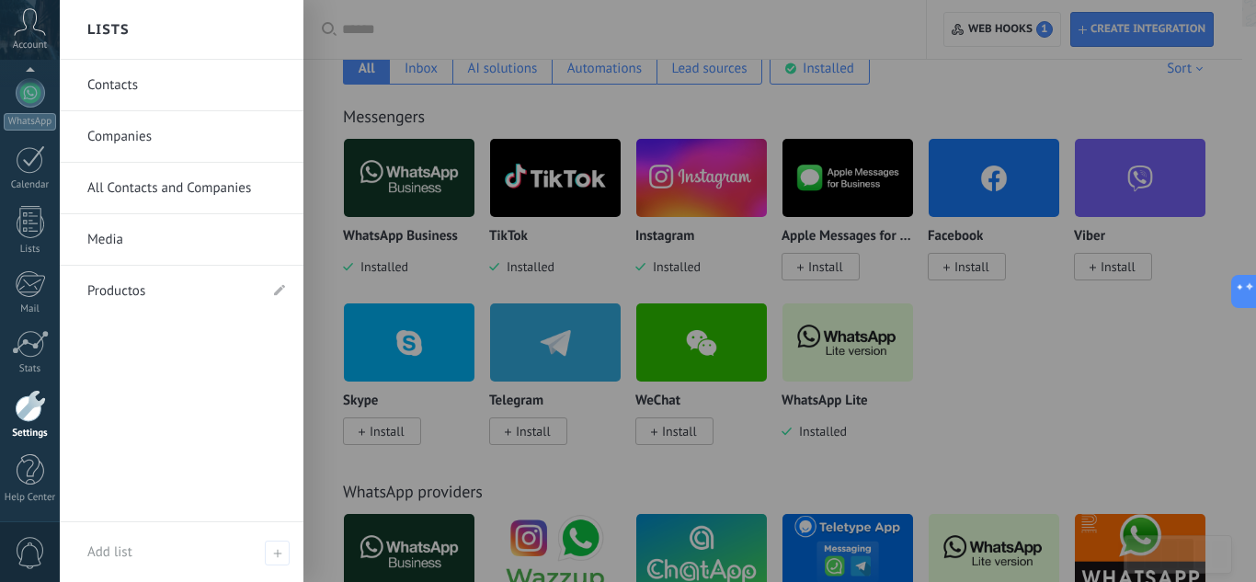
click at [851, 337] on div at bounding box center [688, 291] width 1256 height 582
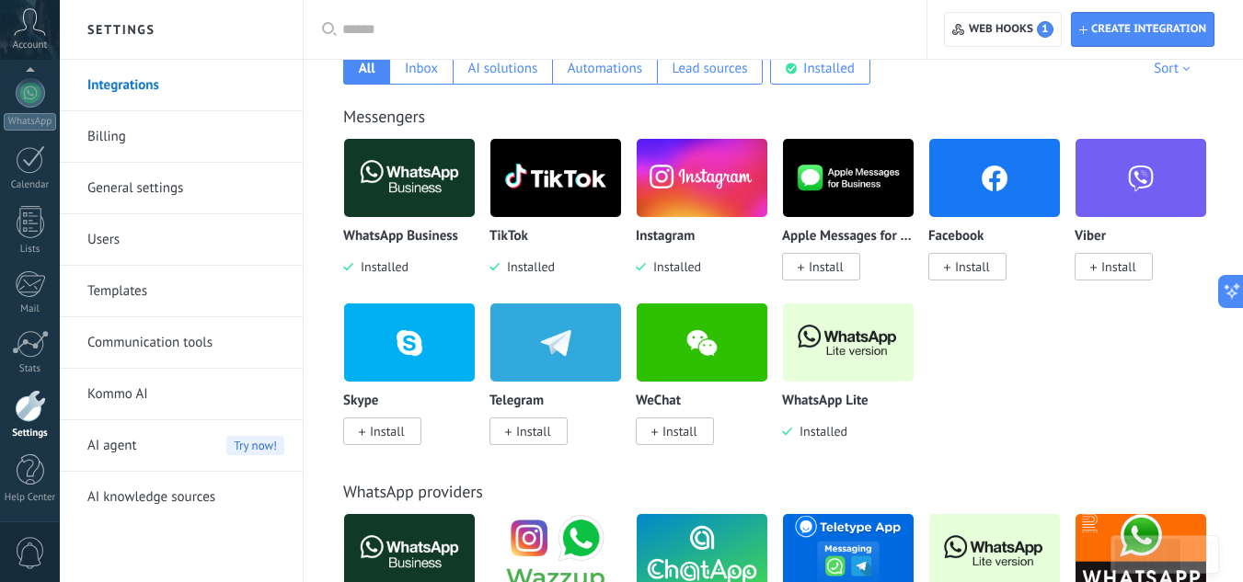
click at [851, 337] on img at bounding box center [848, 342] width 131 height 89
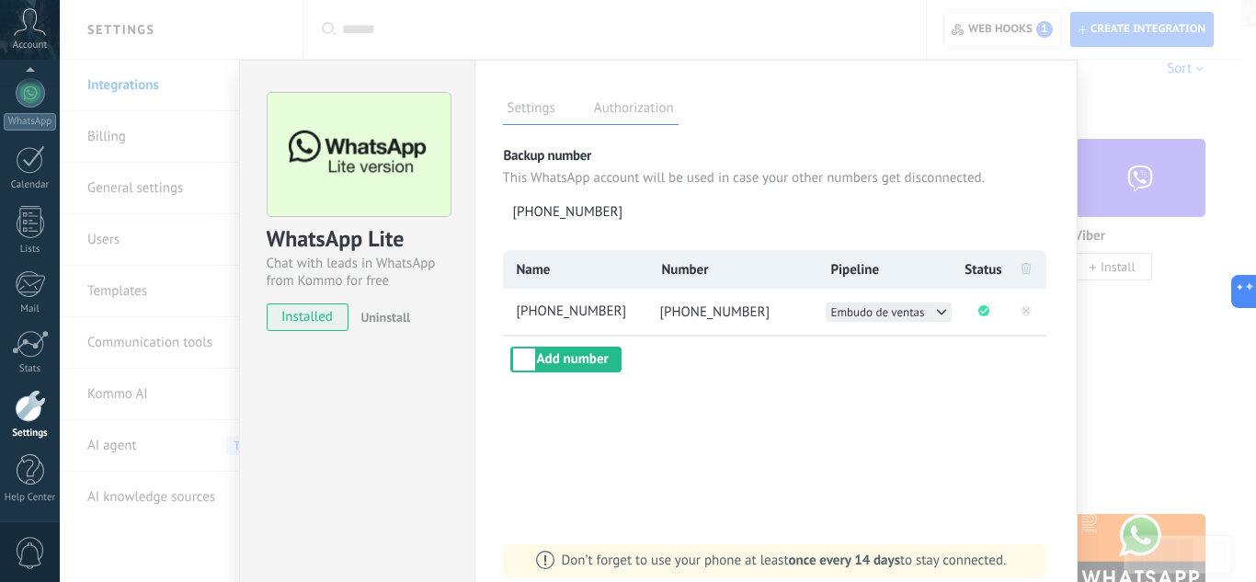
click at [907, 315] on span "Embudo de ventas" at bounding box center [879, 312] width 94 height 16
click at [1102, 289] on div "WhatsApp Lite Chat with leads in WhatsApp from Kommo for free installed Uninsta…" at bounding box center [658, 291] width 1197 height 582
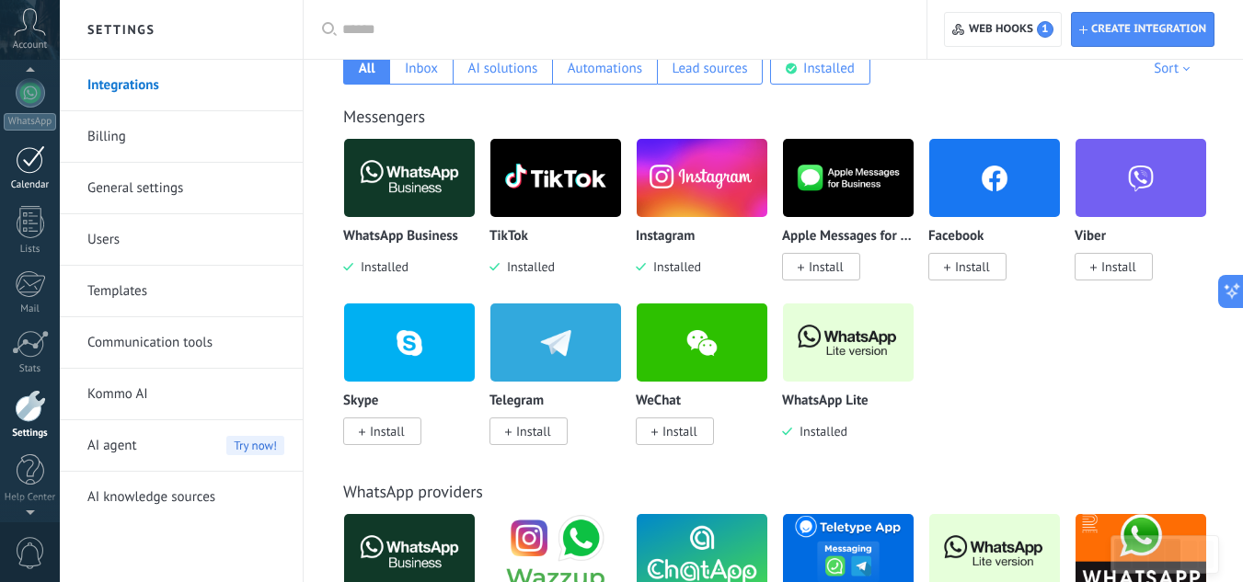
scroll to position [0, 0]
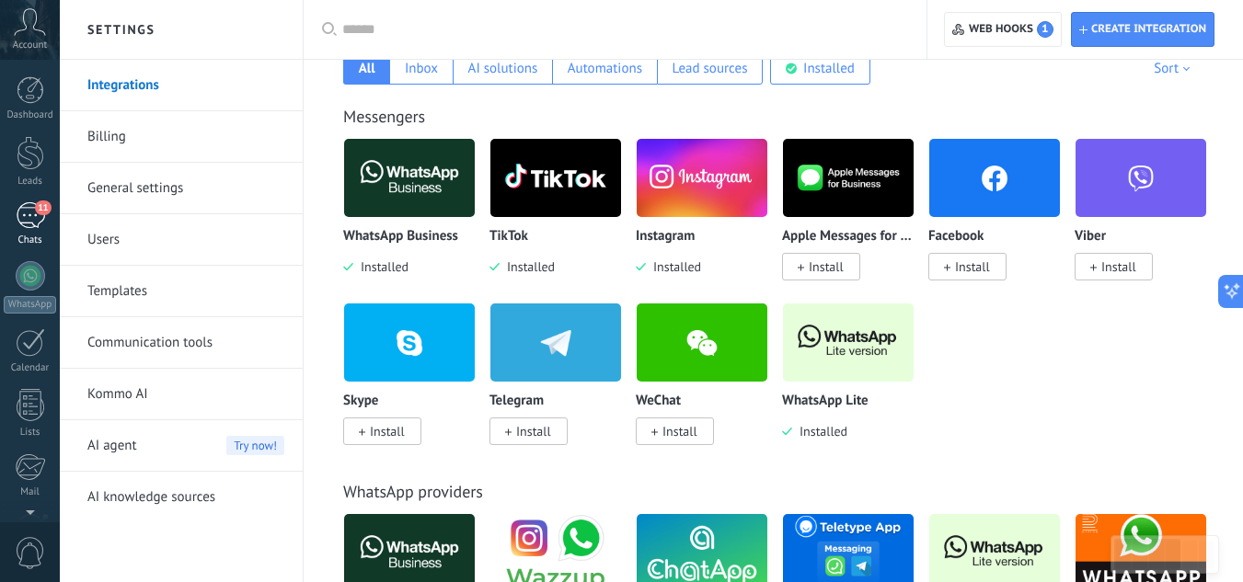
click at [21, 217] on div "11" at bounding box center [30, 215] width 29 height 27
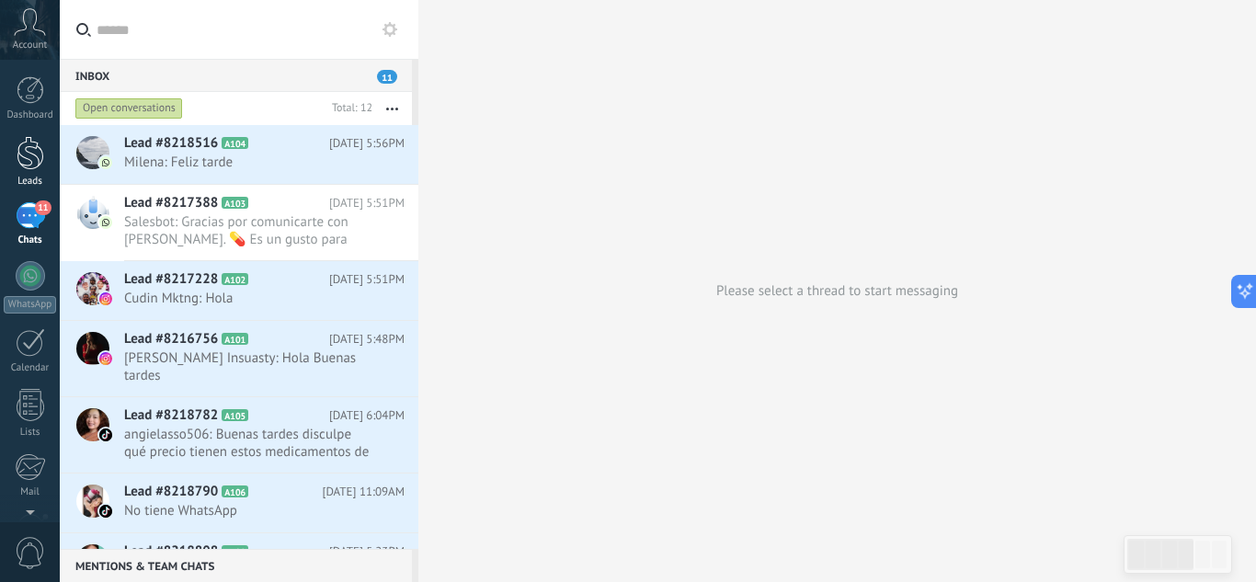
click at [40, 169] on div at bounding box center [31, 153] width 28 height 34
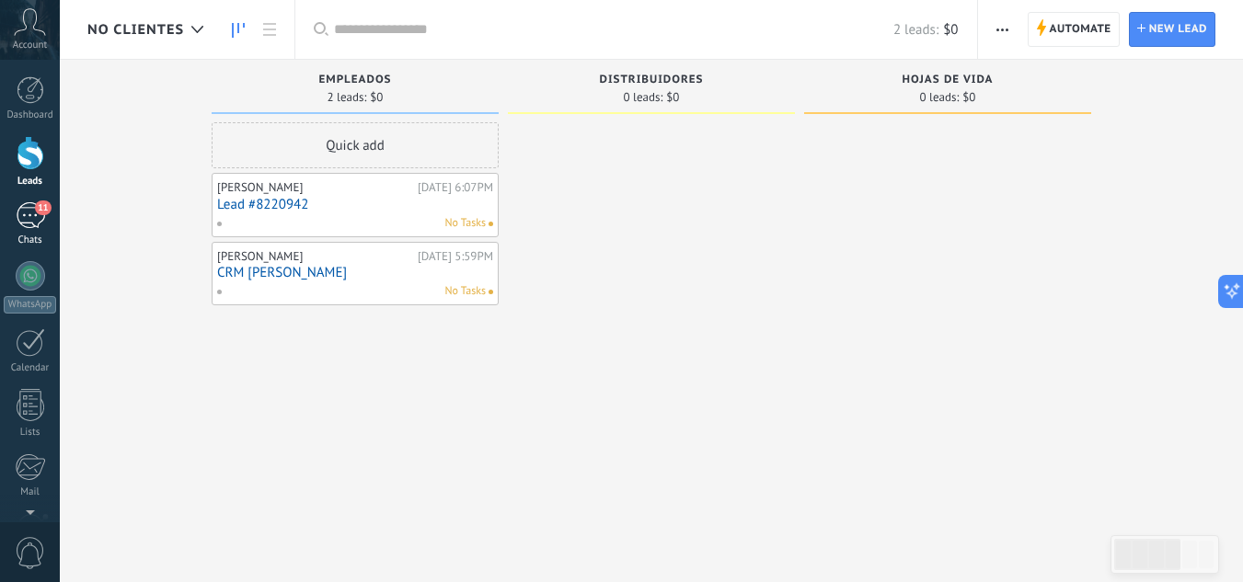
click at [38, 206] on span "11" at bounding box center [43, 208] width 16 height 15
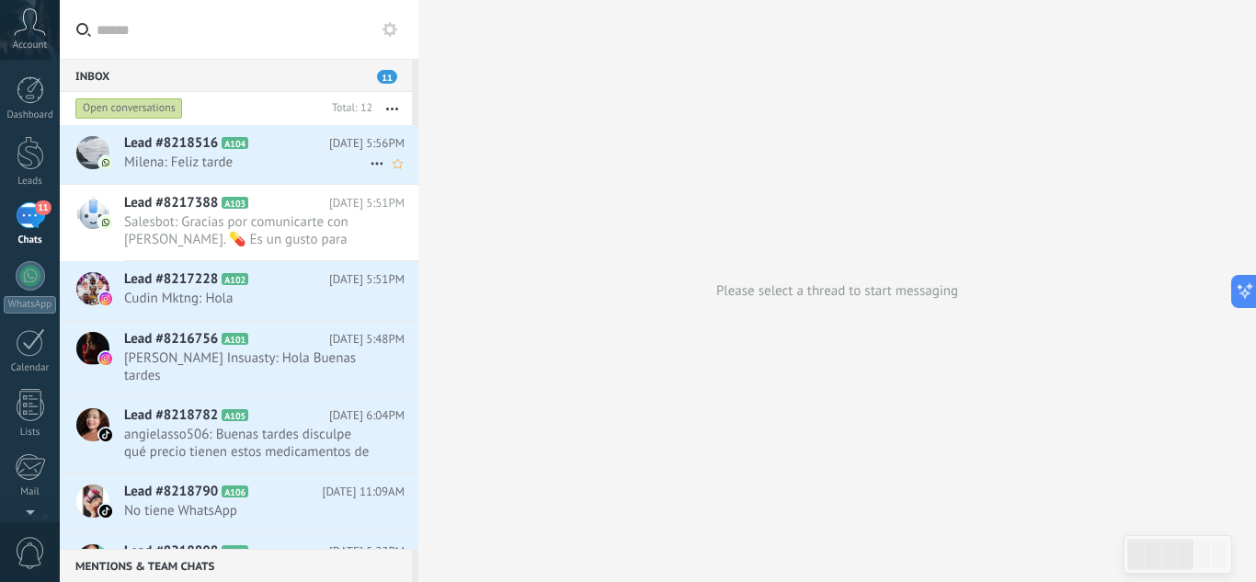
click at [264, 160] on span "Milena: Feliz tarde" at bounding box center [247, 162] width 246 height 17
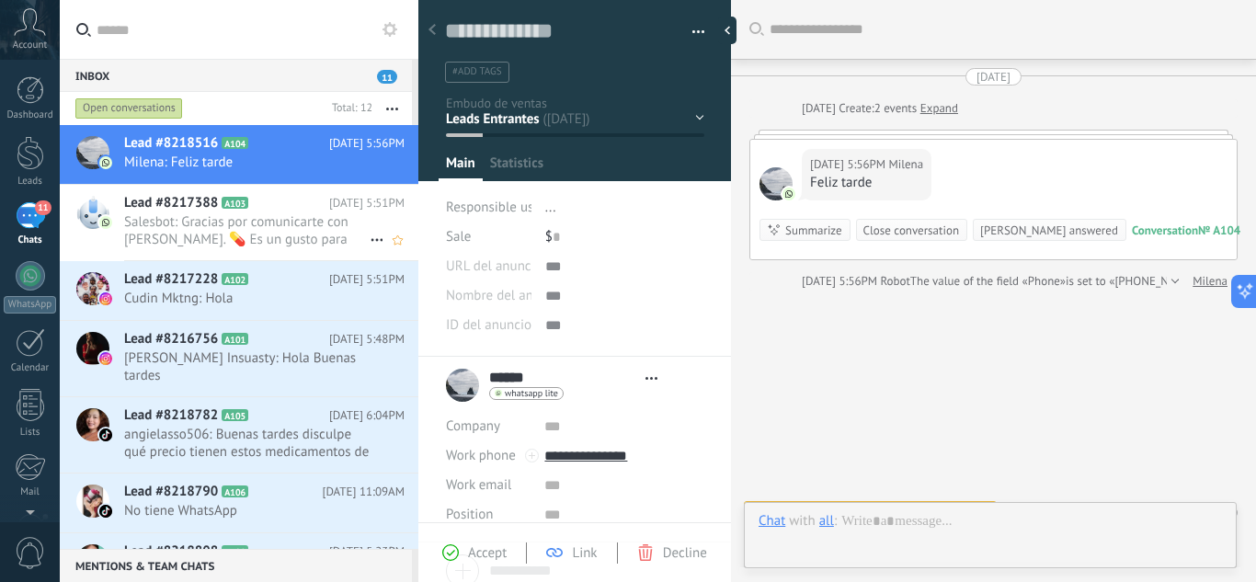
type textarea "**********"
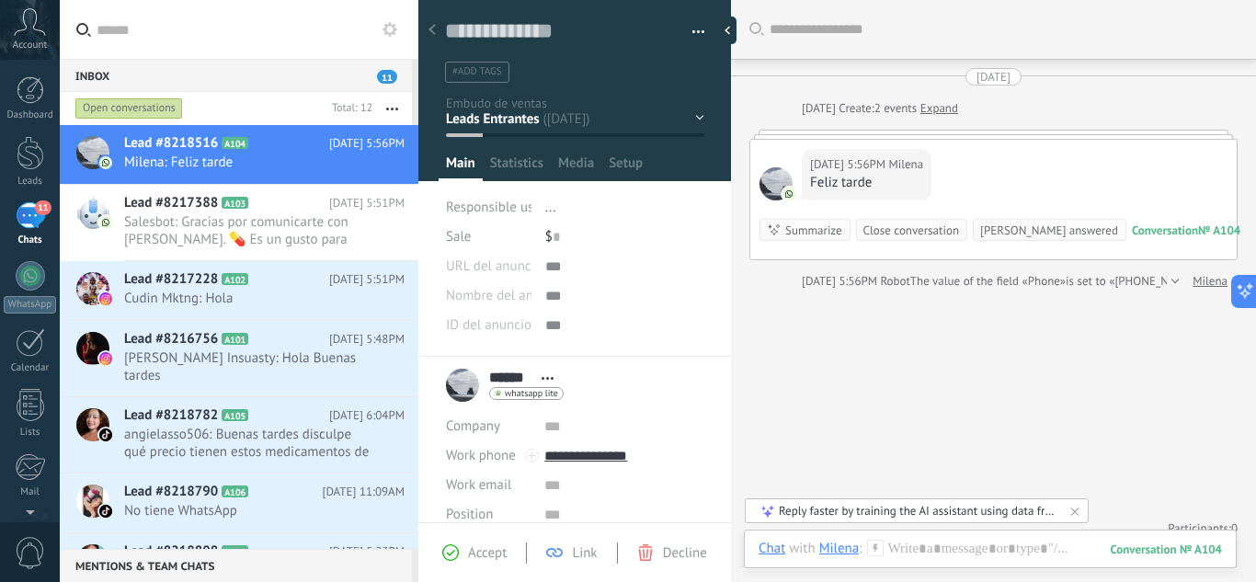
click at [0, 0] on div "Calificación Cotización [GEOGRAPHIC_DATA] Pendiente Venta Leads ganados" at bounding box center [0, 0] width 0 height 0
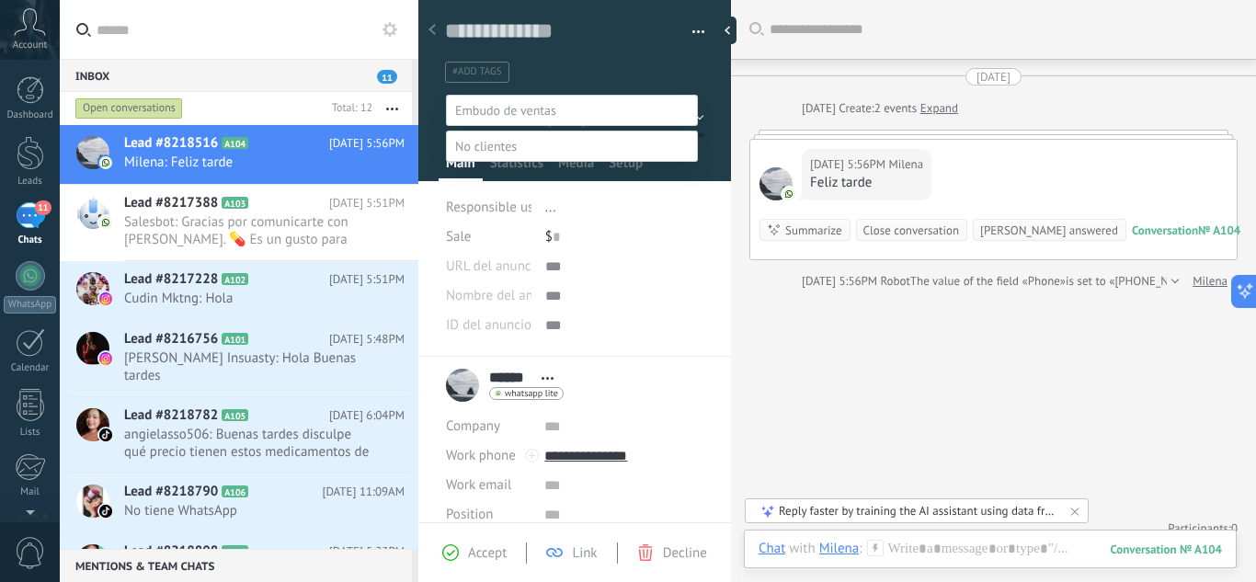
click at [0, 0] on label "Cotización" at bounding box center [0, 0] width 0 height 0
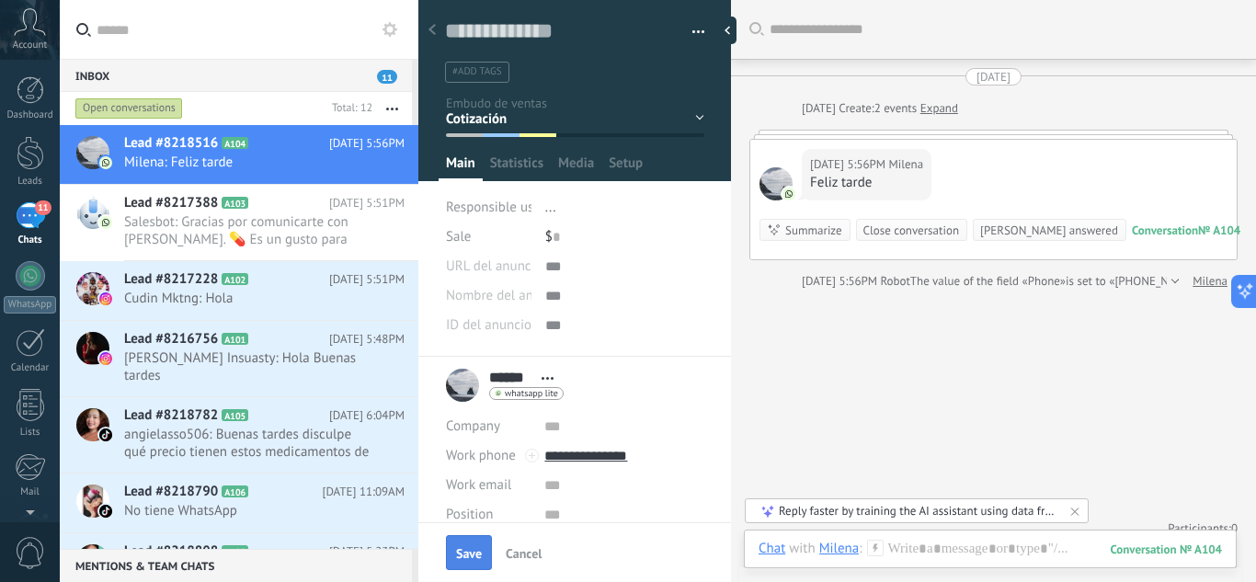
click at [459, 533] on button "Save" at bounding box center [469, 552] width 46 height 35
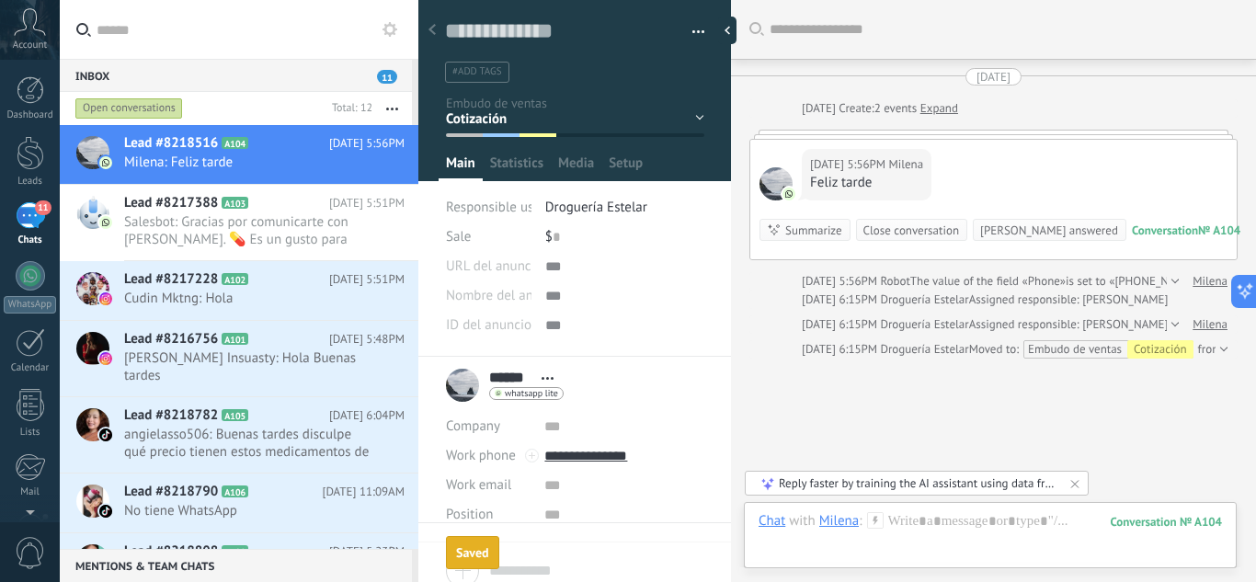
scroll to position [80, 0]
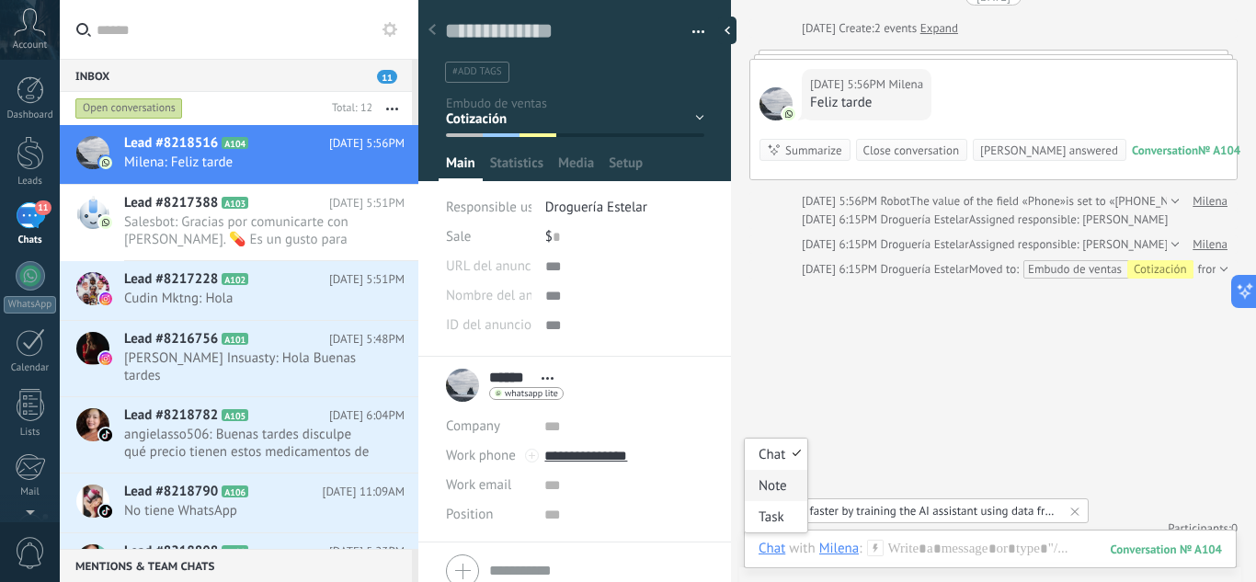
click at [786, 477] on div "Note" at bounding box center [776, 485] width 63 height 31
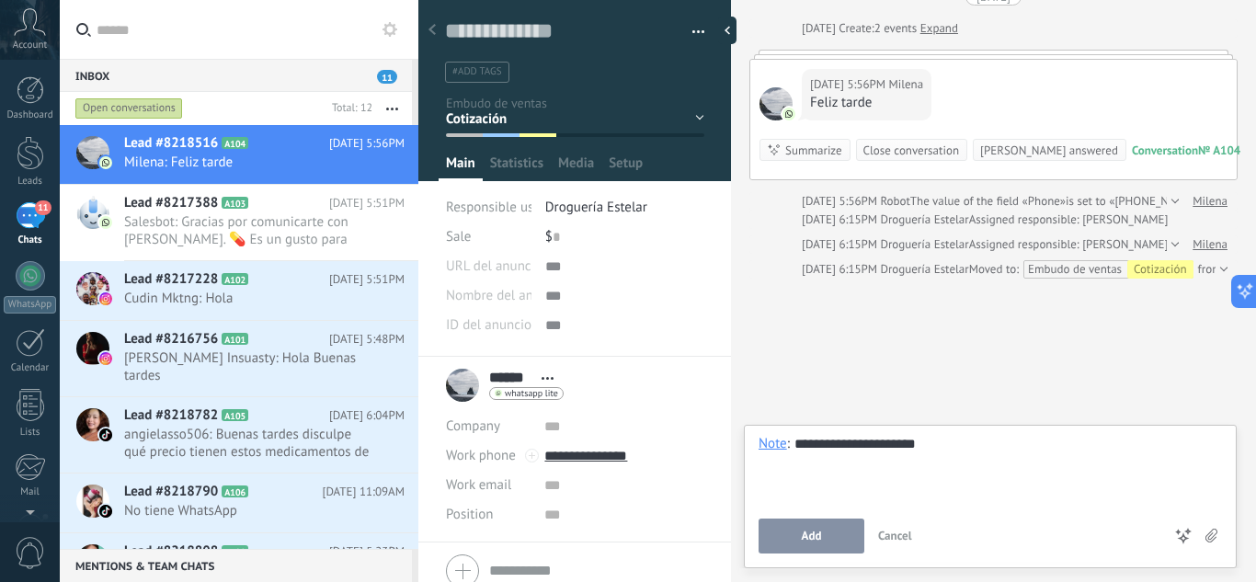
click at [874, 451] on div "**********" at bounding box center [991, 470] width 464 height 70
click at [809, 532] on span "Add" at bounding box center [812, 536] width 20 height 13
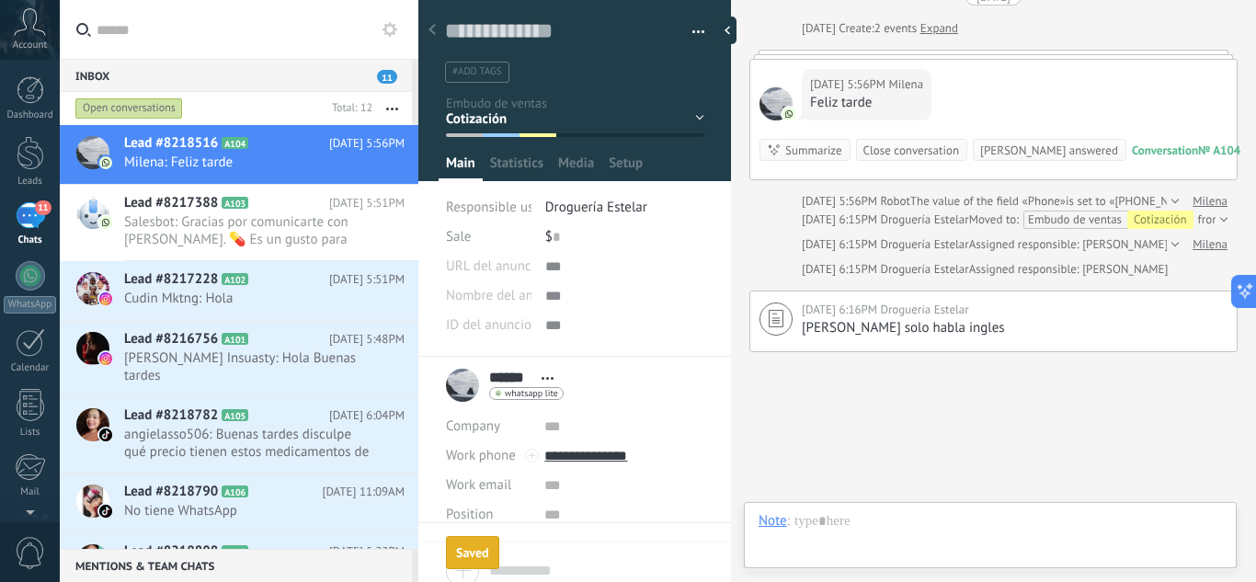
scroll to position [171, 0]
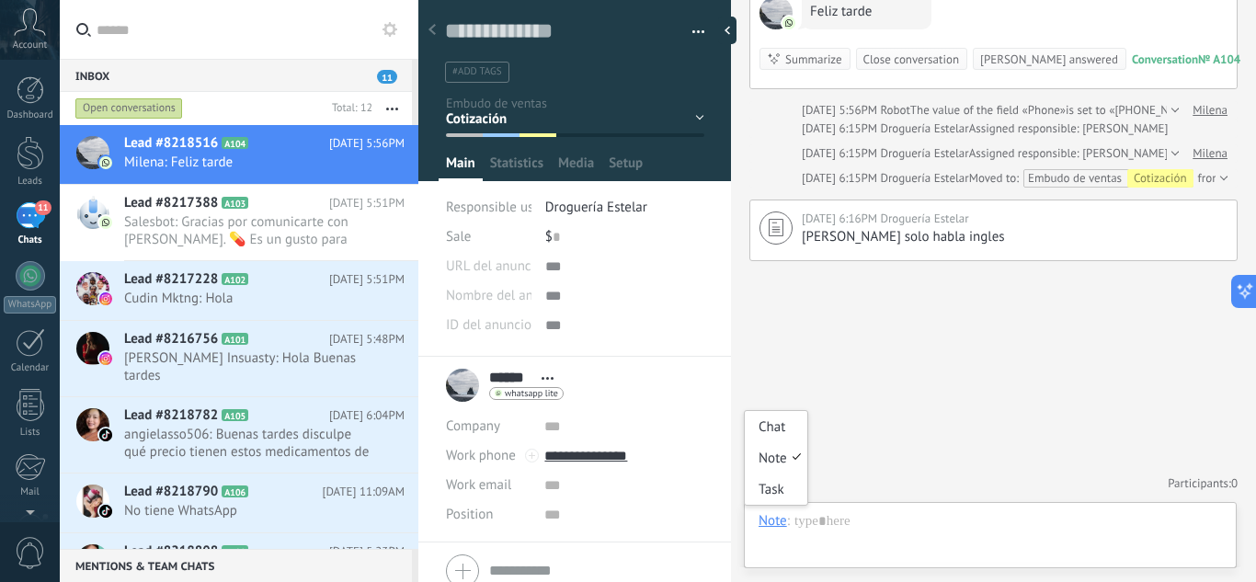
click at [771, 519] on div "Note" at bounding box center [773, 520] width 29 height 17
click at [774, 495] on div "Task" at bounding box center [776, 489] width 63 height 31
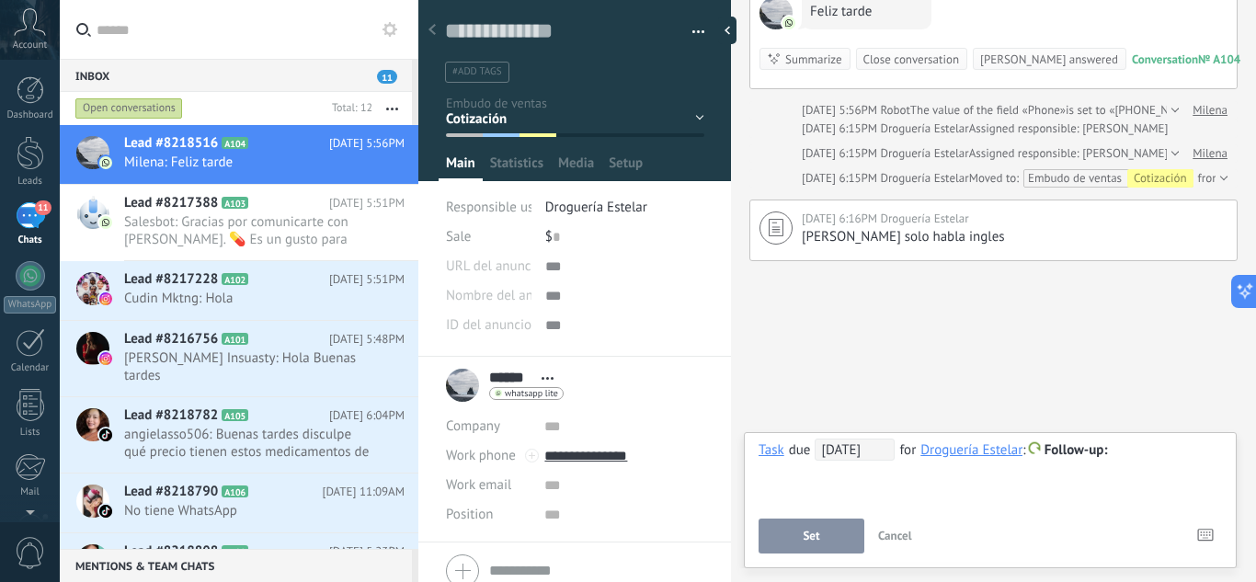
click at [848, 453] on span "[DATE]" at bounding box center [855, 450] width 80 height 22
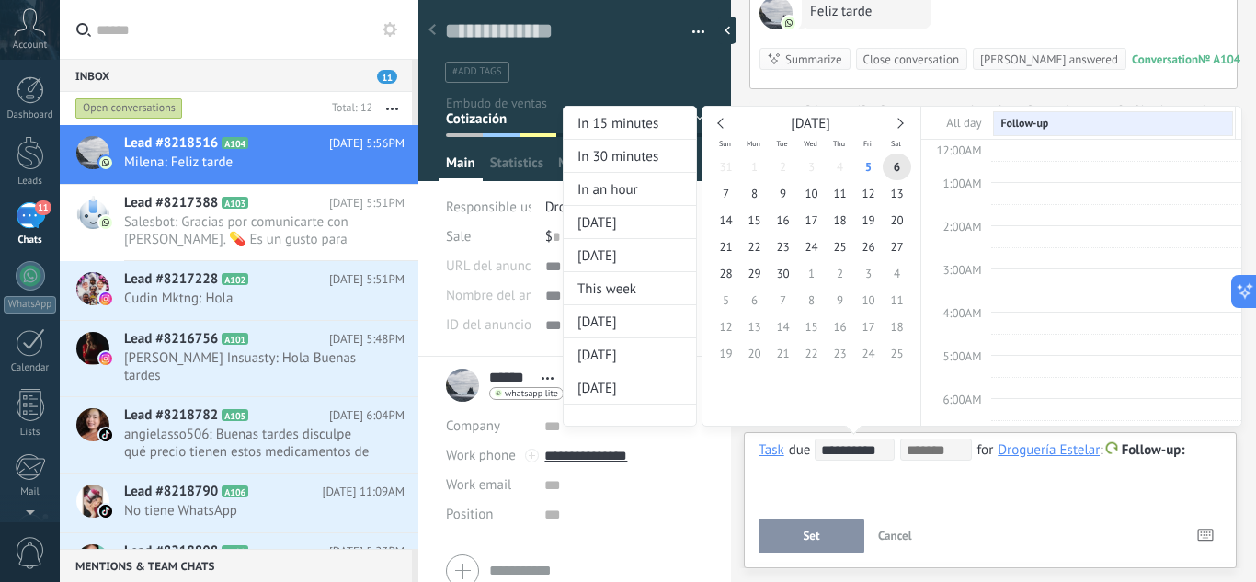
scroll to position [347, 0]
type input "**********"
click at [758, 195] on span "8" at bounding box center [754, 193] width 29 height 27
type input "**********"
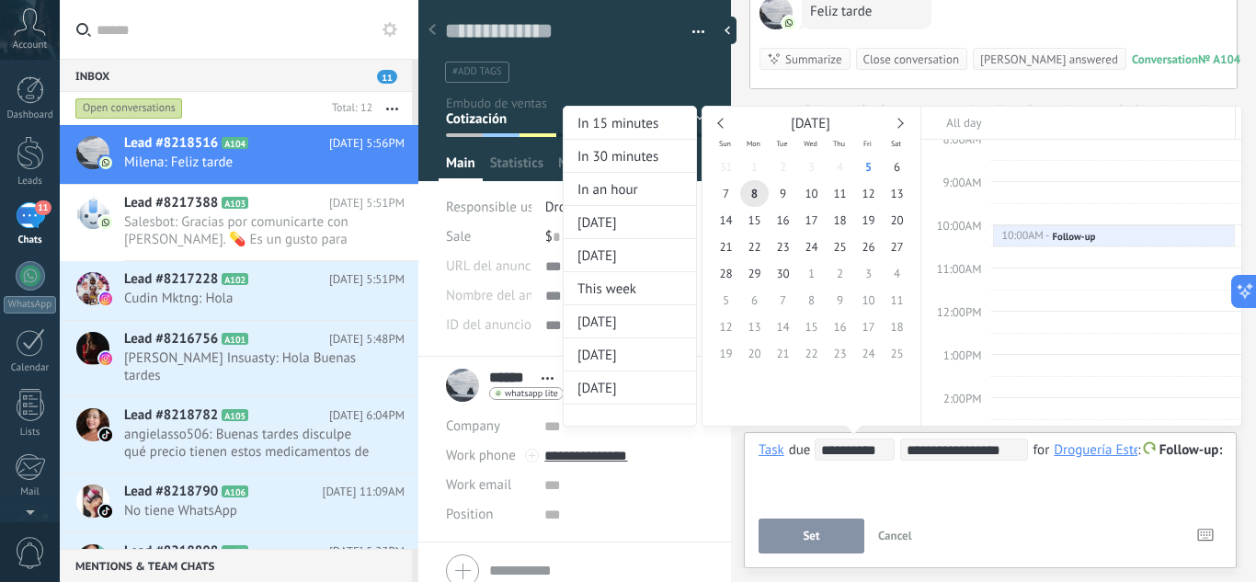
click at [1211, 455] on div "**********" at bounding box center [946, 283] width 680 height 355
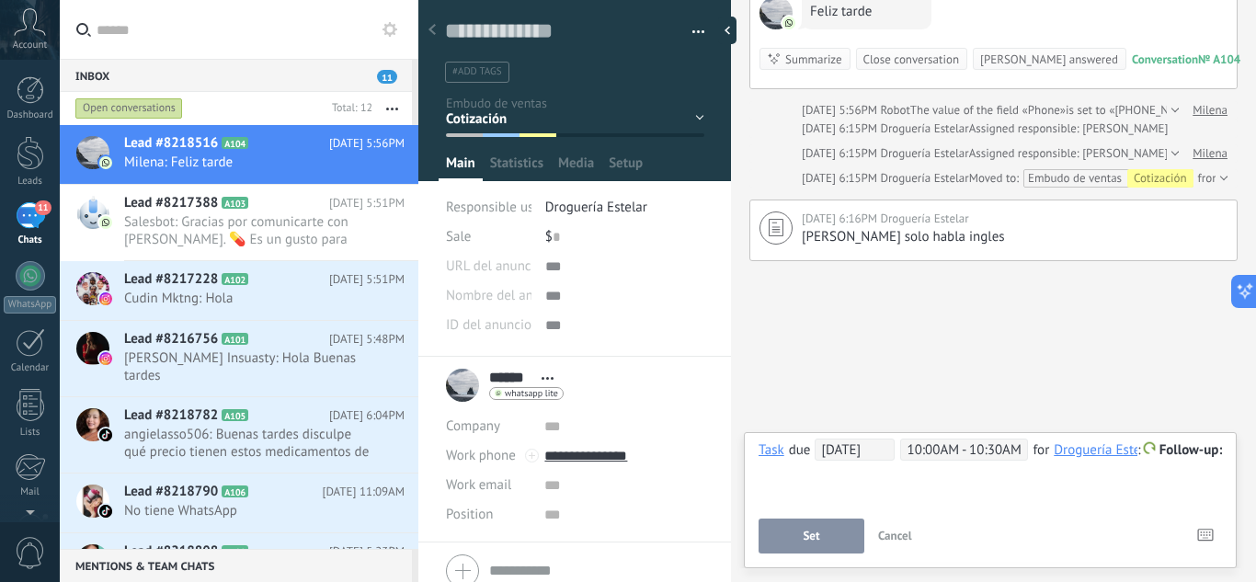
scroll to position [0, 9]
click at [1221, 456] on div "**********" at bounding box center [991, 472] width 464 height 66
click at [820, 533] on span "Set" at bounding box center [811, 536] width 17 height 13
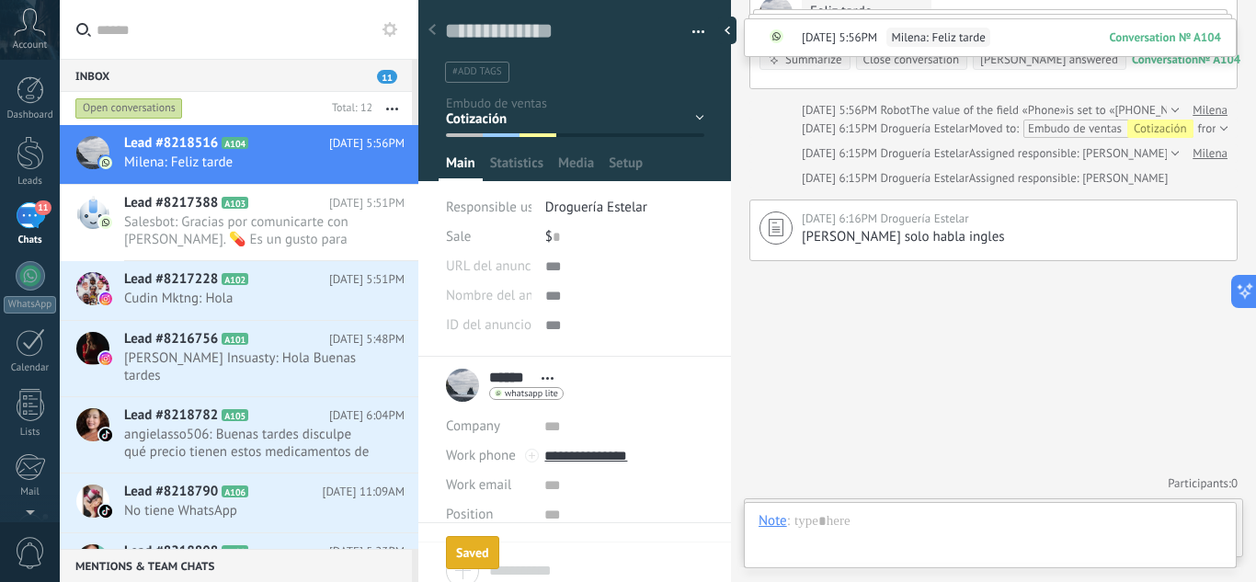
scroll to position [235, 0]
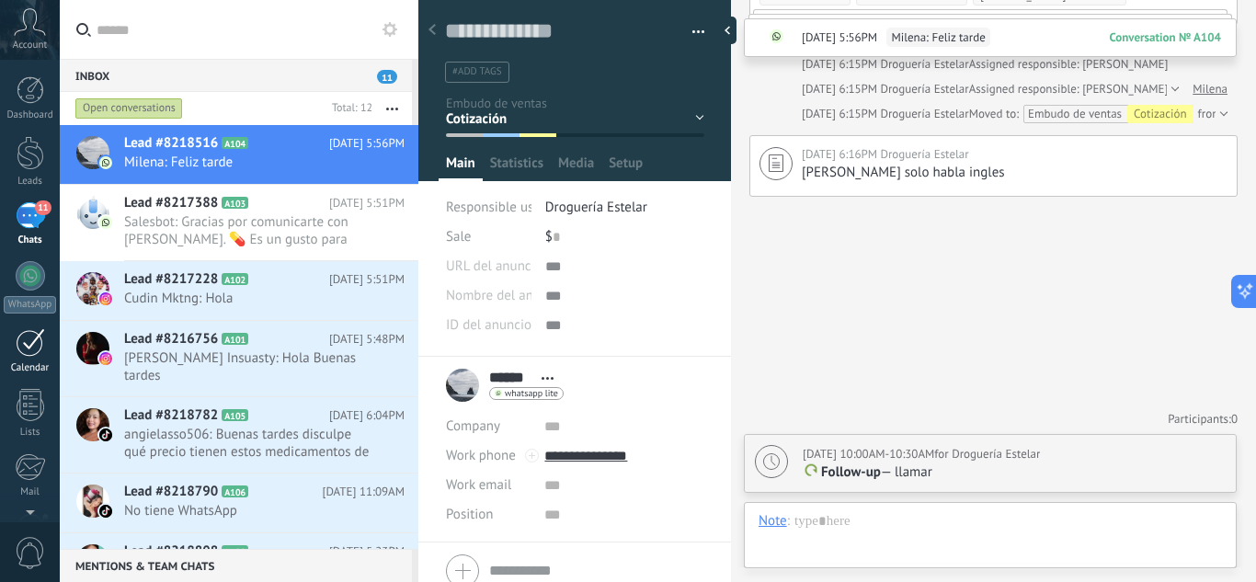
click at [21, 372] on div "Calendar" at bounding box center [30, 368] width 53 height 12
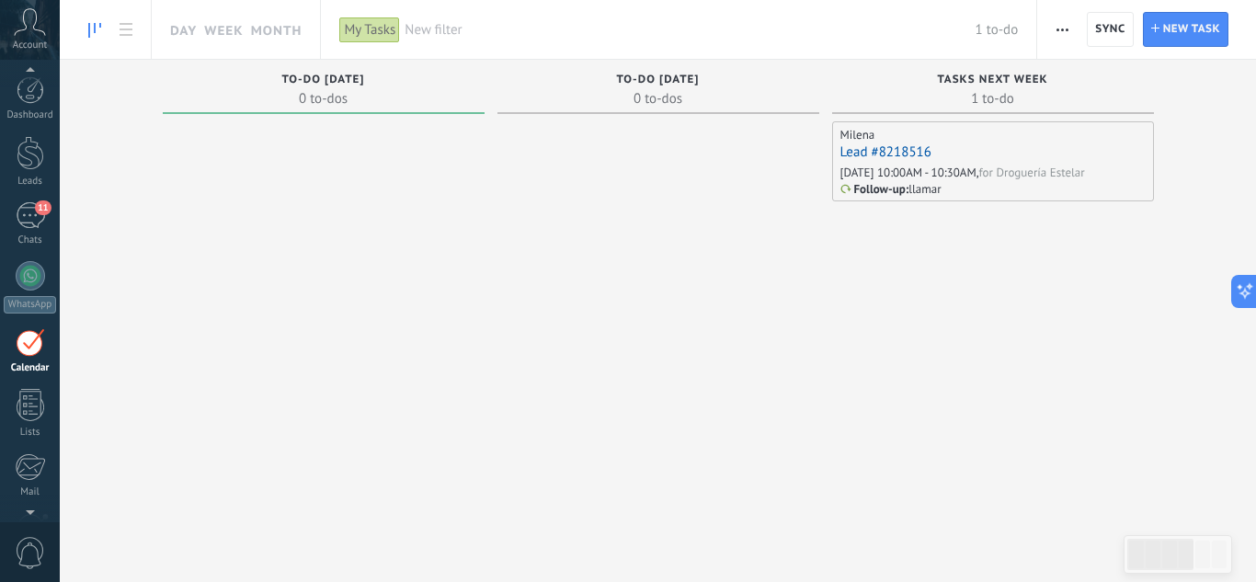
scroll to position [53, 0]
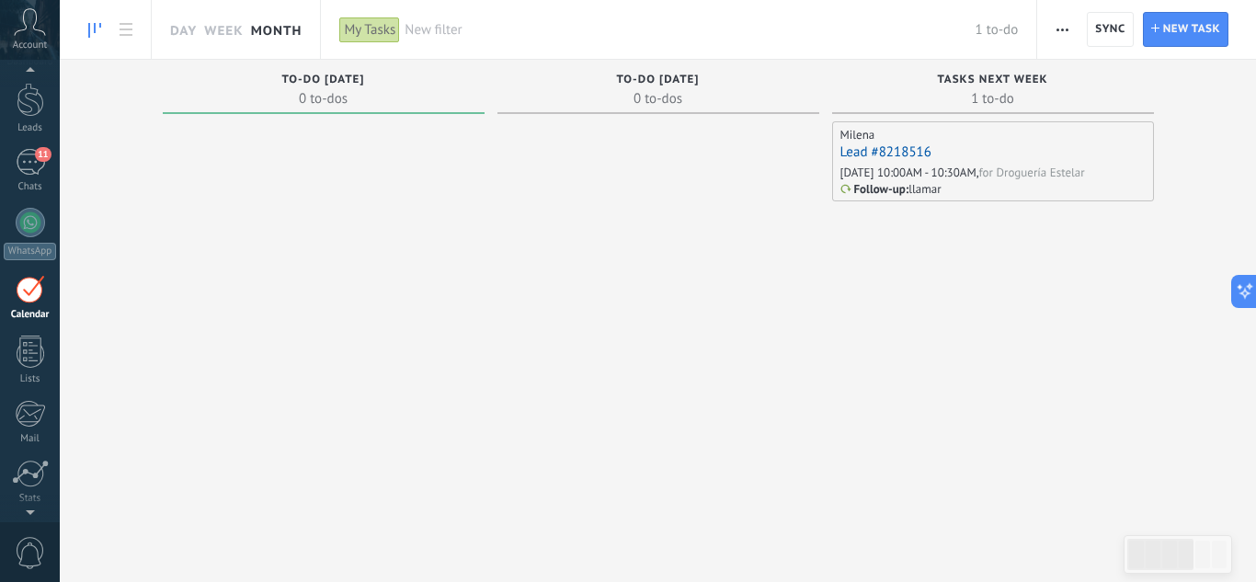
click at [261, 27] on link "Month" at bounding box center [277, 29] width 52 height 59
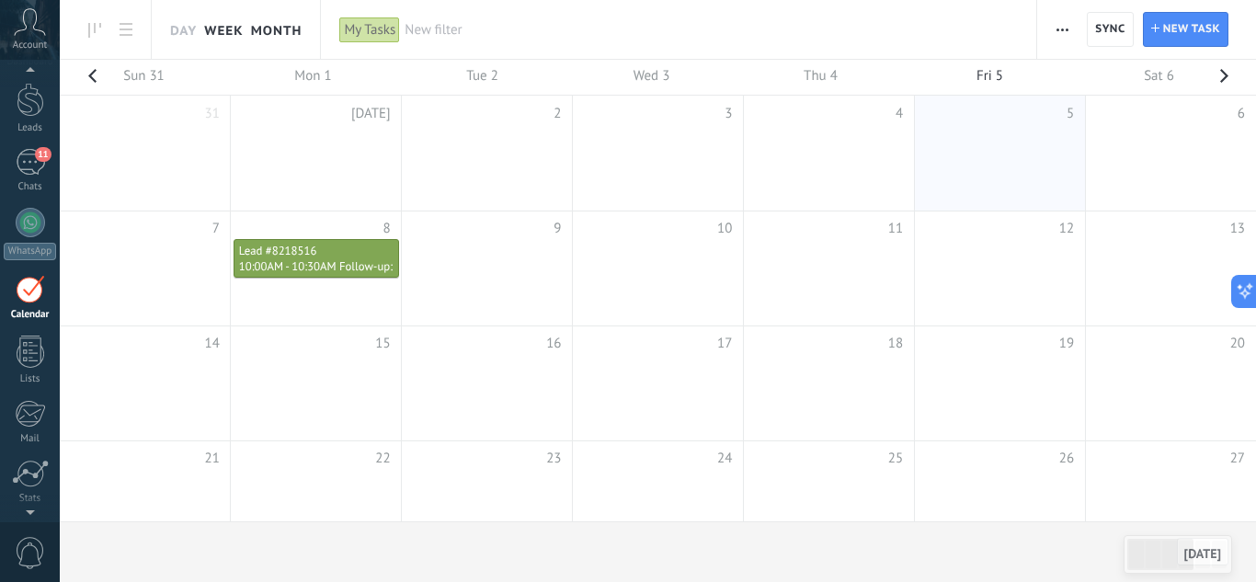
click at [206, 29] on link "Week" at bounding box center [223, 29] width 39 height 59
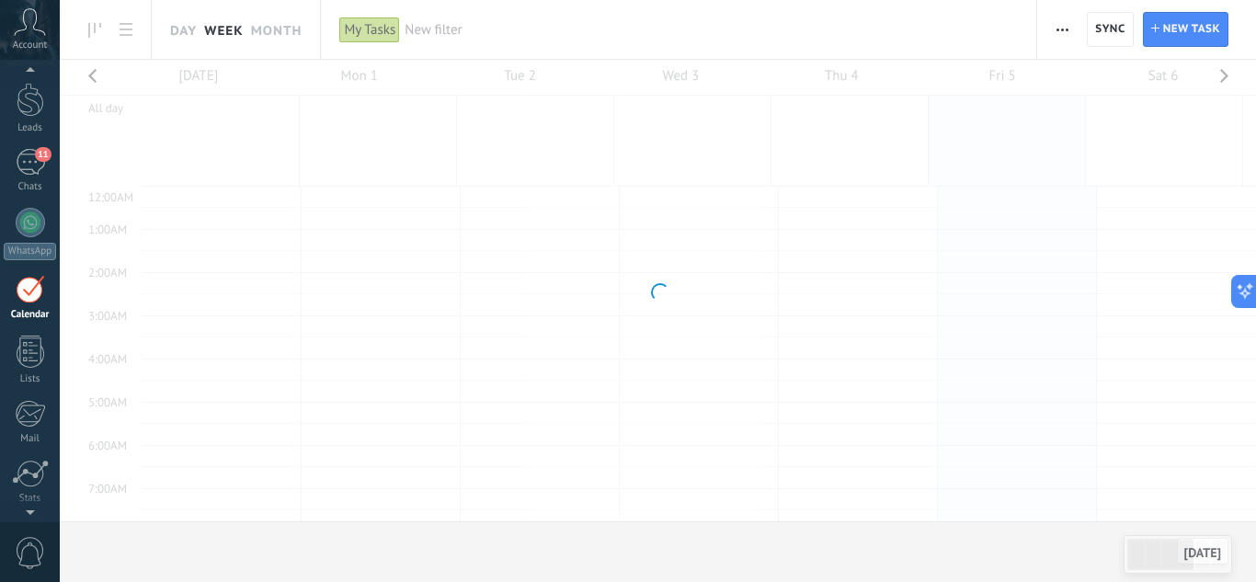
scroll to position [347, 0]
click at [179, 29] on link "Day" at bounding box center [183, 29] width 27 height 59
click at [223, 27] on link "Week" at bounding box center [223, 29] width 39 height 59
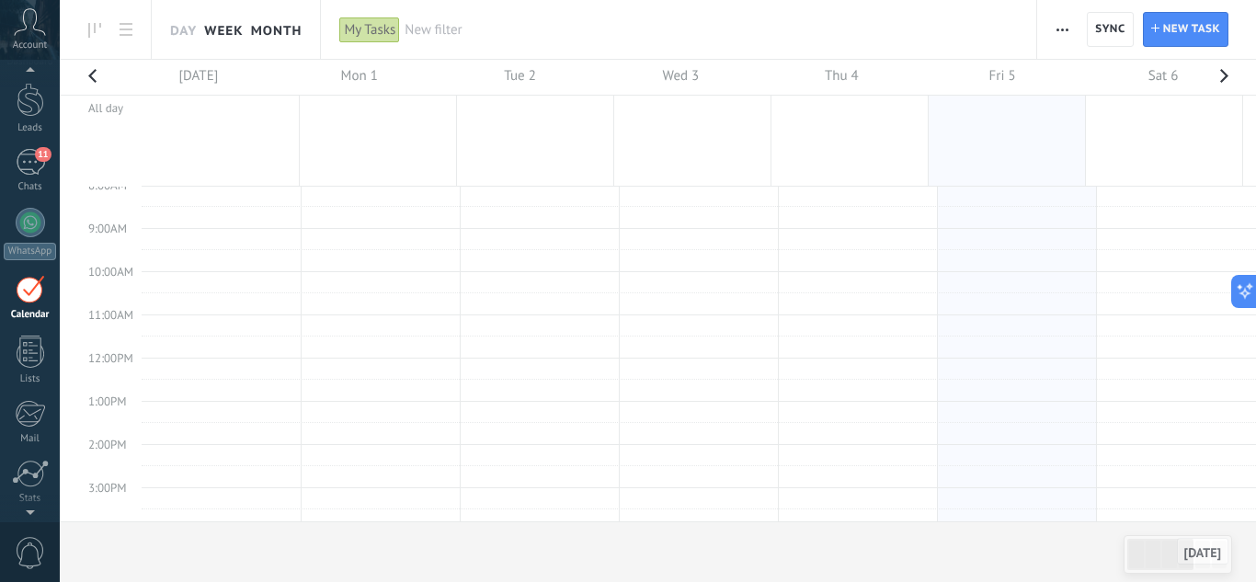
click at [281, 17] on link "Month" at bounding box center [277, 29] width 52 height 59
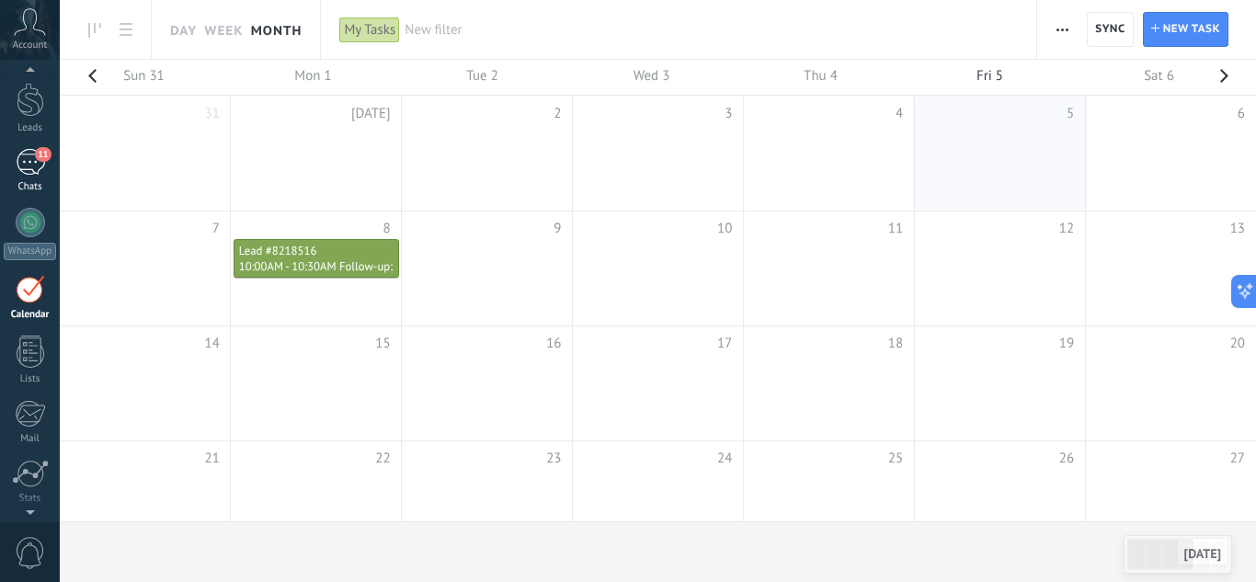
click at [32, 171] on div "11" at bounding box center [30, 162] width 29 height 27
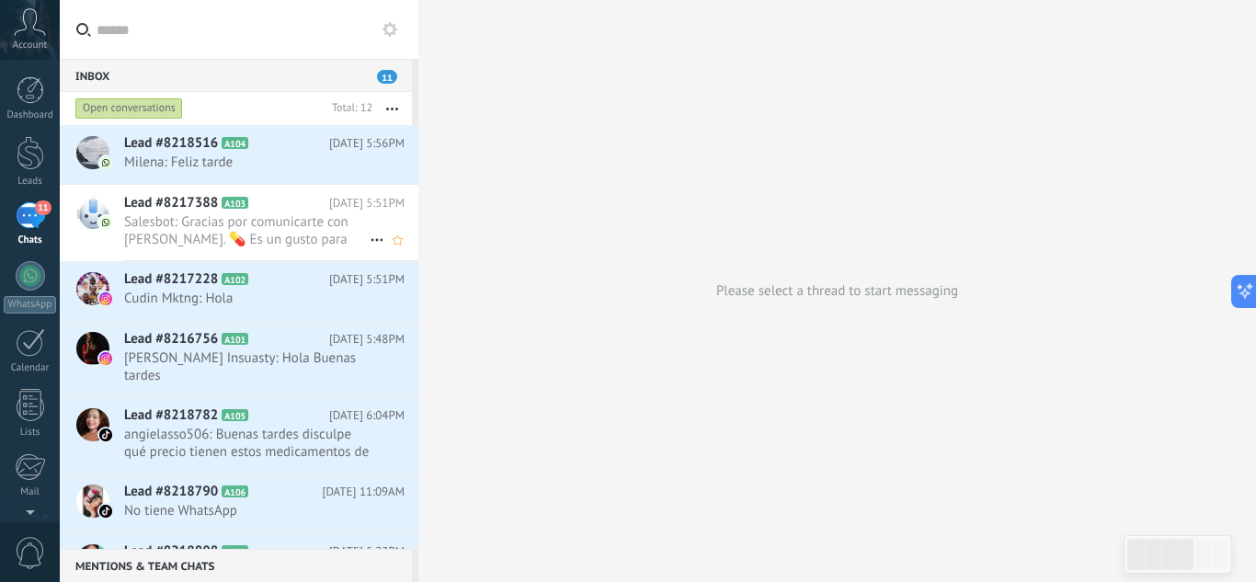
click at [295, 225] on span "Salesbot: Gracias por comunicarte con [PERSON_NAME]. 💊 Es un gusto para nosotro…" at bounding box center [247, 230] width 246 height 35
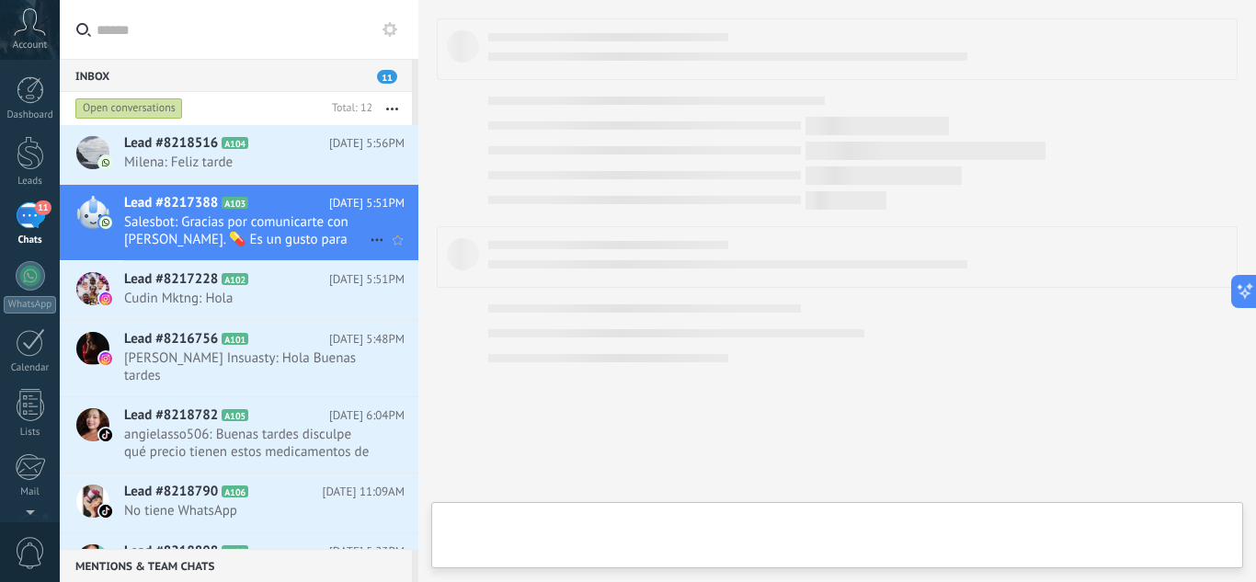
type textarea "**********"
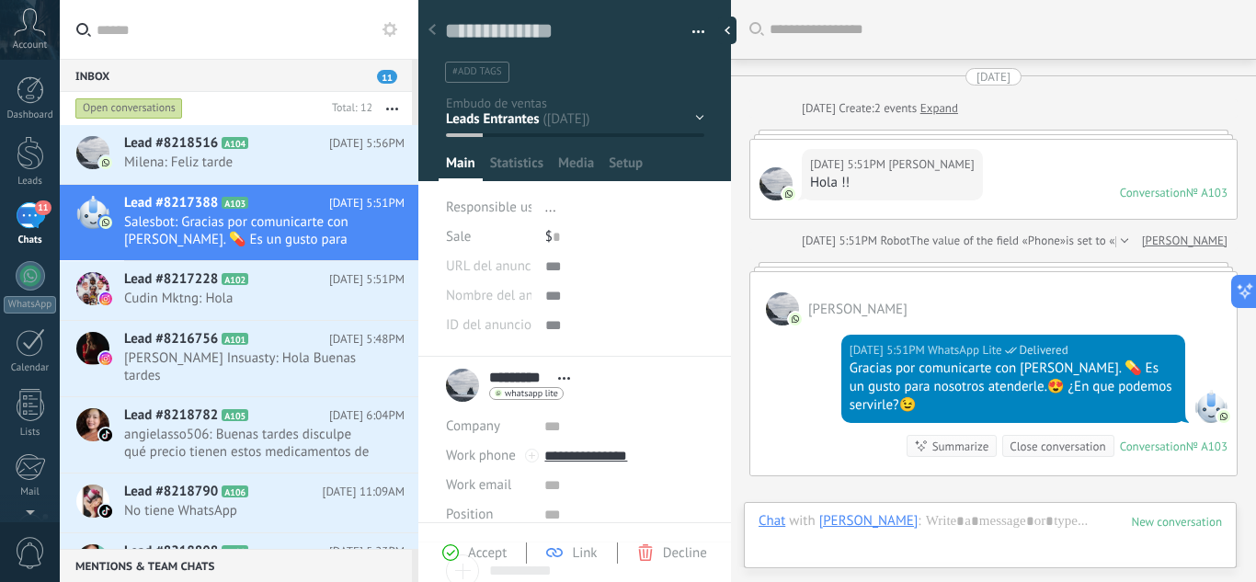
scroll to position [215, 0]
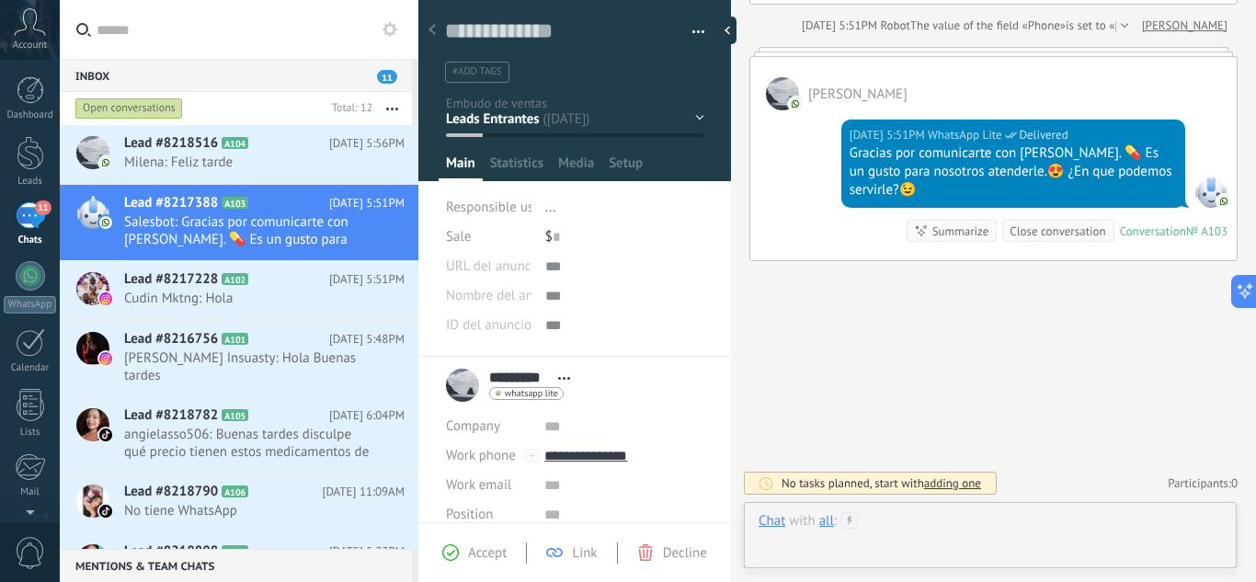
click at [912, 525] on div at bounding box center [991, 539] width 464 height 55
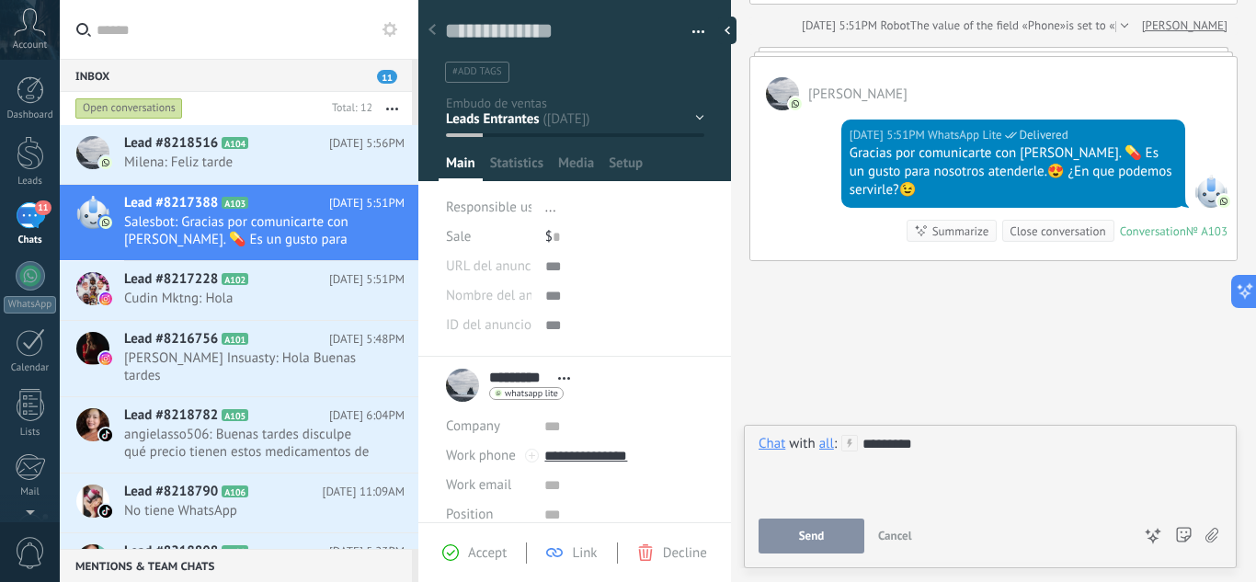
click at [804, 530] on span "Send" at bounding box center [812, 536] width 26 height 13
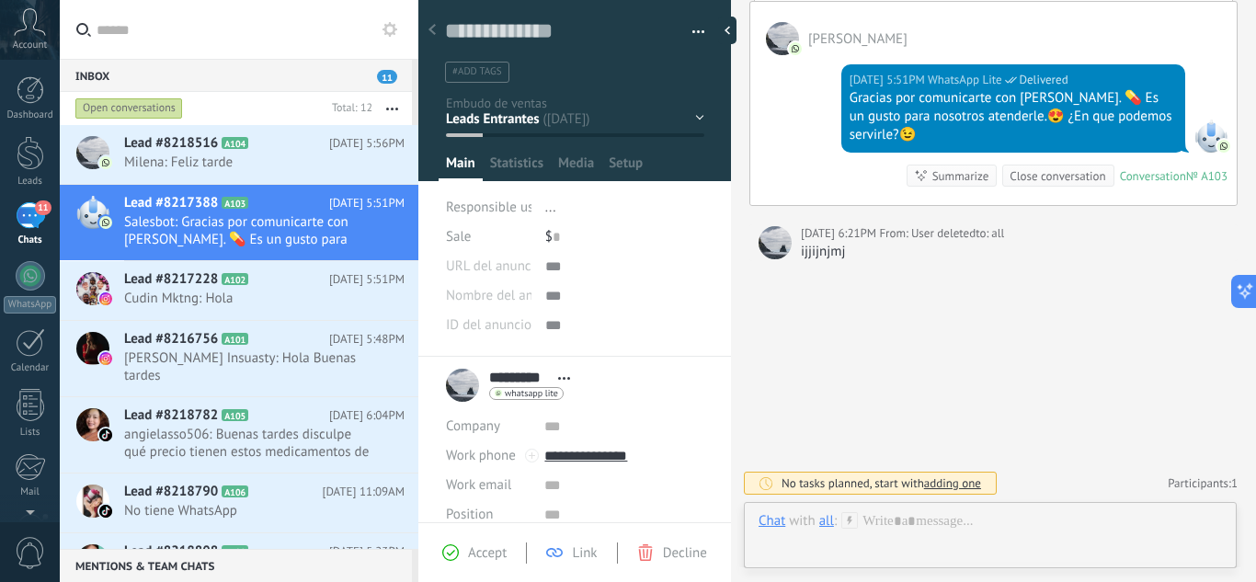
click at [820, 526] on div "all" at bounding box center [827, 520] width 15 height 17
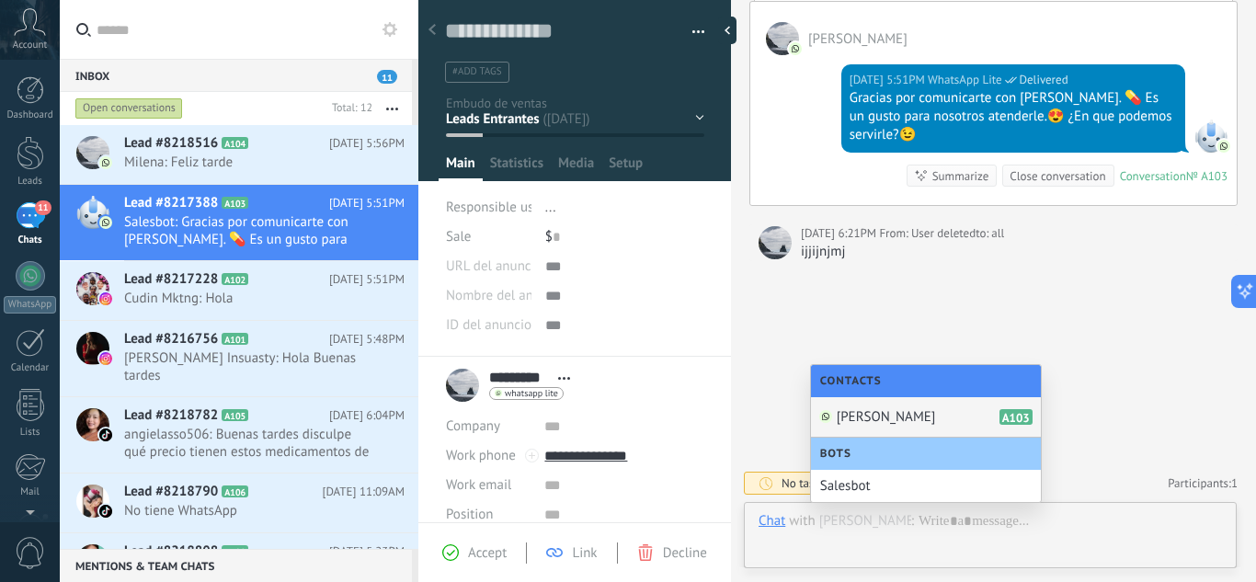
click at [862, 422] on span "[PERSON_NAME]" at bounding box center [886, 416] width 99 height 17
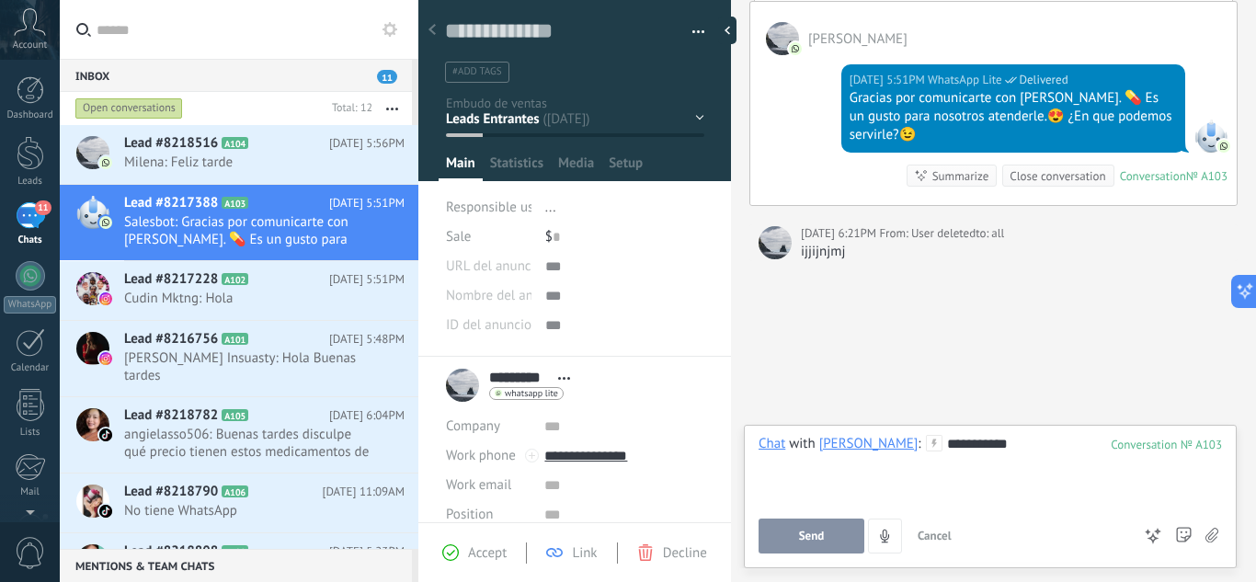
click at [832, 531] on button "Send" at bounding box center [812, 536] width 106 height 35
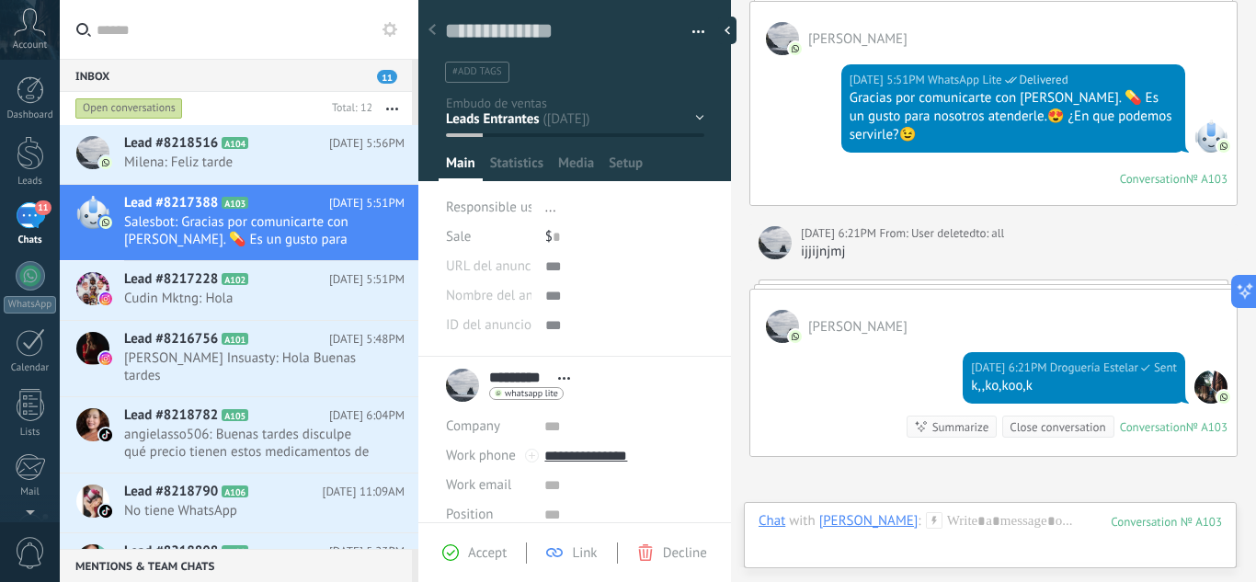
scroll to position [466, 0]
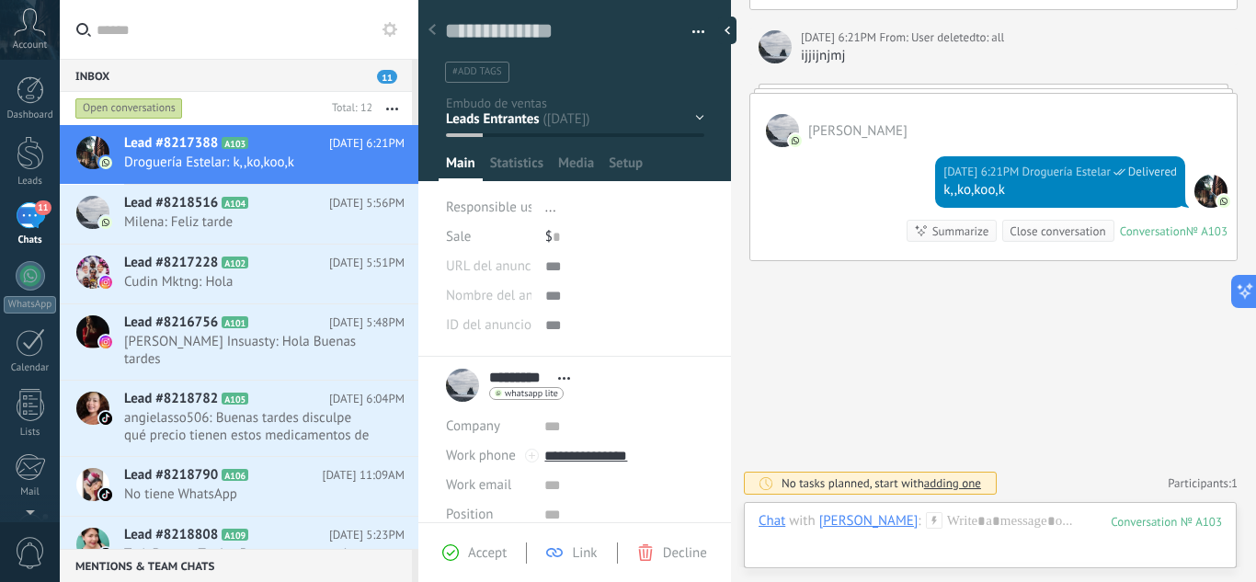
click at [0, 0] on div "Calificación Cotización [GEOGRAPHIC_DATA] Pendiente Venta Leads ganados" at bounding box center [0, 0] width 0 height 0
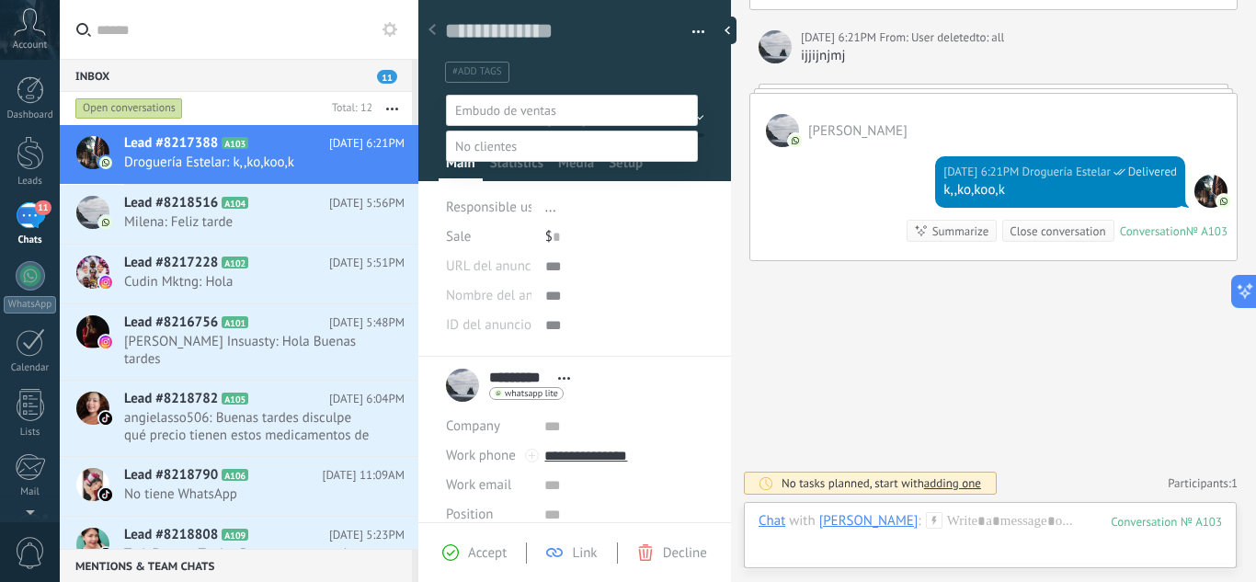
click at [554, 162] on label at bounding box center [572, 146] width 252 height 31
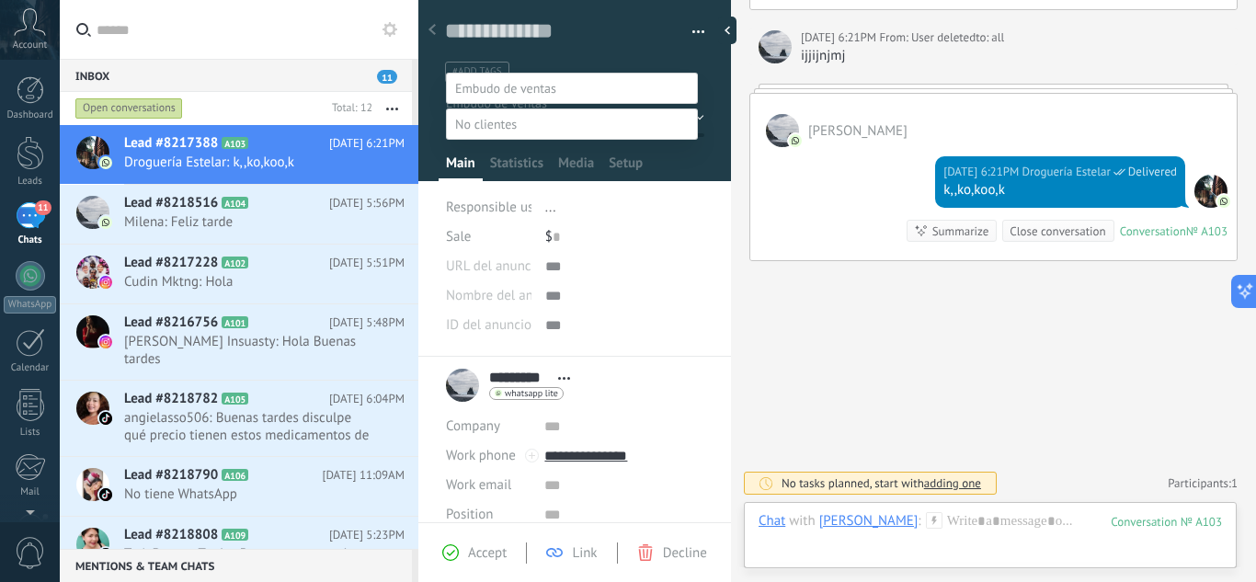
click at [0, 0] on label "Empleados" at bounding box center [0, 0] width 0 height 0
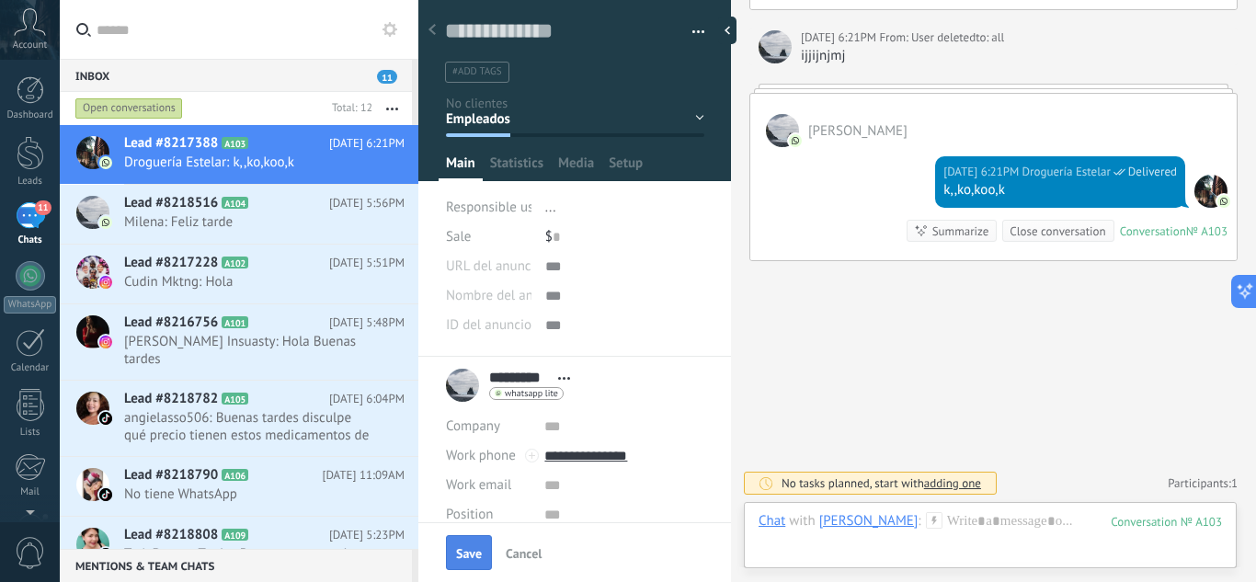
click at [475, 556] on span "Save" at bounding box center [469, 553] width 26 height 13
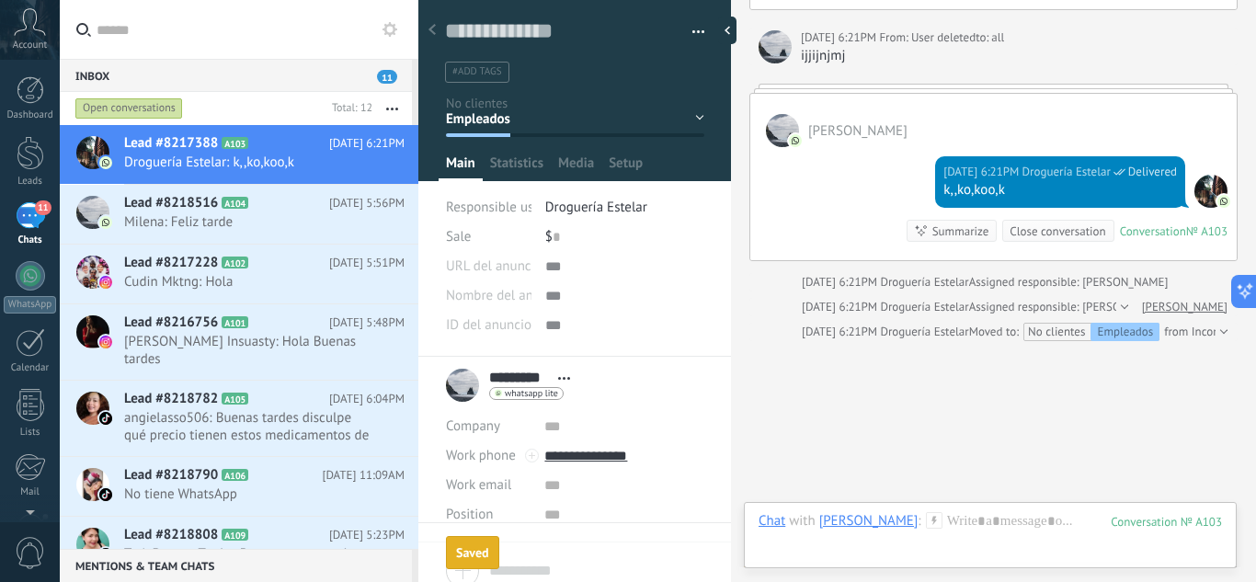
scroll to position [546, 0]
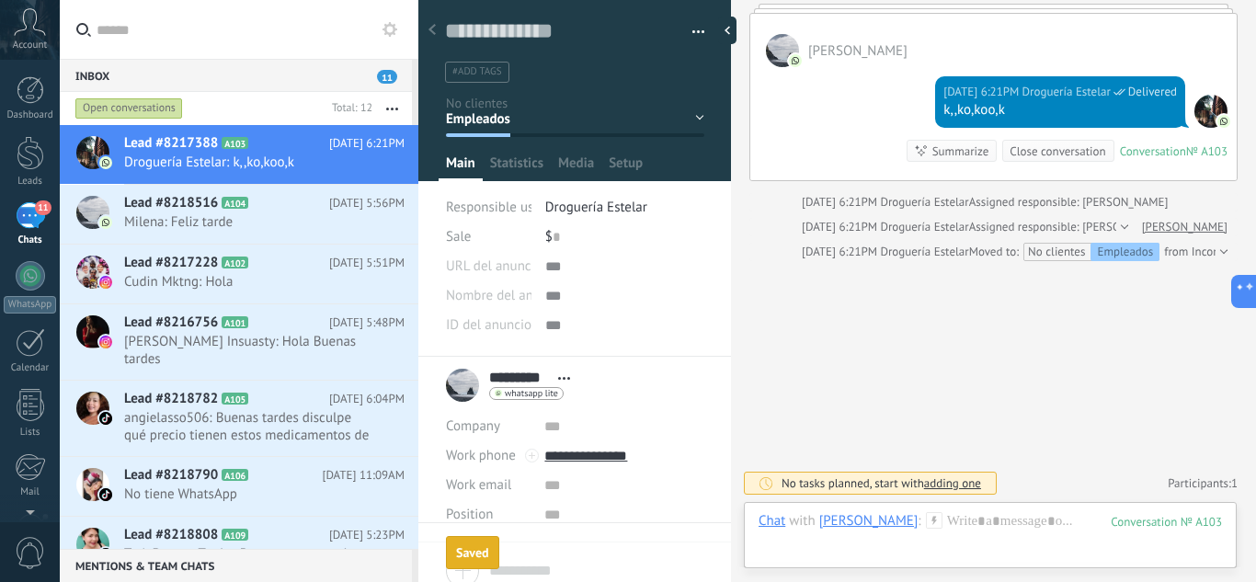
click at [1037, 153] on div "Close conversation" at bounding box center [1058, 151] width 96 height 17
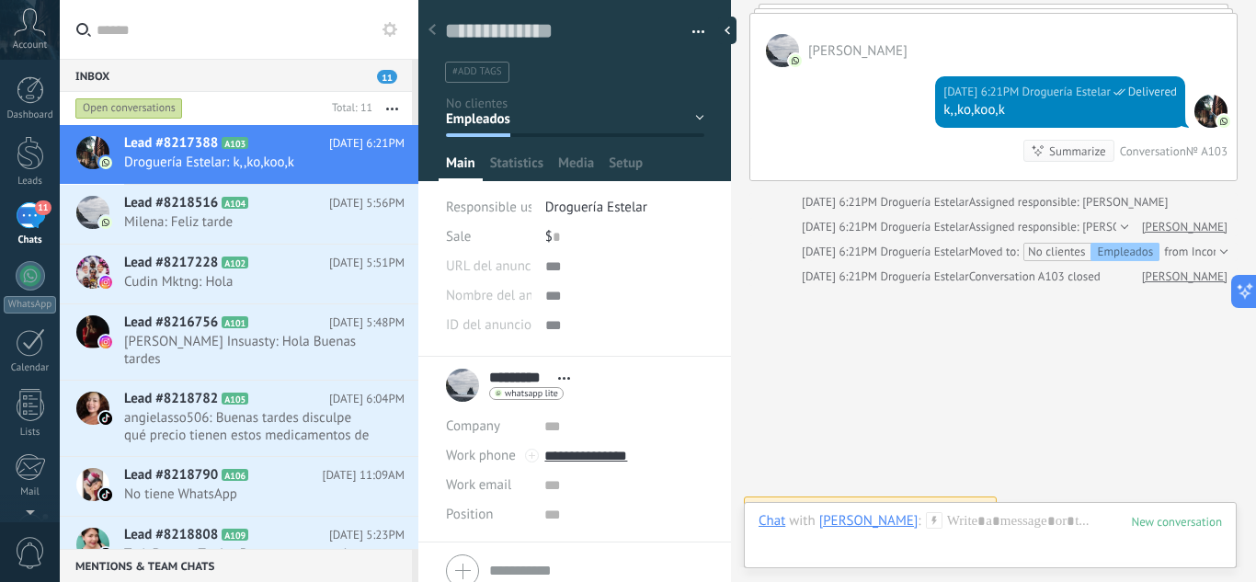
scroll to position [571, 0]
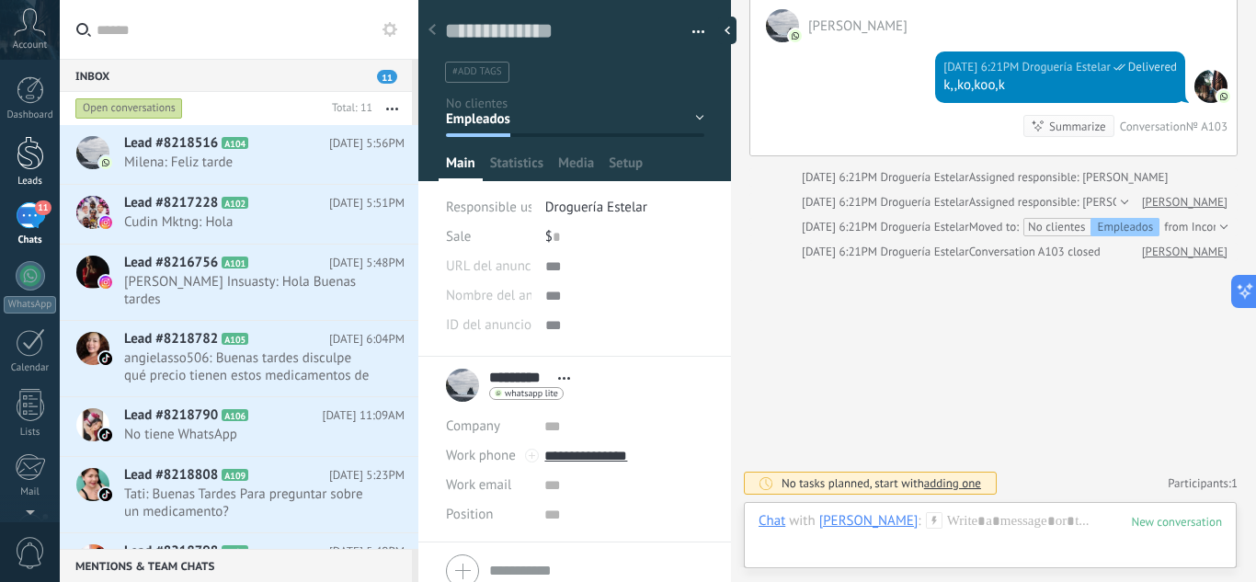
click at [26, 165] on div at bounding box center [31, 153] width 28 height 34
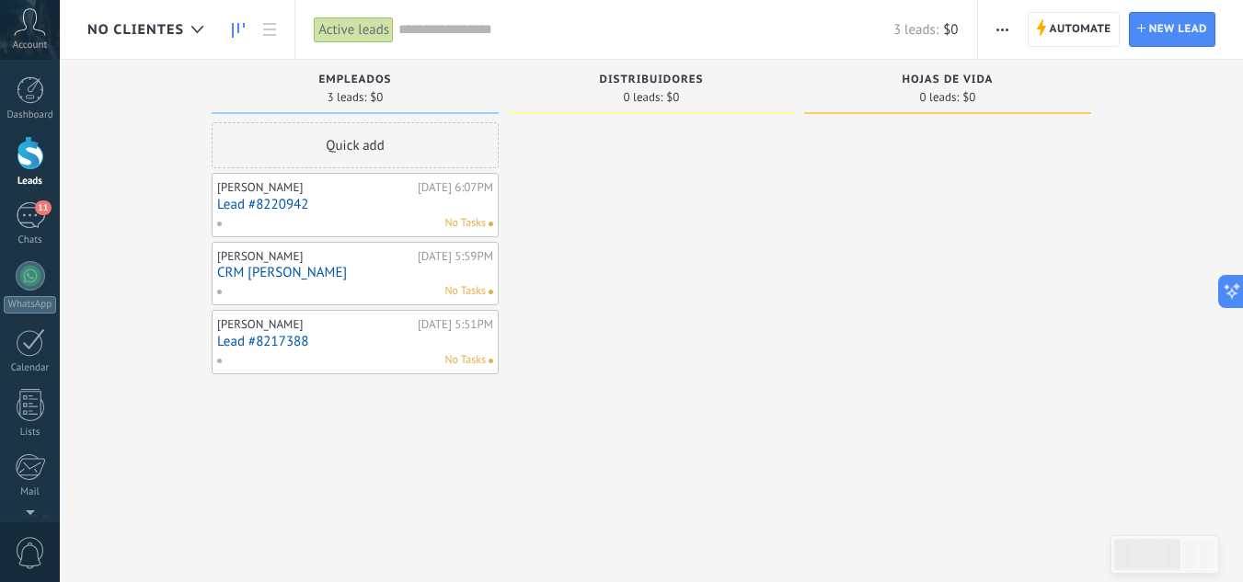
click at [116, 41] on div "No clientes" at bounding box center [149, 29] width 125 height 59
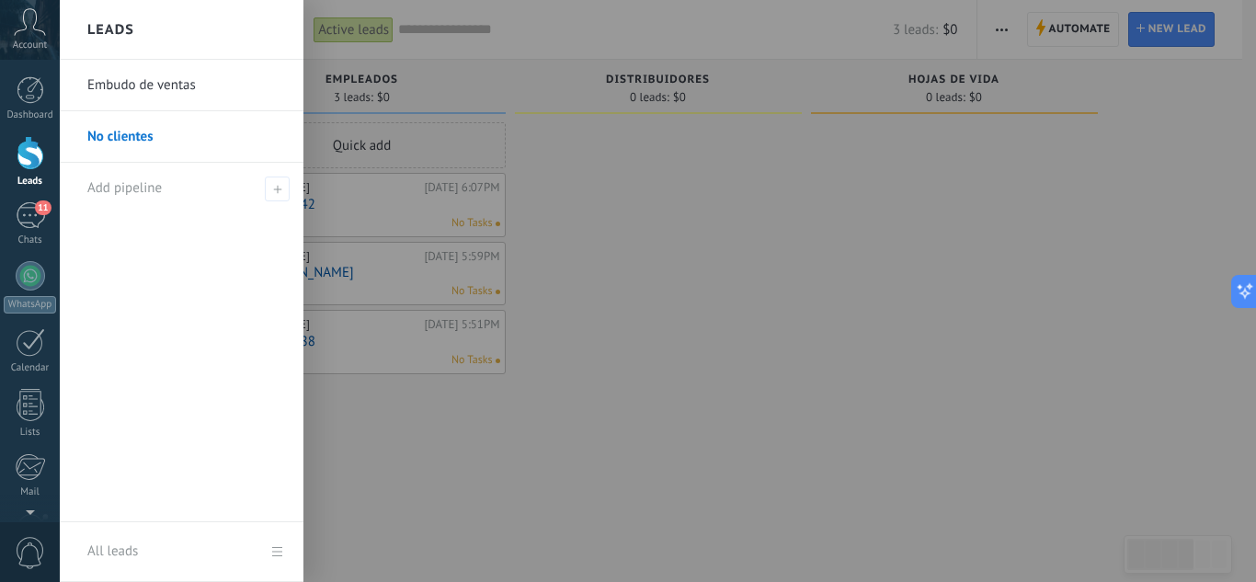
click at [132, 92] on link "Embudo de ventas" at bounding box center [186, 86] width 198 height 52
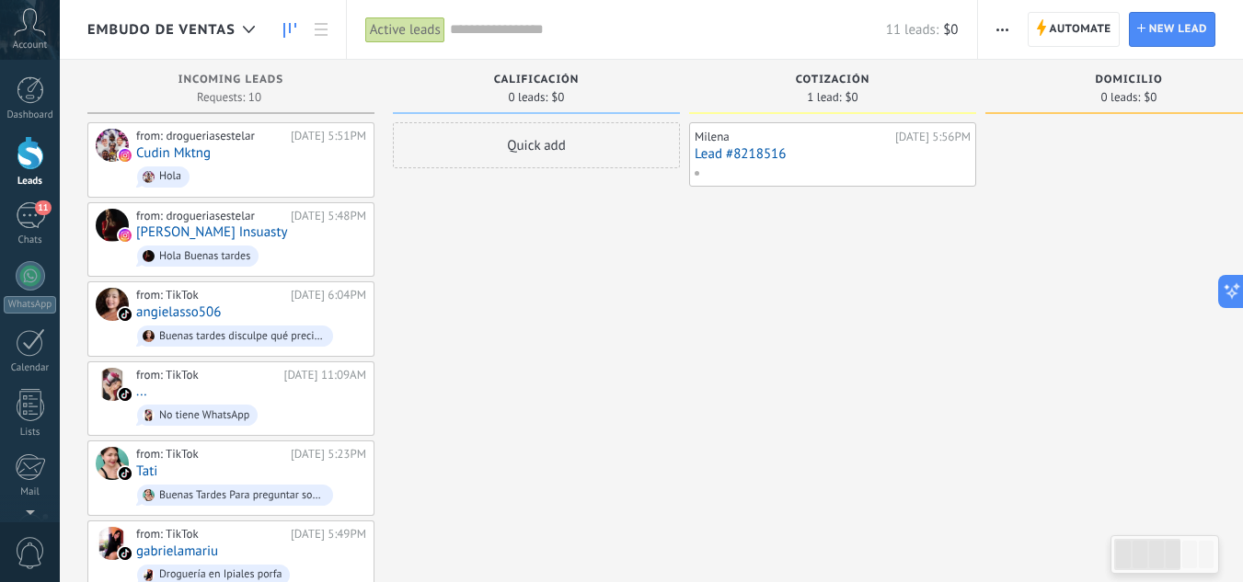
click at [1000, 21] on span "button" at bounding box center [1002, 29] width 12 height 35
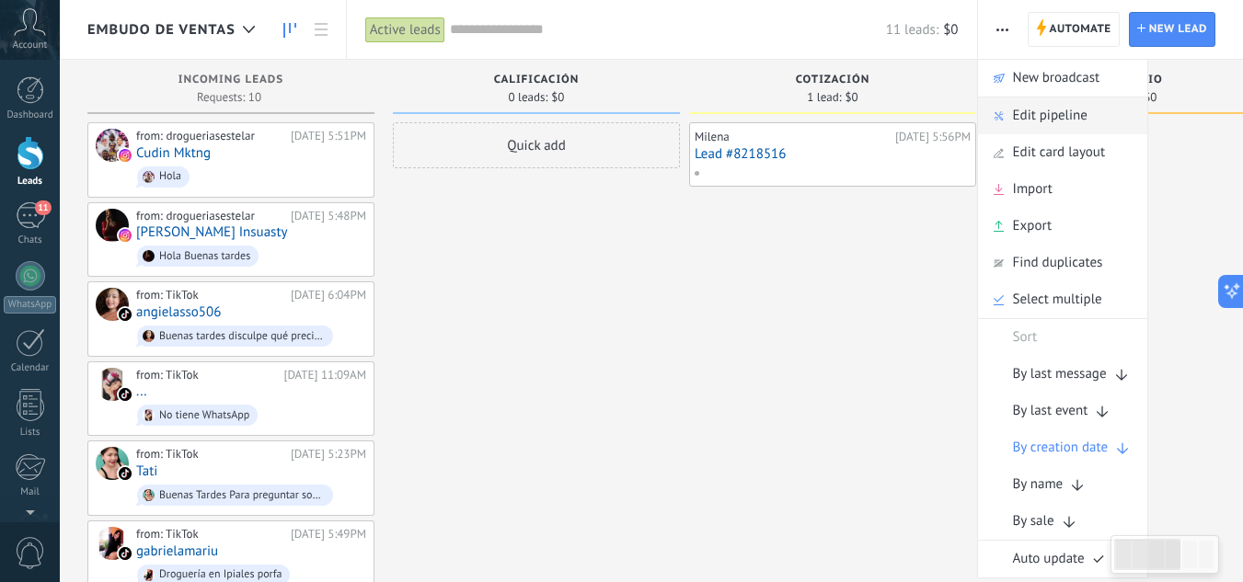
click at [1039, 120] on span "Edit pipeline" at bounding box center [1050, 115] width 75 height 37
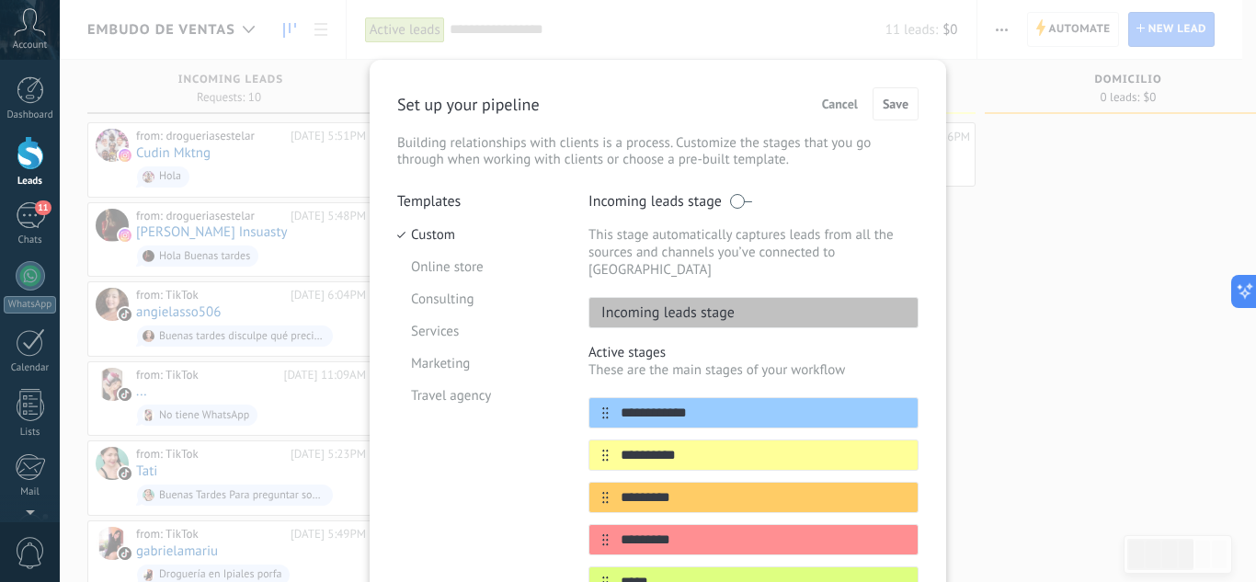
drag, startPoint x: 717, startPoint y: 399, endPoint x: 568, endPoint y: 399, distance: 149.9
click at [568, 399] on div "**********" at bounding box center [658, 488] width 522 height 593
type input "*********"
click at [900, 110] on span "Save" at bounding box center [896, 103] width 26 height 13
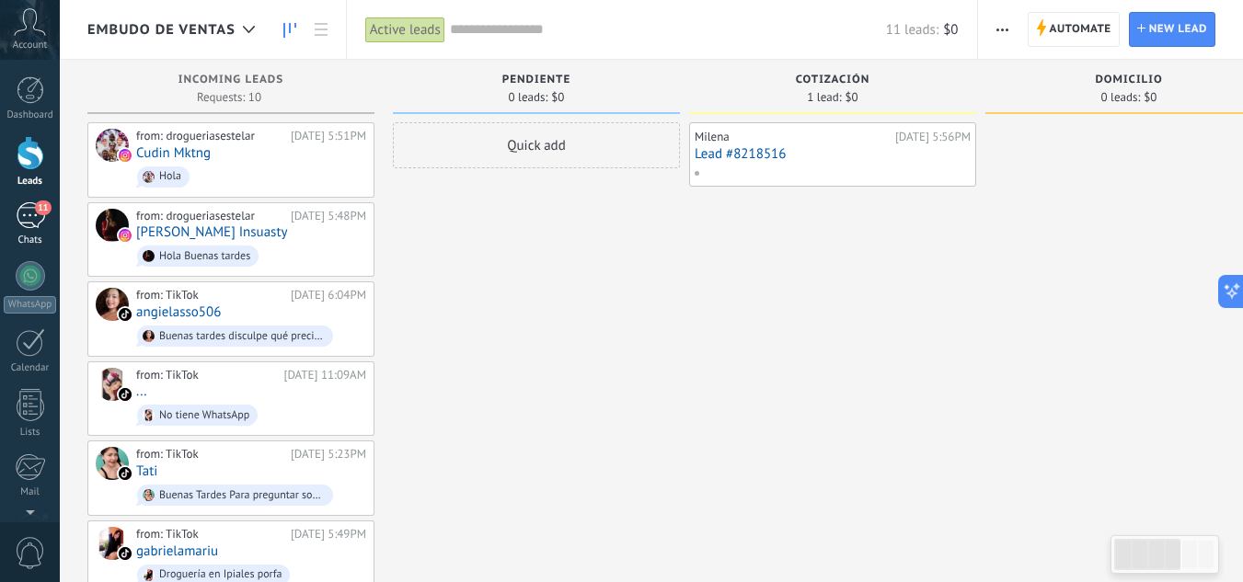
click at [28, 222] on div "11" at bounding box center [30, 215] width 29 height 27
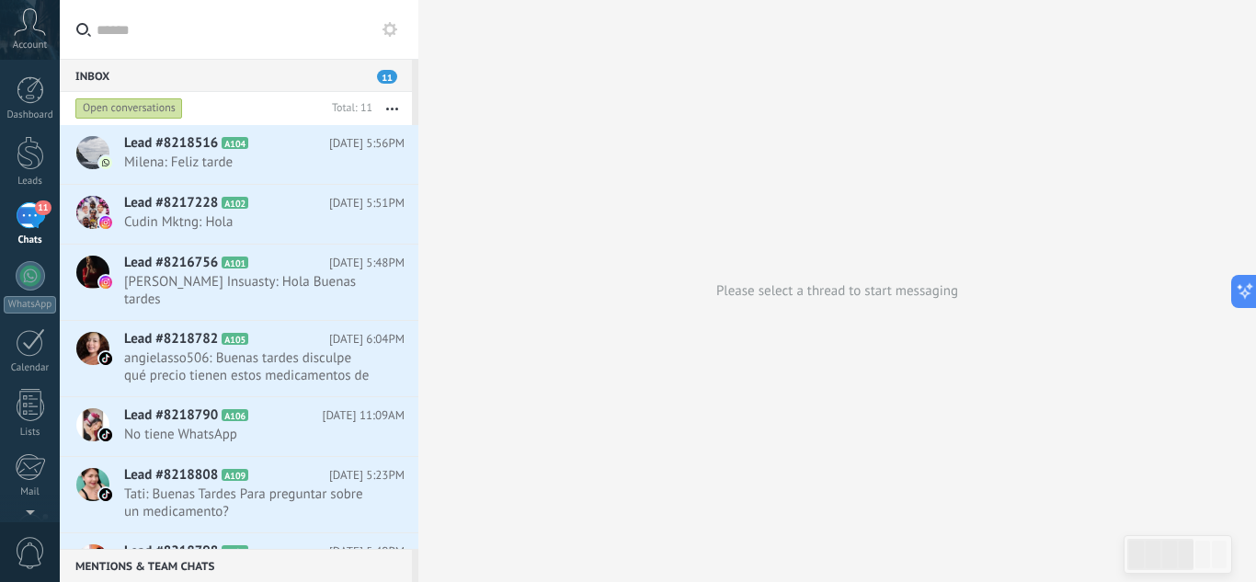
click at [25, 15] on icon at bounding box center [30, 22] width 32 height 28
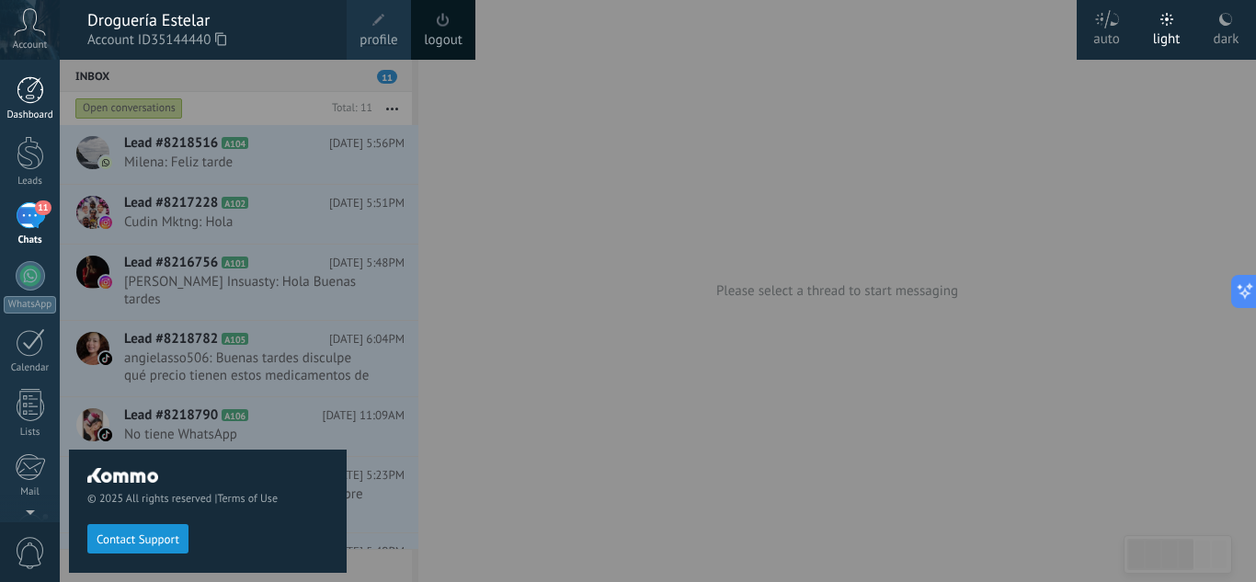
click at [31, 87] on div at bounding box center [31, 90] width 28 height 28
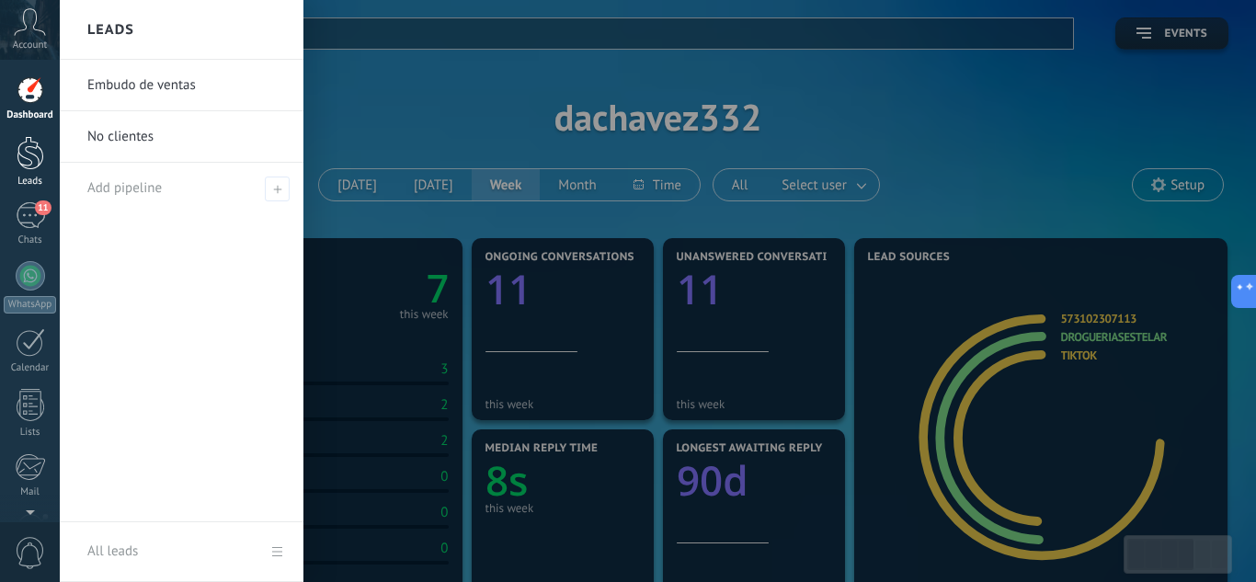
click at [23, 156] on div at bounding box center [31, 153] width 28 height 34
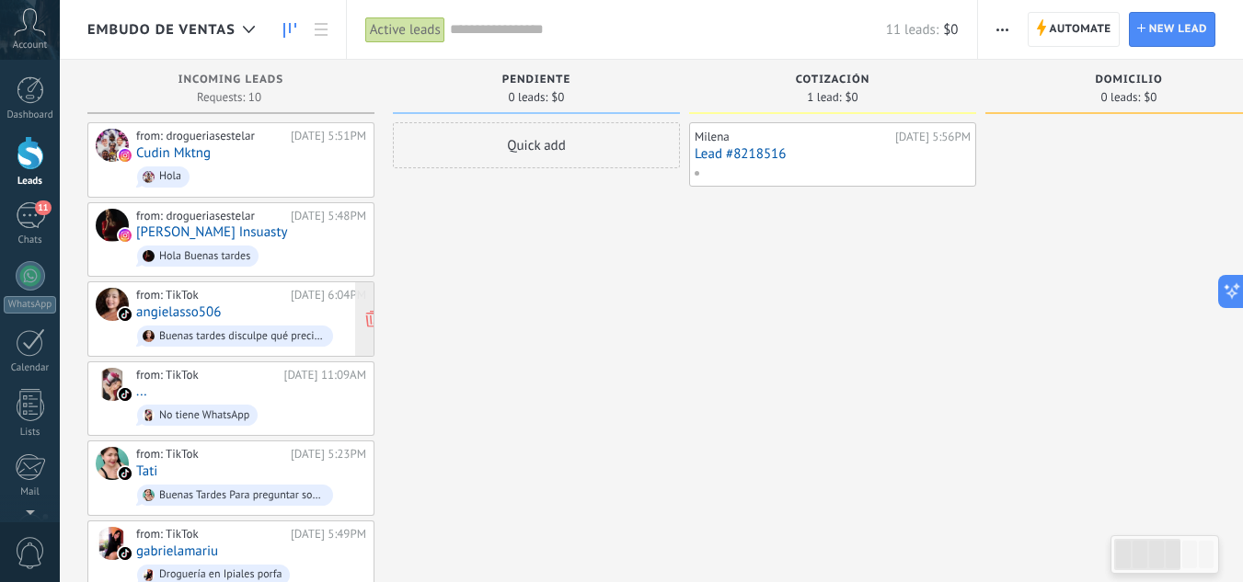
click at [278, 313] on div "from: TikTok 03/09/2025 6:04PM angielasso506 Buenas tardes disculpe qué precio …" at bounding box center [251, 319] width 230 height 63
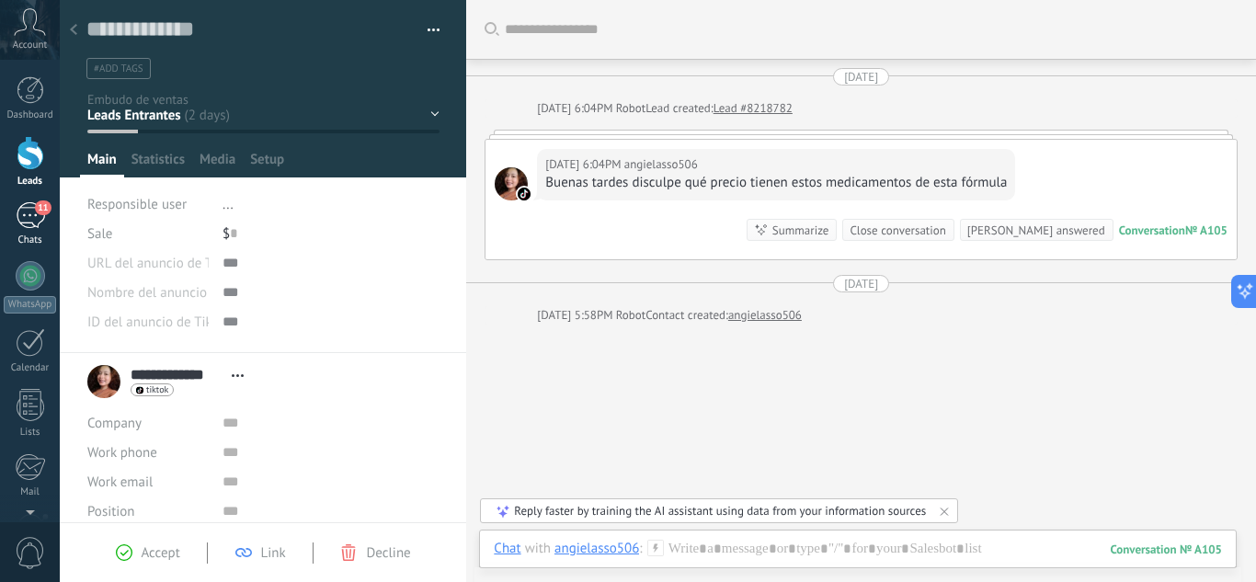
click at [22, 206] on div "11" at bounding box center [30, 215] width 29 height 27
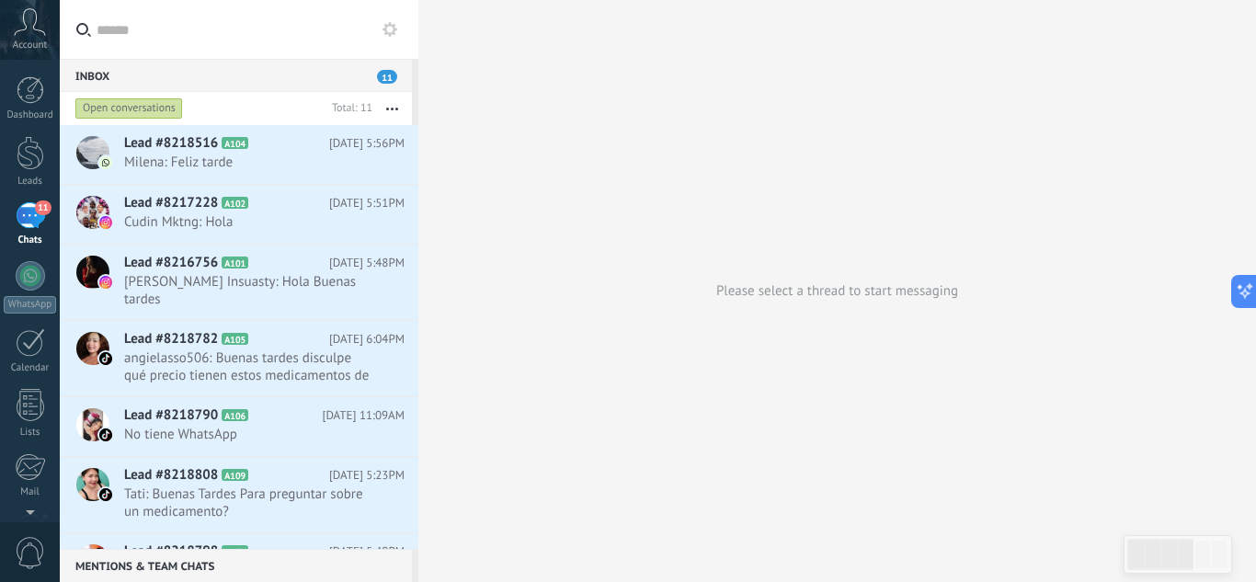
click at [22, 206] on div "11" at bounding box center [30, 215] width 29 height 27
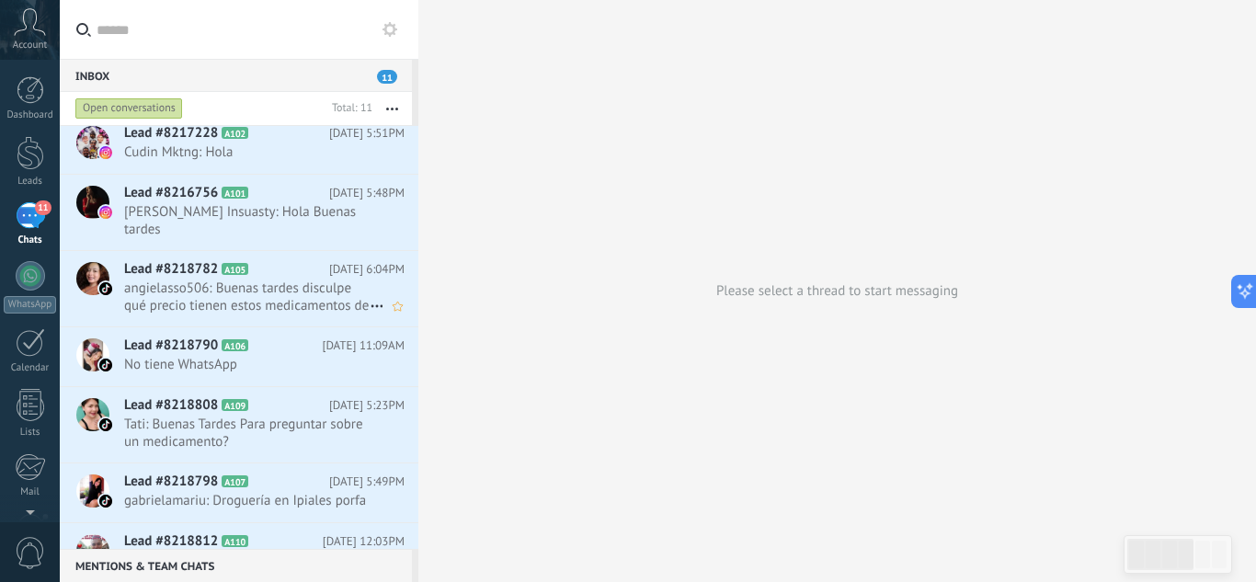
scroll to position [74, 0]
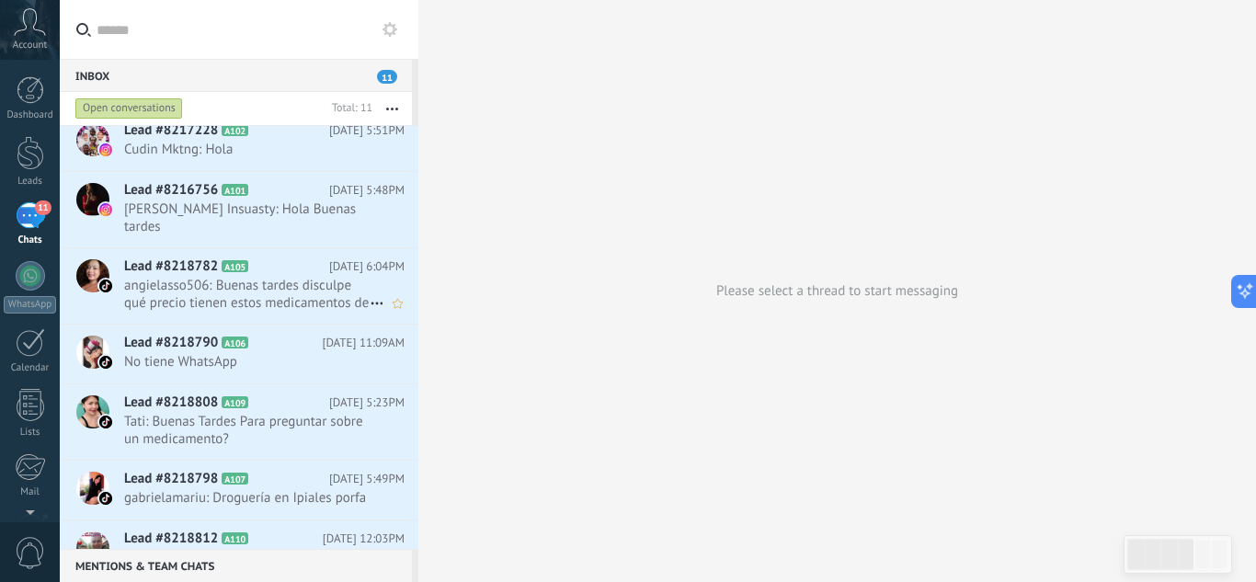
click at [217, 291] on span "angielasso506: Buenas tardes disculpe qué precio tienen estos medicamentos de e…" at bounding box center [247, 294] width 246 height 35
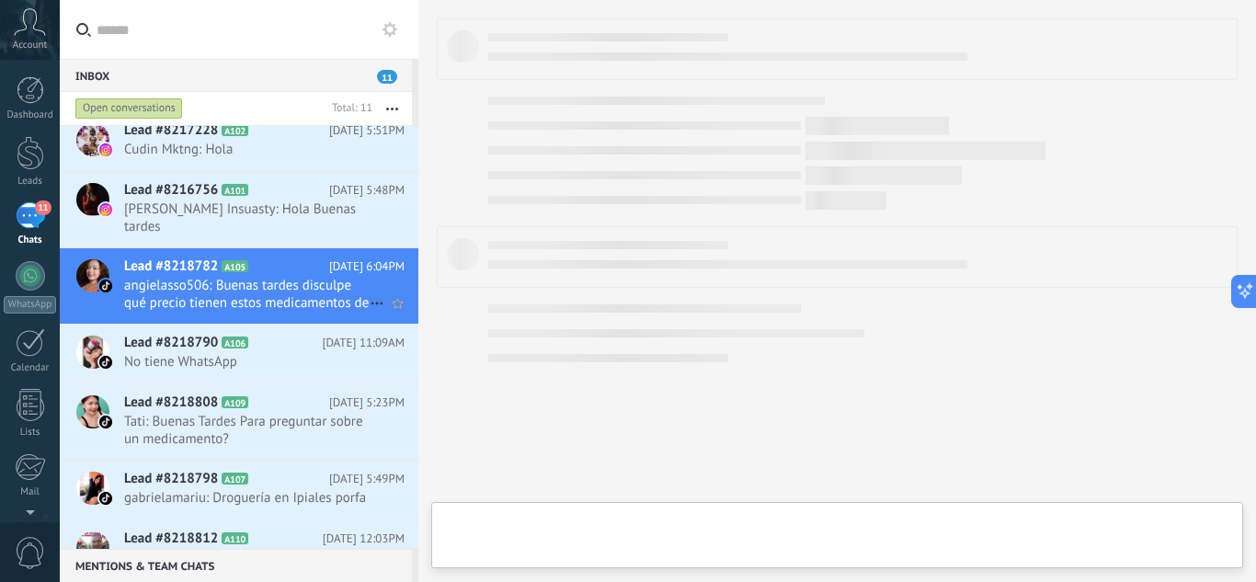
type textarea "**********"
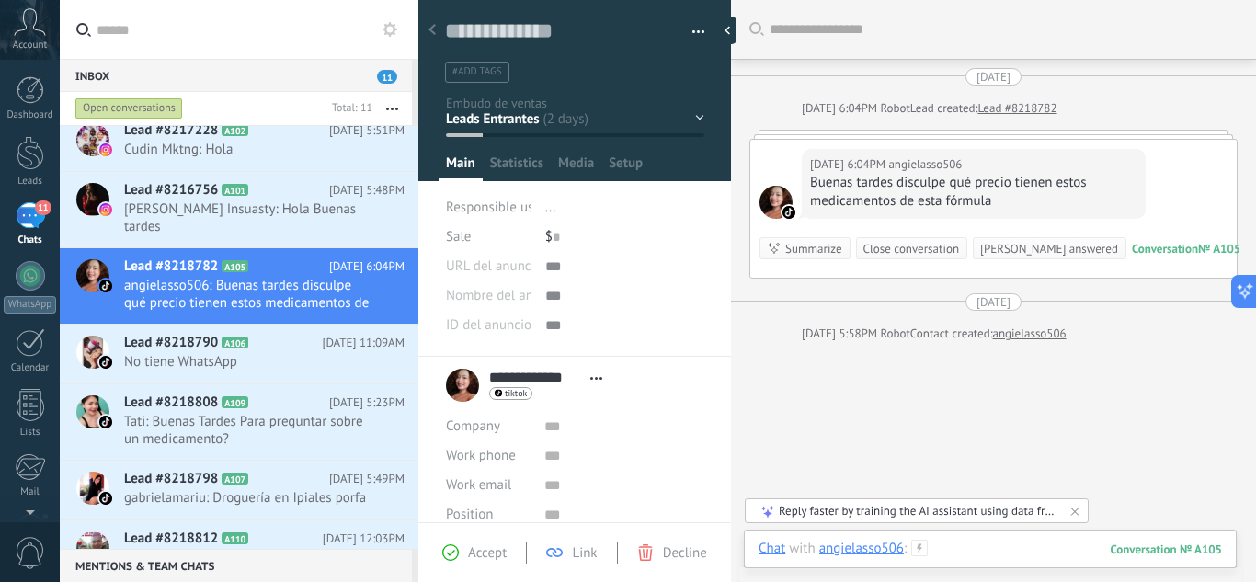
click at [946, 545] on div at bounding box center [991, 567] width 464 height 55
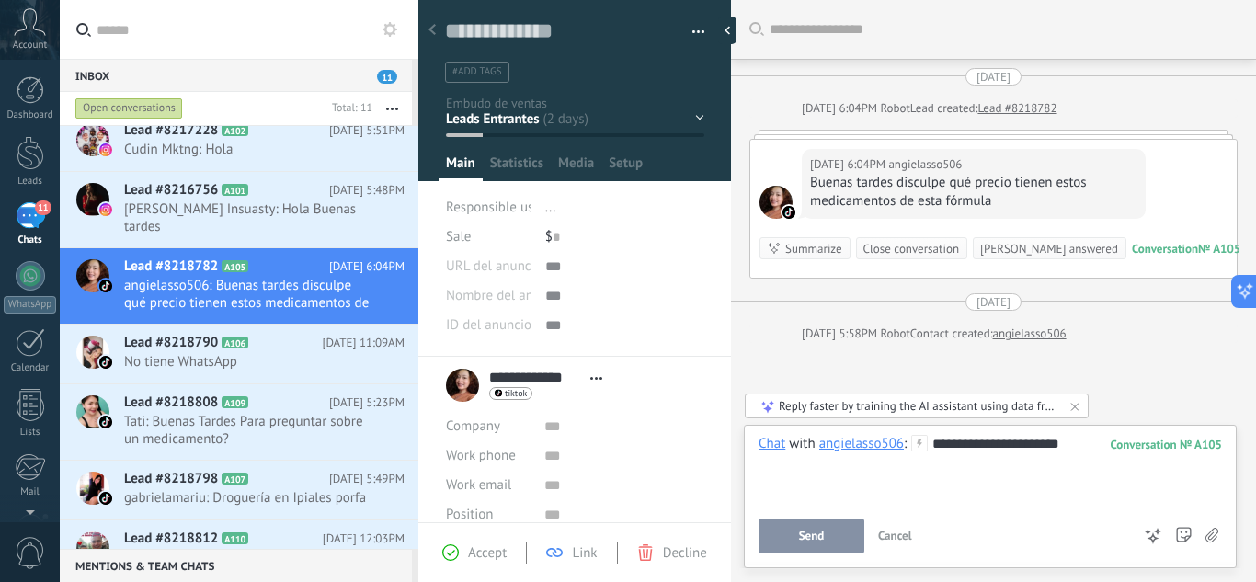
click at [911, 191] on div "Buenas tardes disculpe qué precio tienen estos medicamentos de esta fórmula" at bounding box center [973, 192] width 327 height 37
click at [1079, 446] on div "**********" at bounding box center [991, 470] width 464 height 70
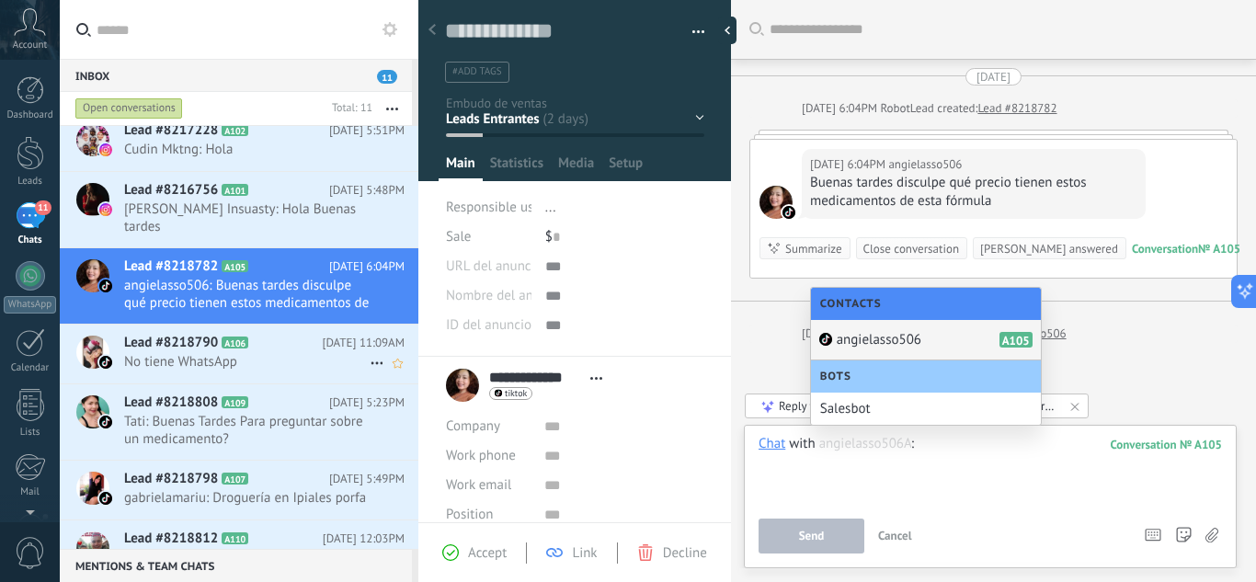
click at [155, 361] on span "No tiene WhatsApp" at bounding box center [247, 361] width 246 height 17
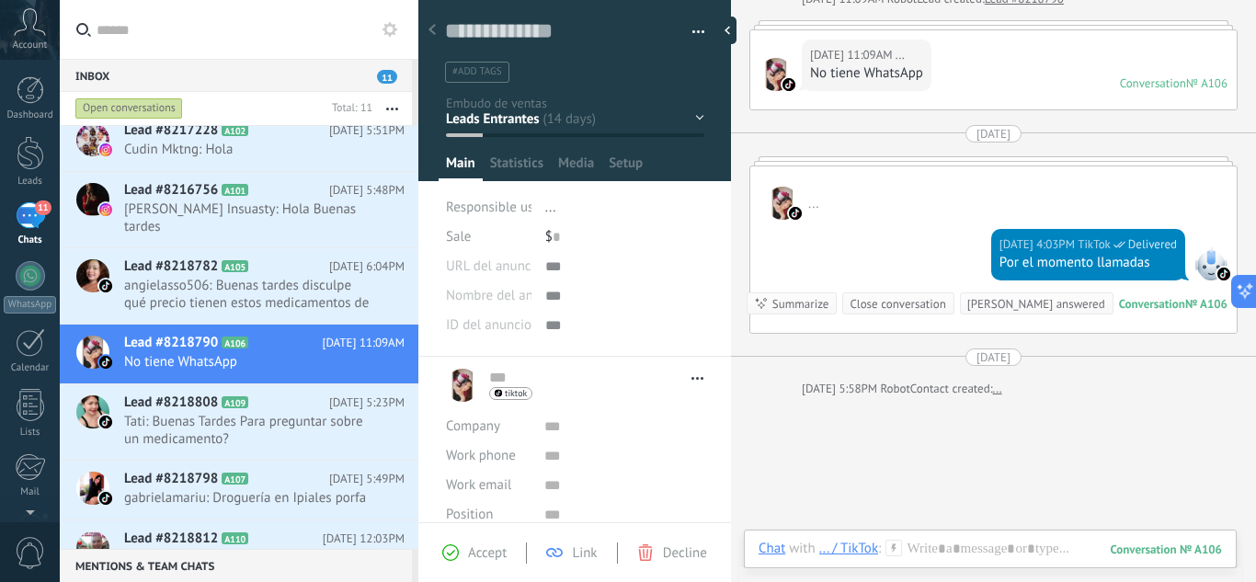
scroll to position [115, 0]
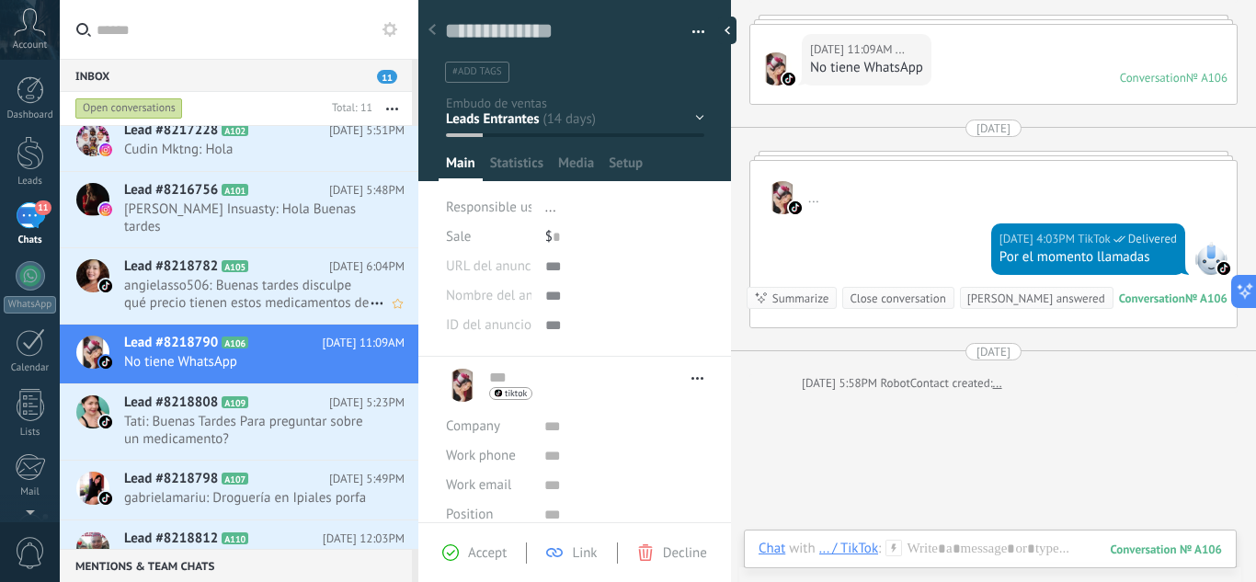
click at [153, 303] on span "angielasso506: Buenas tardes disculpe qué precio tienen estos medicamentos de e…" at bounding box center [247, 294] width 246 height 35
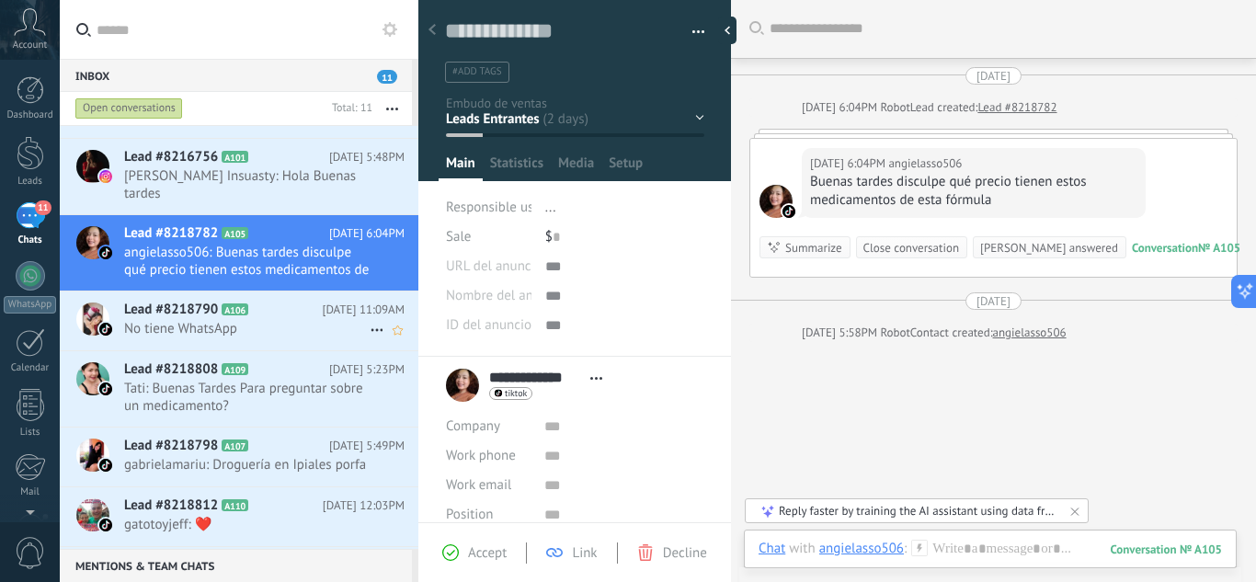
scroll to position [120, 0]
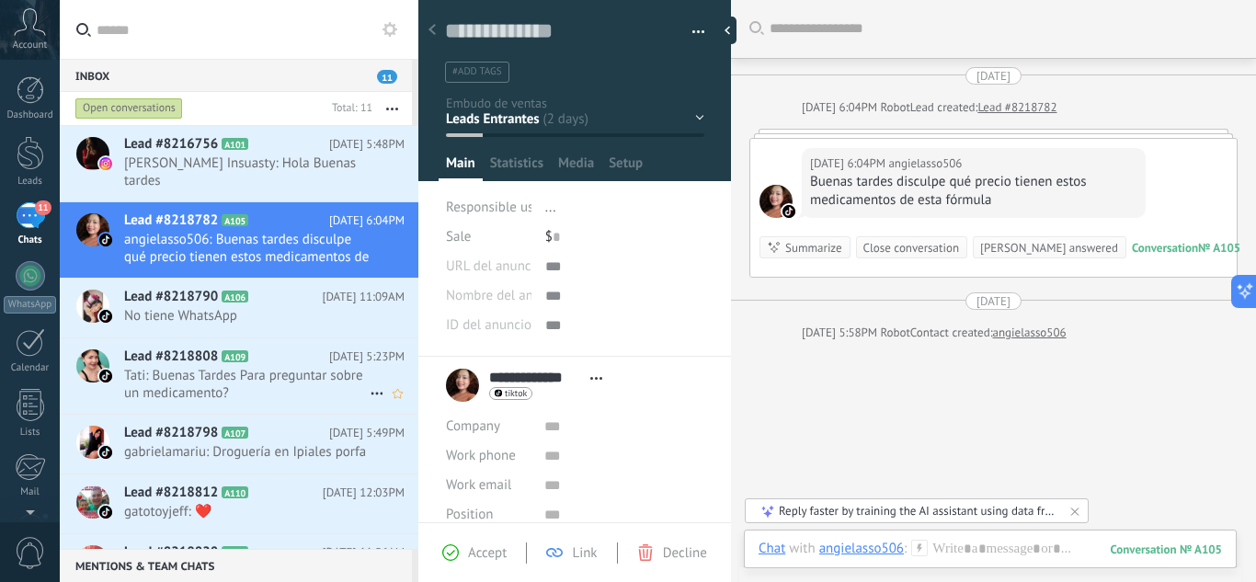
click at [179, 382] on span "Tati: Buenas Tardes Para preguntar sobre un medicamento?" at bounding box center [247, 384] width 246 height 35
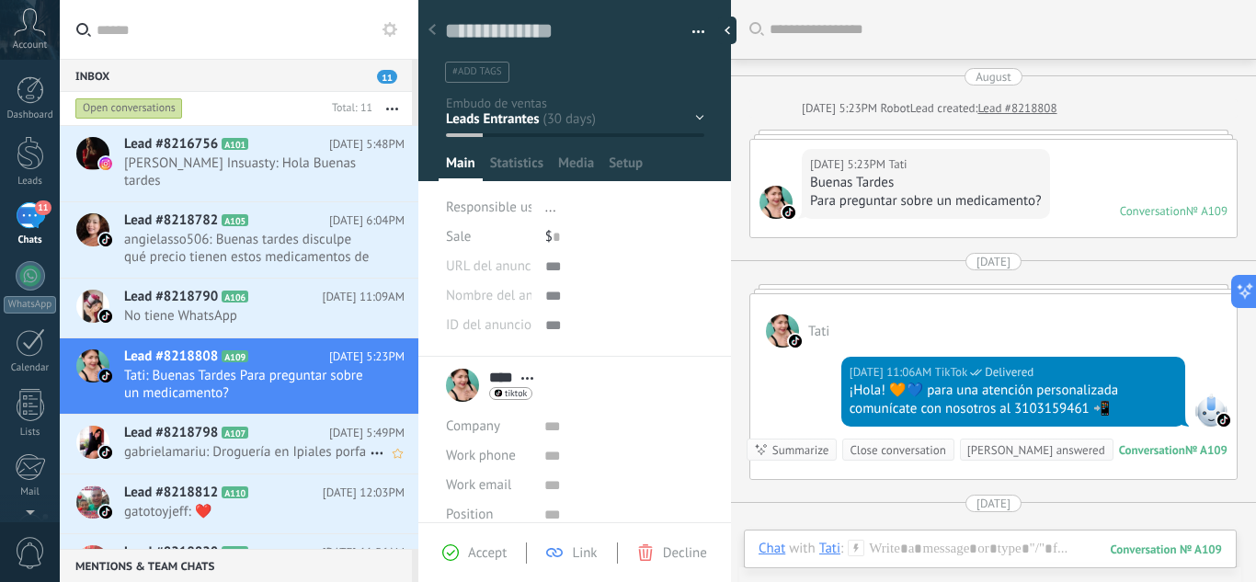
click at [173, 459] on span "gabrielamariu: Droguería en Ipiales porfa" at bounding box center [247, 451] width 246 height 17
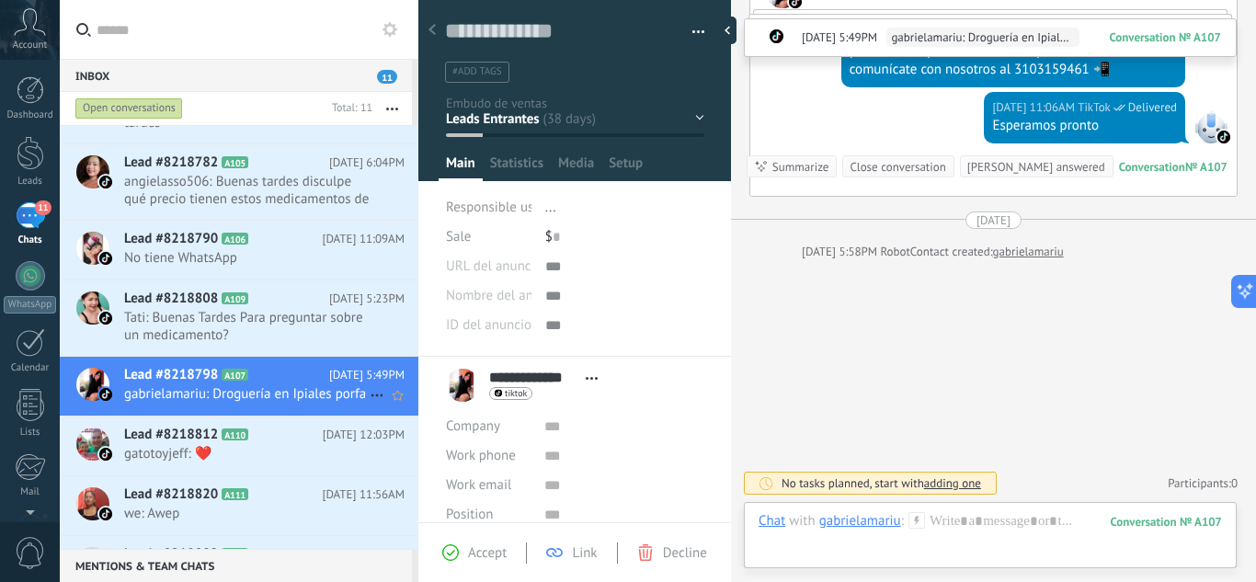
scroll to position [192, 0]
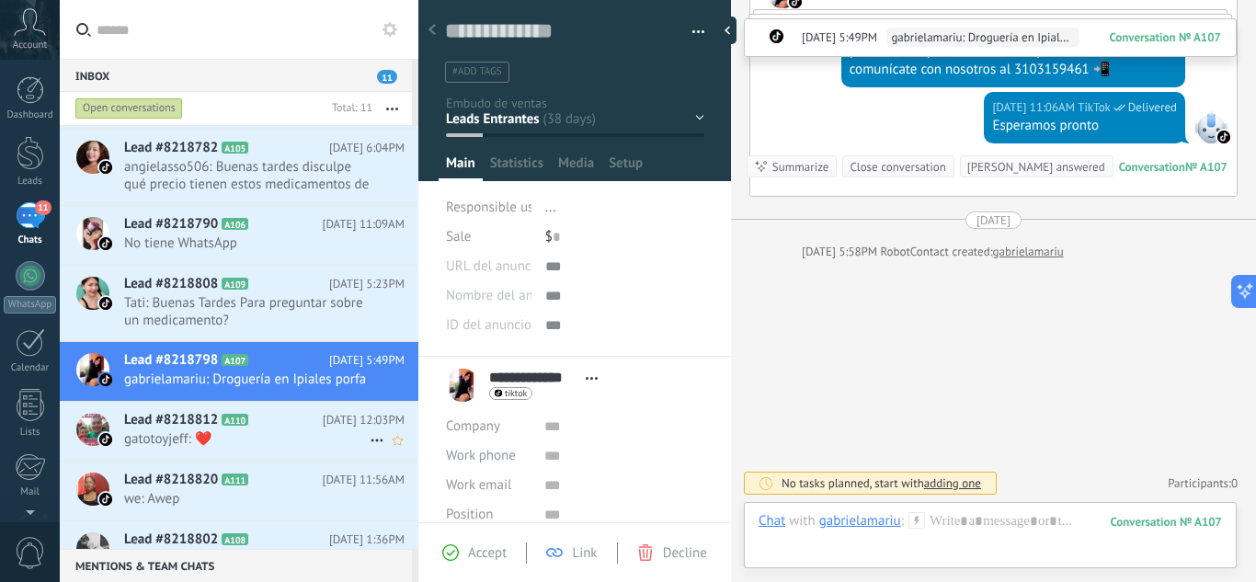
click at [156, 448] on span "gatotoyjeff: ❤️" at bounding box center [247, 438] width 246 height 17
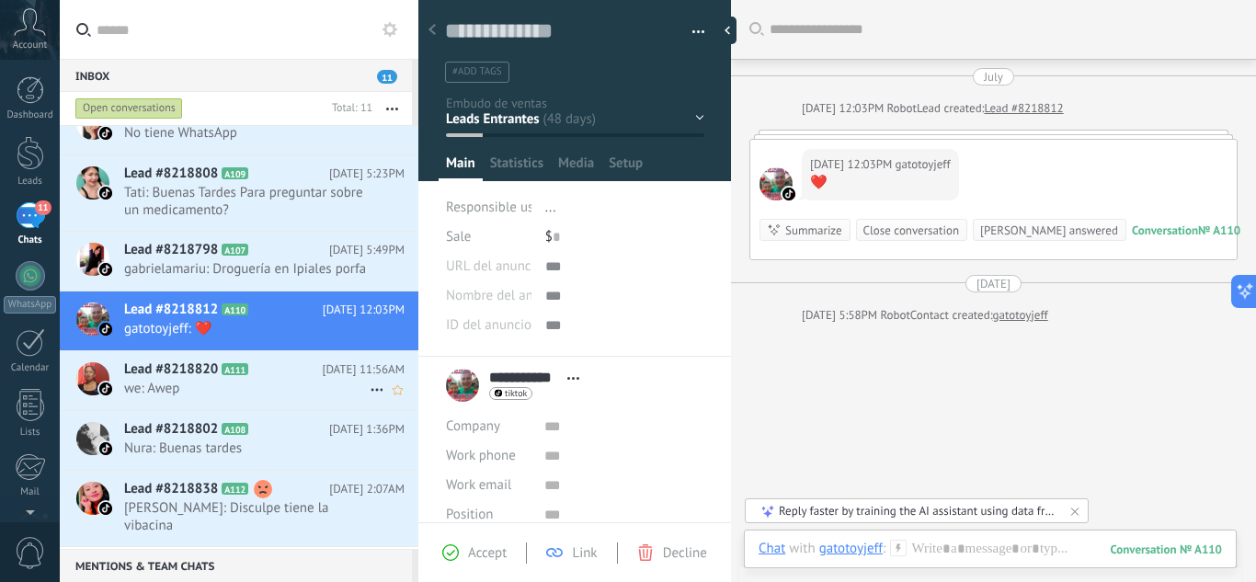
scroll to position [304, 0]
click at [170, 396] on span "we: Awep" at bounding box center [247, 387] width 246 height 17
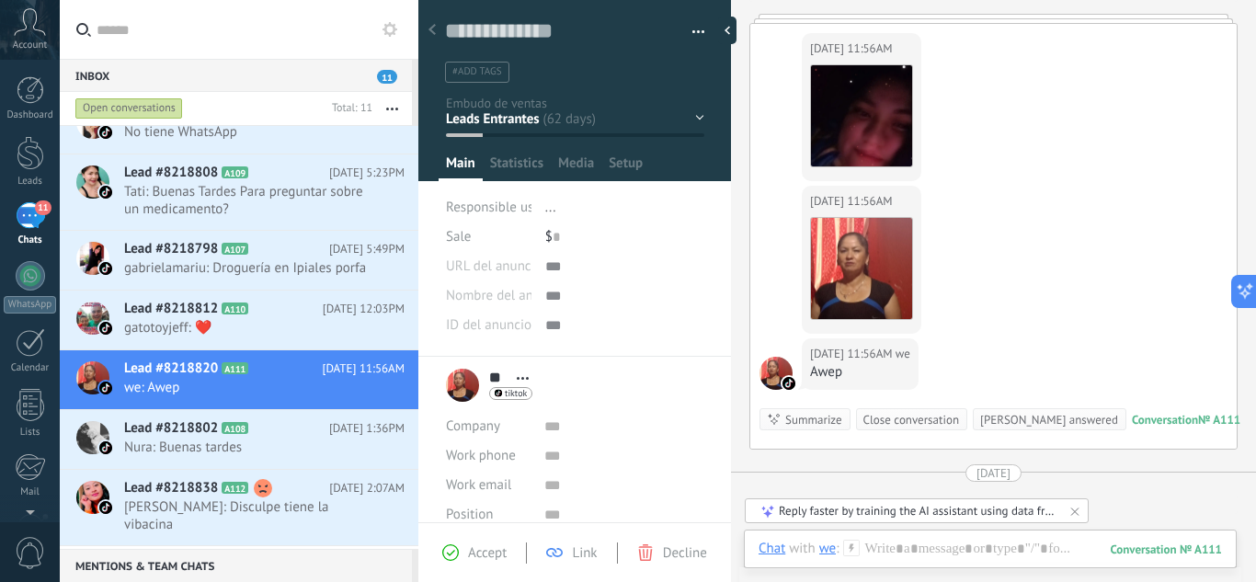
scroll to position [118, 0]
click at [172, 456] on span "Nura: Buenas tardes" at bounding box center [247, 447] width 246 height 17
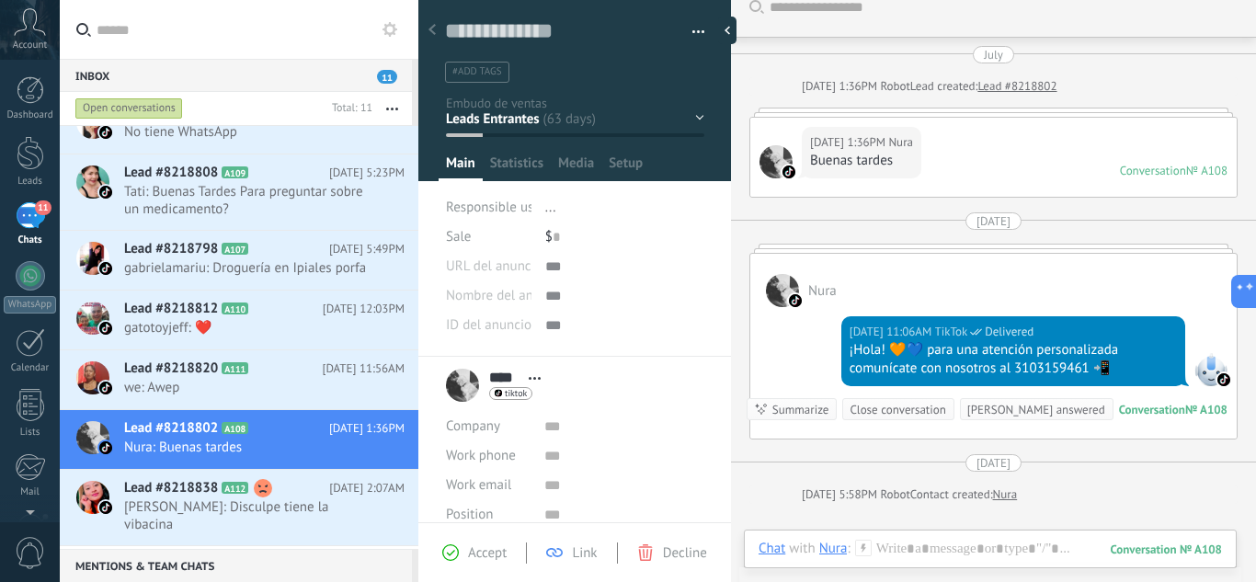
scroll to position [20, 0]
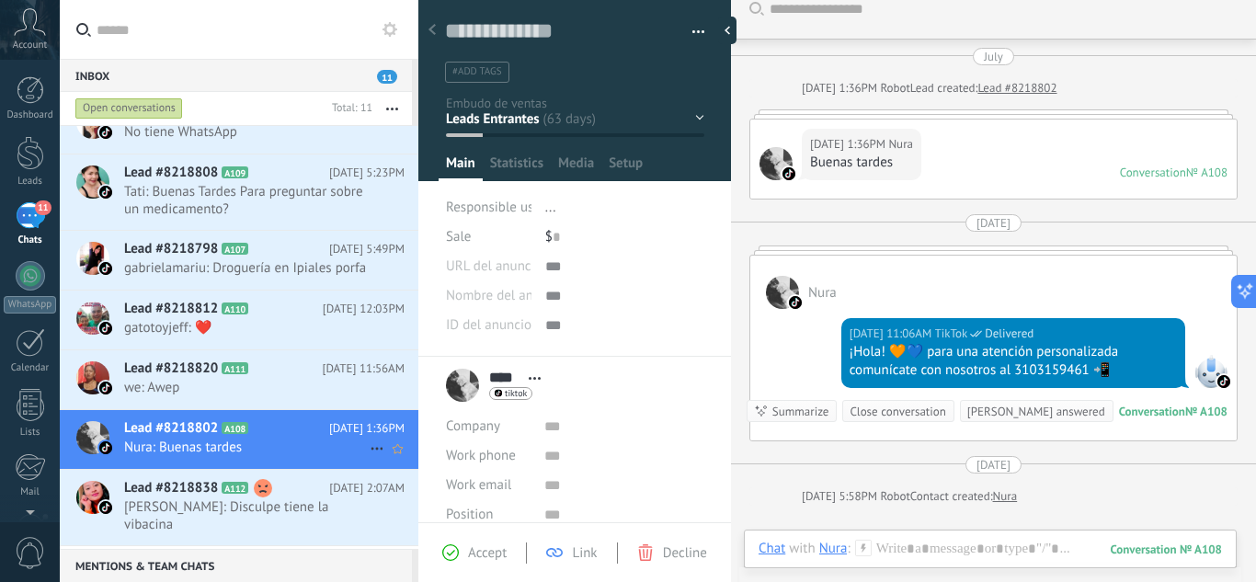
click at [157, 456] on span "Nura: Buenas tardes" at bounding box center [247, 447] width 246 height 17
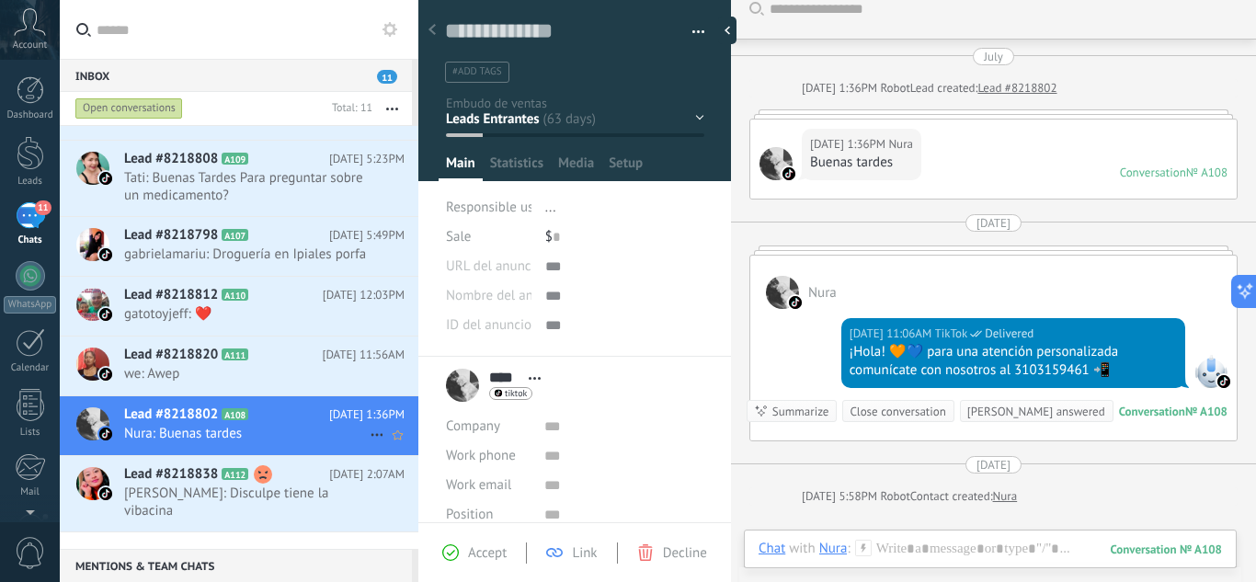
scroll to position [315, 0]
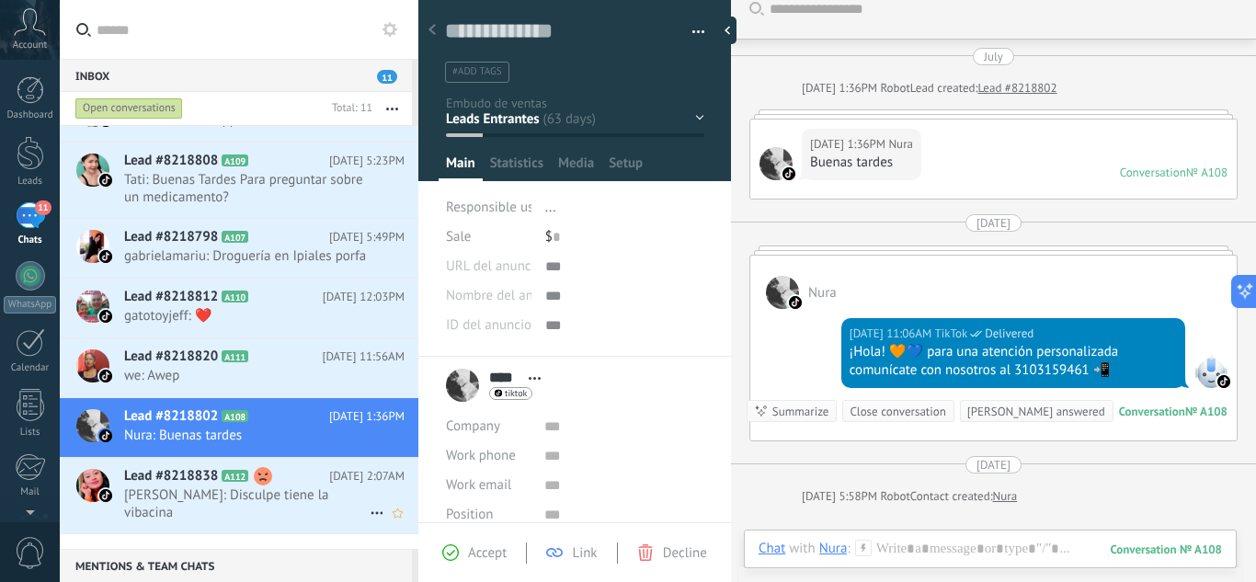
click at [187, 512] on span "[PERSON_NAME]: Disculpe tiene la vibacina" at bounding box center [247, 504] width 246 height 35
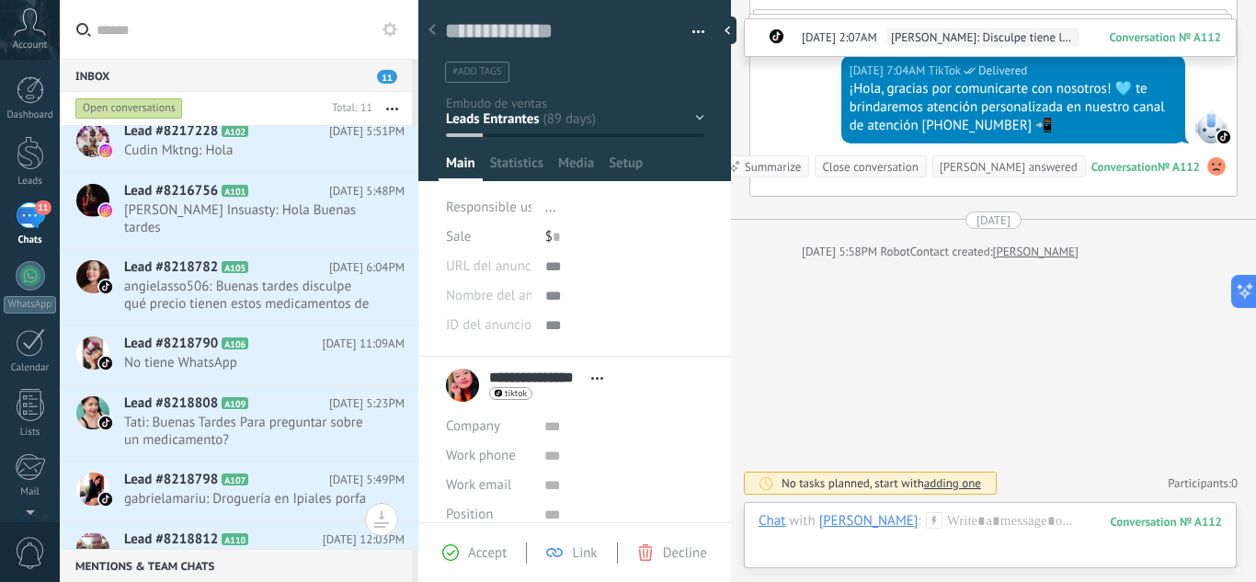
scroll to position [75, 0]
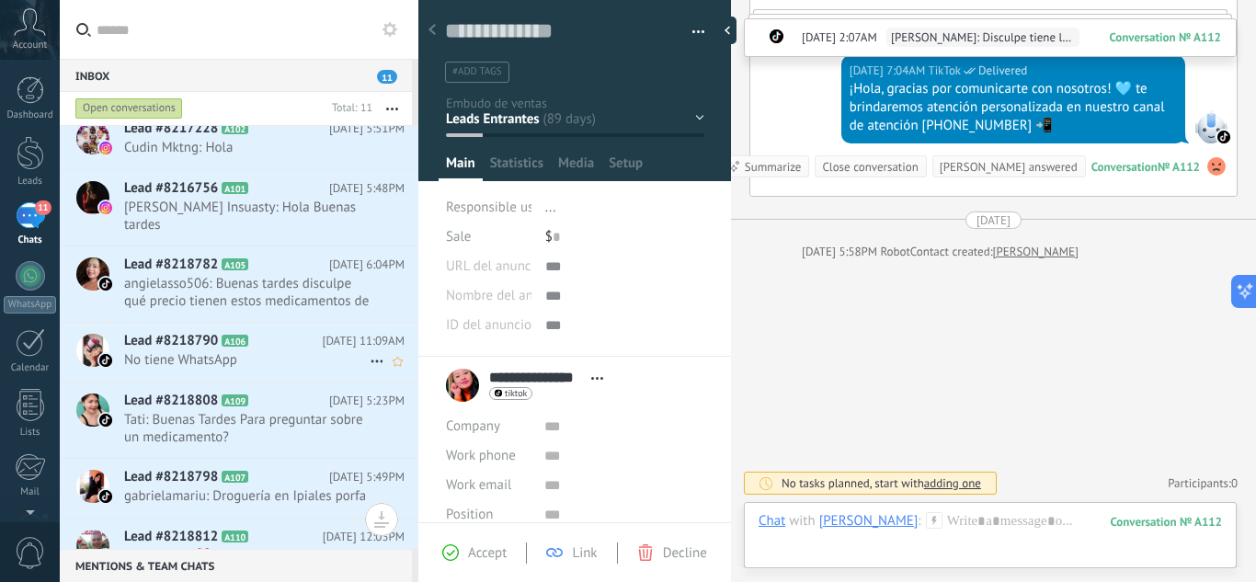
click at [235, 360] on span "No tiene WhatsApp" at bounding box center [247, 359] width 246 height 17
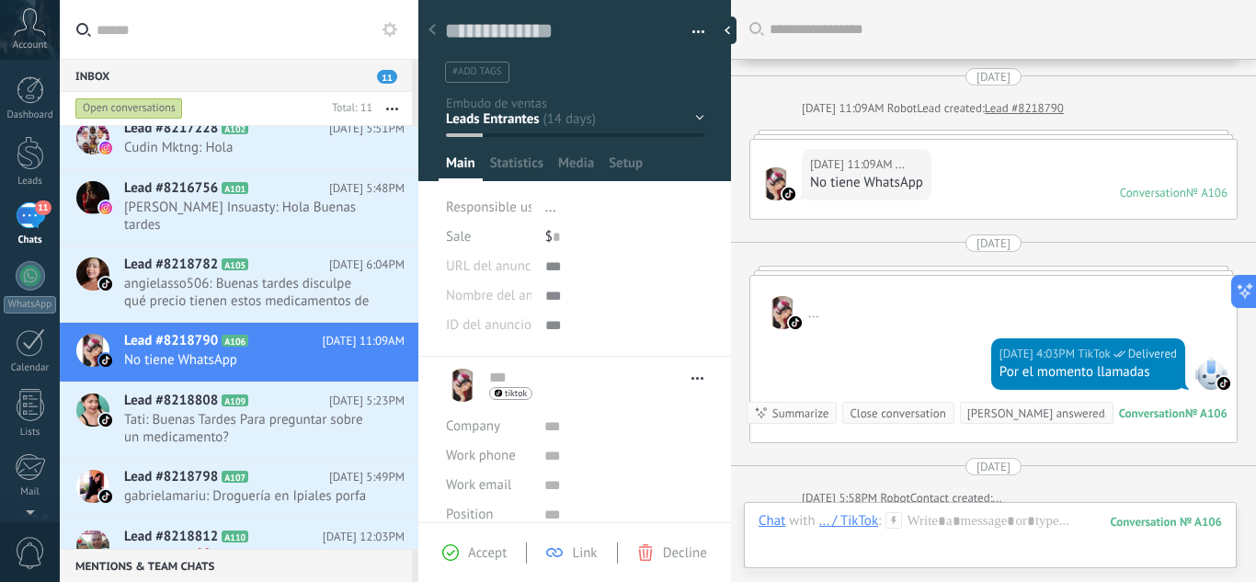
scroll to position [247, 0]
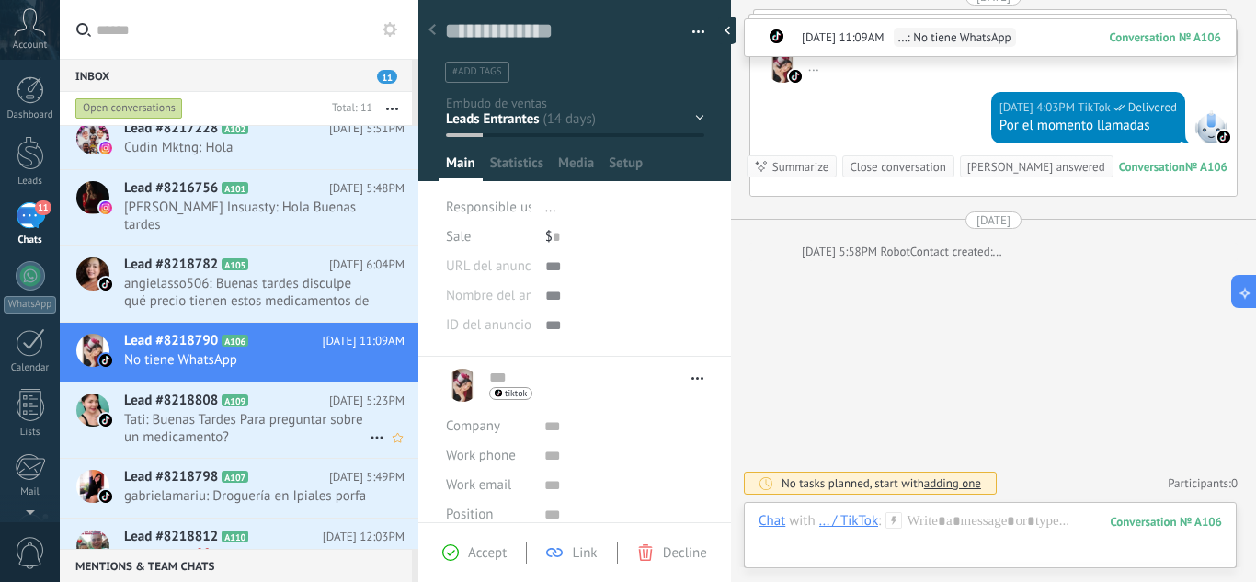
click at [247, 426] on span "Tati: Buenas Tardes Para preguntar sobre un medicamento?" at bounding box center [247, 428] width 246 height 35
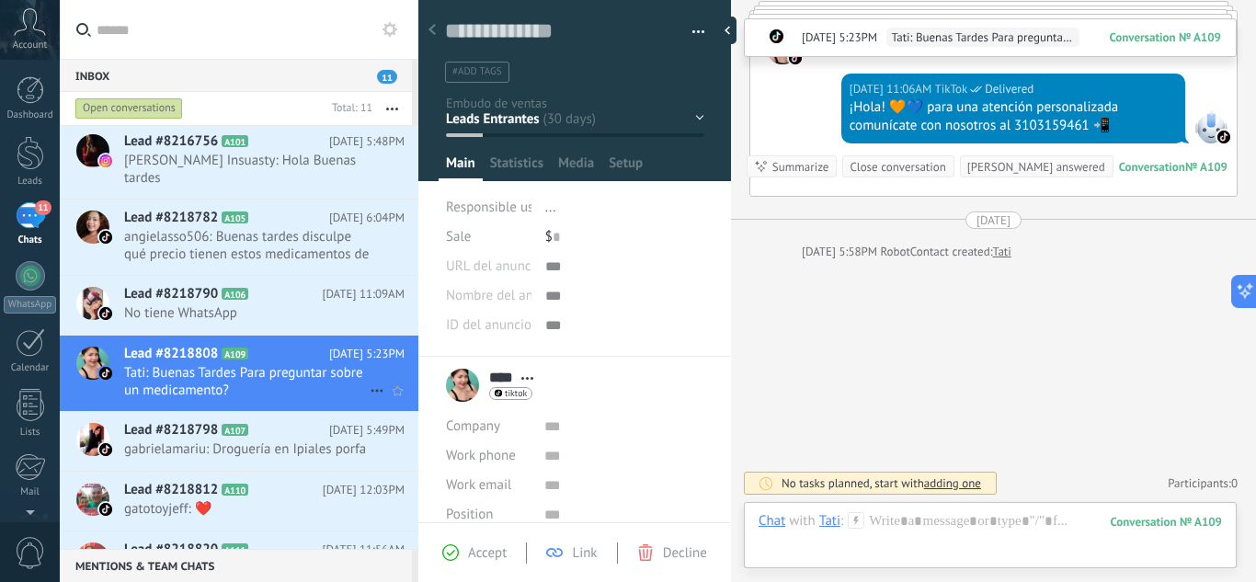
scroll to position [123, 0]
click at [182, 443] on span "gabrielamariu: Droguería en Ipiales porfa" at bounding box center [247, 448] width 246 height 17
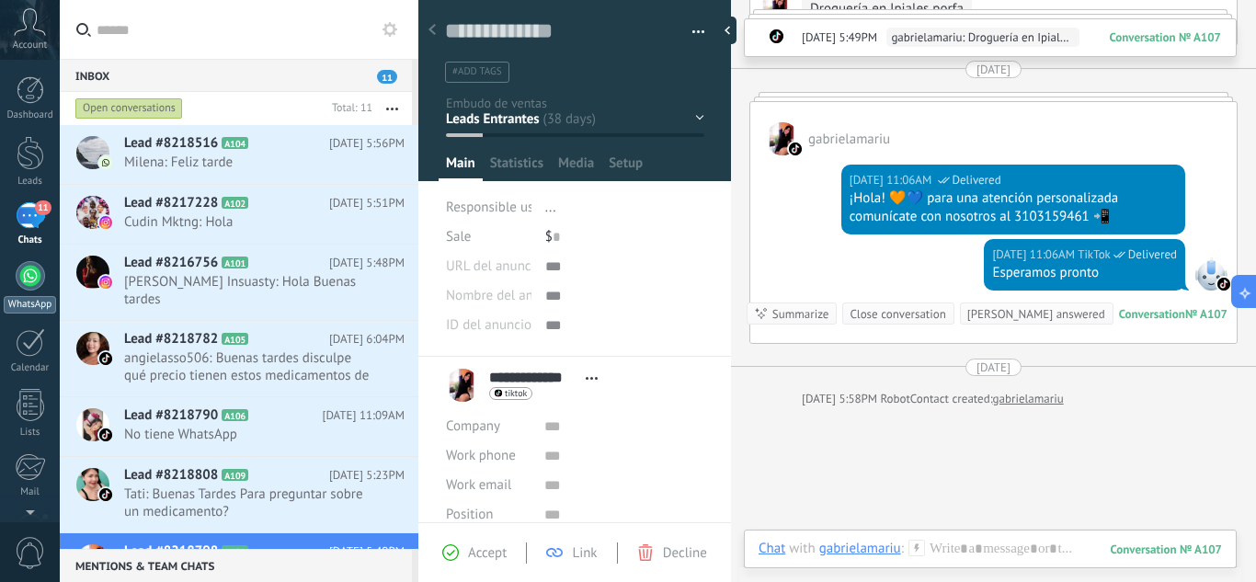
click at [24, 273] on div at bounding box center [30, 275] width 29 height 29
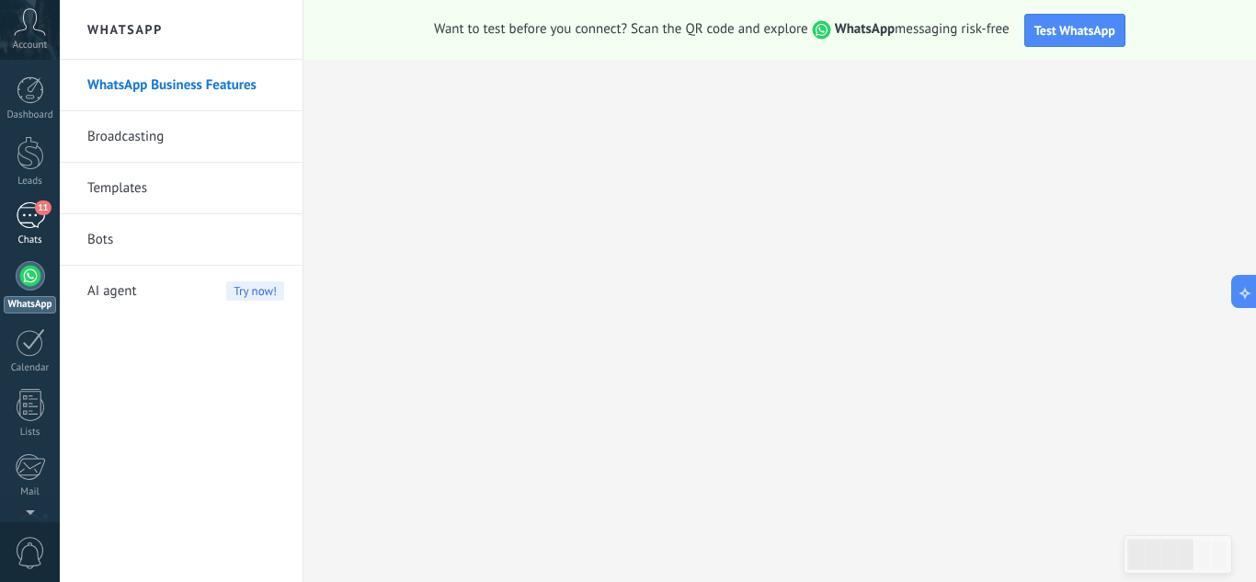
click at [24, 212] on div "11" at bounding box center [30, 215] width 29 height 27
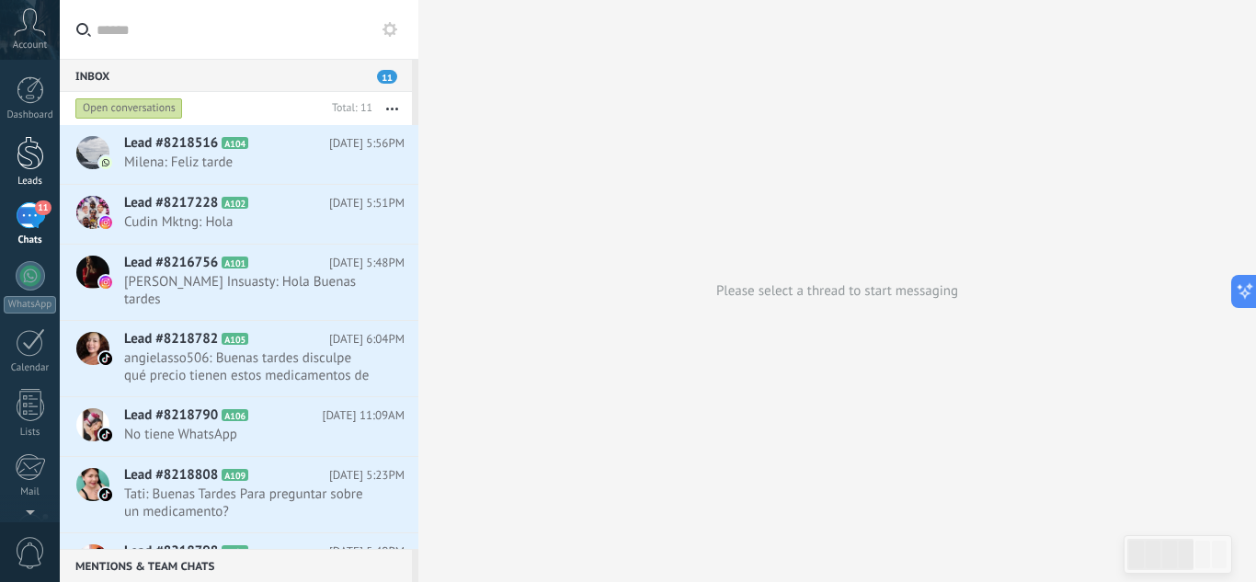
click at [32, 149] on div at bounding box center [31, 153] width 28 height 34
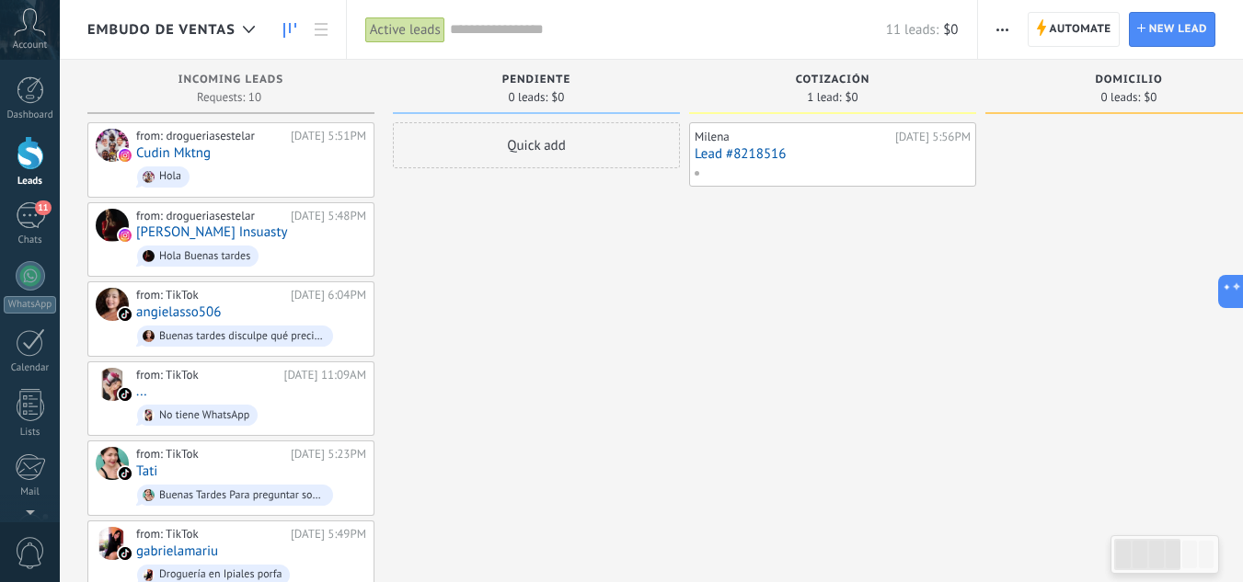
click at [17, 201] on div "Dashboard Leads 11 Chats WhatsApp Customers" at bounding box center [30, 390] width 60 height 629
click at [26, 209] on div "11" at bounding box center [30, 215] width 29 height 27
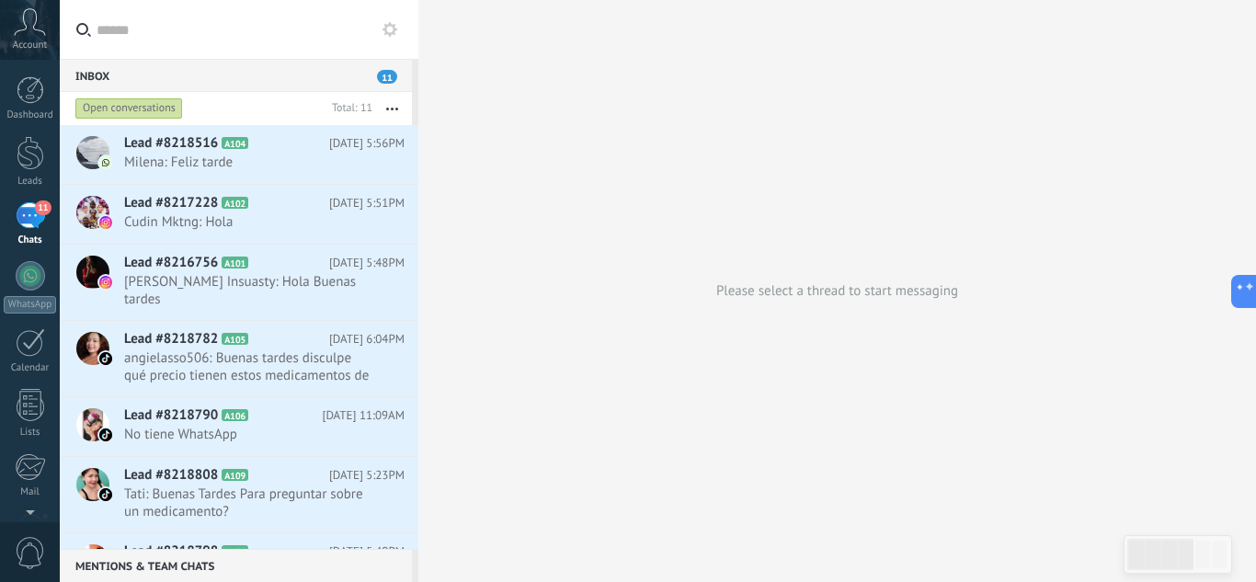
click at [38, 220] on div "11" at bounding box center [30, 215] width 29 height 27
click at [30, 221] on div "11" at bounding box center [30, 215] width 29 height 27
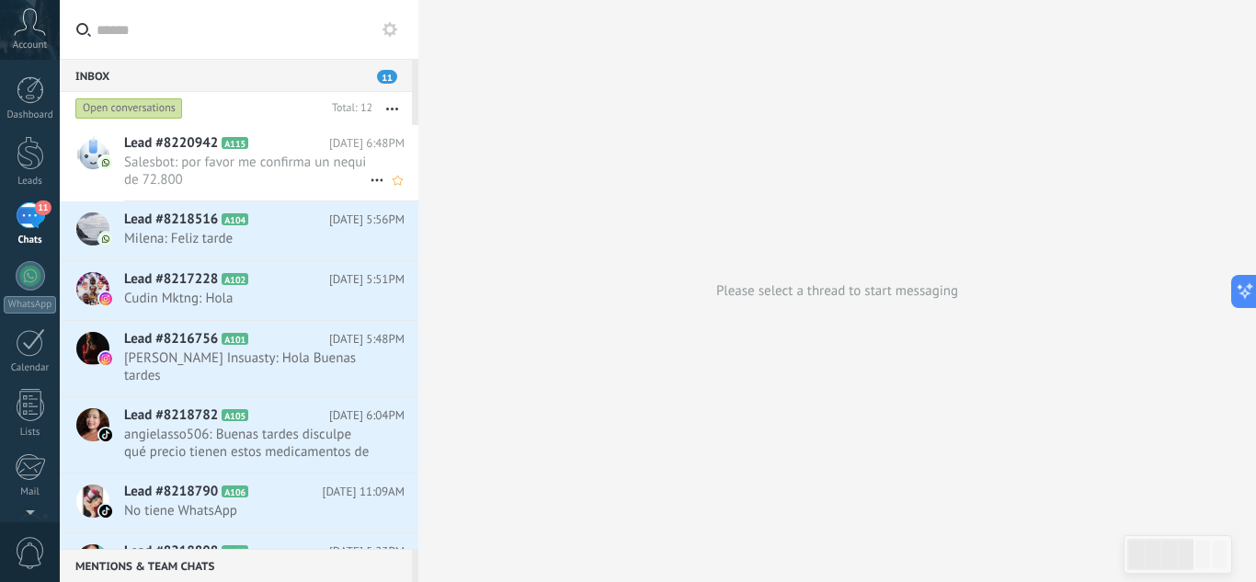
click at [234, 163] on span "Salesbot: por favor me confirma un nequi de 72.800" at bounding box center [247, 171] width 246 height 35
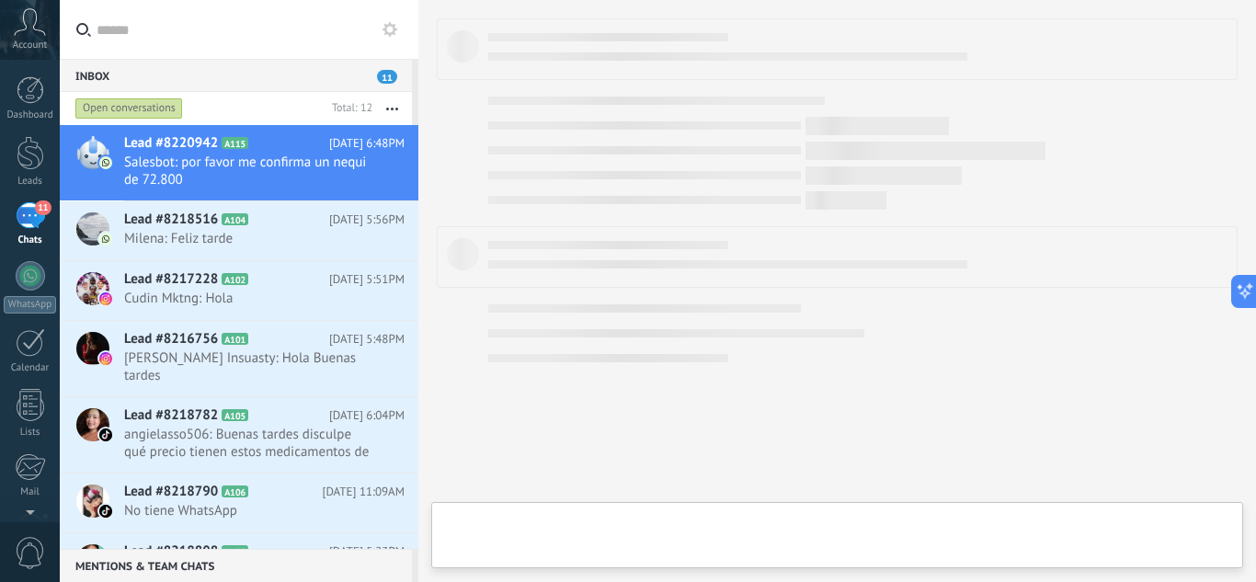
type textarea "**********"
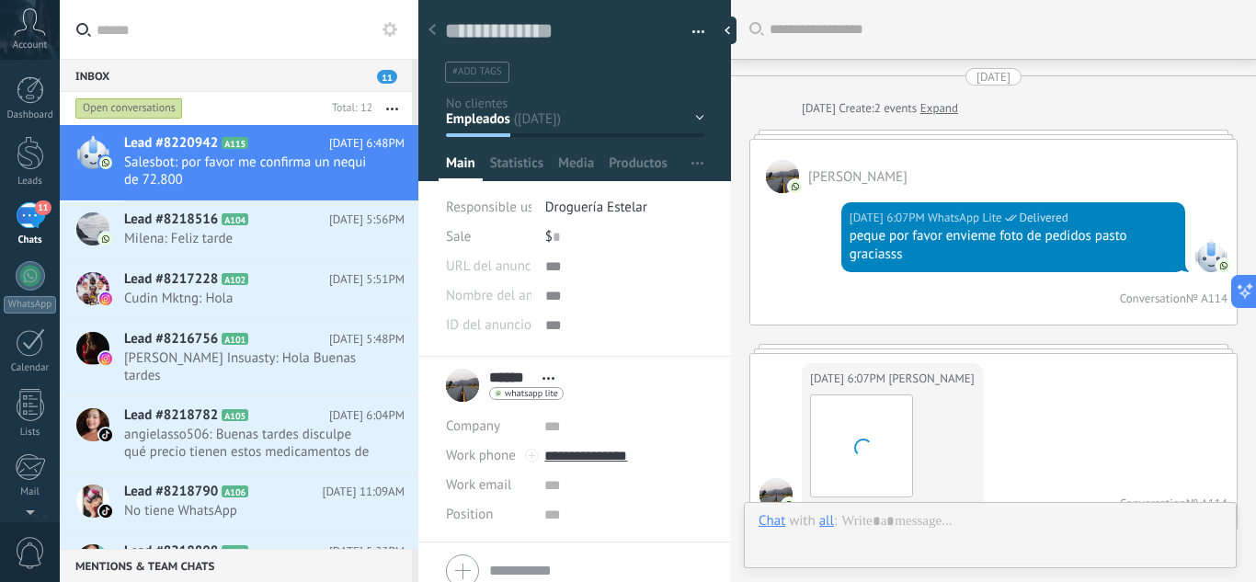
scroll to position [815, 0]
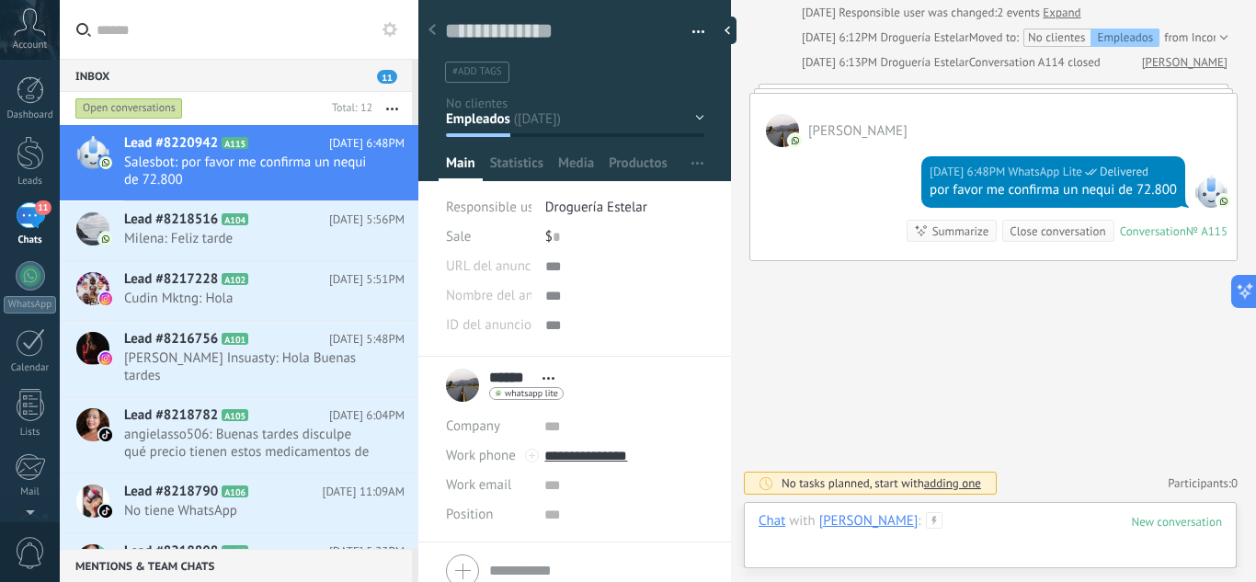
click at [900, 533] on div at bounding box center [991, 539] width 464 height 55
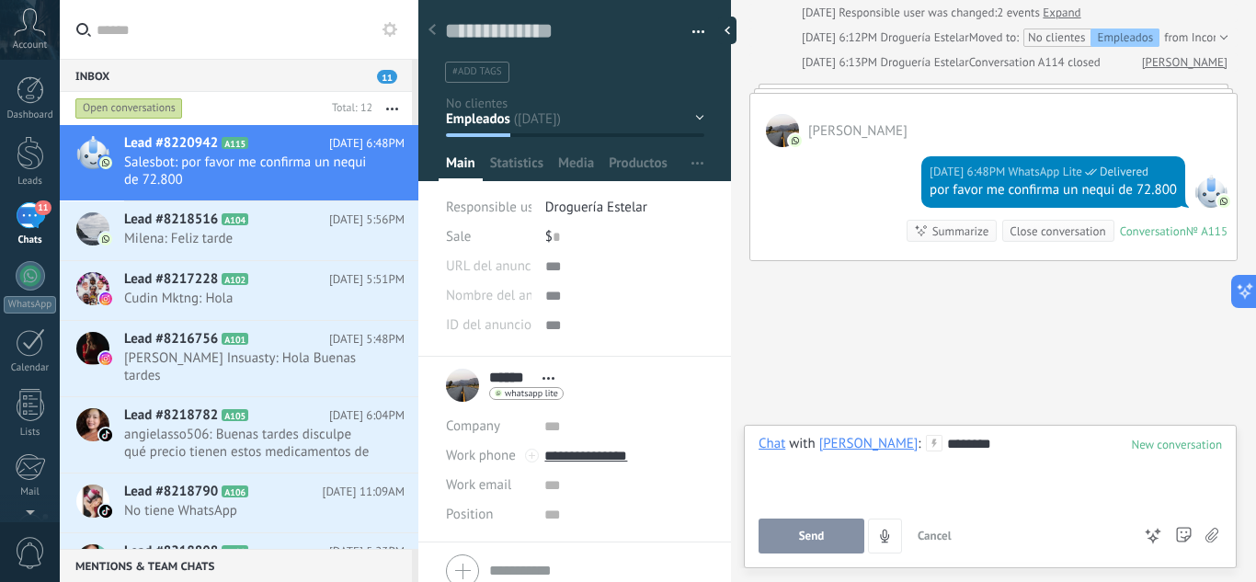
click at [809, 531] on span "Send" at bounding box center [812, 536] width 26 height 13
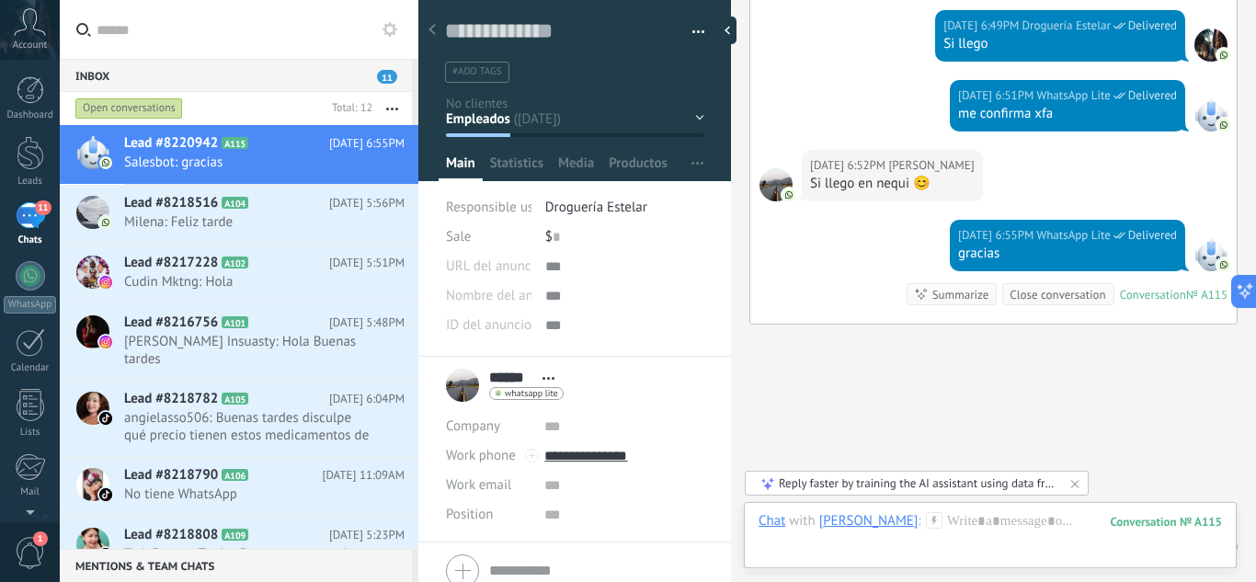
scroll to position [1095, 0]
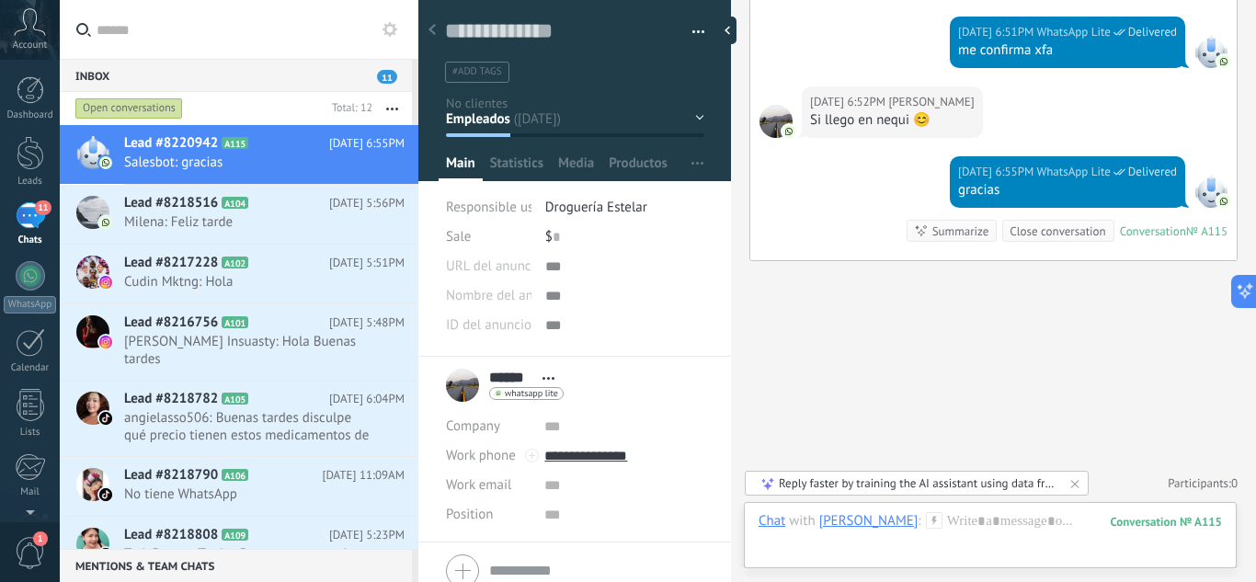
drag, startPoint x: 1168, startPoint y: 6, endPoint x: 29, endPoint y: 227, distance: 1161.0
click at [29, 227] on div "11" at bounding box center [30, 215] width 29 height 27
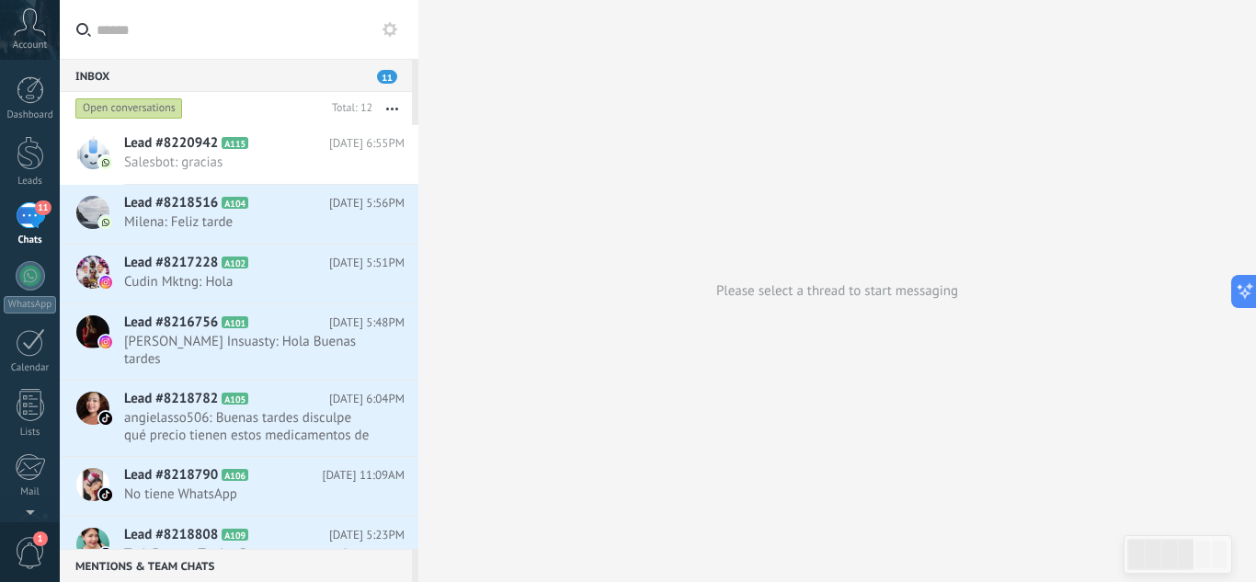
click at [29, 227] on div "11" at bounding box center [30, 215] width 29 height 27
